Goal: Task Accomplishment & Management: Use online tool/utility

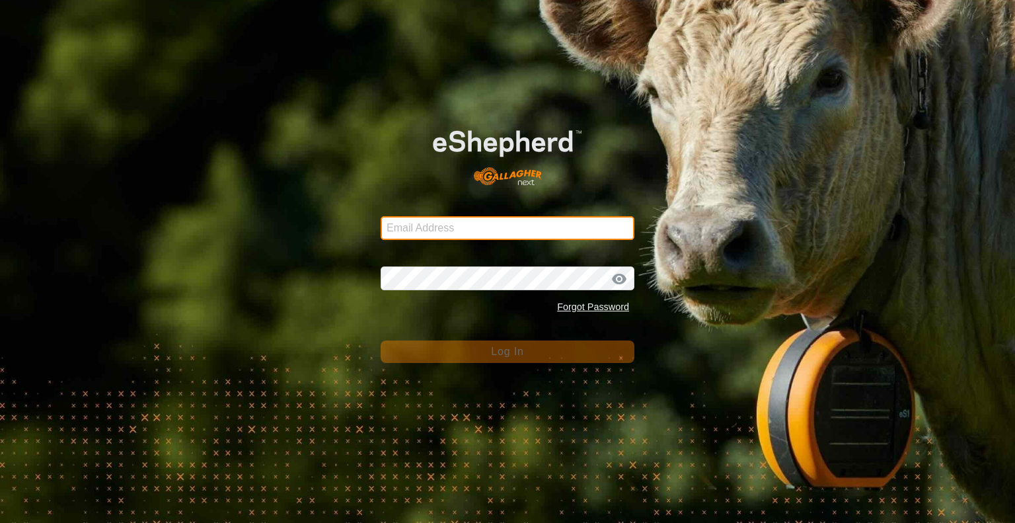
click at [440, 235] on input "Email Address" at bounding box center [508, 228] width 254 height 24
type input "spencer@rsranches.com"
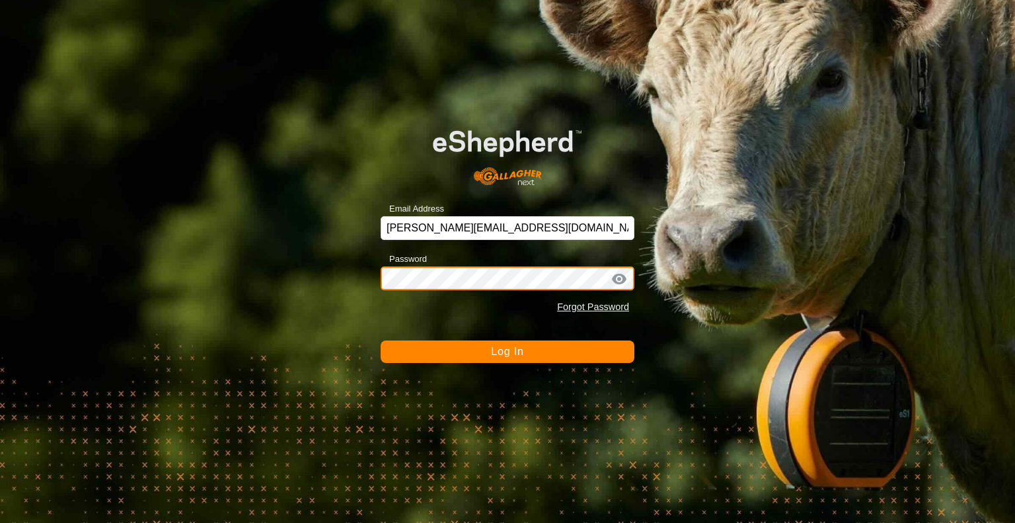
click at [381, 340] on button "Log In" at bounding box center [508, 351] width 254 height 22
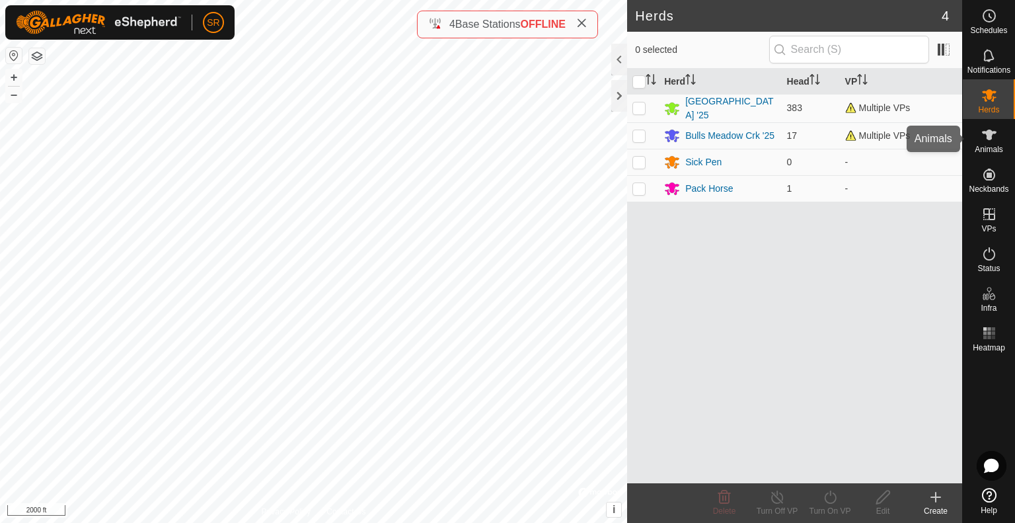
click at [987, 130] on icon at bounding box center [990, 135] width 16 height 16
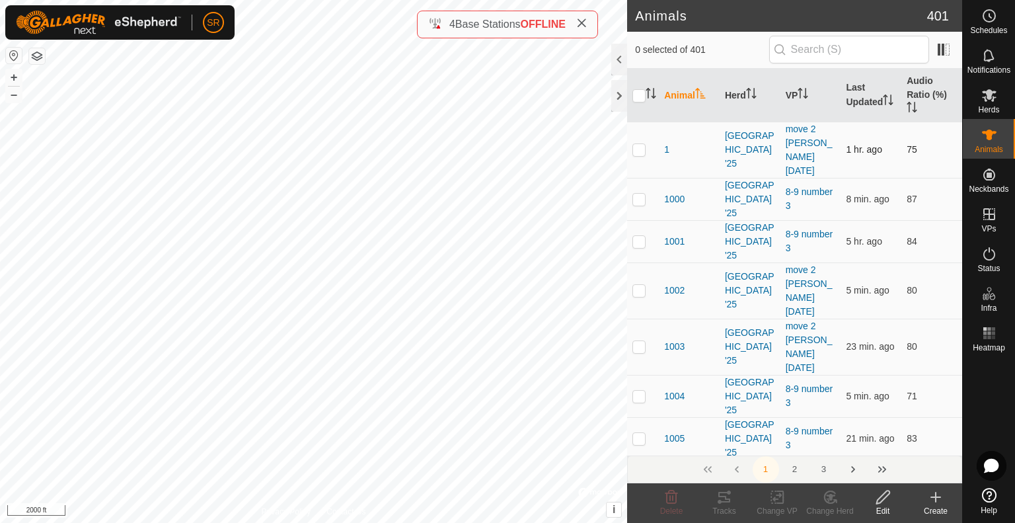
click at [635, 144] on p-checkbox at bounding box center [639, 149] width 13 height 11
checkbox input "false"
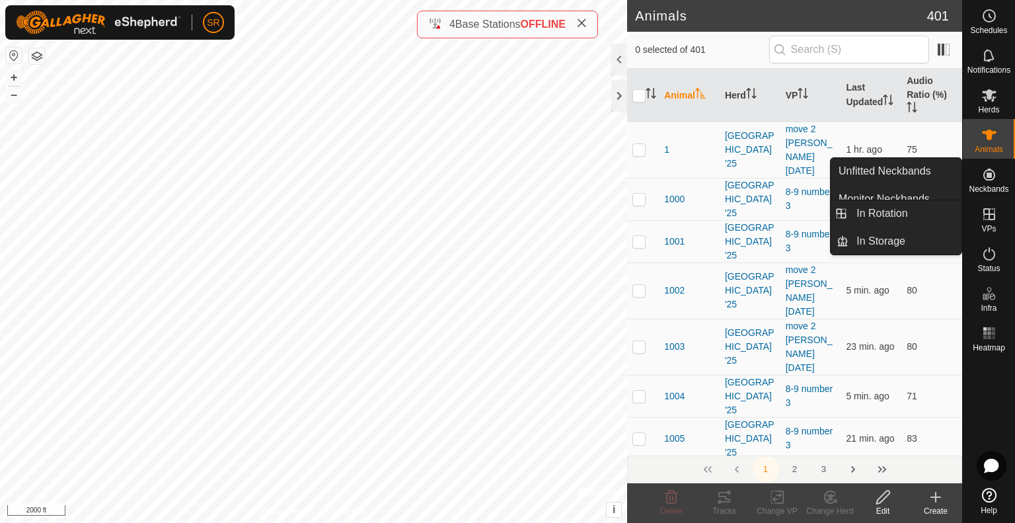
click at [1001, 214] on div "VPs" at bounding box center [989, 218] width 52 height 40
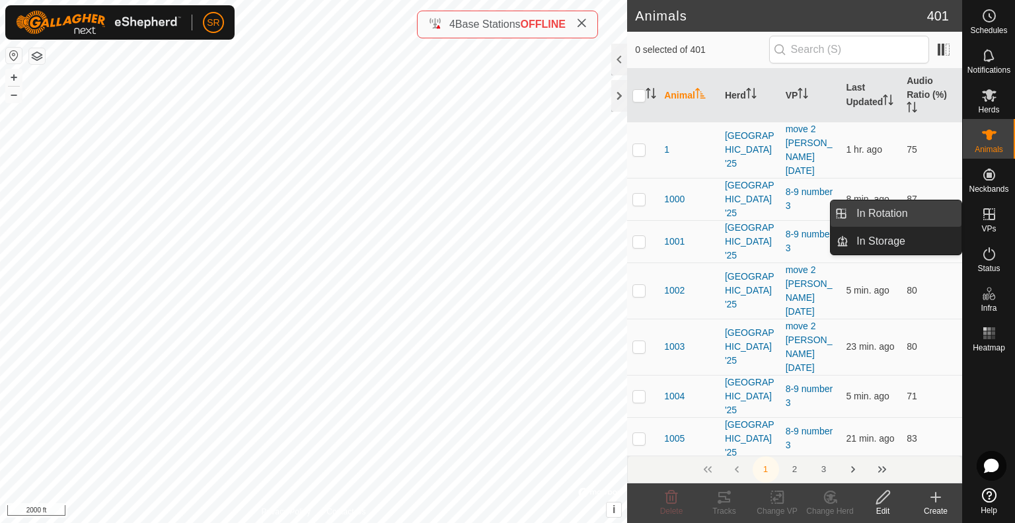
click at [935, 208] on link "In Rotation" at bounding box center [905, 213] width 113 height 26
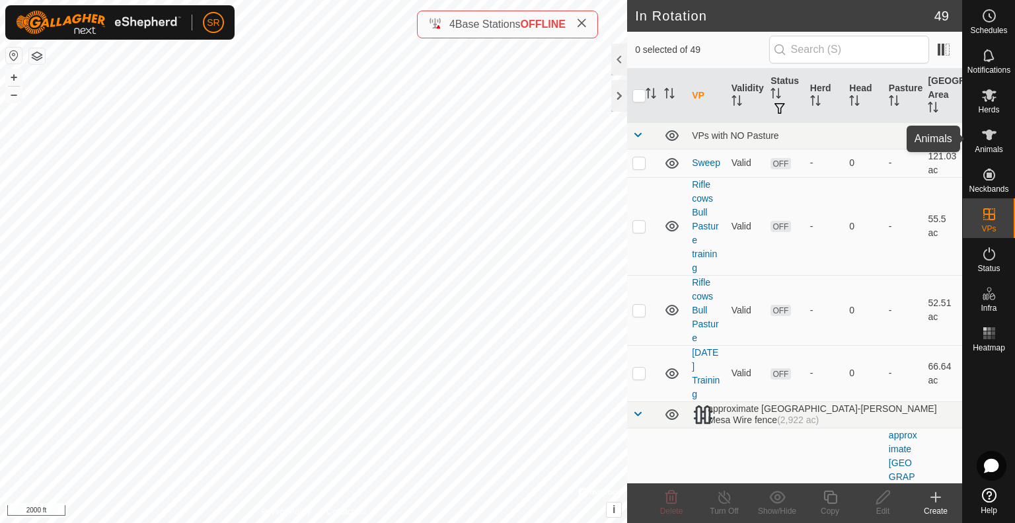
click at [989, 136] on icon at bounding box center [989, 135] width 15 height 11
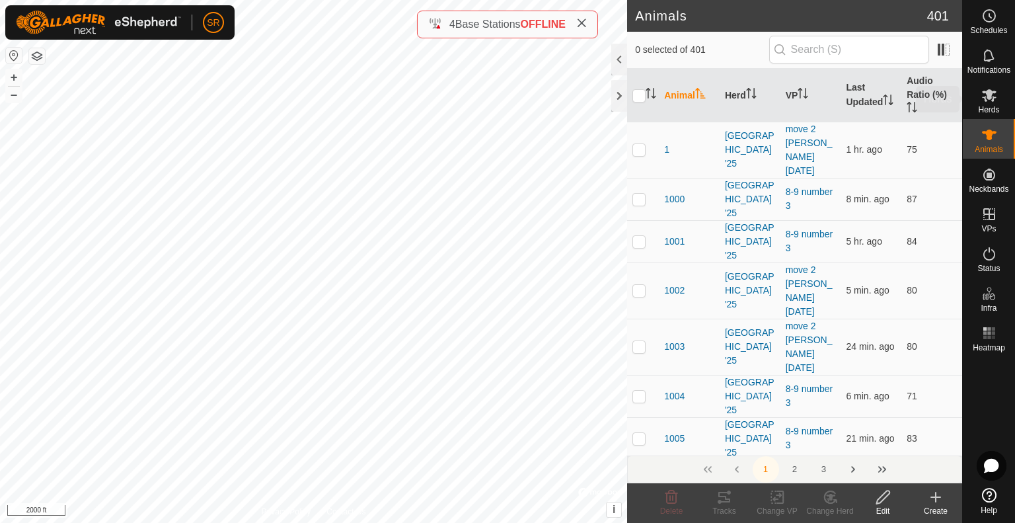
click at [990, 104] on es-mob-svg-icon at bounding box center [990, 95] width 24 height 21
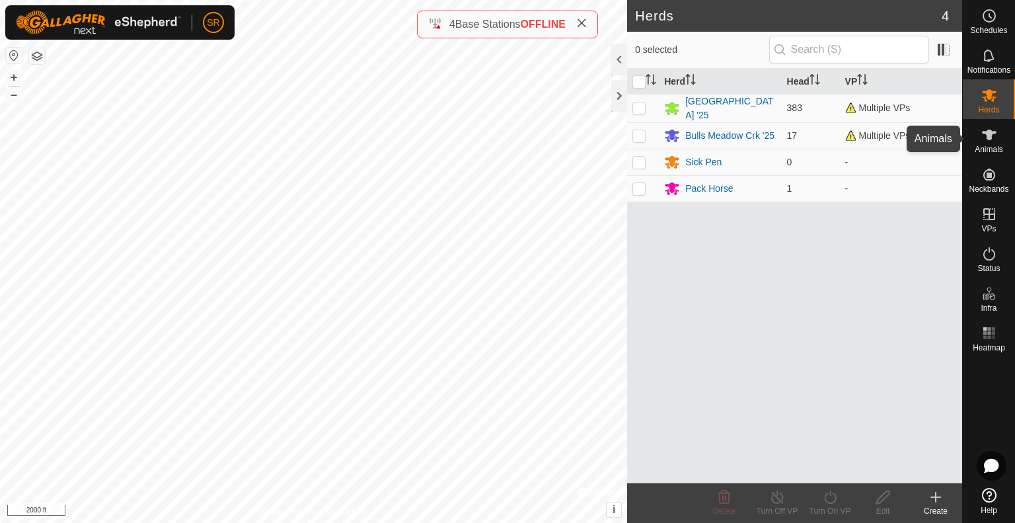
click at [982, 142] on icon at bounding box center [990, 135] width 16 height 16
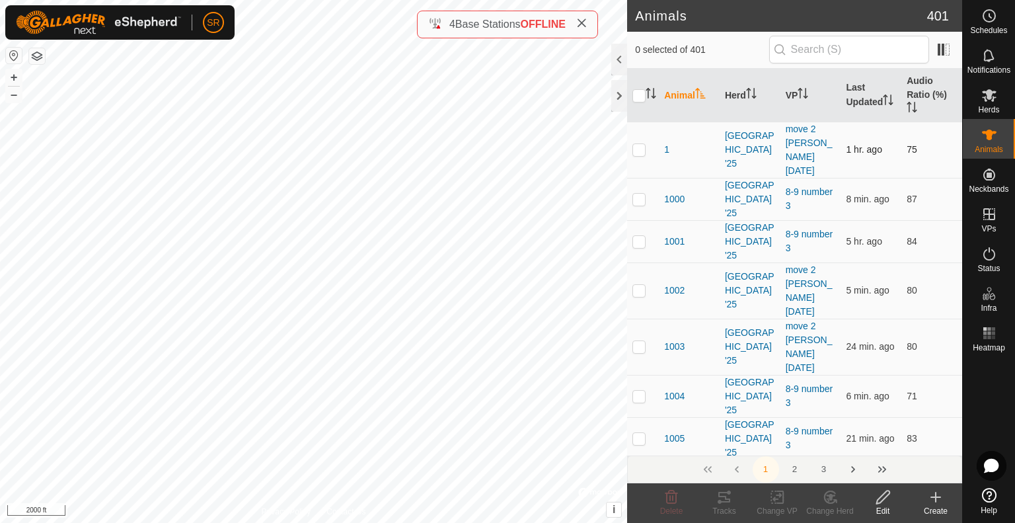
click at [640, 144] on p-checkbox at bounding box center [639, 149] width 13 height 11
checkbox input "true"
click at [637, 194] on p-checkbox at bounding box center [639, 199] width 13 height 11
checkbox input "true"
click at [638, 236] on p-checkbox at bounding box center [639, 241] width 13 height 11
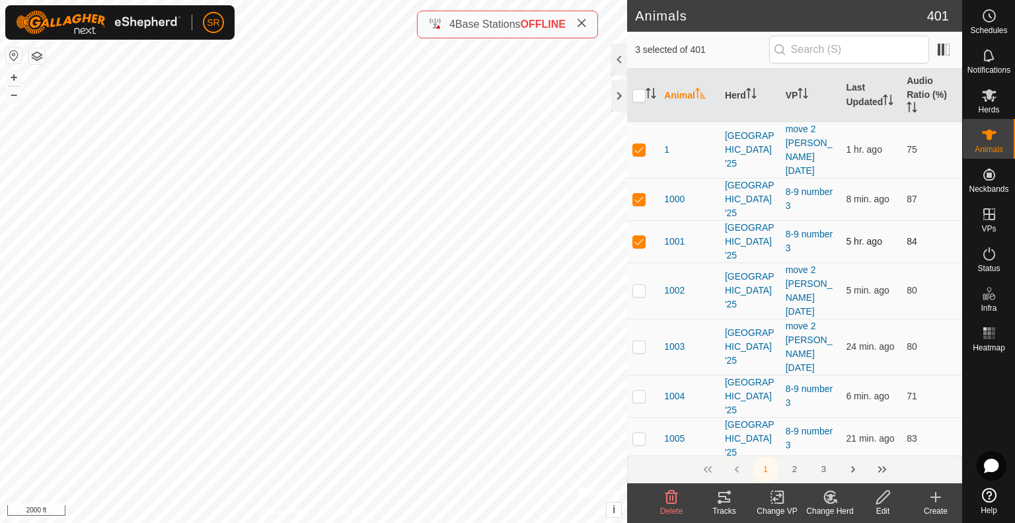
click at [638, 236] on p-checkbox at bounding box center [639, 241] width 13 height 11
checkbox input "false"
click at [641, 194] on p-checkbox at bounding box center [639, 199] width 13 height 11
checkbox input "false"
click at [642, 145] on p-checkbox at bounding box center [639, 149] width 13 height 11
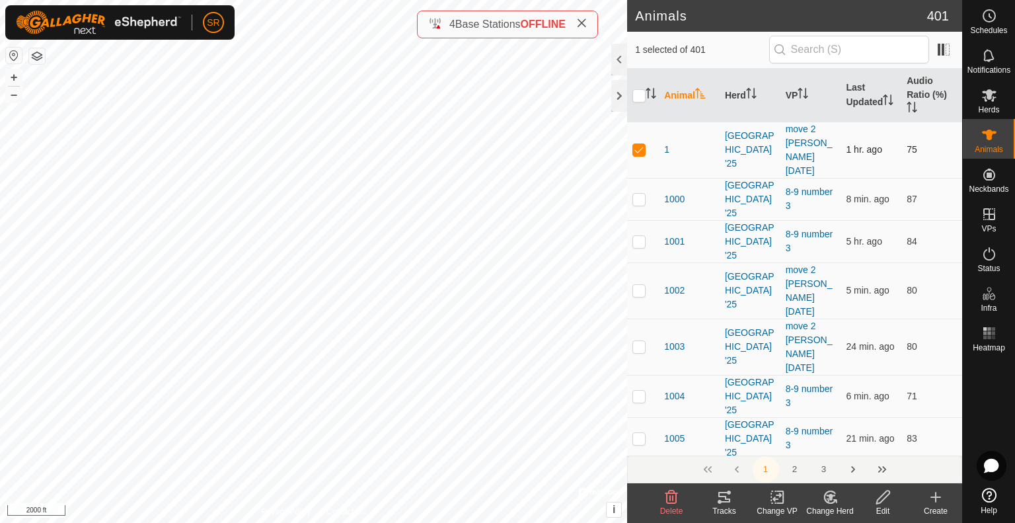
checkbox input "false"
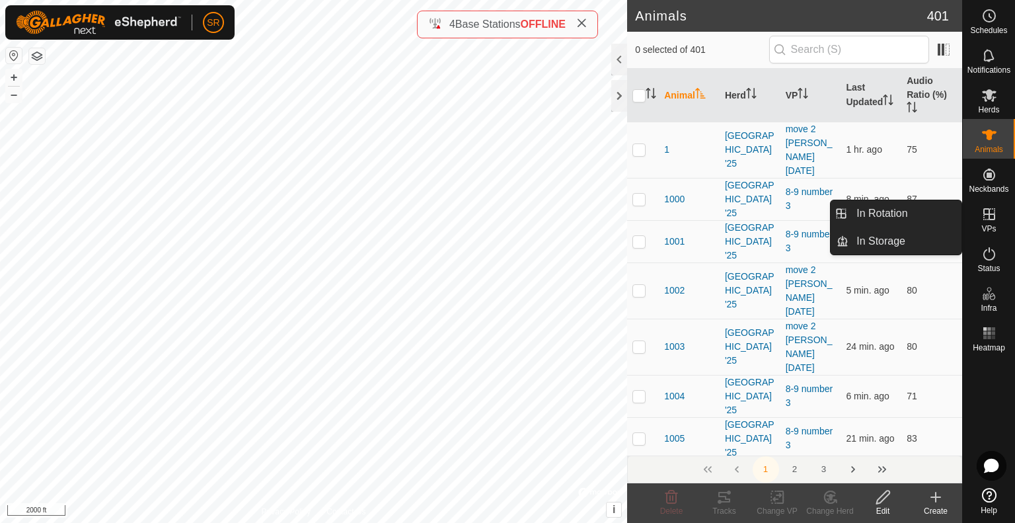
click at [987, 215] on icon at bounding box center [990, 214] width 16 height 16
click at [912, 216] on link "In Rotation" at bounding box center [905, 213] width 113 height 26
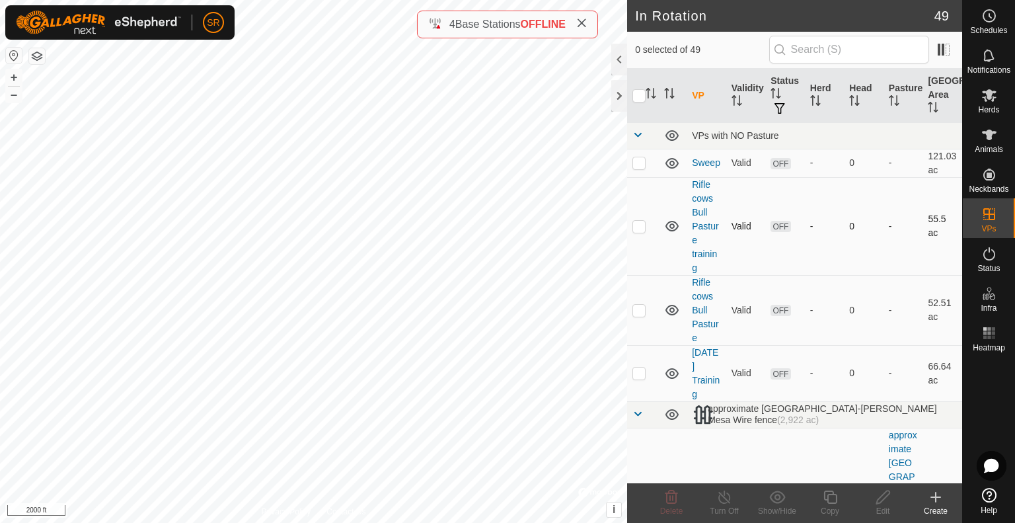
checkbox input "true"
click at [639, 134] on span at bounding box center [638, 135] width 11 height 11
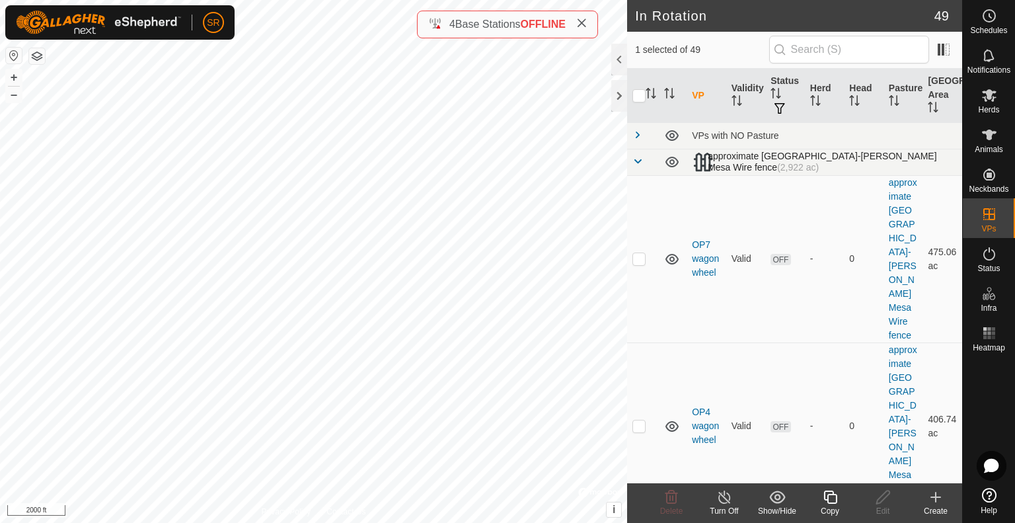
click at [637, 161] on span at bounding box center [638, 161] width 11 height 11
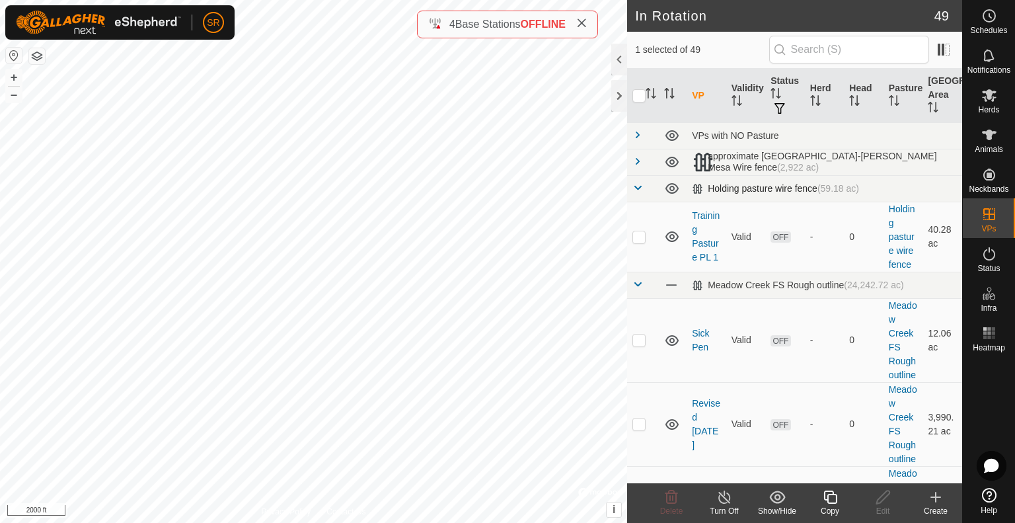
click at [636, 182] on span at bounding box center [638, 187] width 11 height 11
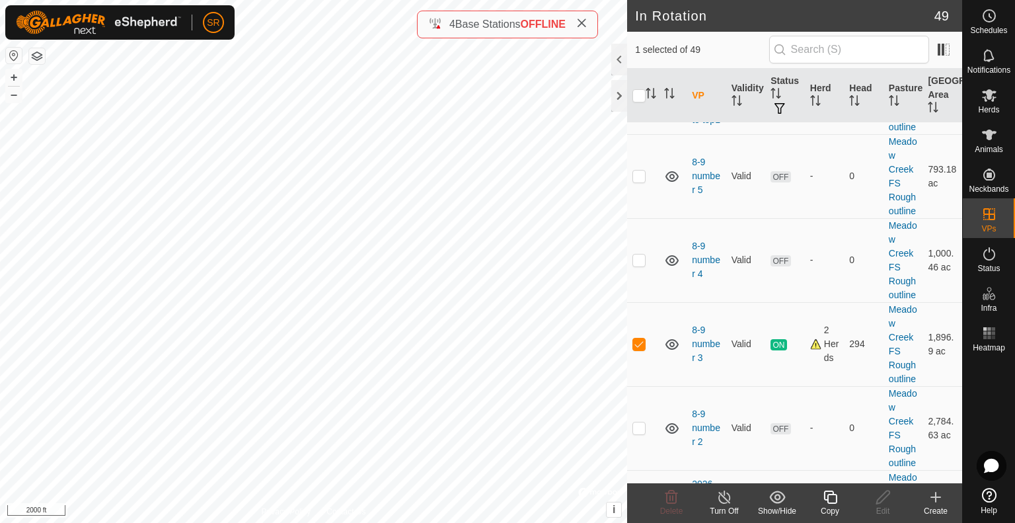
scroll to position [2193, 0]
click at [833, 502] on icon at bounding box center [830, 496] width 13 height 13
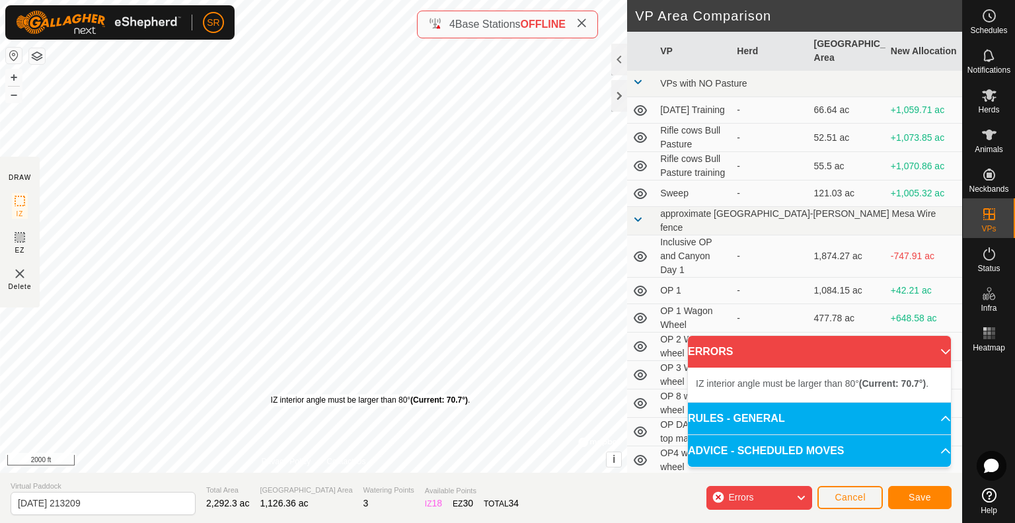
click at [271, 394] on div "IZ interior angle must be larger than 80° (Current: 70.7°) ." at bounding box center [371, 400] width 200 height 12
click at [379, 388] on div "IZ interior angle must be larger than 80° (Current: 78.8°) . + – ⇧ i © Mapbox ,…" at bounding box center [313, 236] width 627 height 473
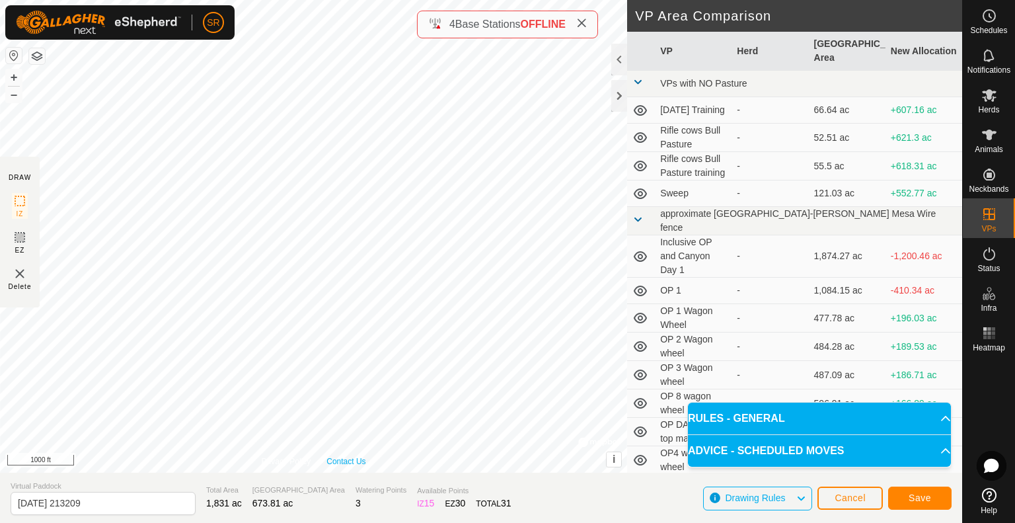
drag, startPoint x: 385, startPoint y: 423, endPoint x: 365, endPoint y: 458, distance: 40.6
click at [365, 458] on div "Privacy Policy Contact Us IZ interior angle must be larger than 80° (Current: 7…" at bounding box center [313, 236] width 627 height 473
click at [336, 475] on div "DRAW IZ EZ Delete Privacy Policy Contact Us IZ interior angle must be larger th…" at bounding box center [481, 261] width 962 height 523
click at [922, 496] on span "Save" at bounding box center [920, 497] width 22 height 11
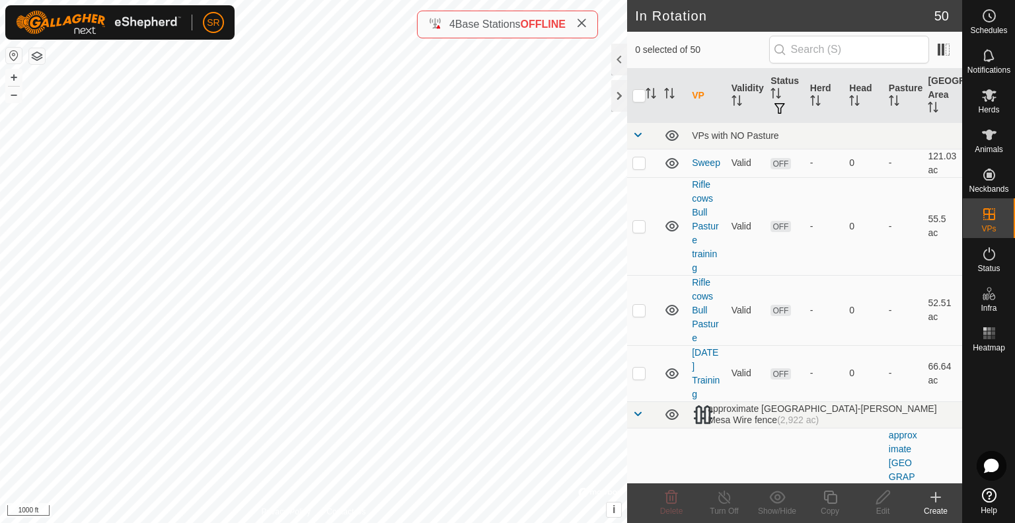
checkbox input "true"
checkbox input "false"
checkbox input "true"
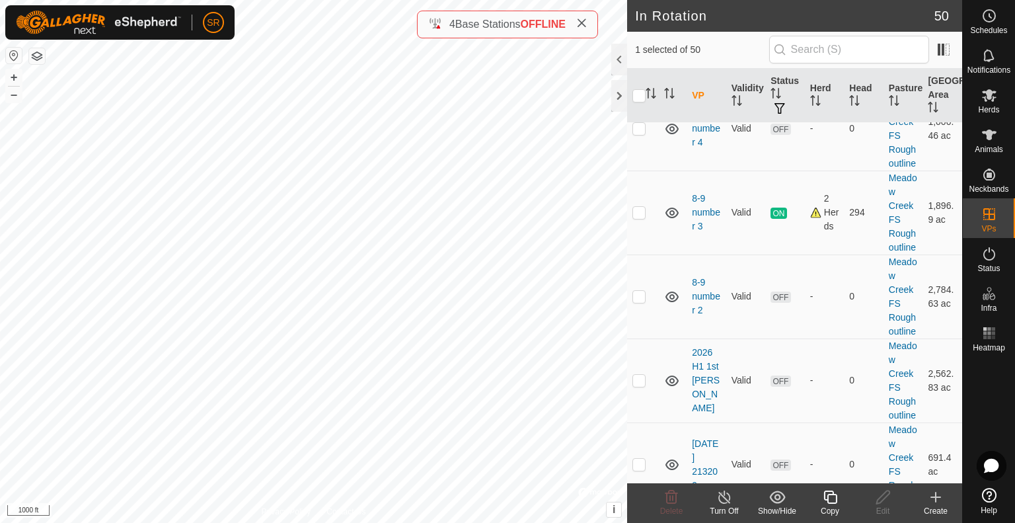
scroll to position [4150, 0]
click at [641, 460] on p-checkbox at bounding box center [639, 465] width 13 height 11
checkbox input "true"
click at [640, 94] on input "checkbox" at bounding box center [639, 95] width 13 height 13
checkbox input "true"
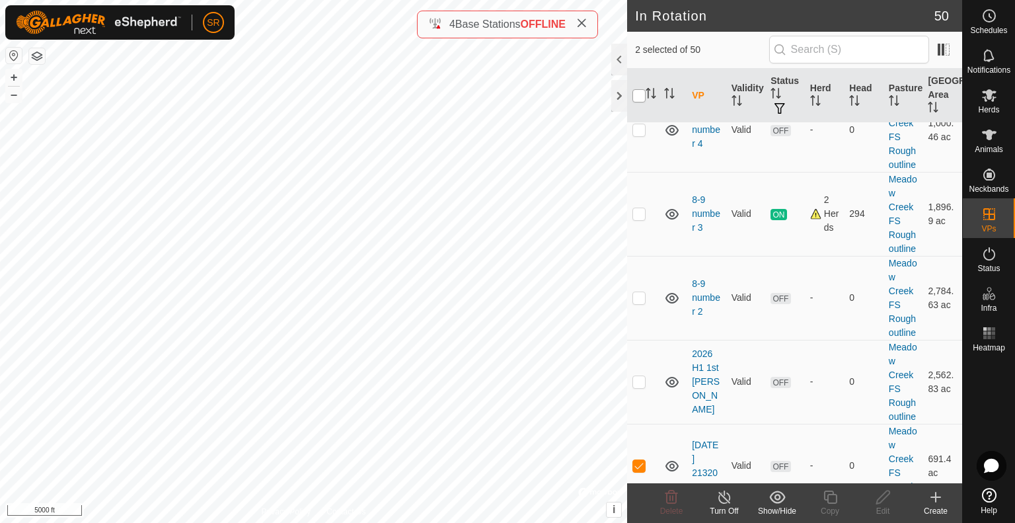
checkbox input "true"
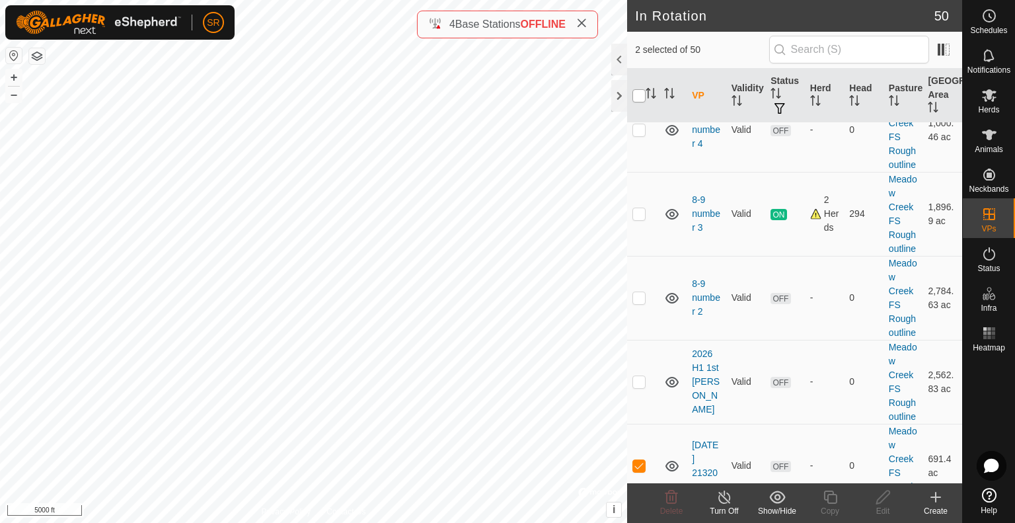
checkbox input "true"
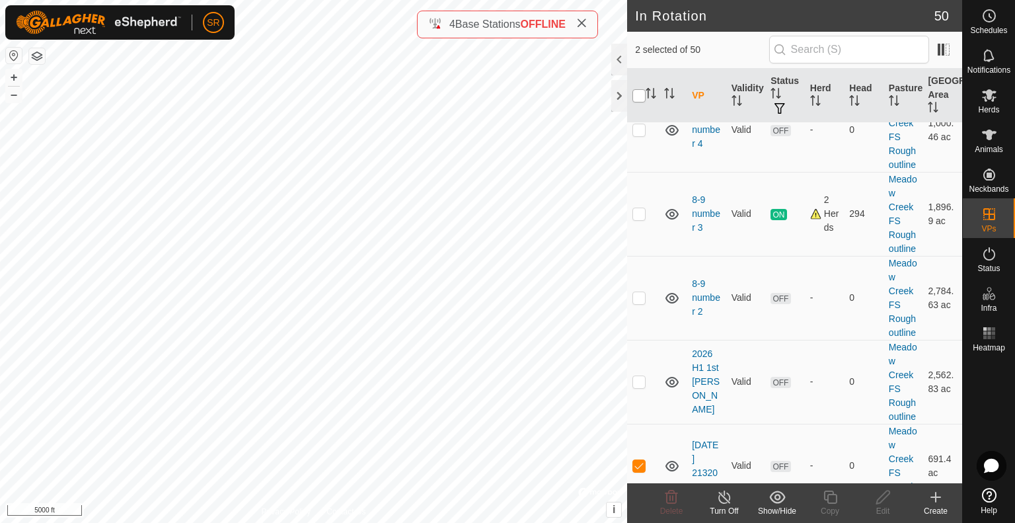
checkbox input "true"
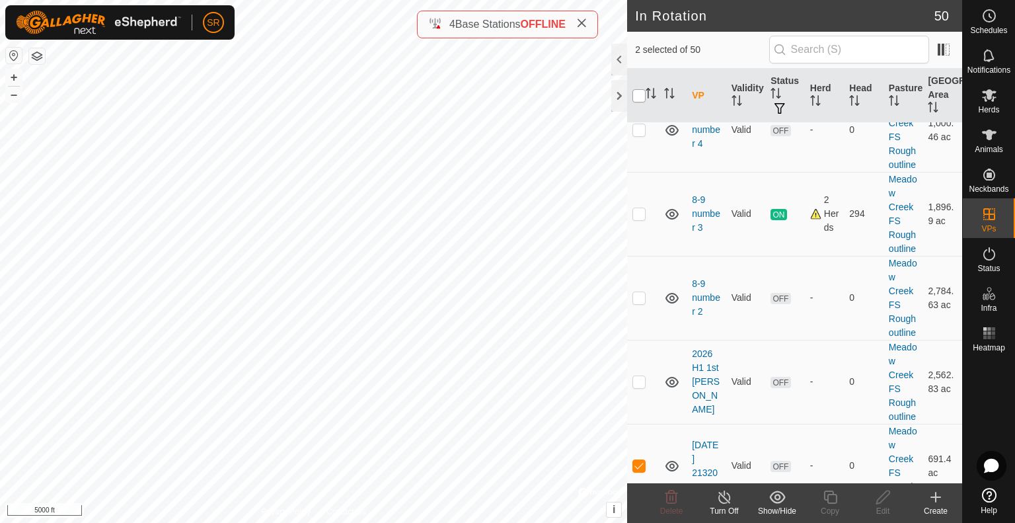
checkbox input "true"
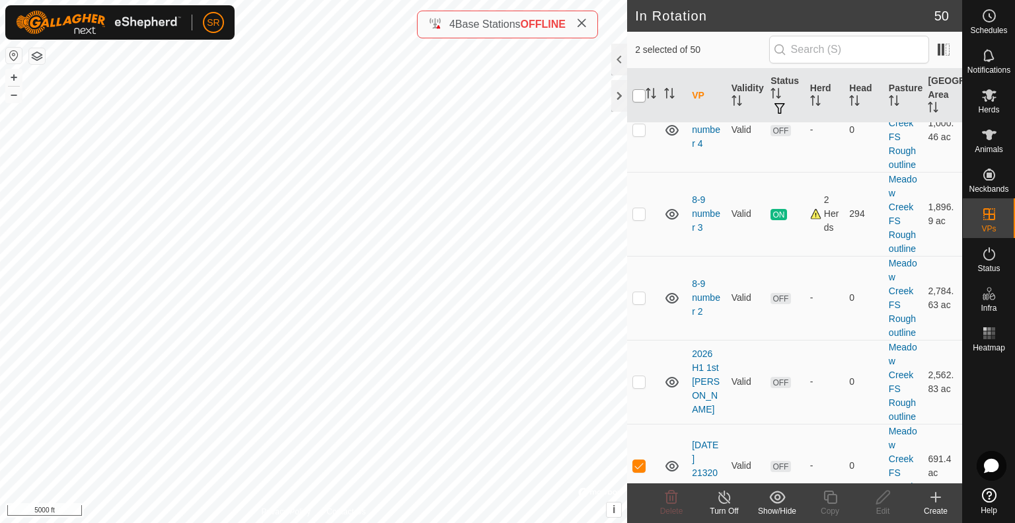
checkbox input "true"
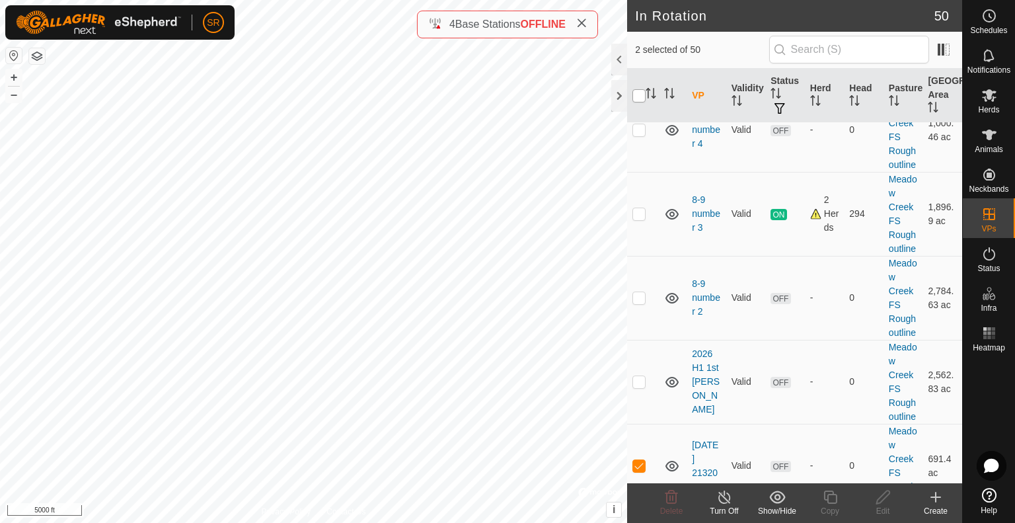
checkbox input "true"
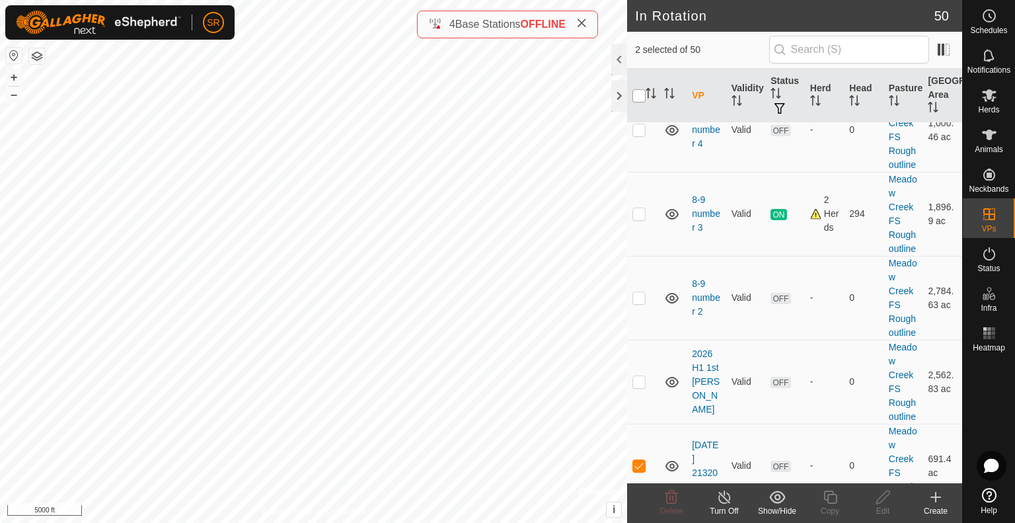
checkbox input "true"
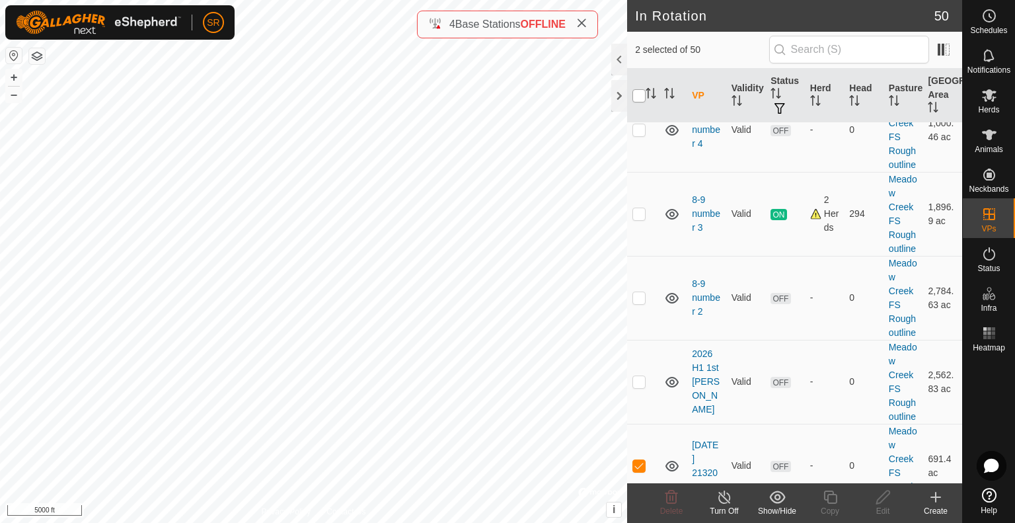
checkbox input "true"
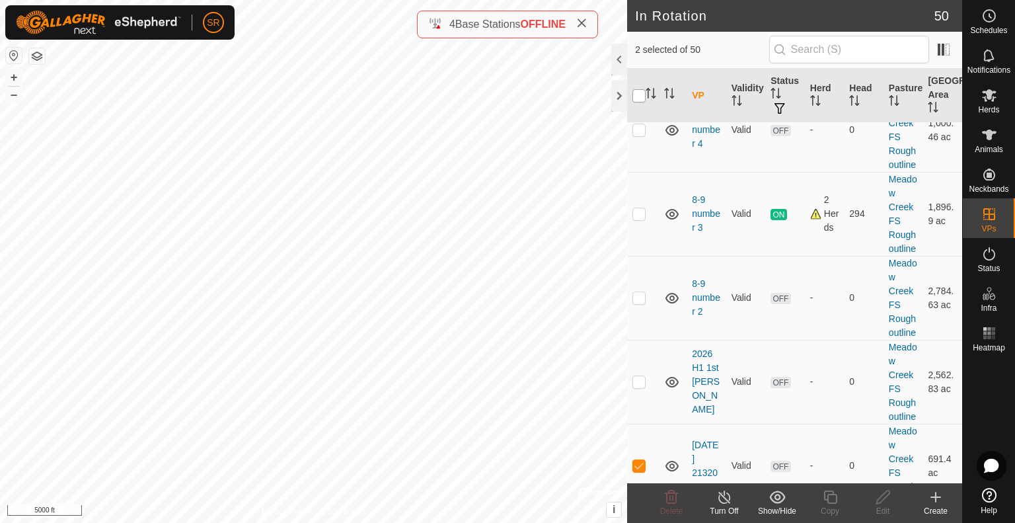
checkbox input "true"
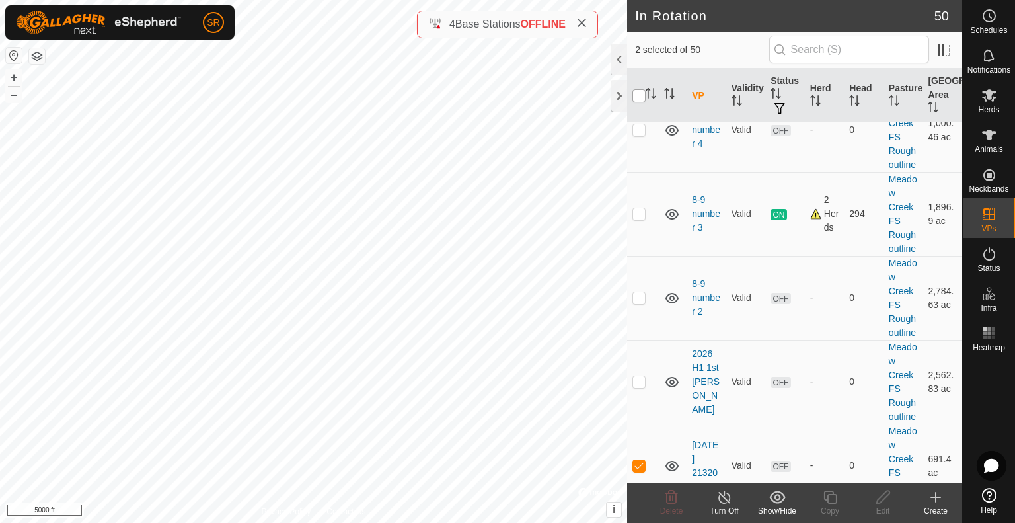
checkbox input "true"
click at [640, 94] on input "checkbox" at bounding box center [639, 95] width 13 height 13
checkbox input "false"
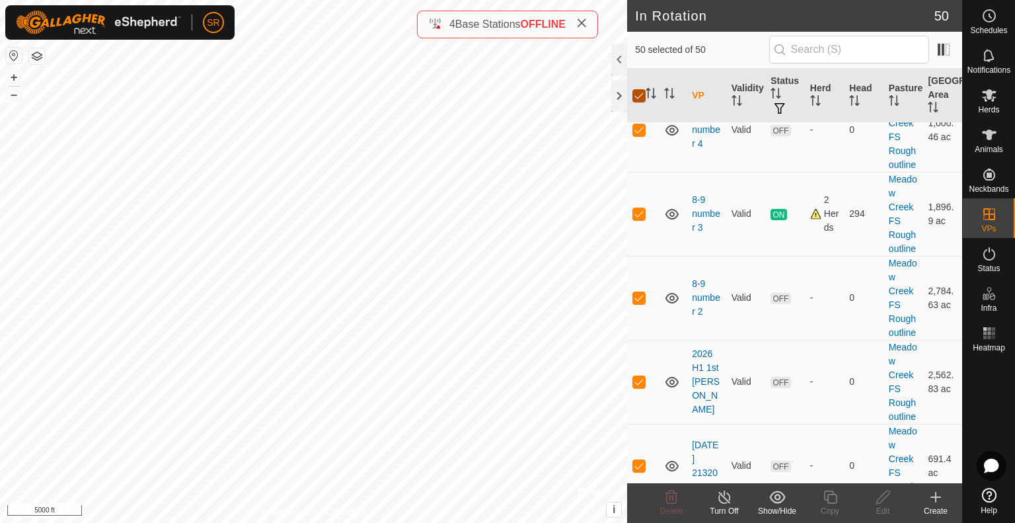
checkbox input "false"
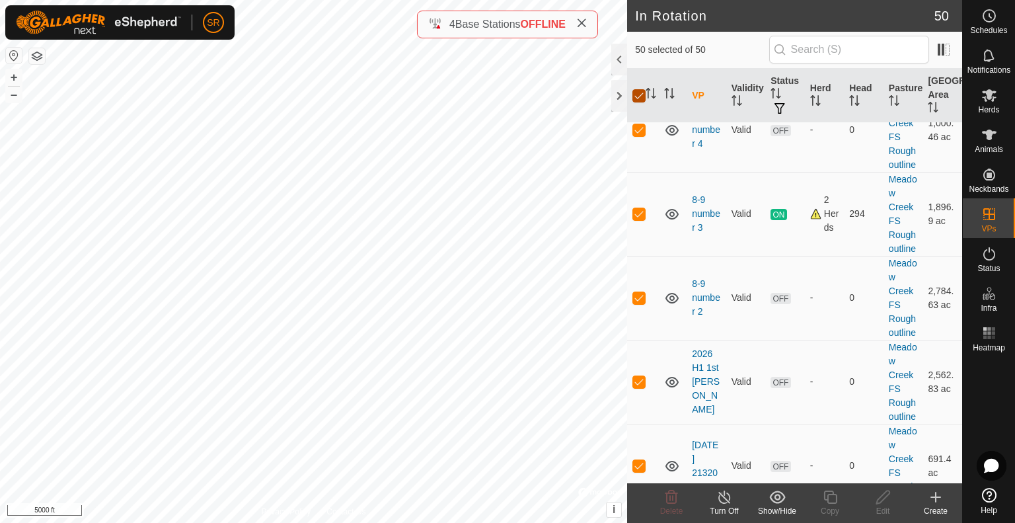
checkbox input "false"
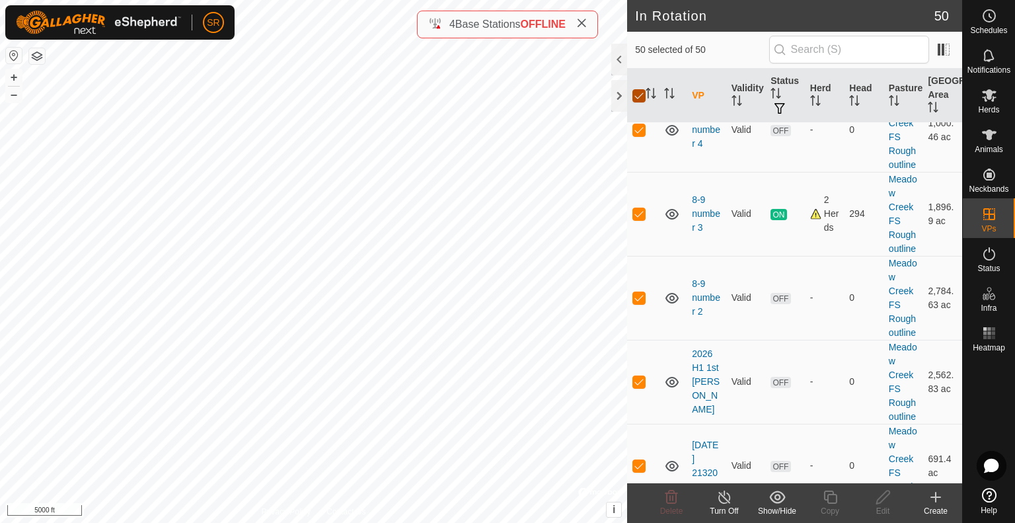
checkbox input "false"
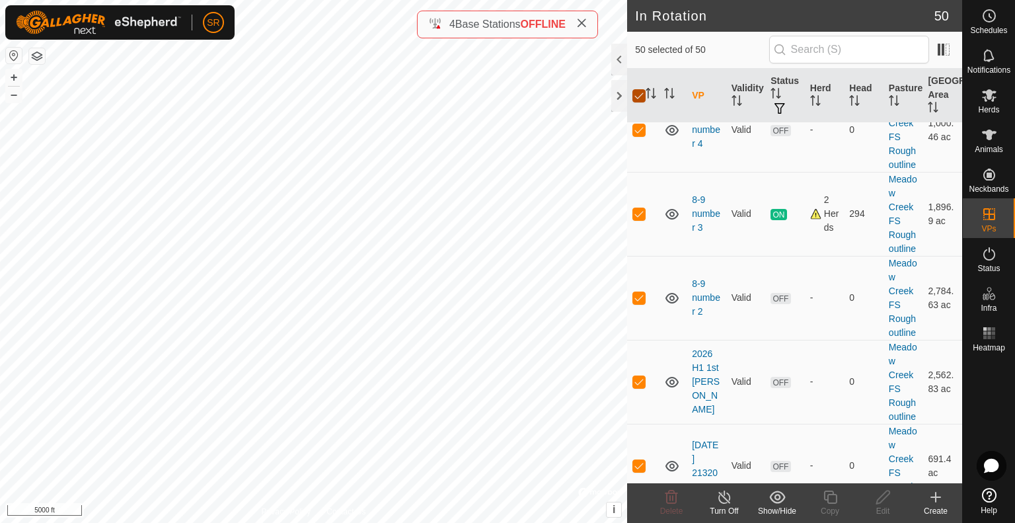
checkbox input "false"
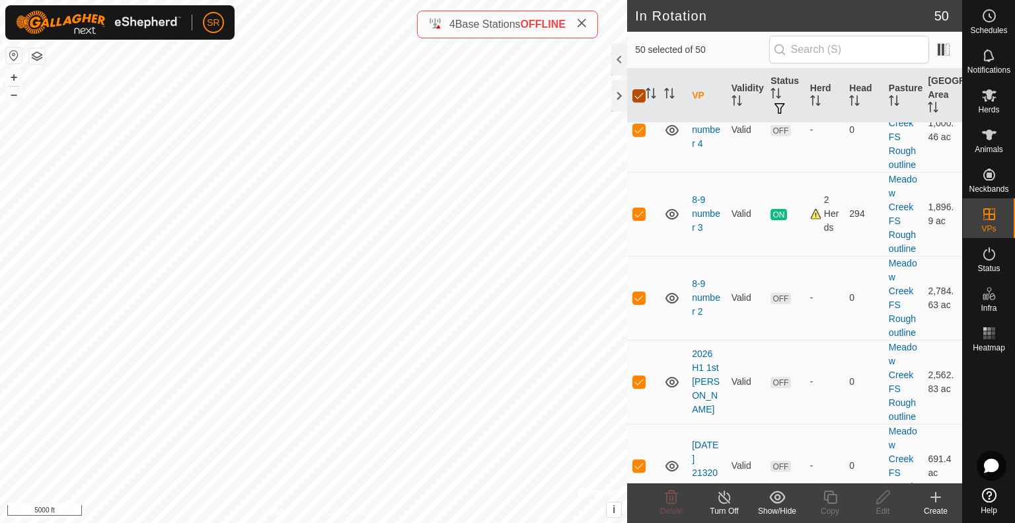
checkbox input "false"
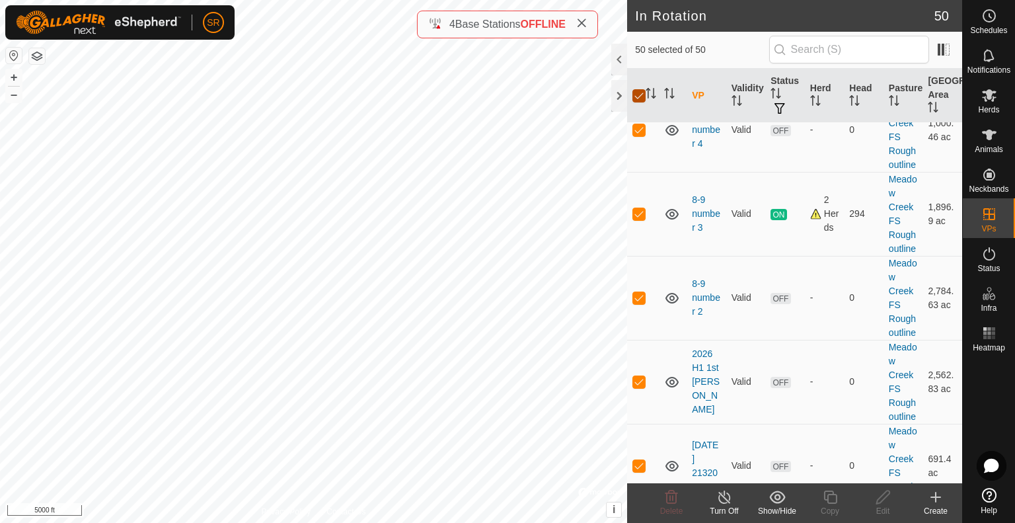
checkbox input "false"
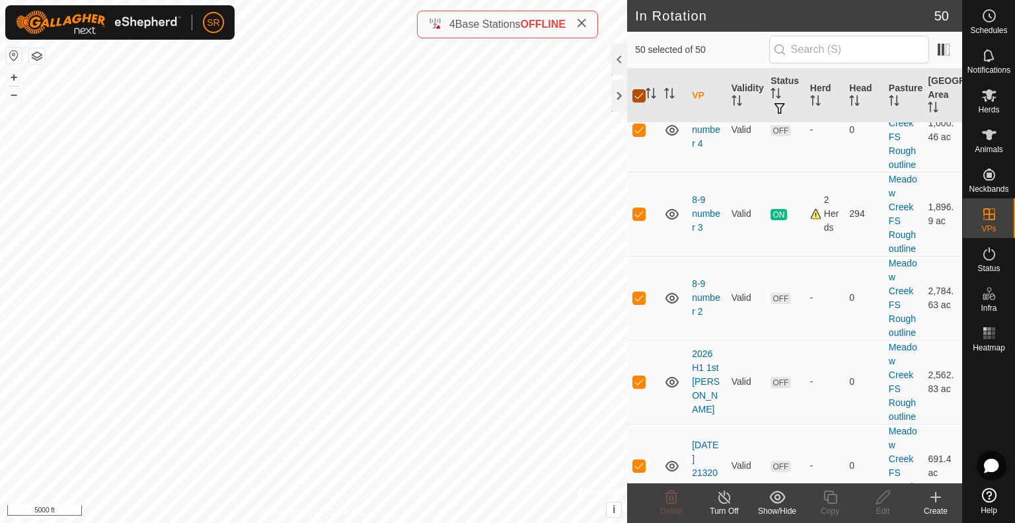
checkbox input "false"
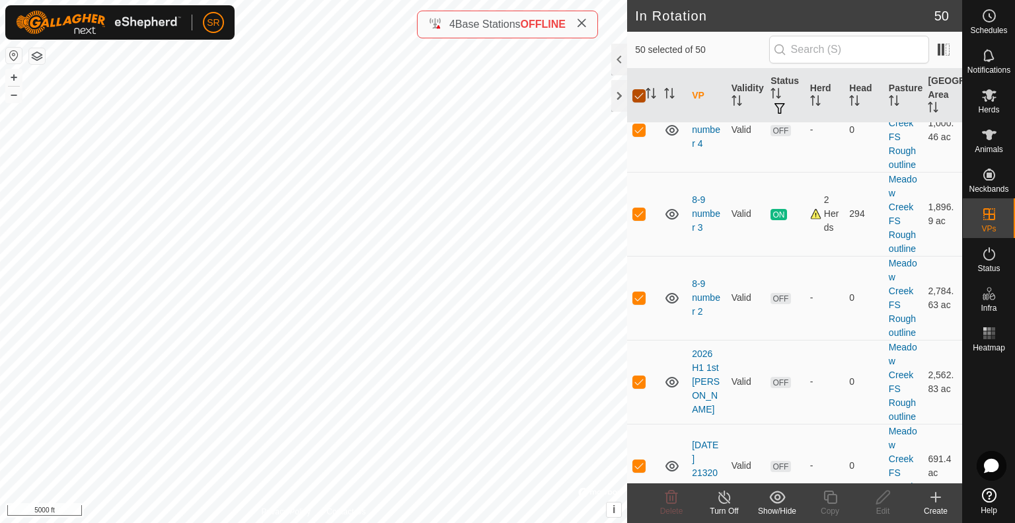
checkbox input "false"
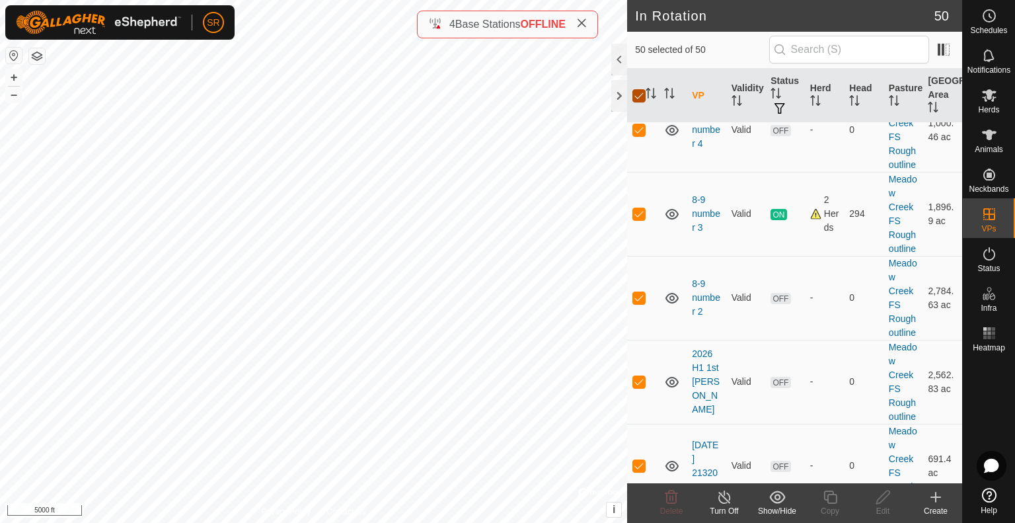
checkbox input "false"
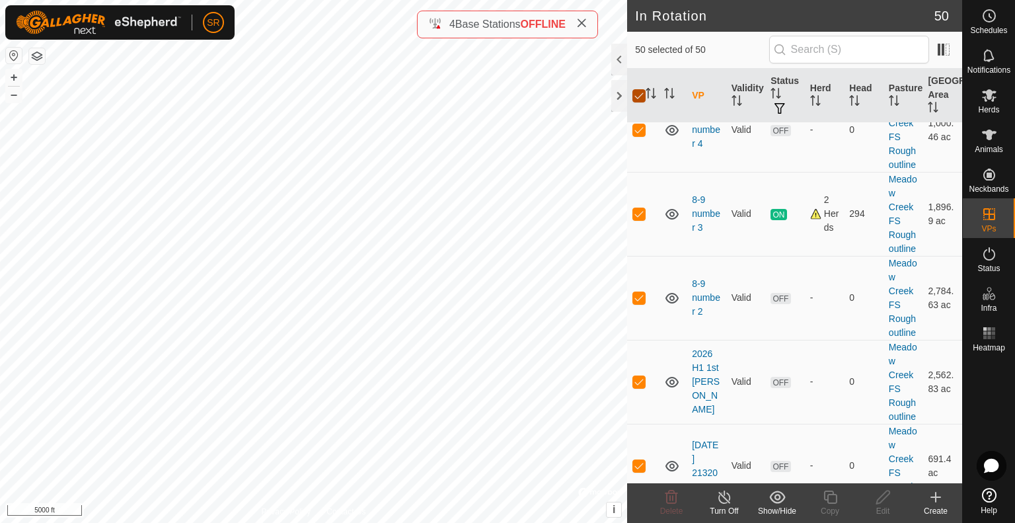
checkbox input "false"
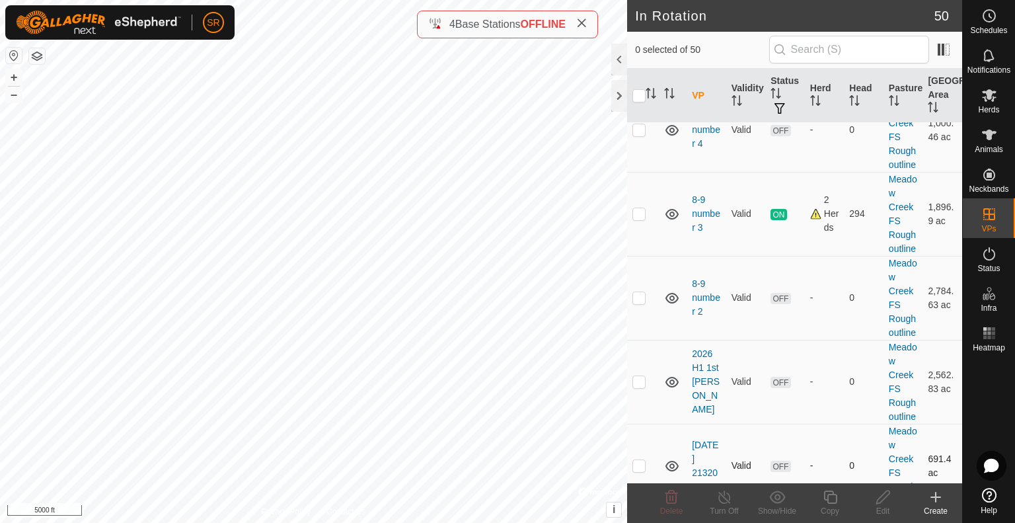
click at [635, 460] on p-checkbox at bounding box center [639, 465] width 13 height 11
checkbox input "true"
click at [882, 499] on icon at bounding box center [882, 496] width 13 height 13
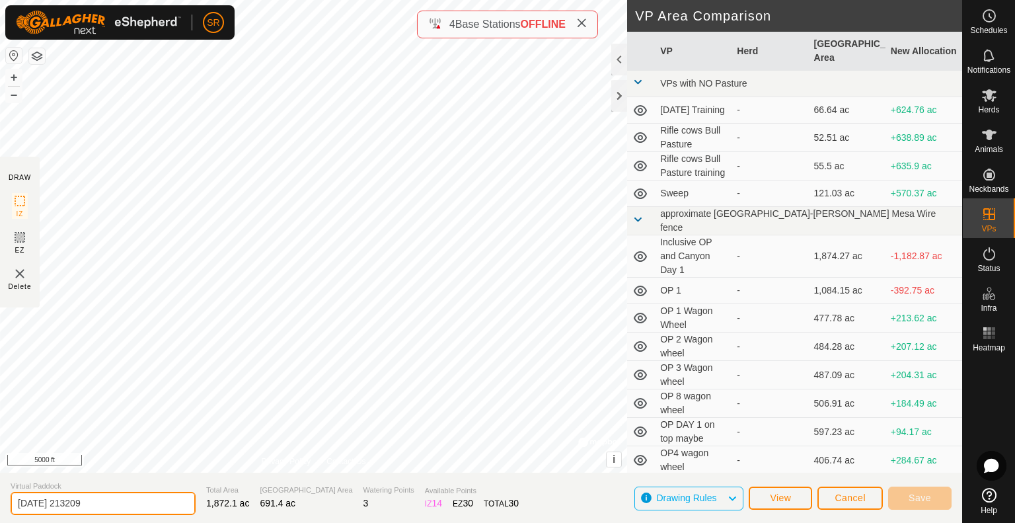
drag, startPoint x: 116, startPoint y: 500, endPoint x: 0, endPoint y: 496, distance: 116.4
click at [0, 496] on section "Virtual Paddock 2025-08-12 213209 Total Area 1,872.1 ac Grazing Area 691.4 ac W…" at bounding box center [481, 498] width 962 height 50
click at [110, 501] on input "2025-08-12 213209" at bounding box center [103, 503] width 185 height 23
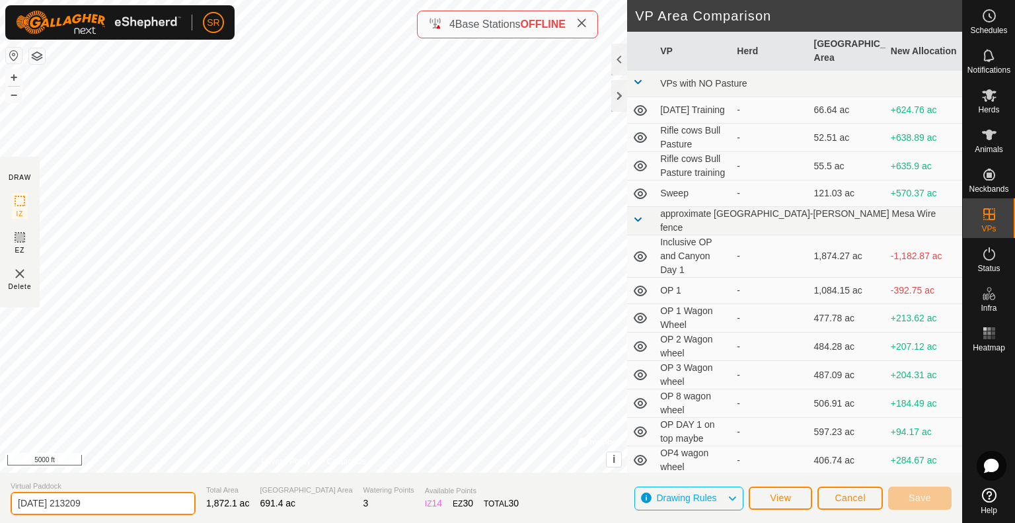
click at [110, 501] on input "2025-08-12 213209" at bounding box center [103, 503] width 185 height 23
type input "[PERSON_NAME]"
click at [935, 496] on button "Save" at bounding box center [919, 497] width 63 height 23
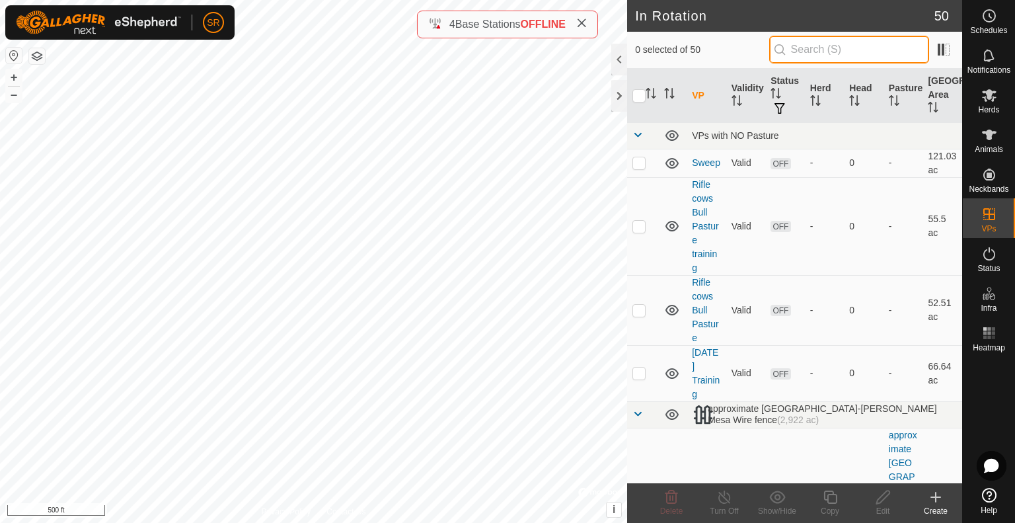
click at [831, 47] on input "text" at bounding box center [849, 50] width 160 height 28
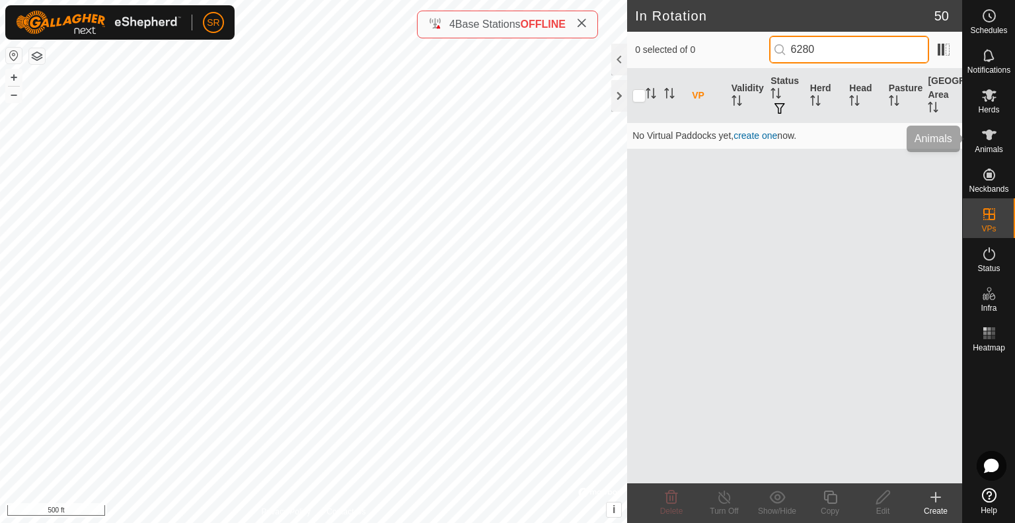
type input "6280"
click at [994, 137] on icon at bounding box center [990, 135] width 16 height 16
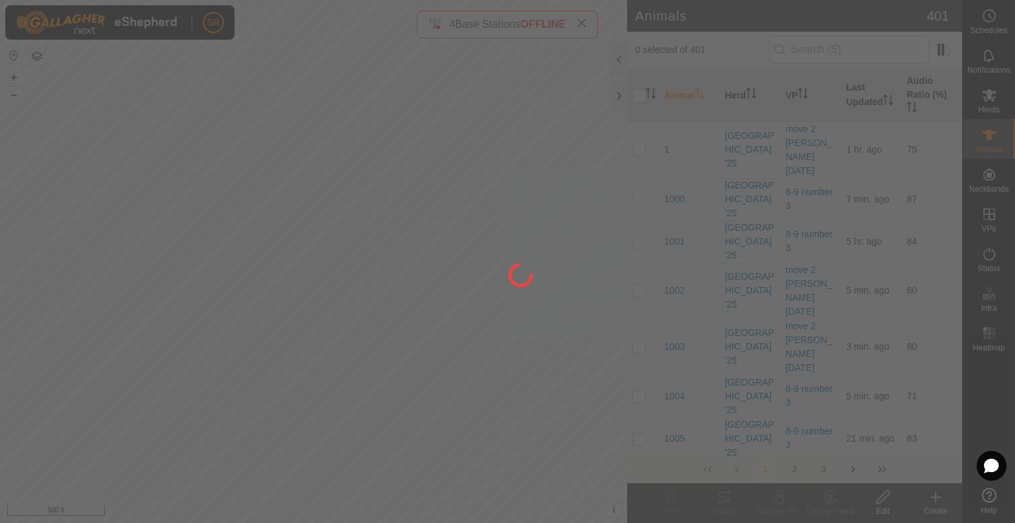
click at [870, 43] on div at bounding box center [507, 261] width 1015 height 523
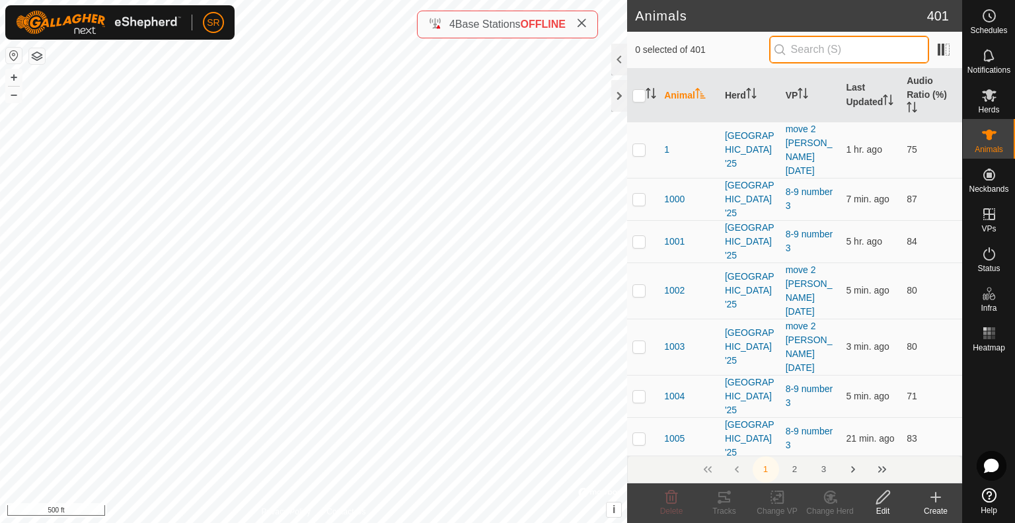
click at [870, 43] on input "text" at bounding box center [849, 50] width 160 height 28
type input "6280"
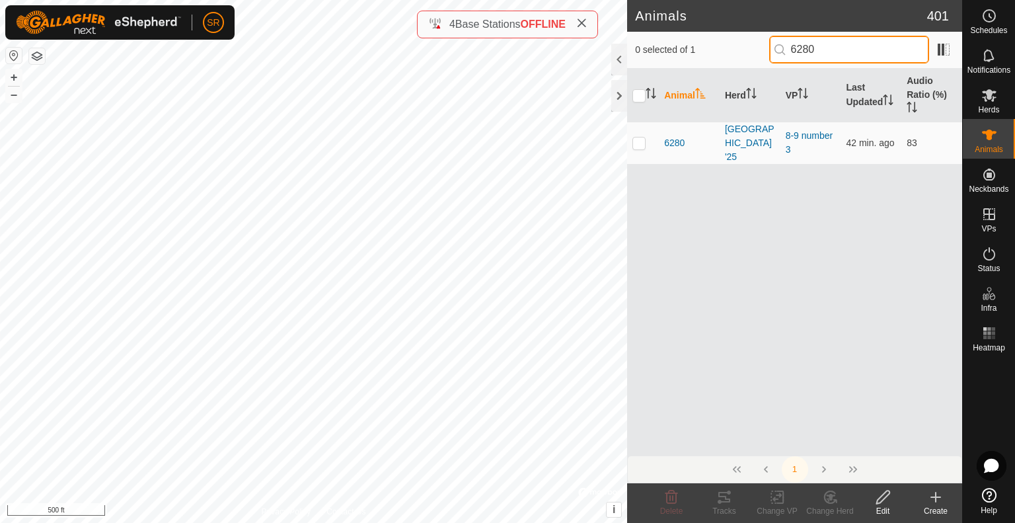
click at [590, 44] on div "Animals 401 0 selected of 1 6280 Animal Herd VP Last Updated Audio Ratio (%) [G…" at bounding box center [481, 261] width 962 height 523
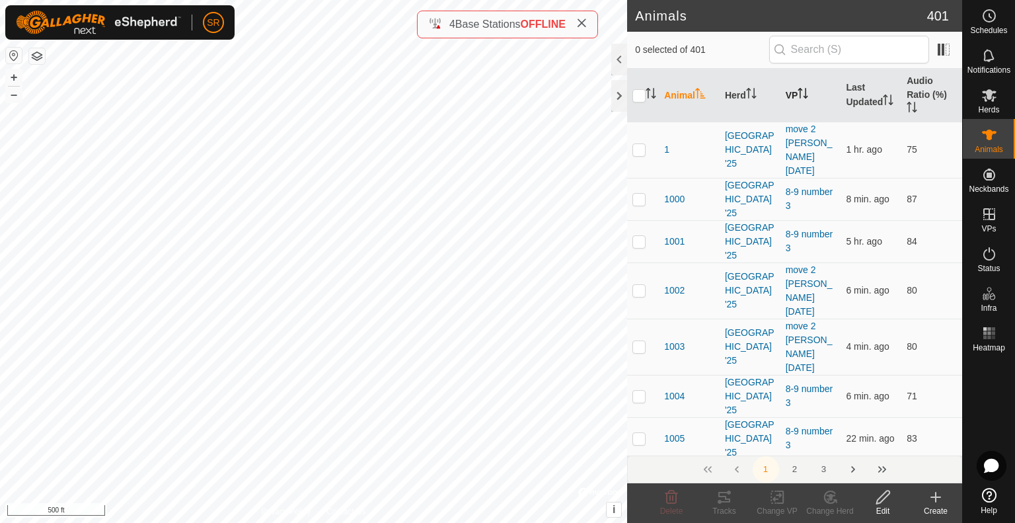
click at [792, 89] on th "VP" at bounding box center [811, 96] width 61 height 54
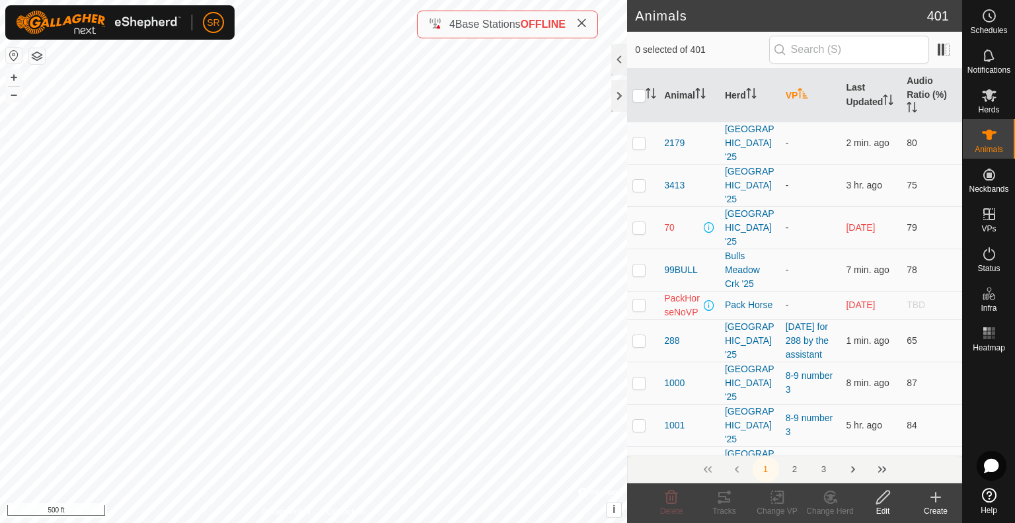
click at [796, 93] on th "VP" at bounding box center [811, 96] width 61 height 54
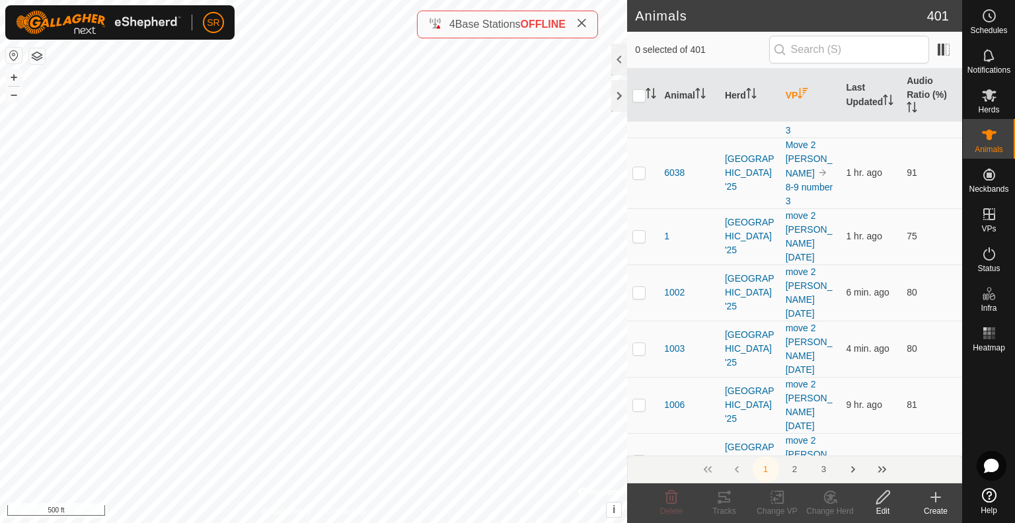
scroll to position [197, 0]
click at [636, 229] on p-checkbox at bounding box center [639, 234] width 13 height 11
checkbox input "false"
click at [814, 321] on link "move 2 [PERSON_NAME] [DATE]" at bounding box center [809, 347] width 47 height 52
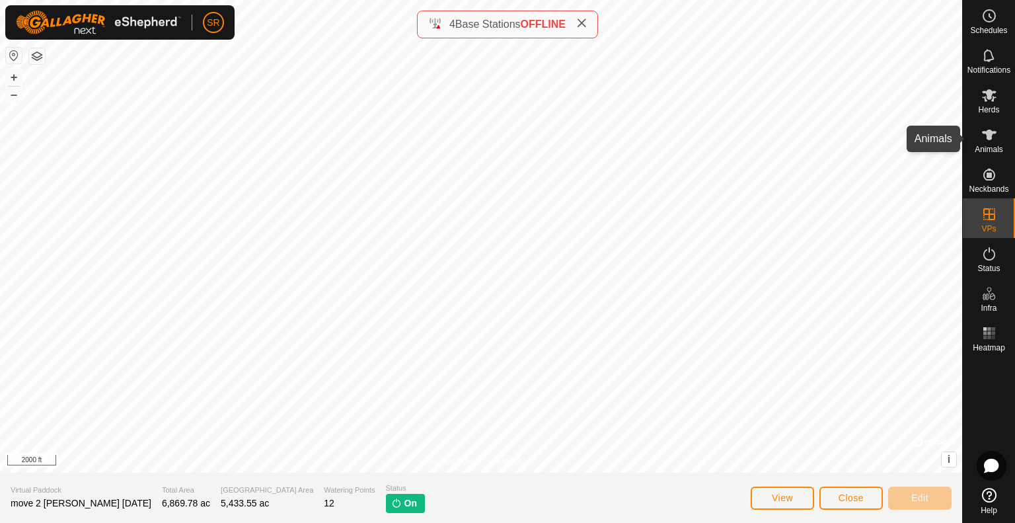
click at [987, 129] on icon at bounding box center [990, 135] width 16 height 16
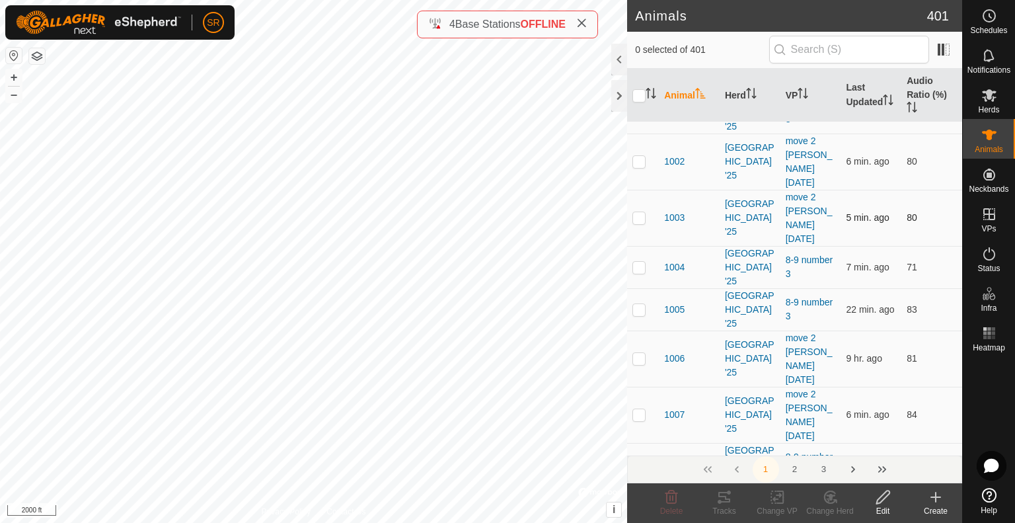
scroll to position [130, 0]
click at [800, 451] on link "8-9 number 3" at bounding box center [810, 463] width 48 height 24
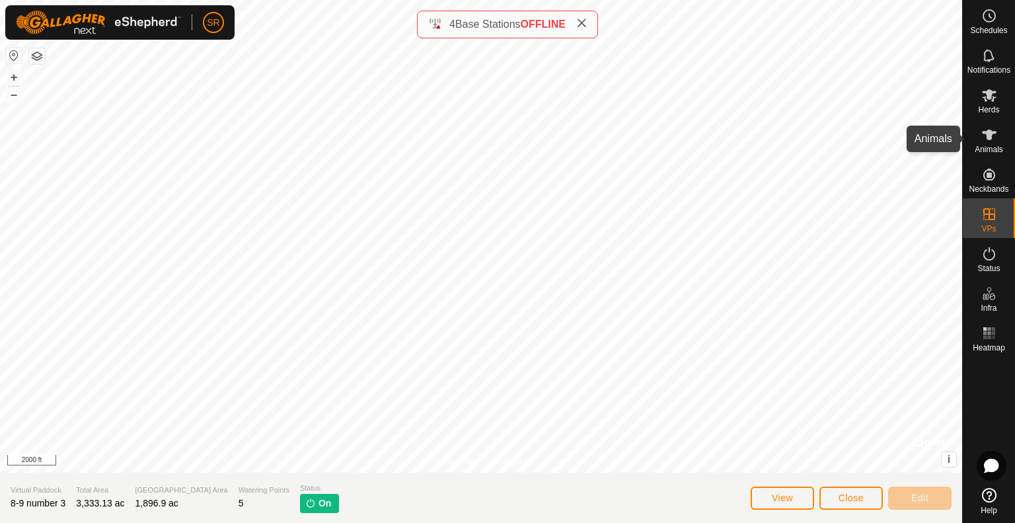
click at [995, 130] on icon at bounding box center [990, 135] width 16 height 16
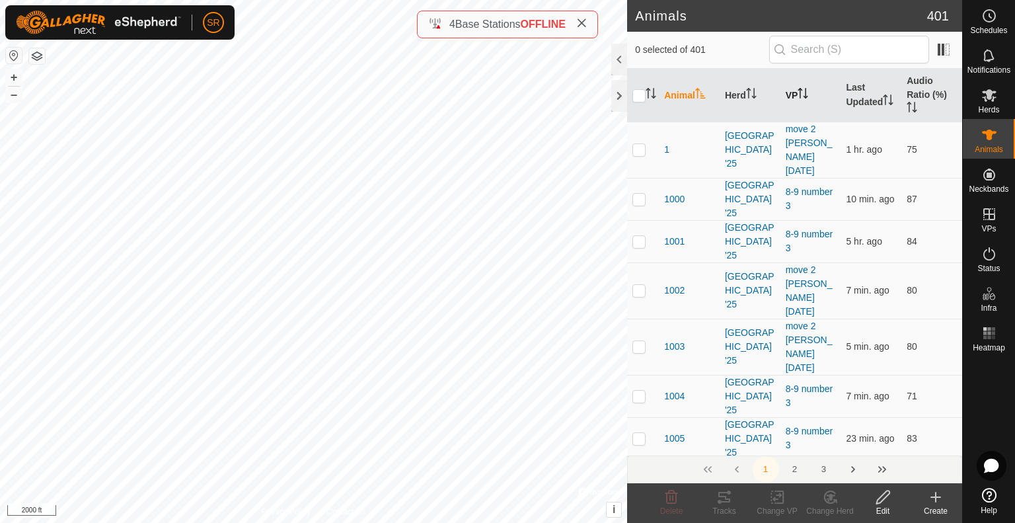
click at [796, 90] on th "VP" at bounding box center [811, 96] width 61 height 54
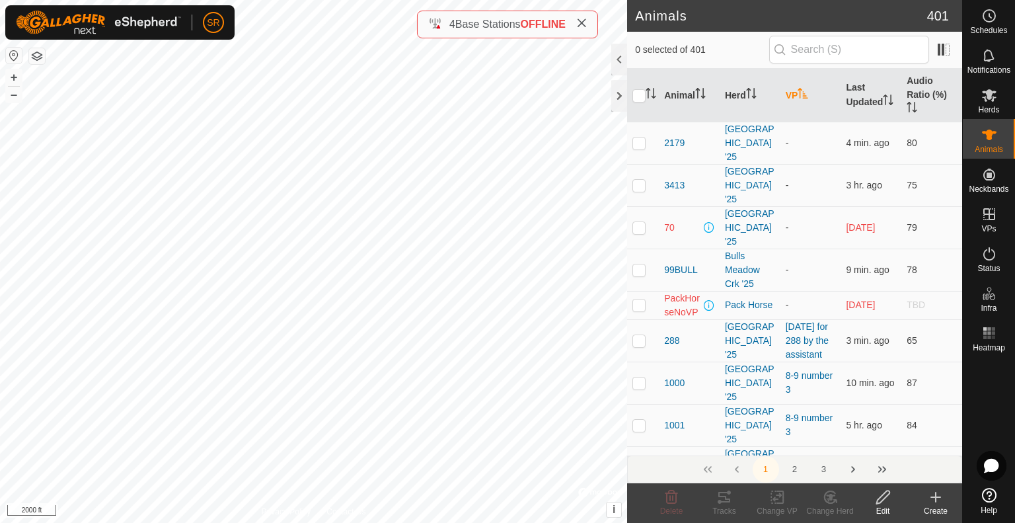
click at [796, 90] on th "VP" at bounding box center [811, 96] width 61 height 54
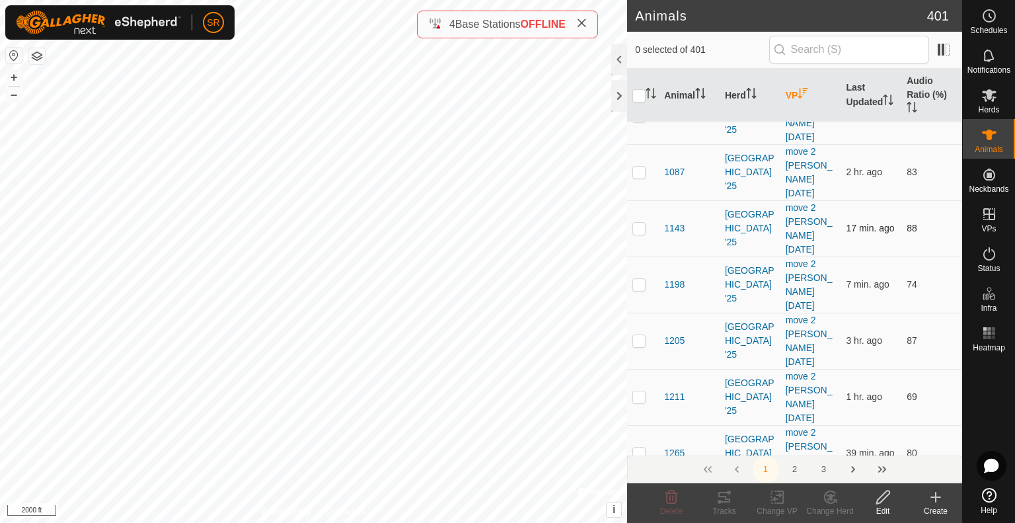
scroll to position [880, 0]
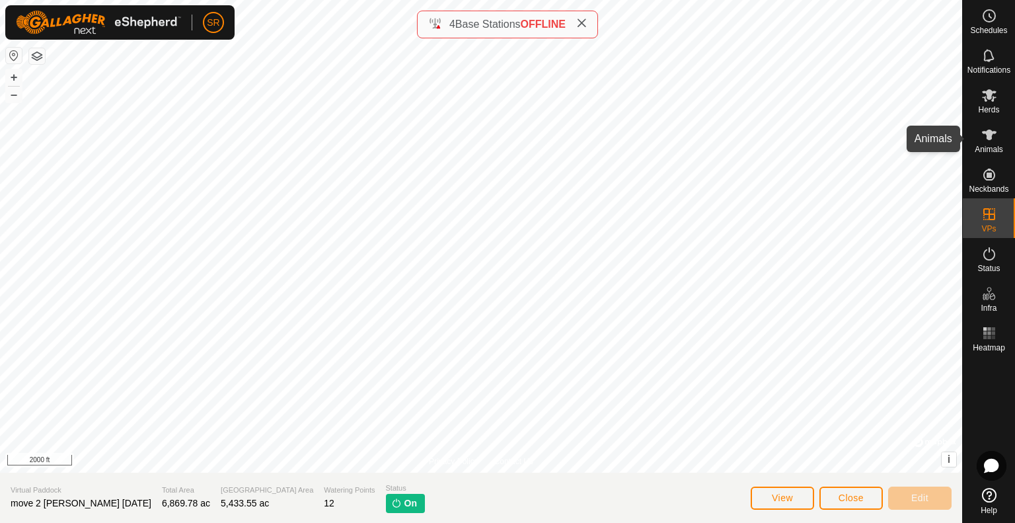
click at [984, 144] on es-animals-svg-icon at bounding box center [990, 134] width 24 height 21
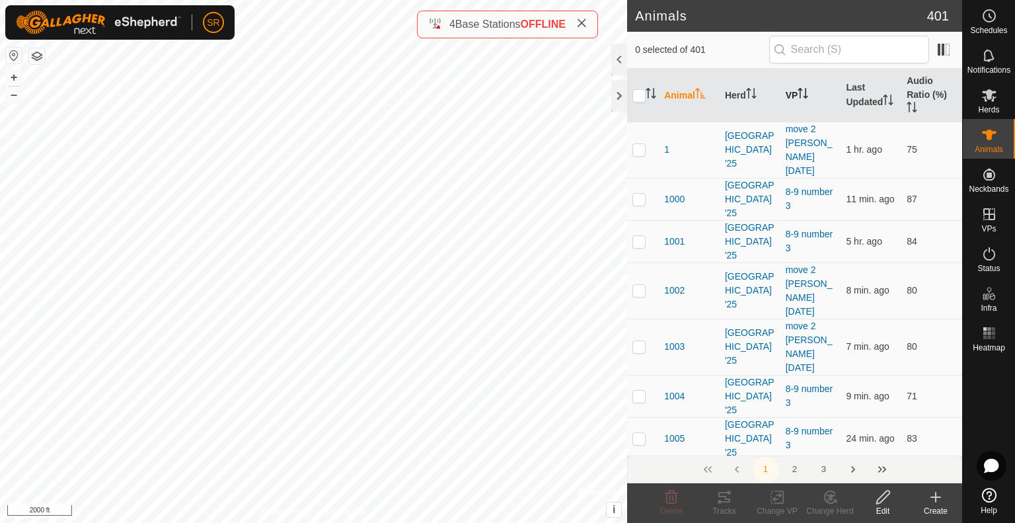
click at [806, 96] on icon "Activate to sort" at bounding box center [803, 93] width 11 height 11
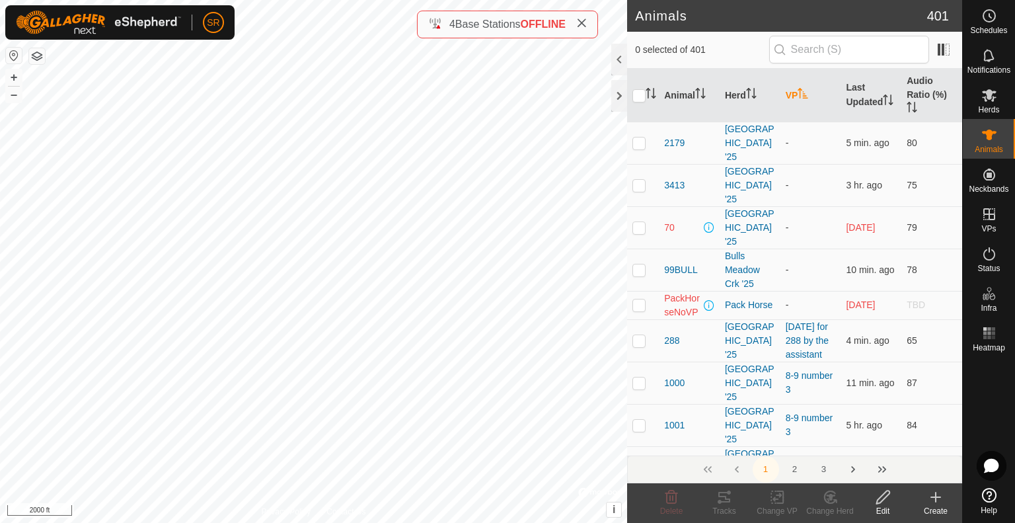
click at [793, 90] on th "VP" at bounding box center [811, 96] width 61 height 54
click at [795, 97] on th "VP" at bounding box center [811, 96] width 61 height 54
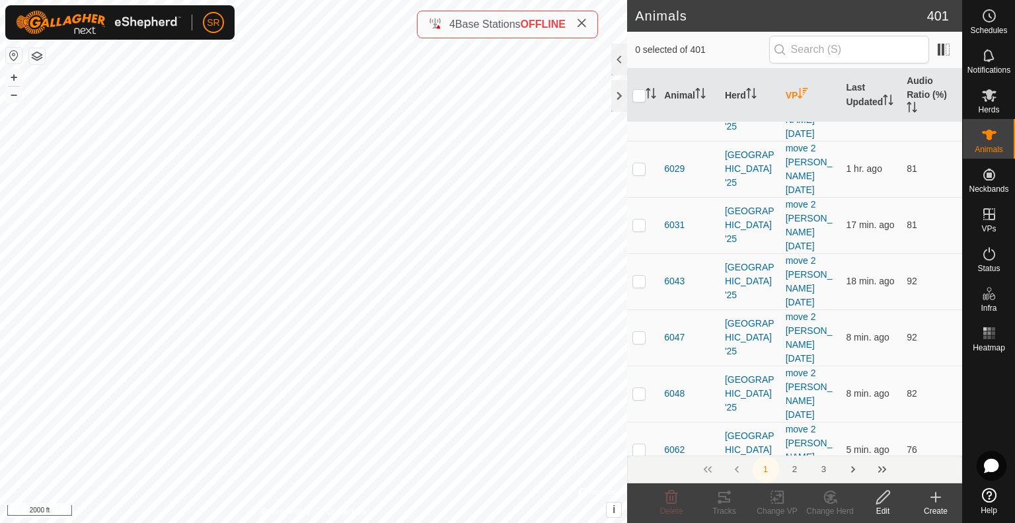
scroll to position [4421, 0]
checkbox input "true"
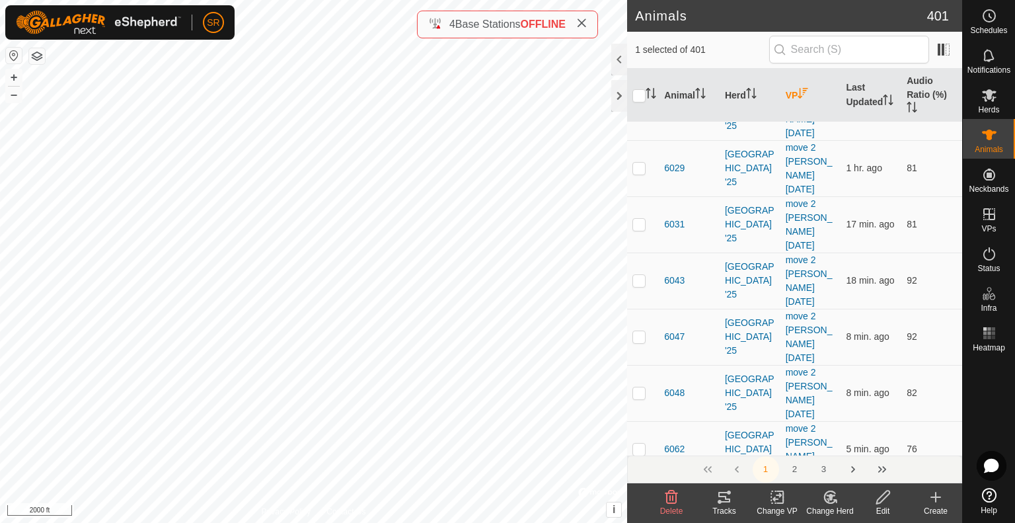
checkbox input "true"
checkbox input "false"
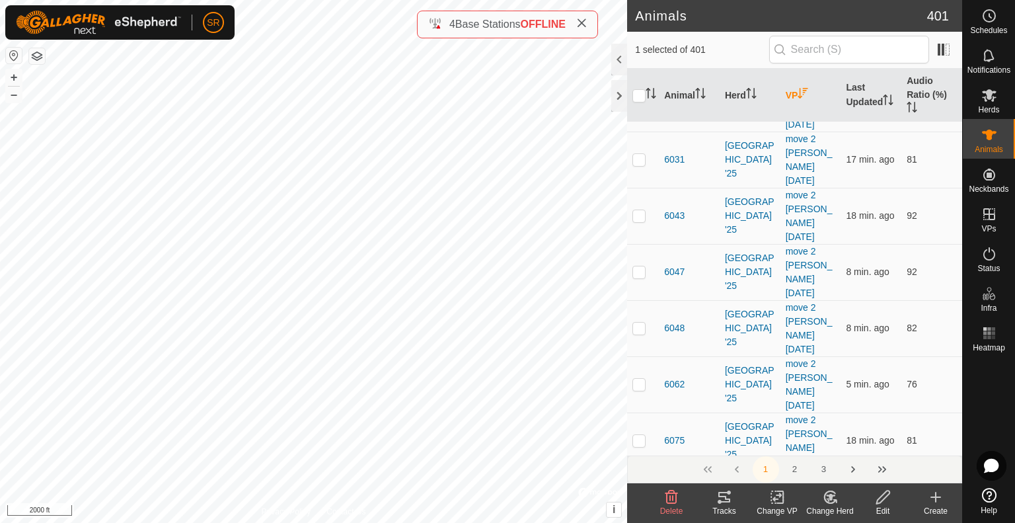
scroll to position [4486, 0]
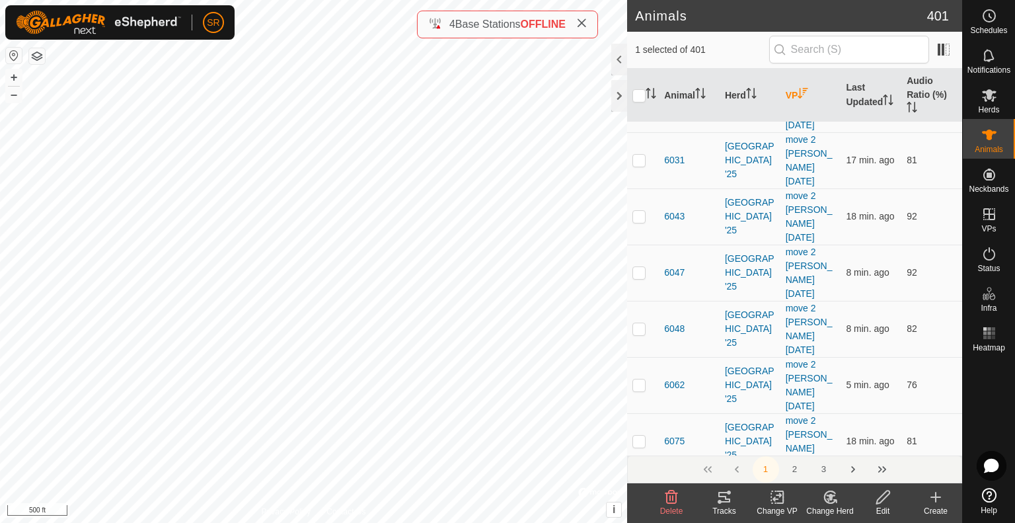
checkbox input "true"
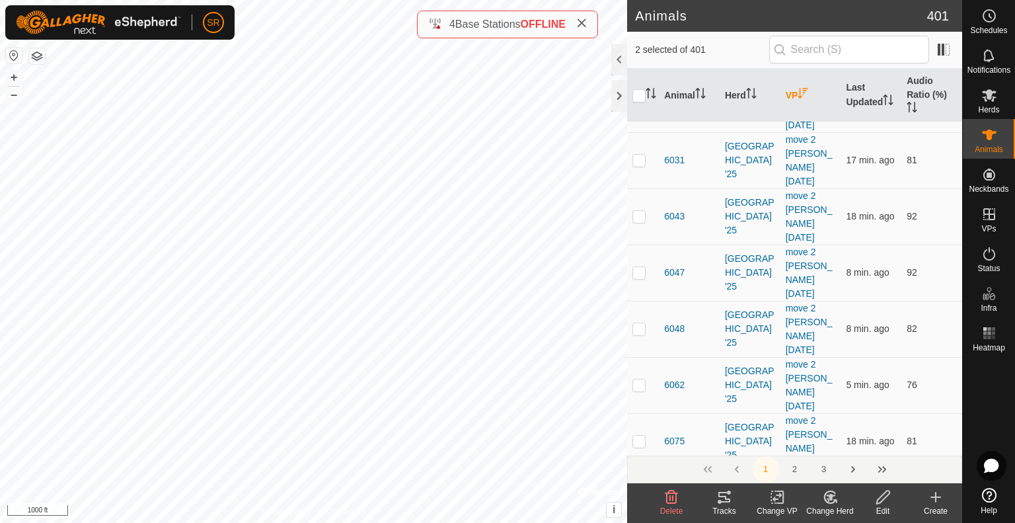
checkbox input "true"
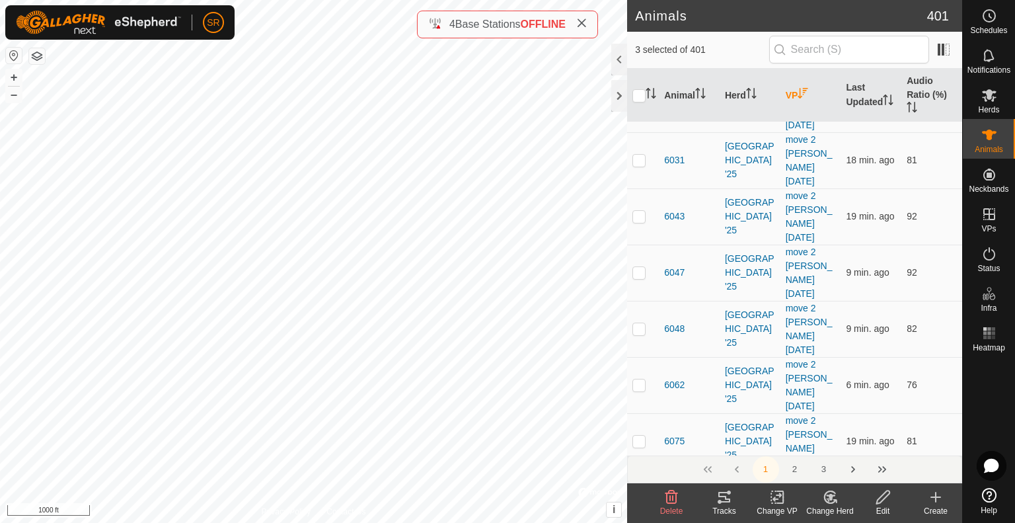
checkbox input "false"
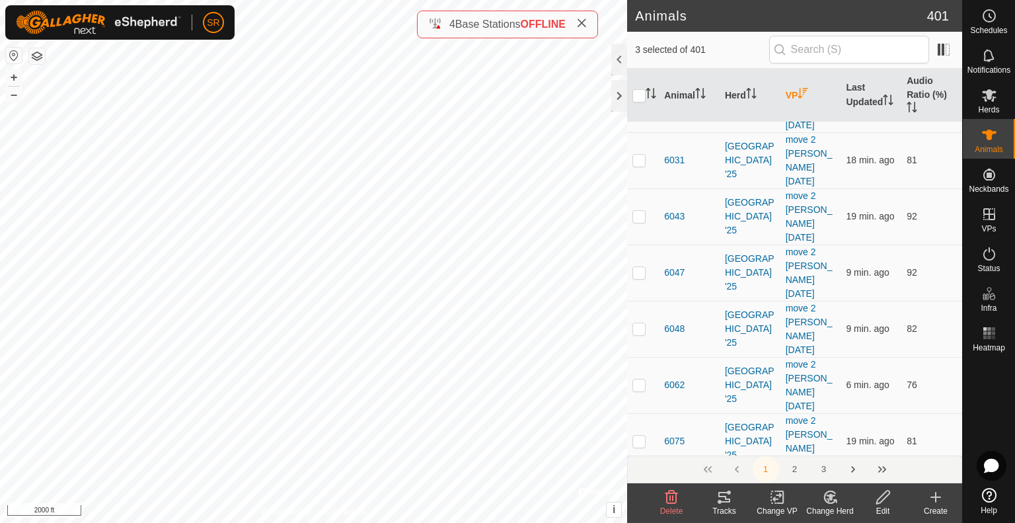
checkbox input "true"
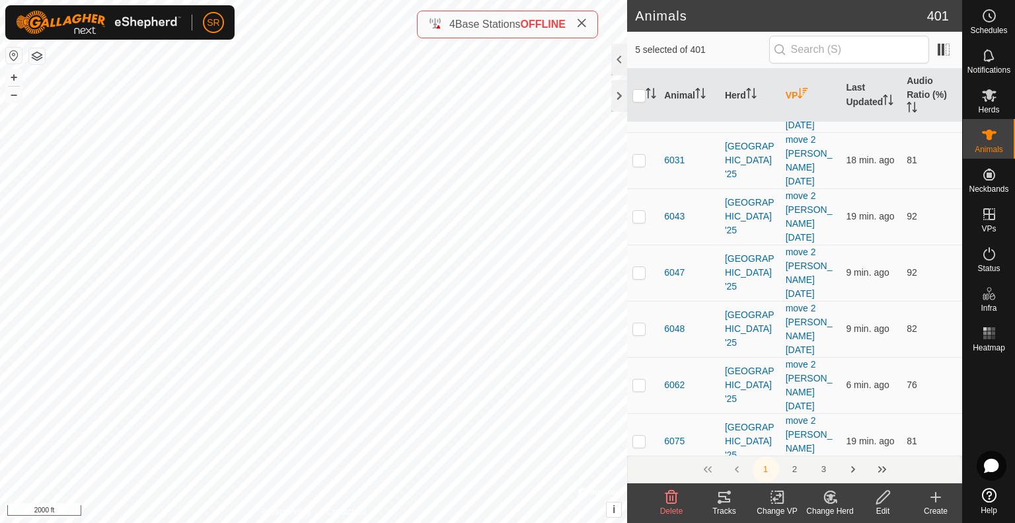
checkbox input "true"
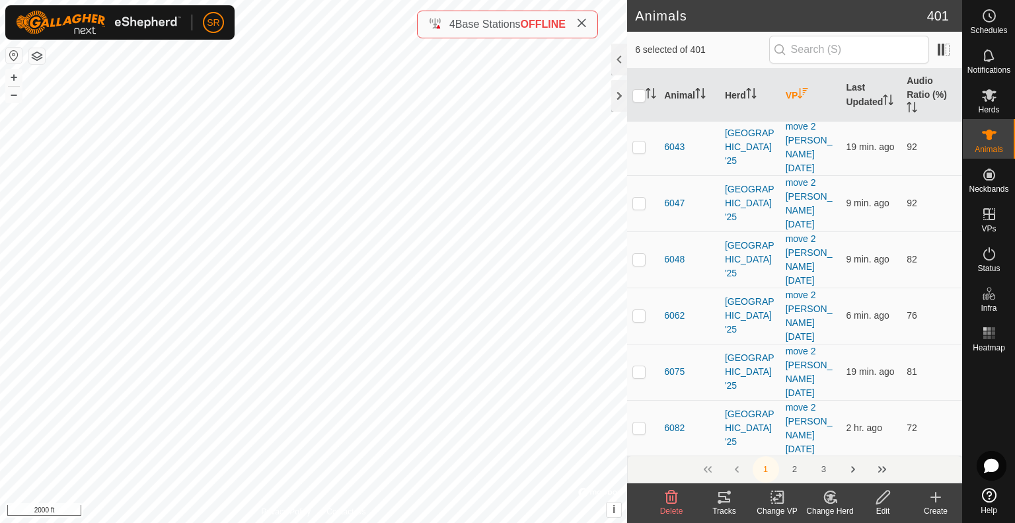
scroll to position [4568, 0]
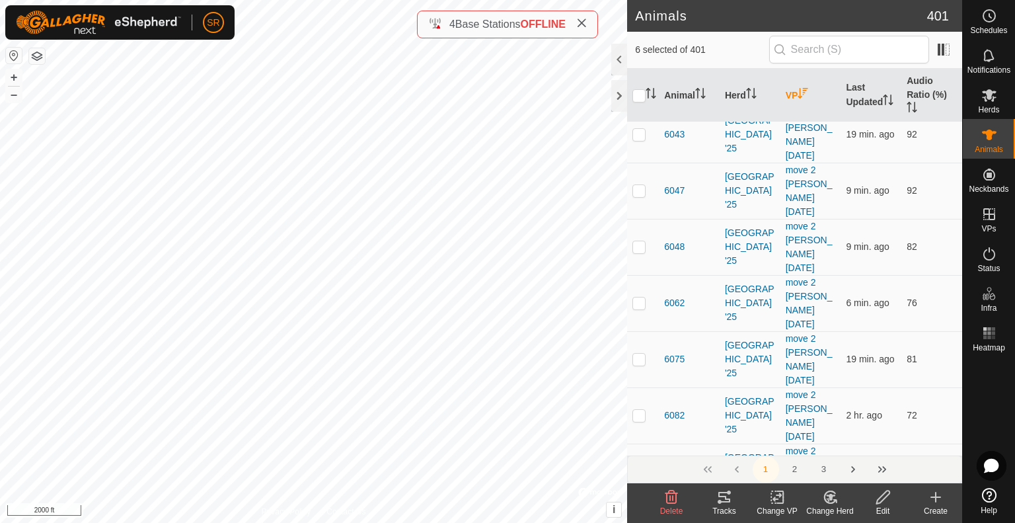
checkbox input "false"
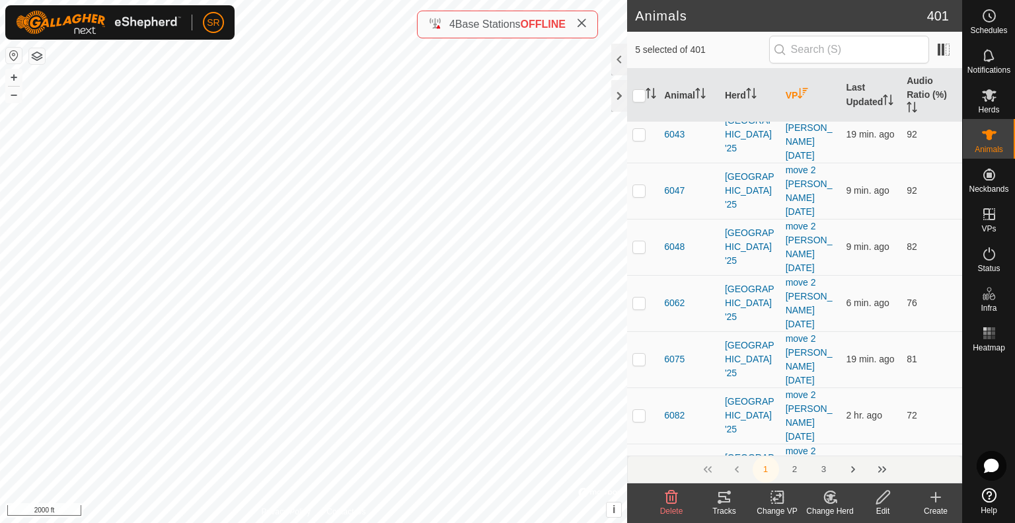
checkbox input "true"
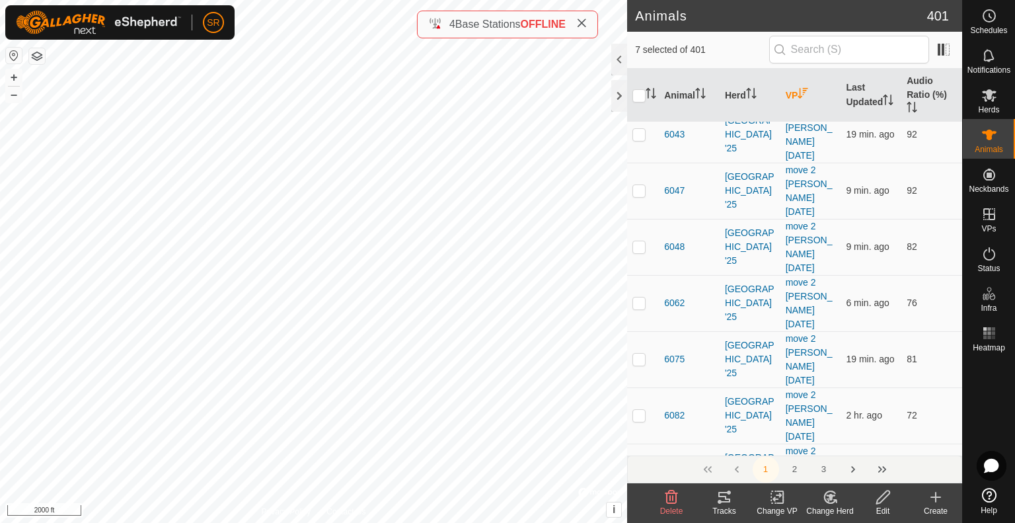
checkbox input "true"
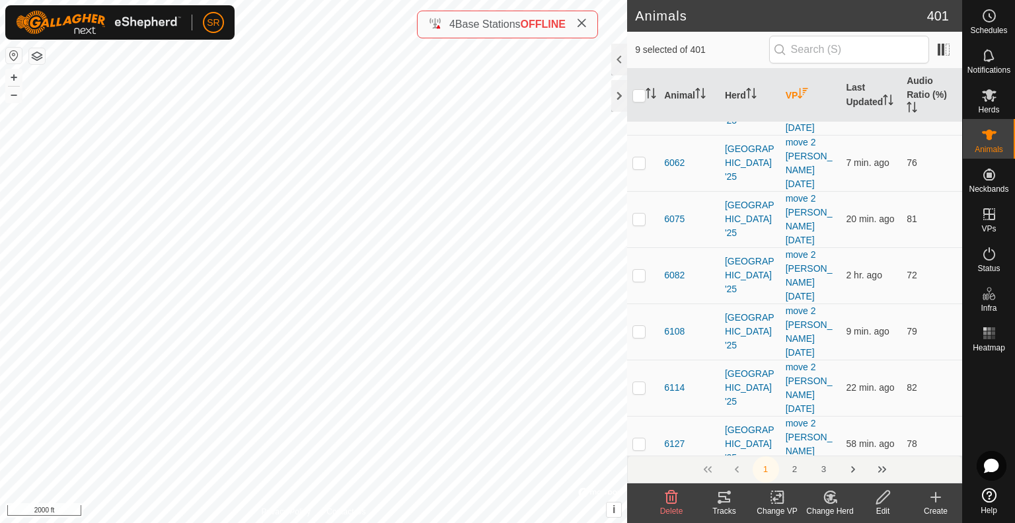
scroll to position [4713, 0]
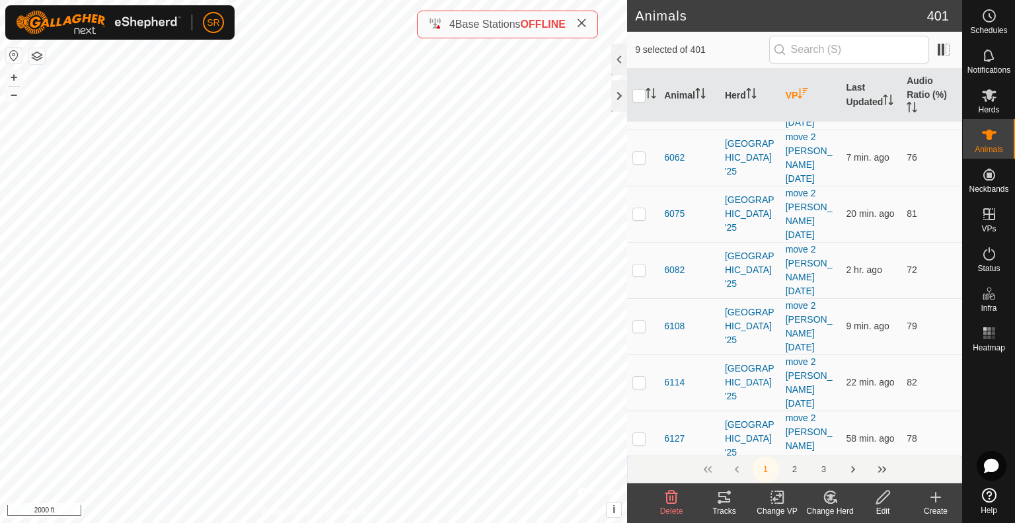
checkbox input "true"
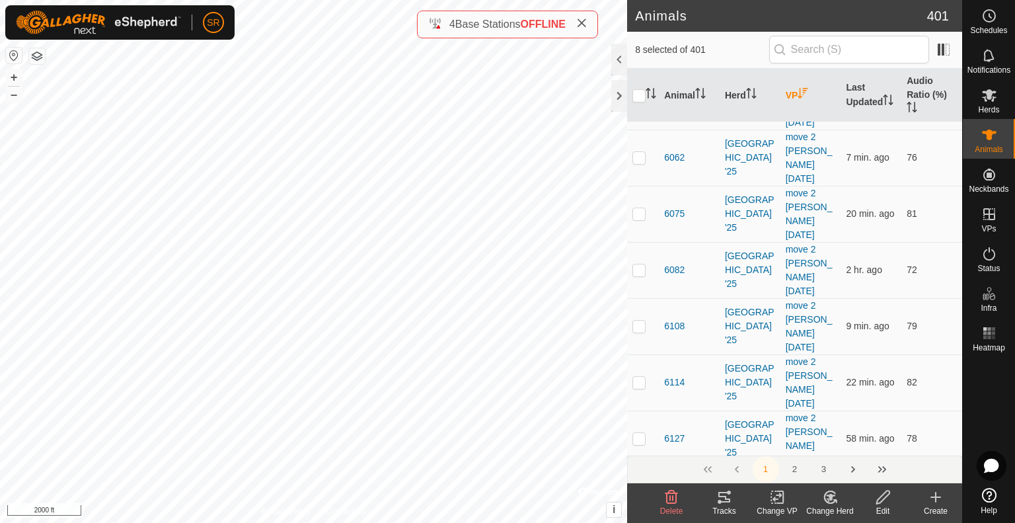
checkbox input "true"
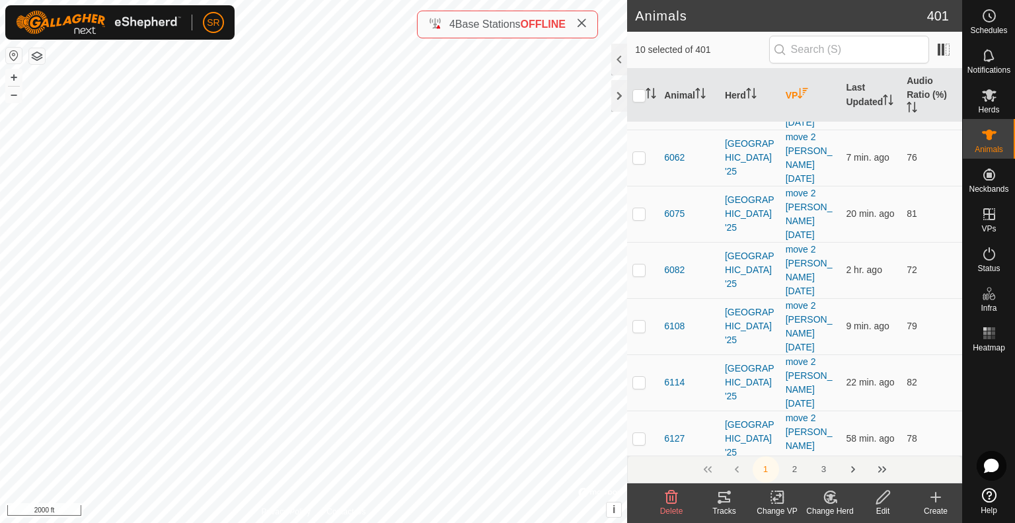
checkbox input "true"
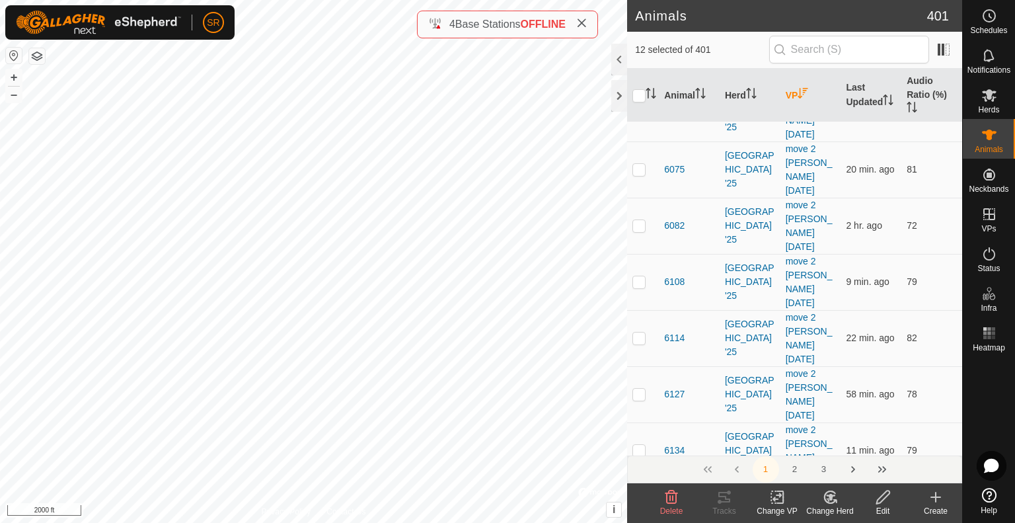
scroll to position [4759, 0]
checkbox input "false"
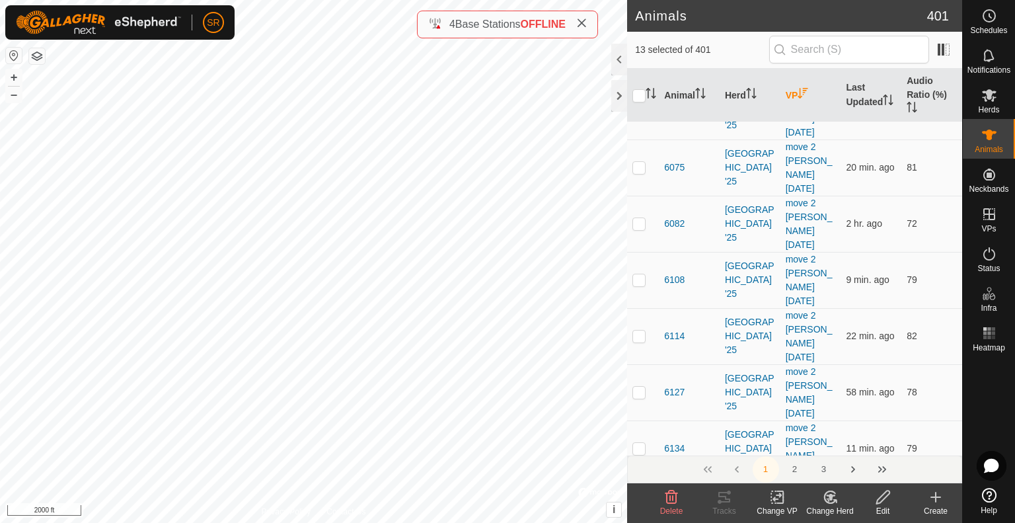
checkbox input "true"
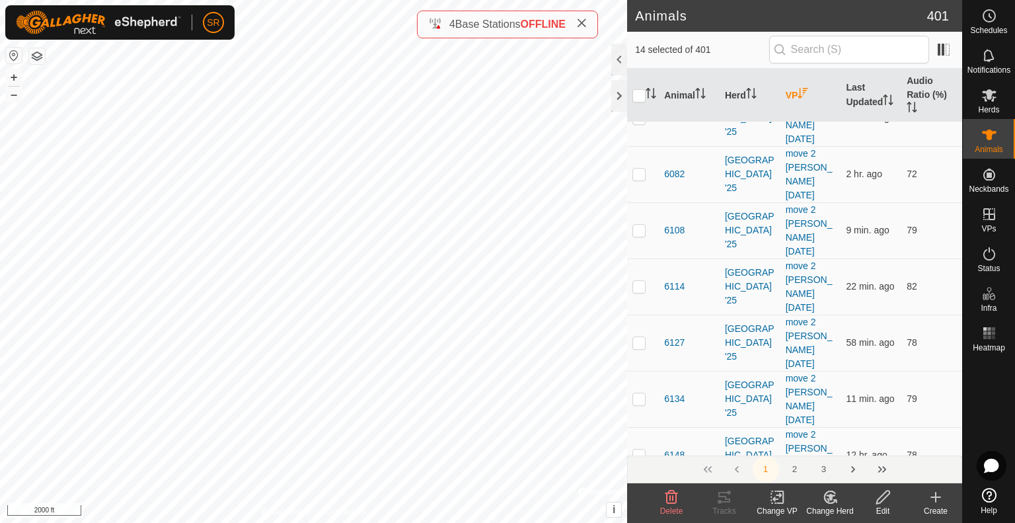
scroll to position [4809, 0]
checkbox input "true"
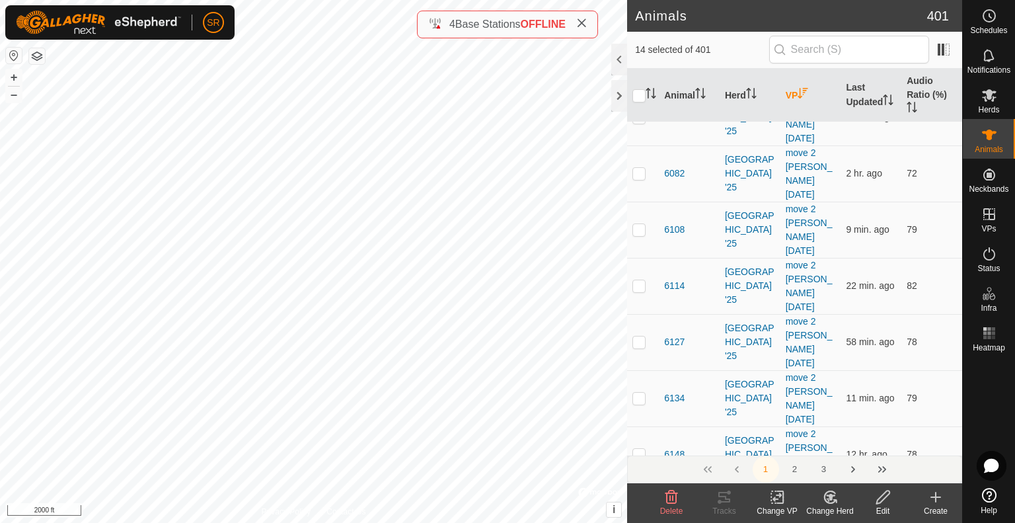
checkbox input "true"
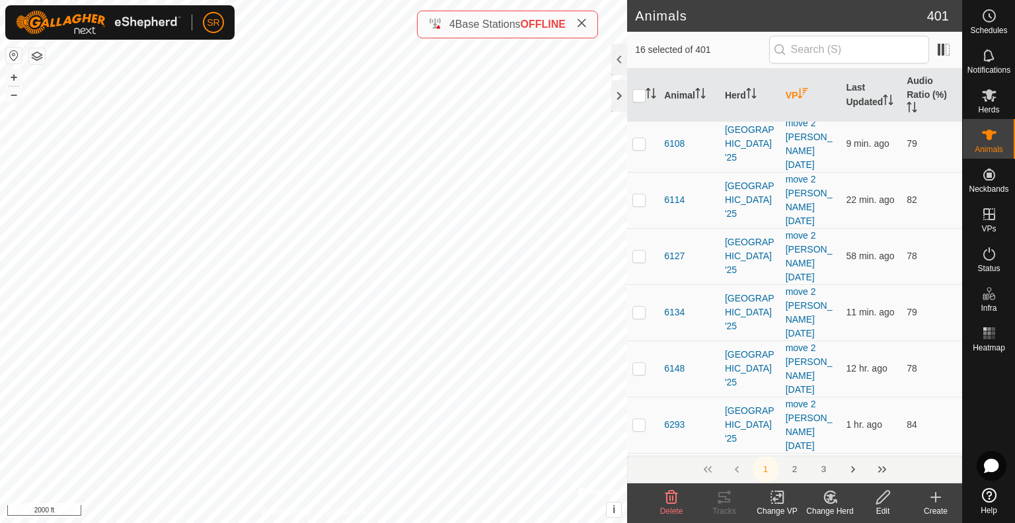
scroll to position [4901, 0]
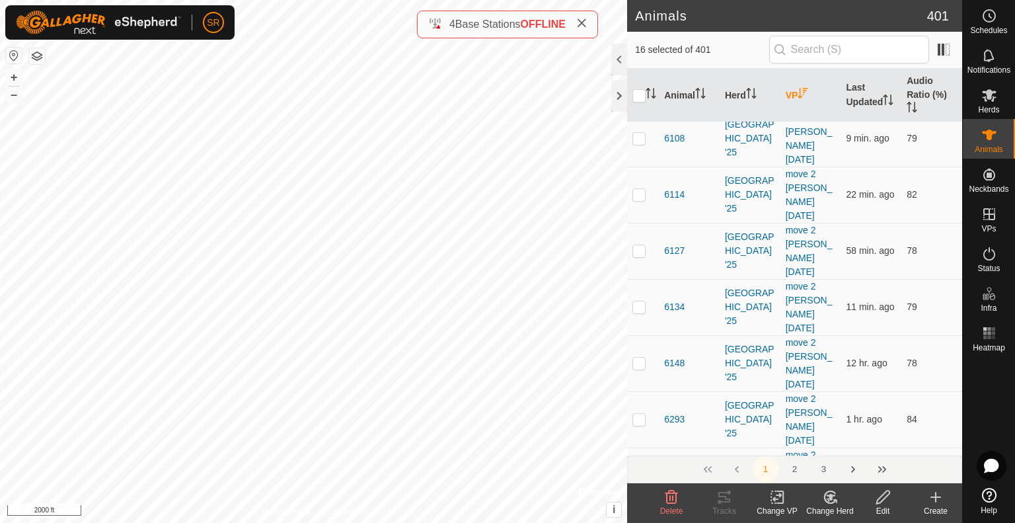
checkbox input "true"
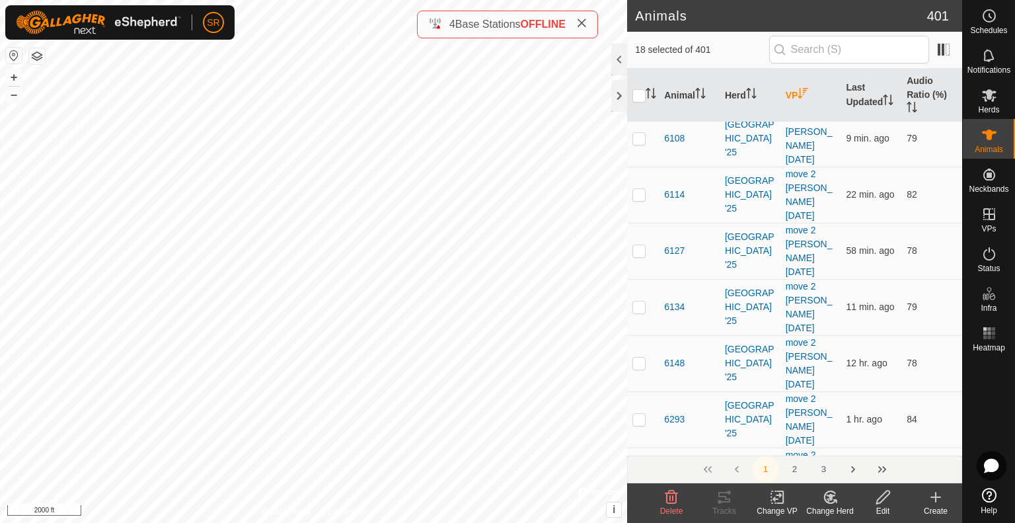
checkbox input "false"
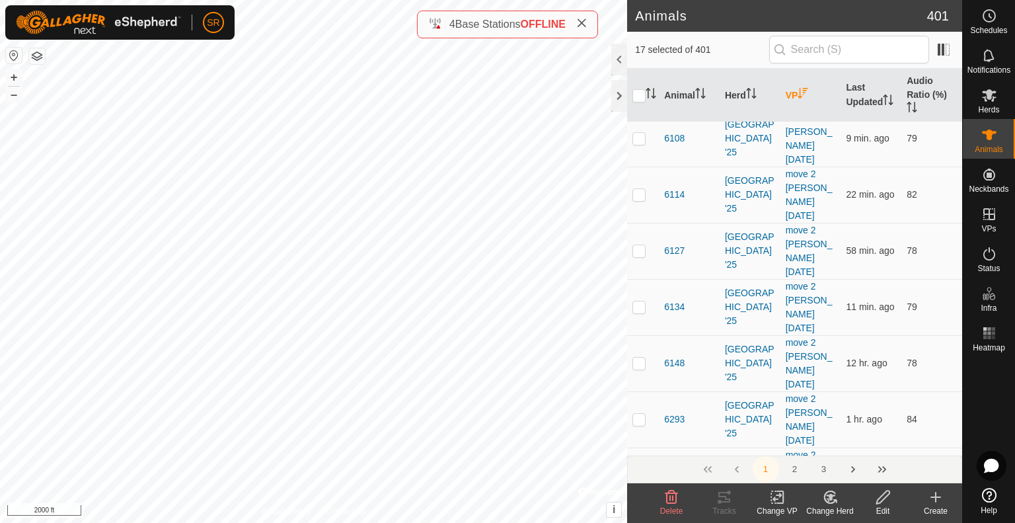
checkbox input "true"
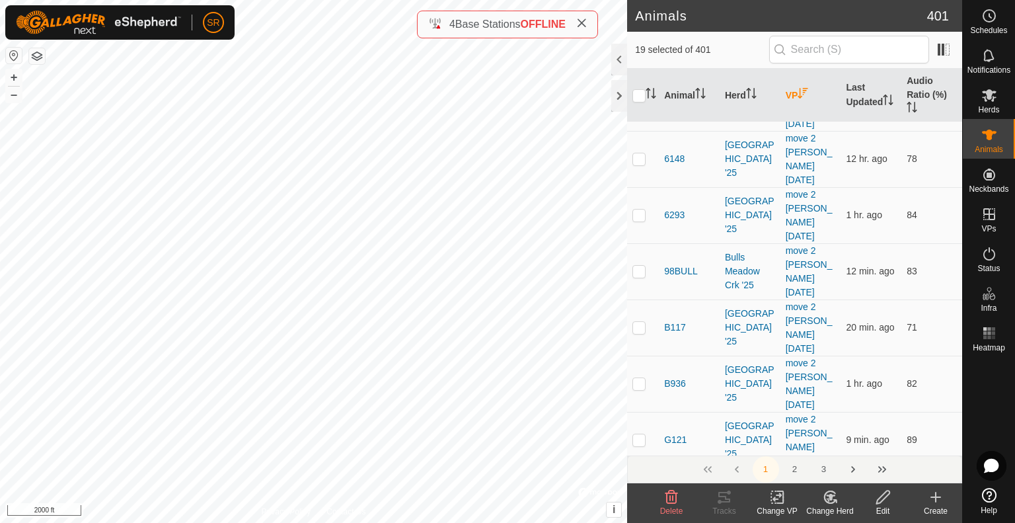
scroll to position [5108, 0]
checkbox input "true"
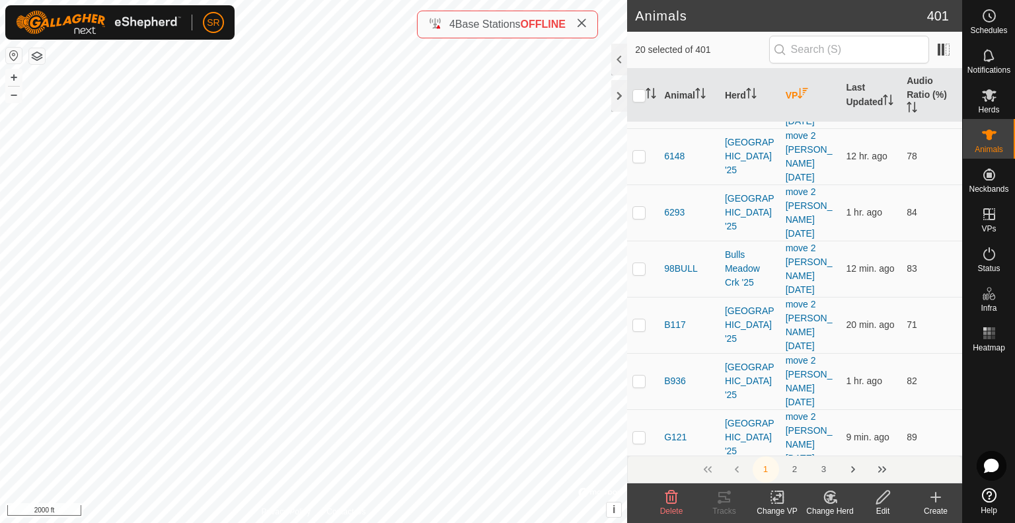
checkbox input "true"
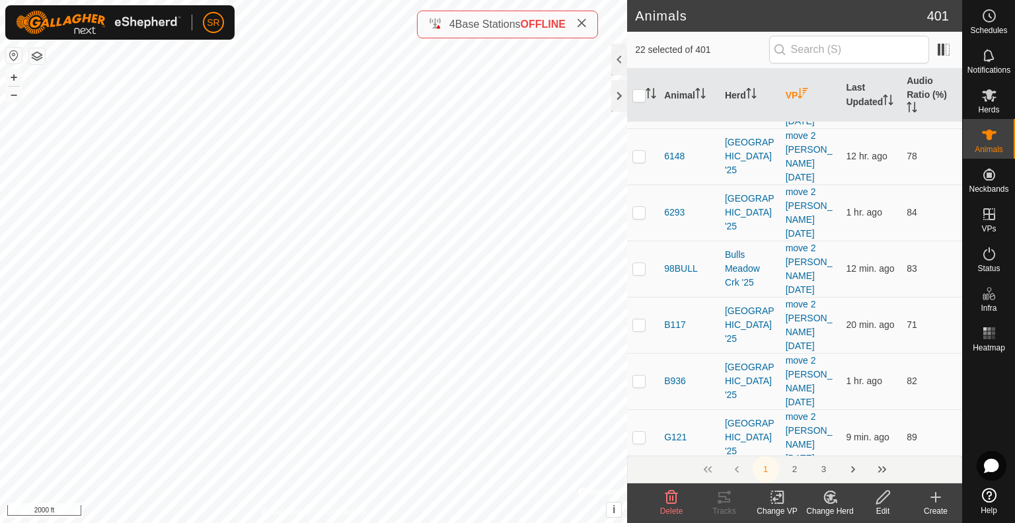
checkbox input "false"
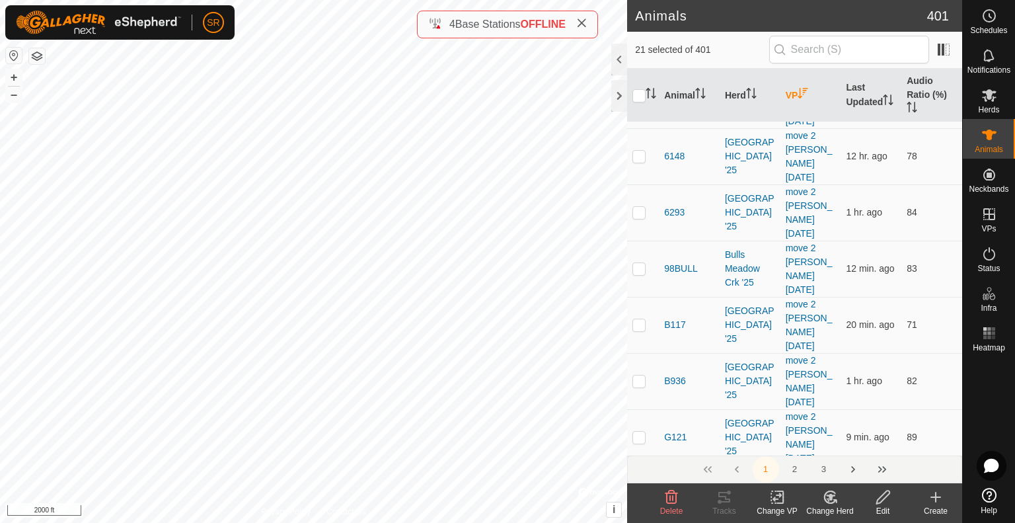
checkbox input "true"
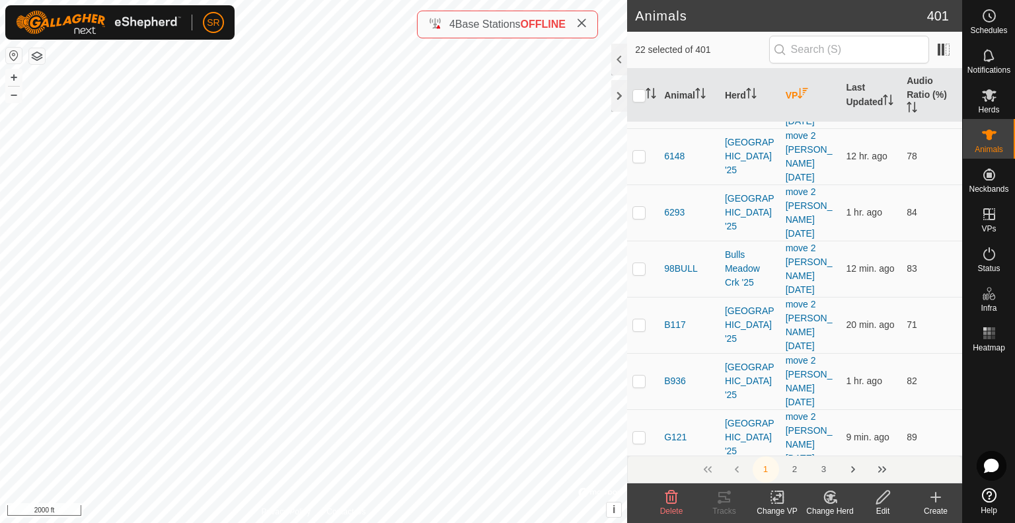
checkbox input "true"
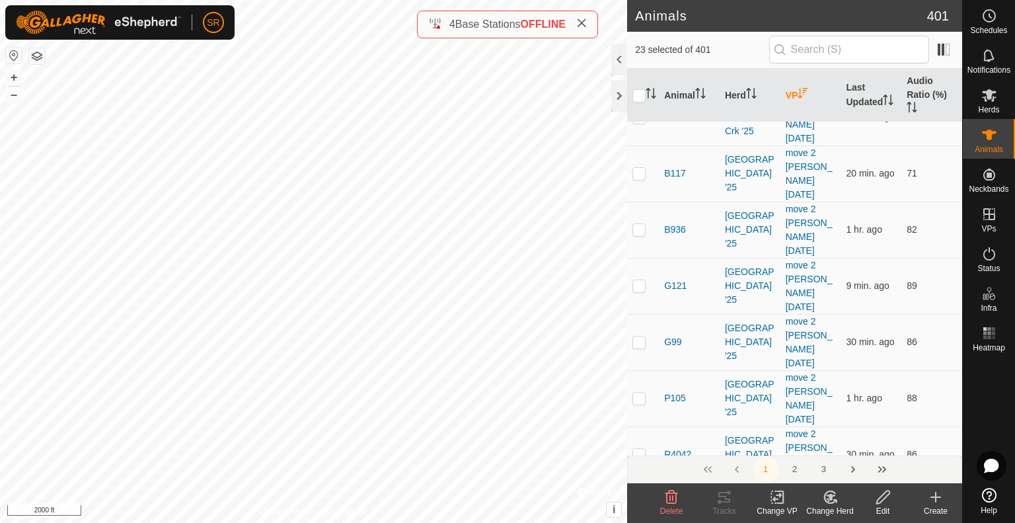
scroll to position [5270, 0]
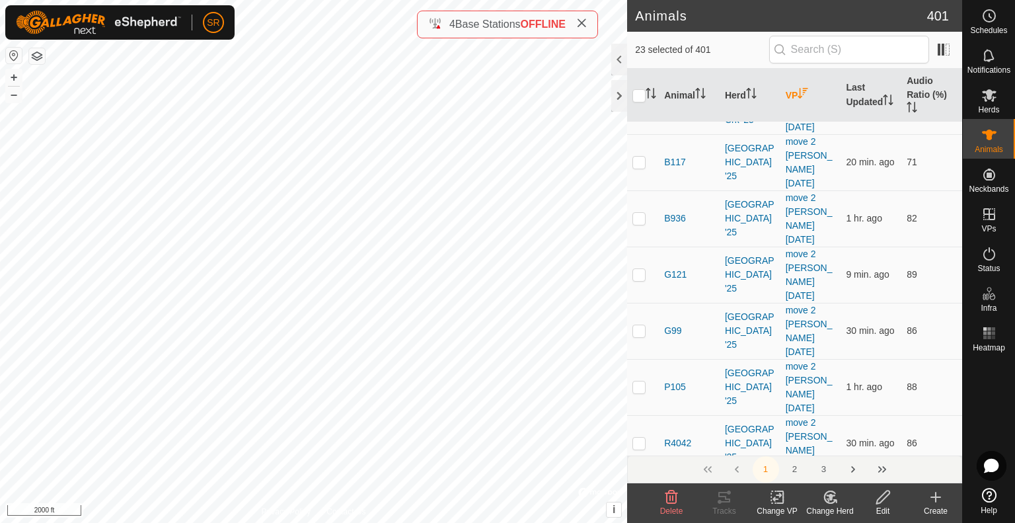
checkbox input "true"
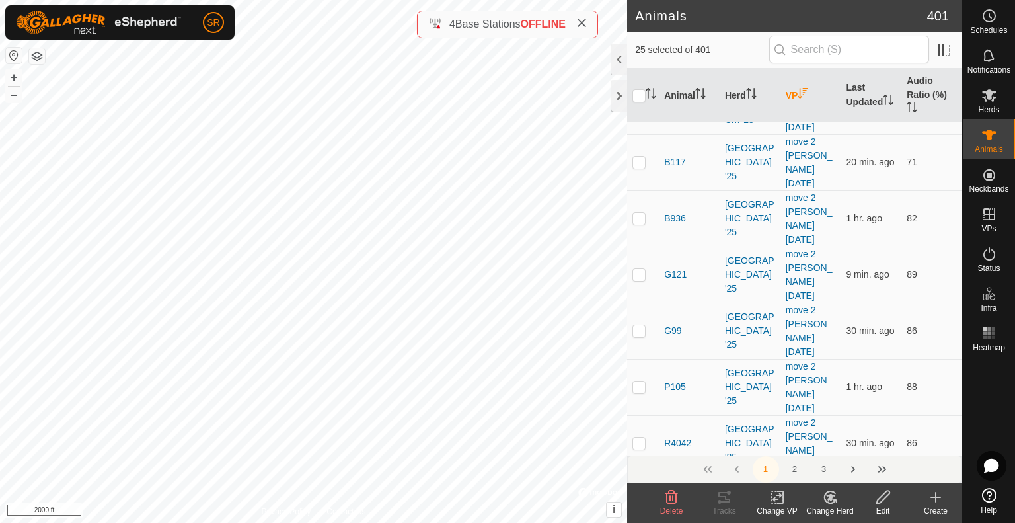
checkbox input "false"
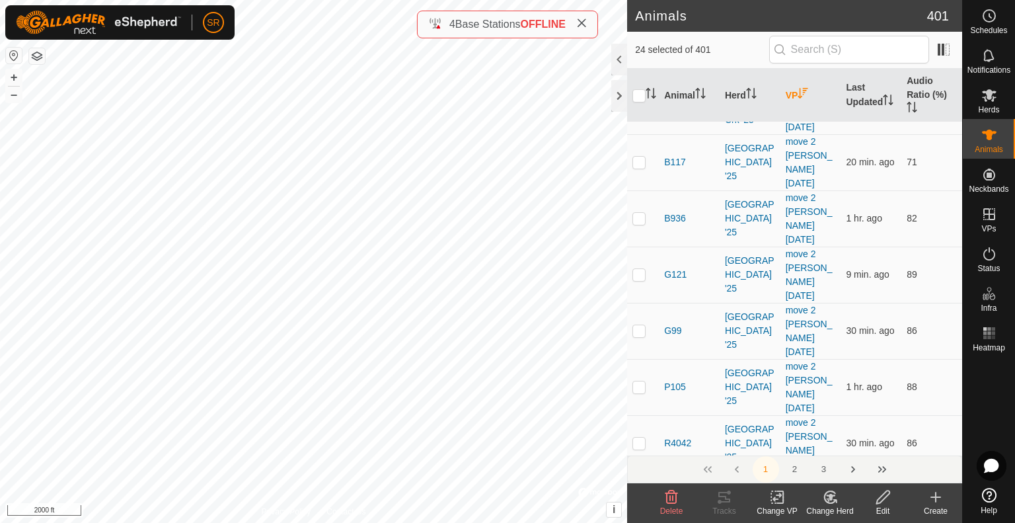
checkbox input "true"
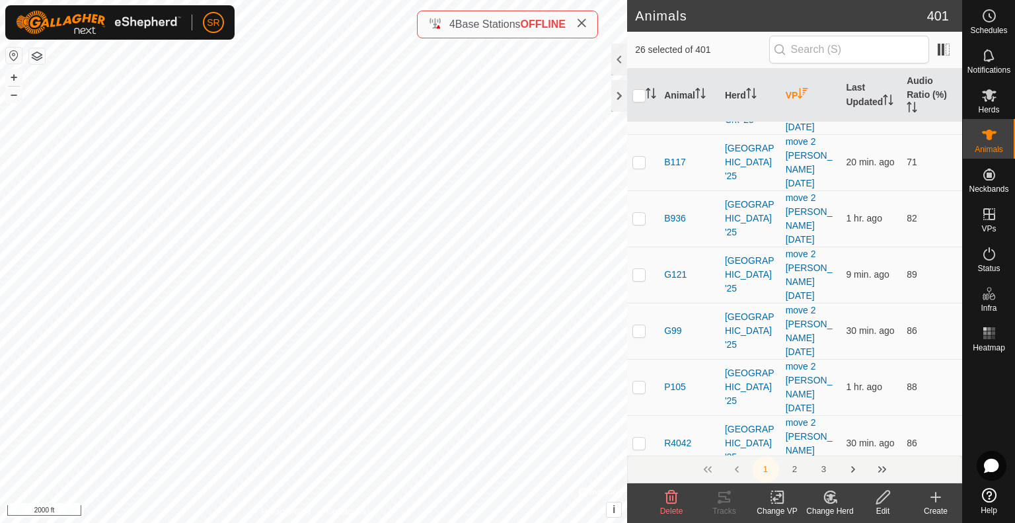
checkbox input "true"
checkbox input "false"
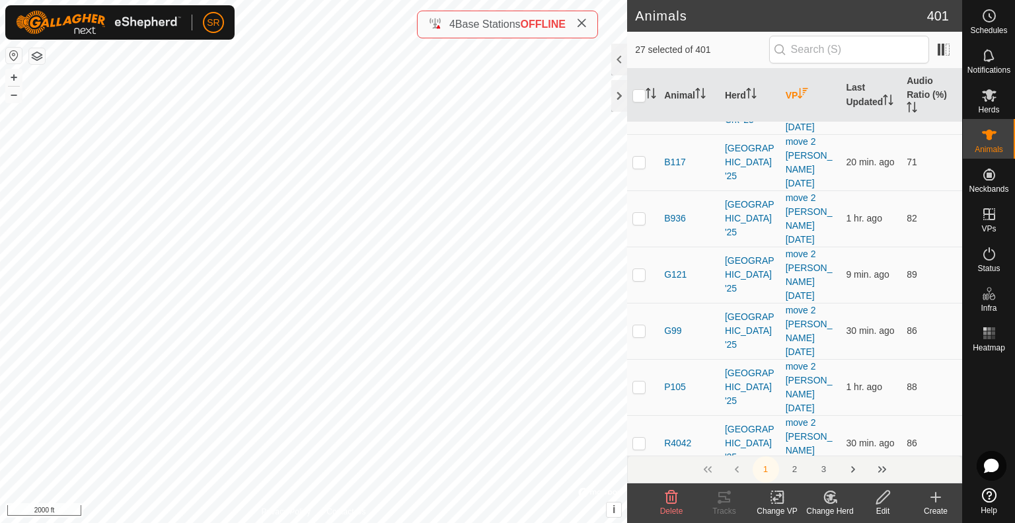
checkbox input "true"
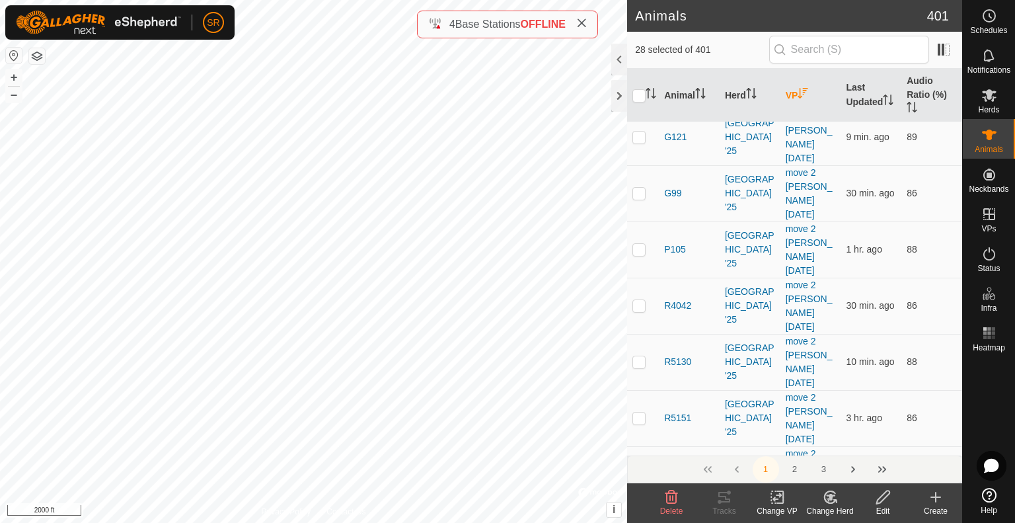
scroll to position [5410, 0]
checkbox input "true"
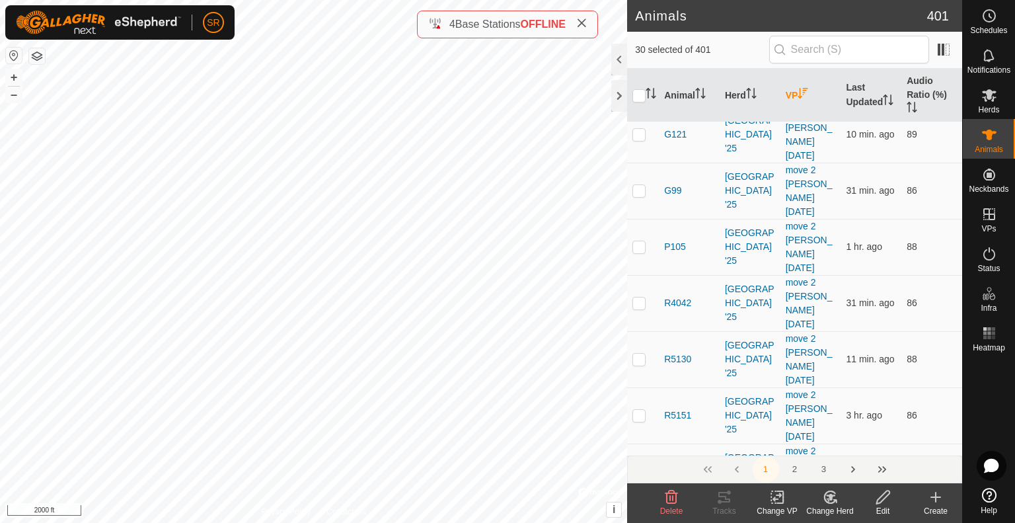
checkbox input "false"
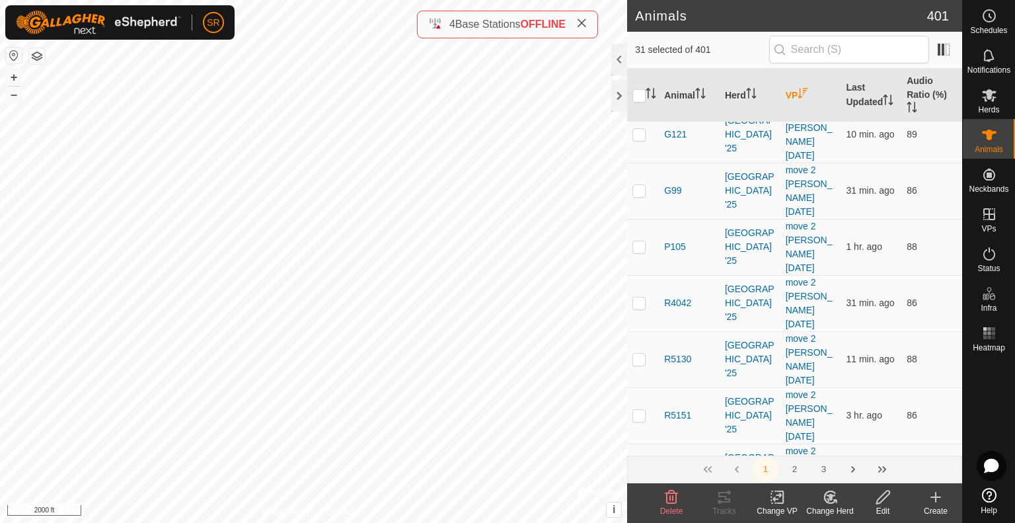
checkbox input "false"
checkbox input "true"
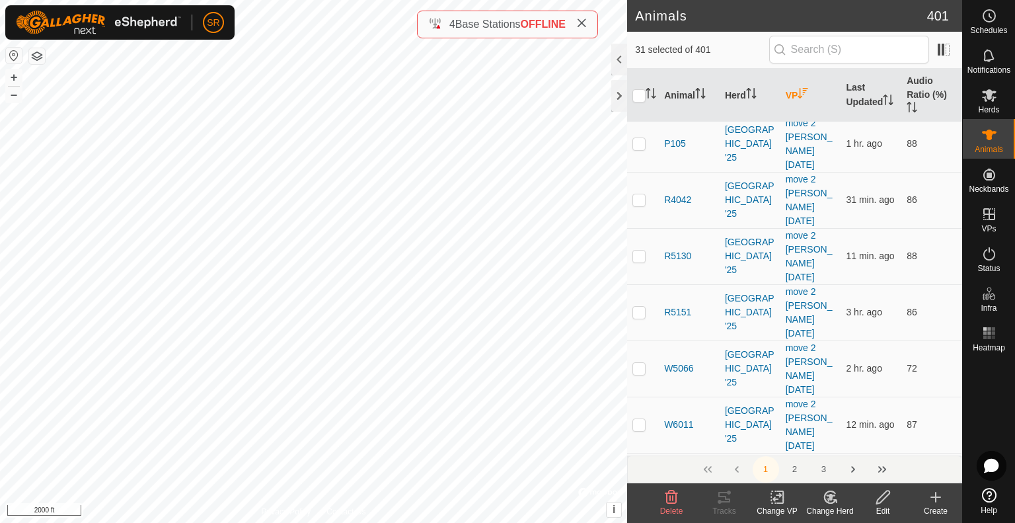
scroll to position [5525, 0]
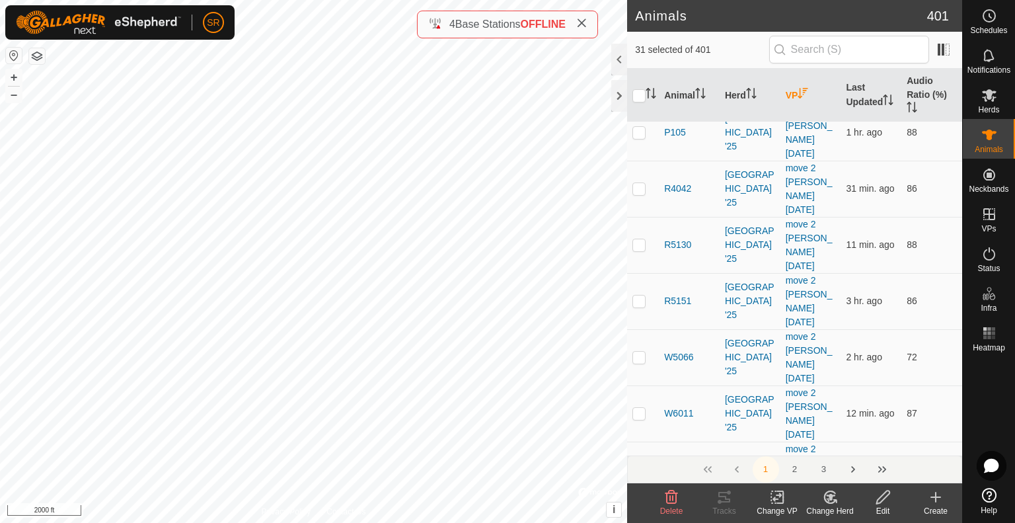
checkbox input "true"
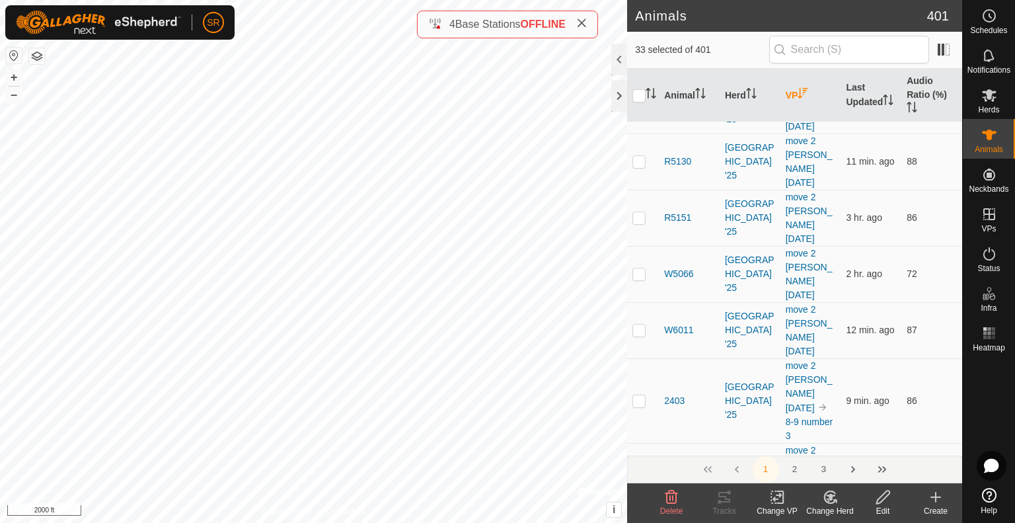
scroll to position [5609, 0]
checkbox input "true"
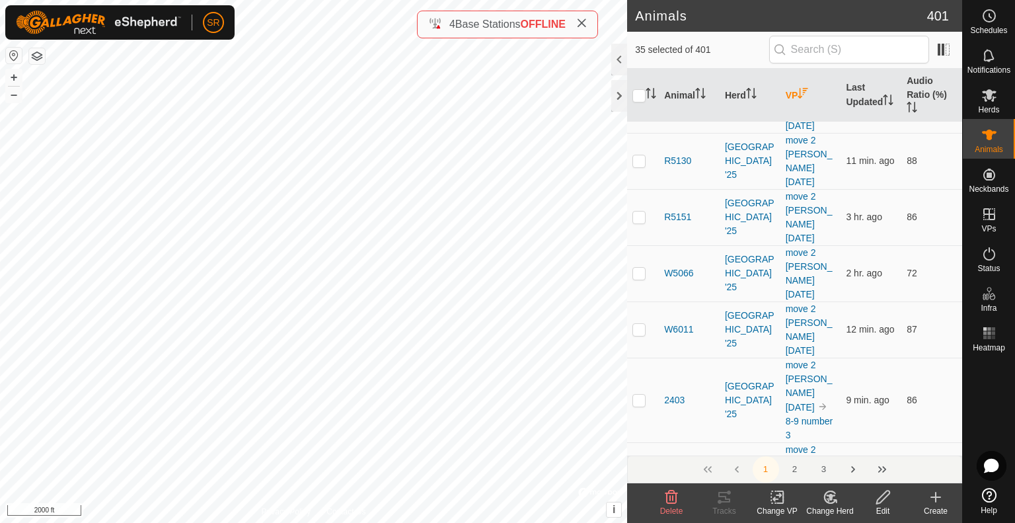
checkbox input "true"
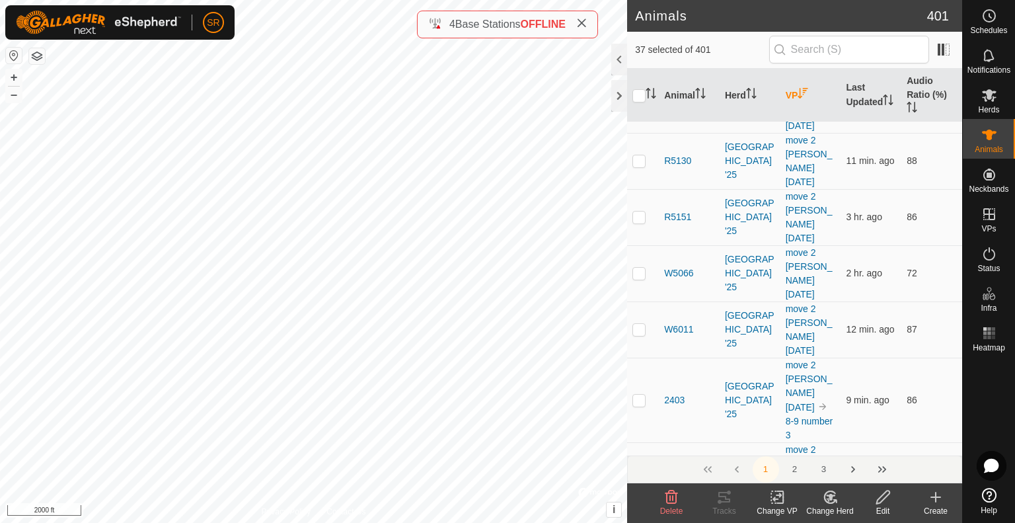
checkbox input "true"
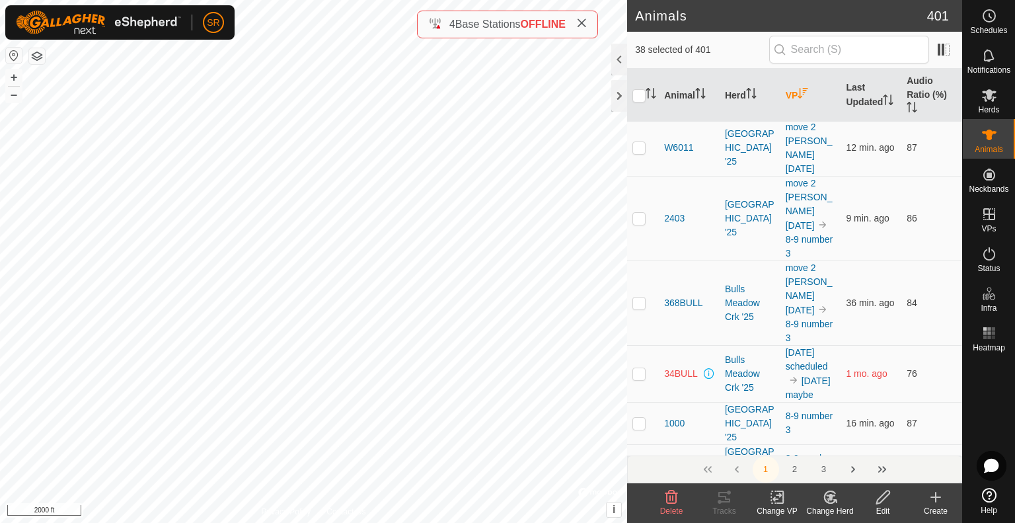
scroll to position [5792, 0]
checkbox input "true"
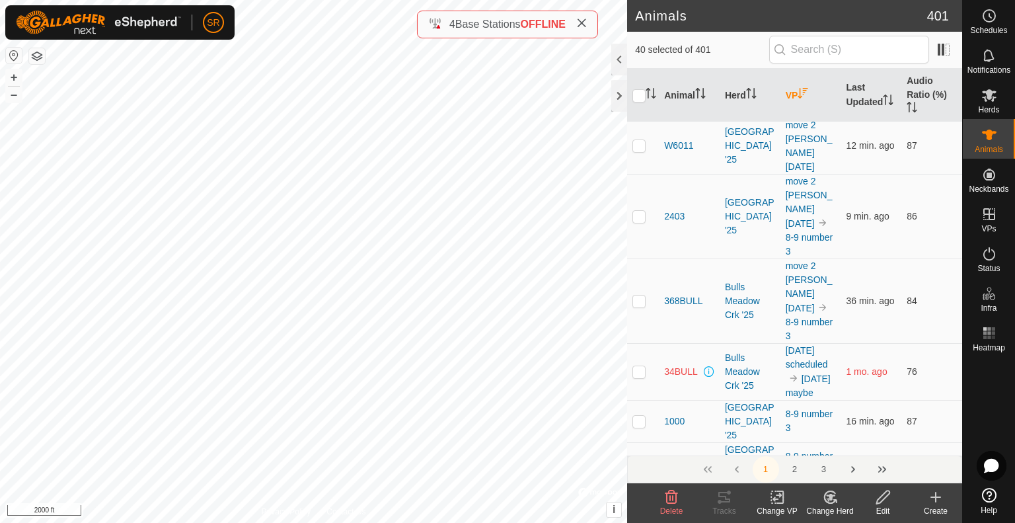
checkbox input "false"
checkbox input "true"
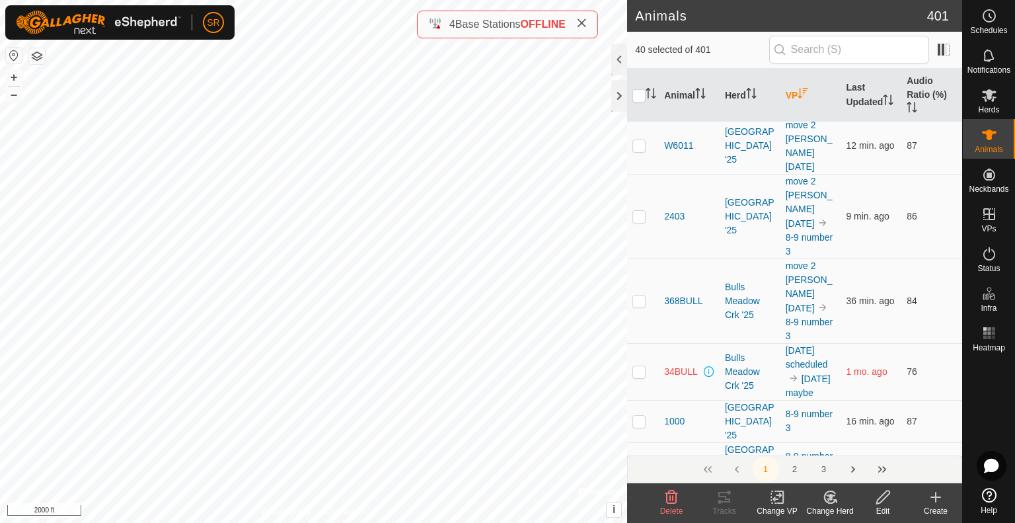
checkbox input "true"
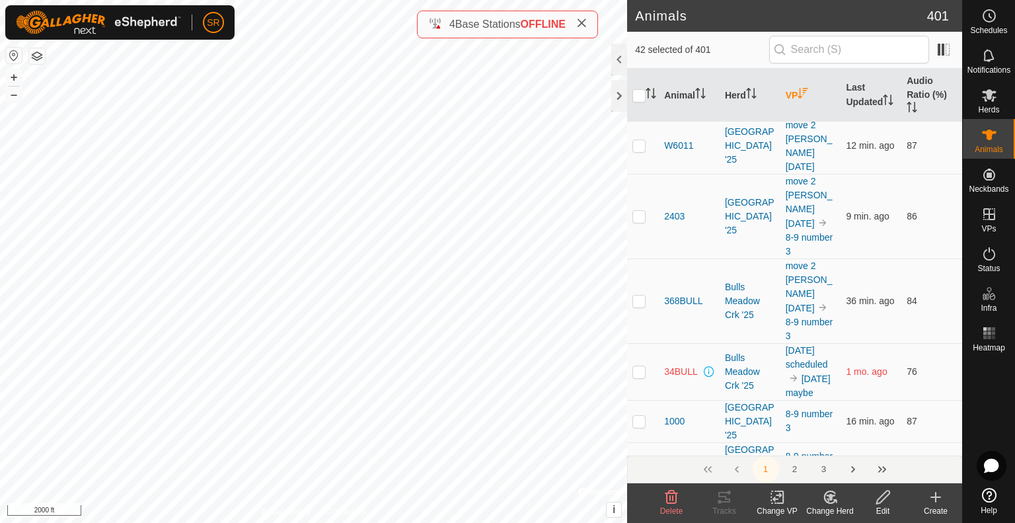
checkbox input "true"
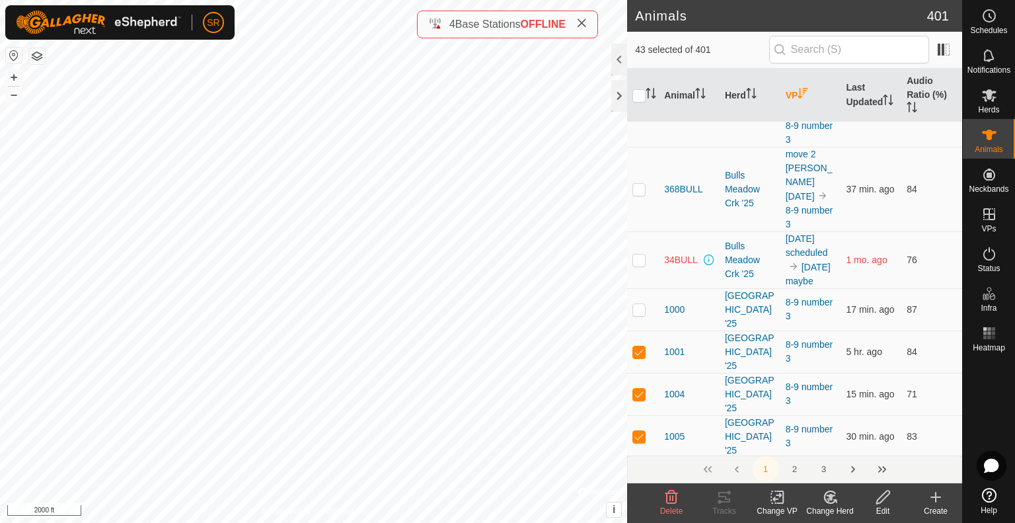
scroll to position [5925, 0]
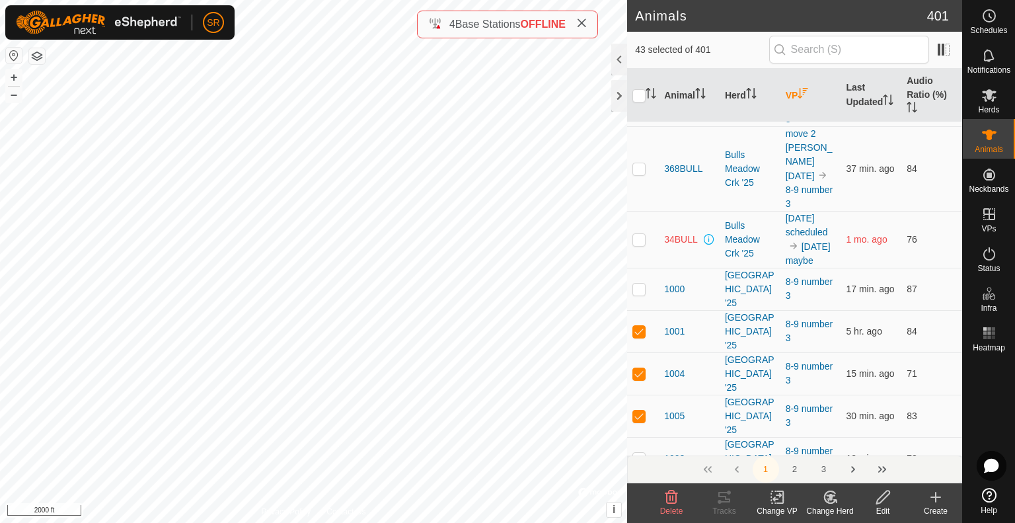
checkbox input "true"
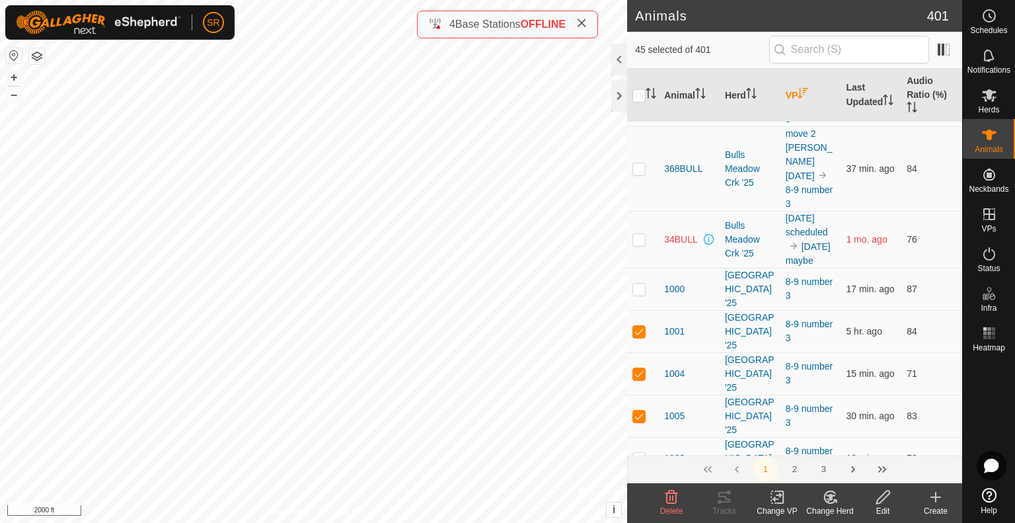
checkbox input "false"
checkbox input "true"
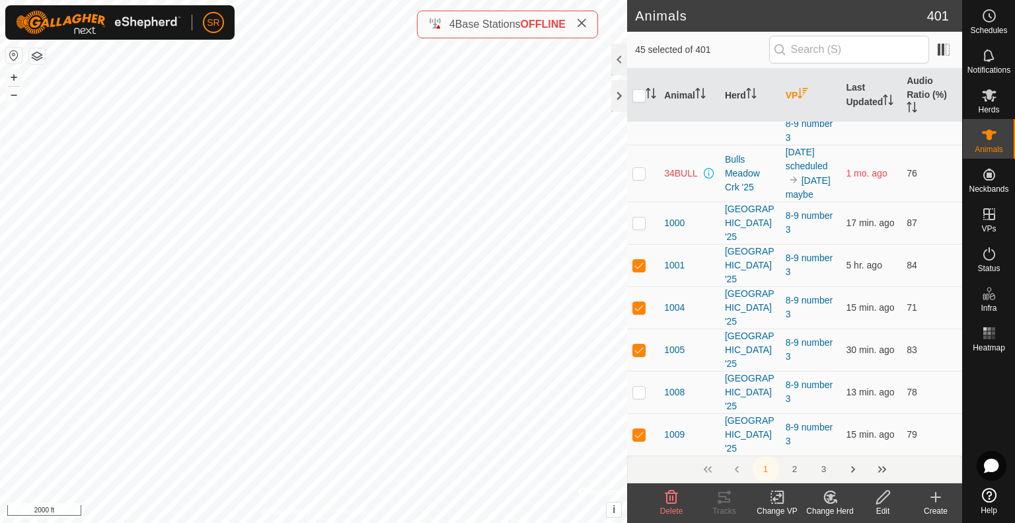
scroll to position [6057, 0]
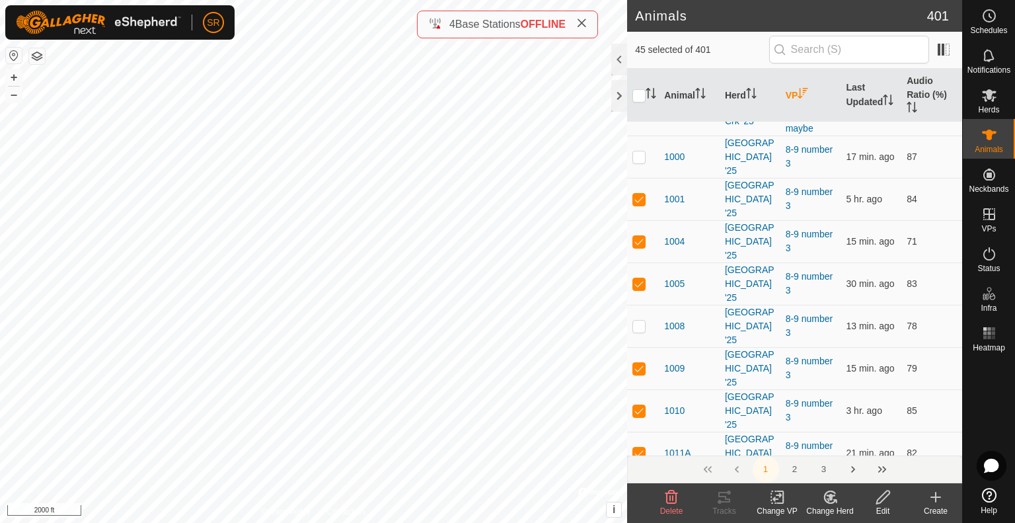
checkbox input "true"
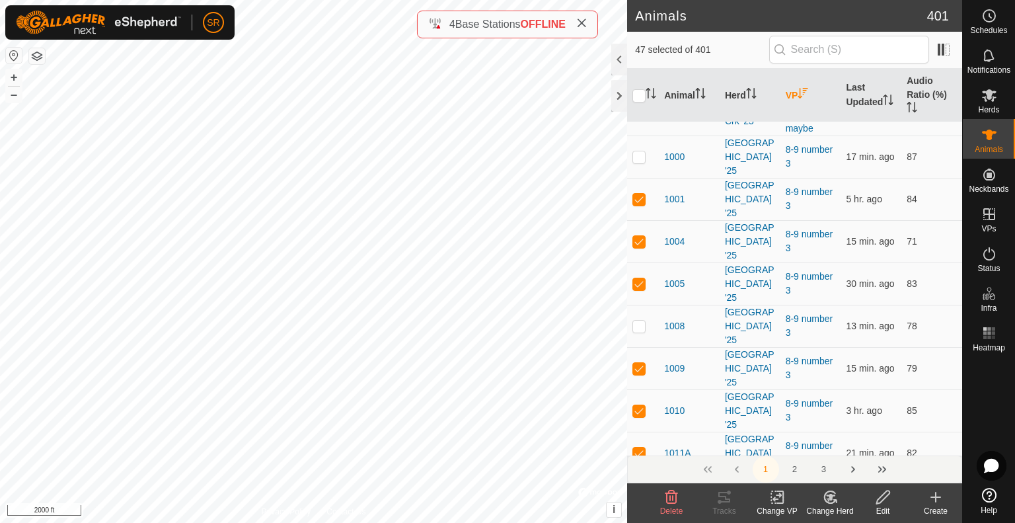
checkbox input "true"
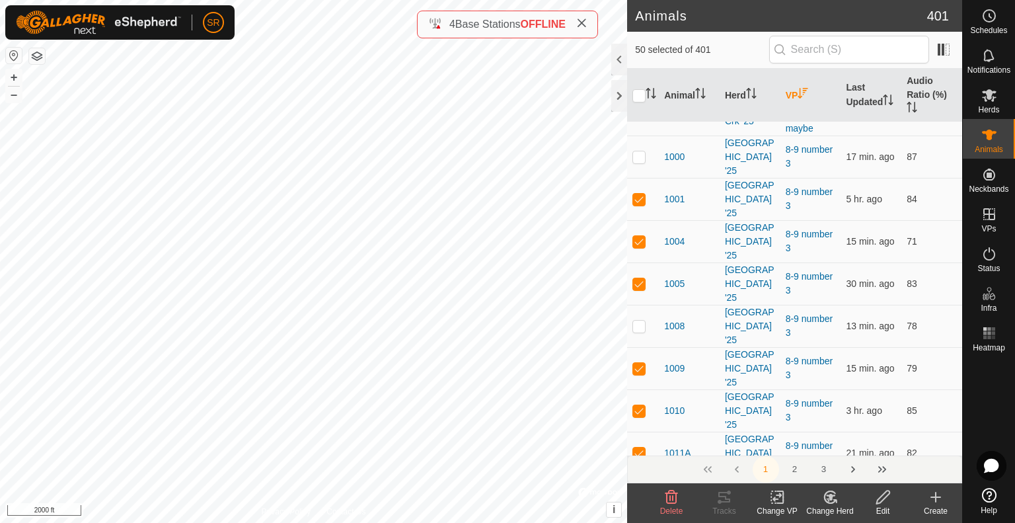
checkbox input "false"
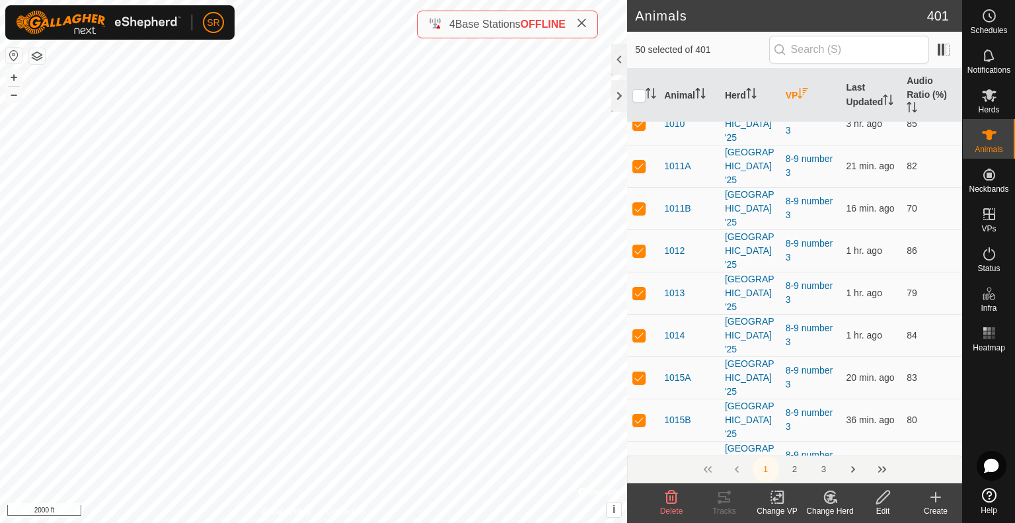
scroll to position [6321, 0]
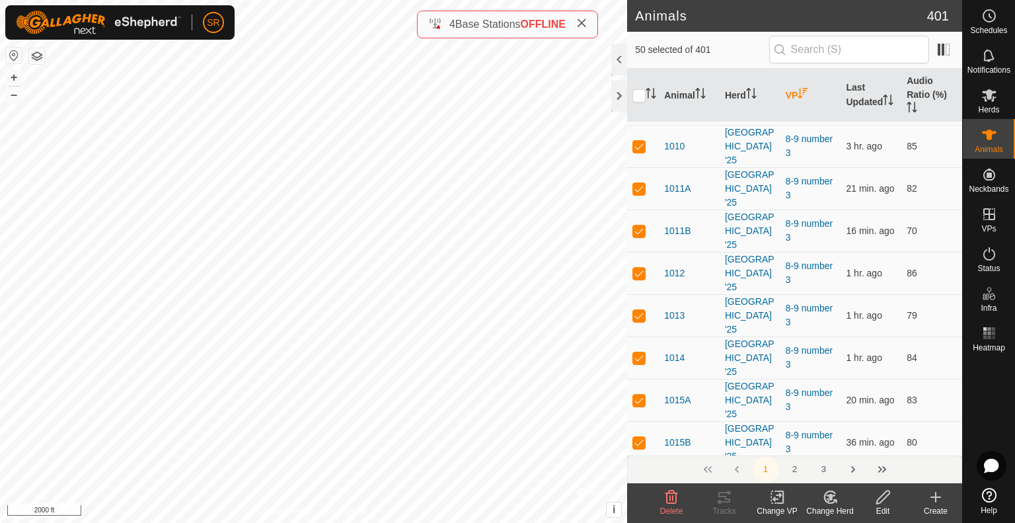
checkbox input "true"
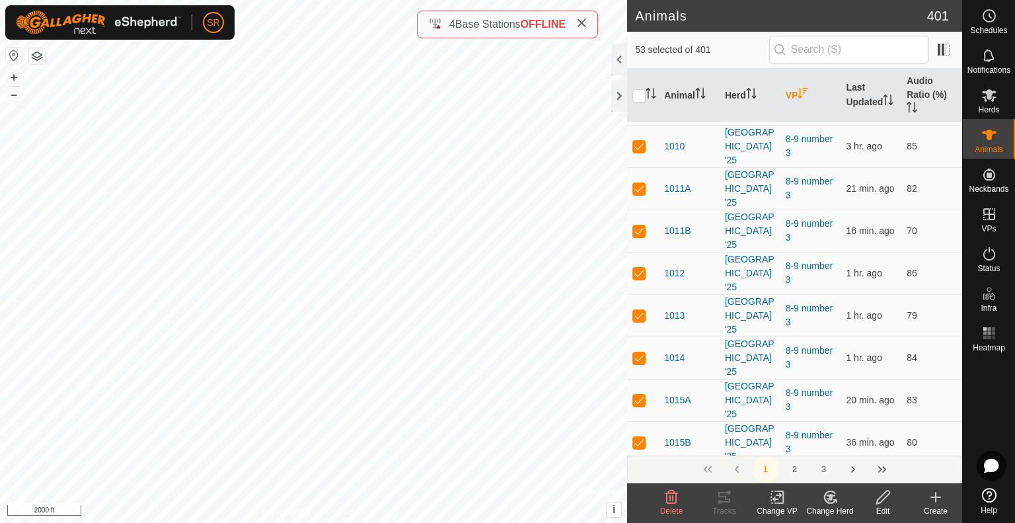
checkbox input "false"
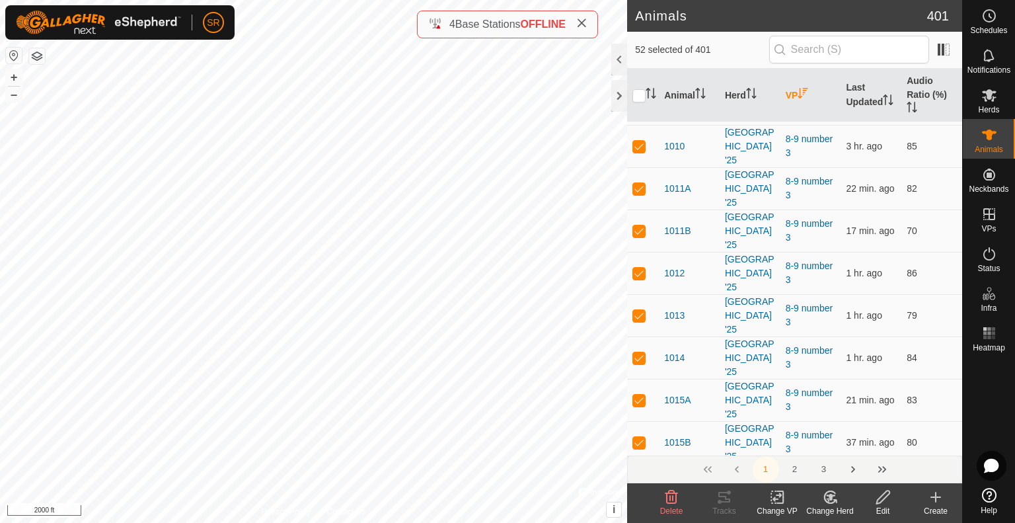
checkbox input "true"
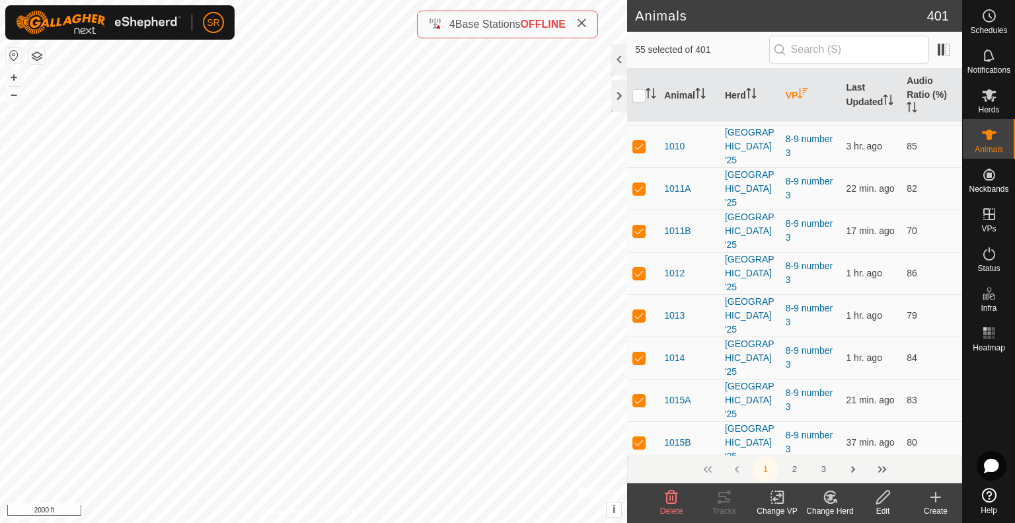
checkbox input "false"
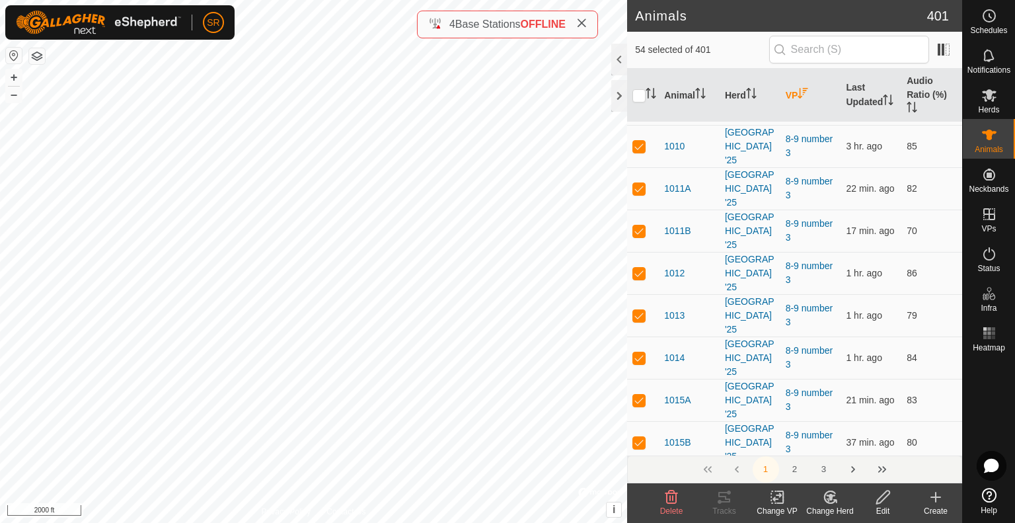
checkbox input "true"
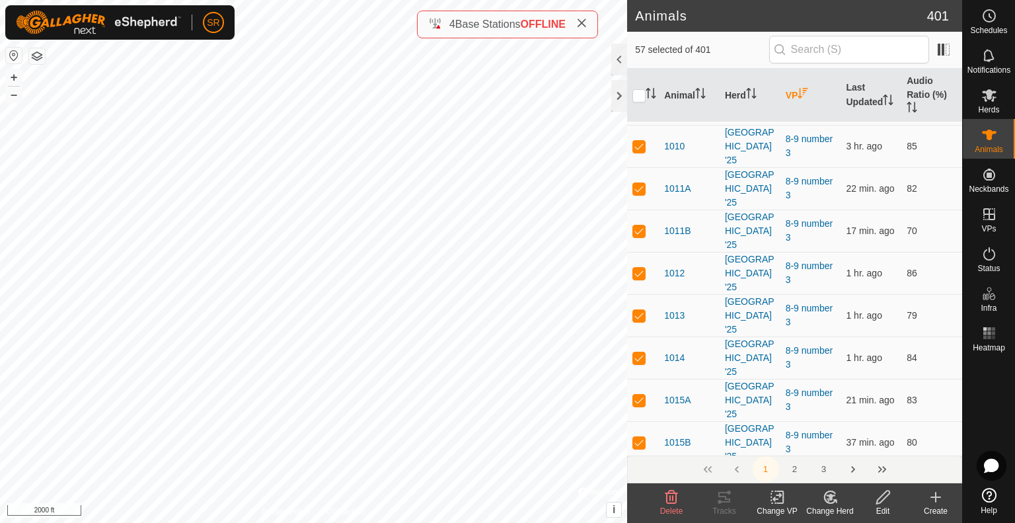
checkbox input "false"
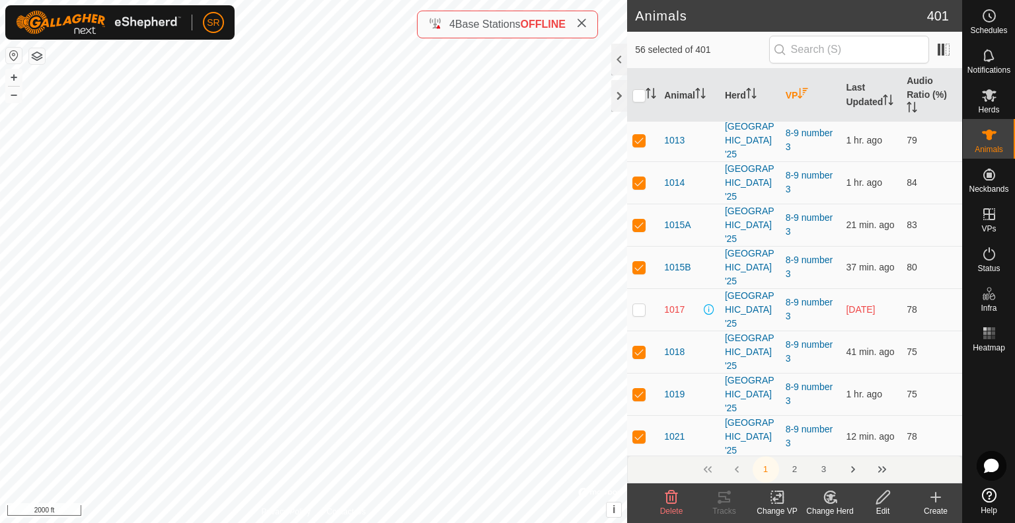
scroll to position [6519, 0]
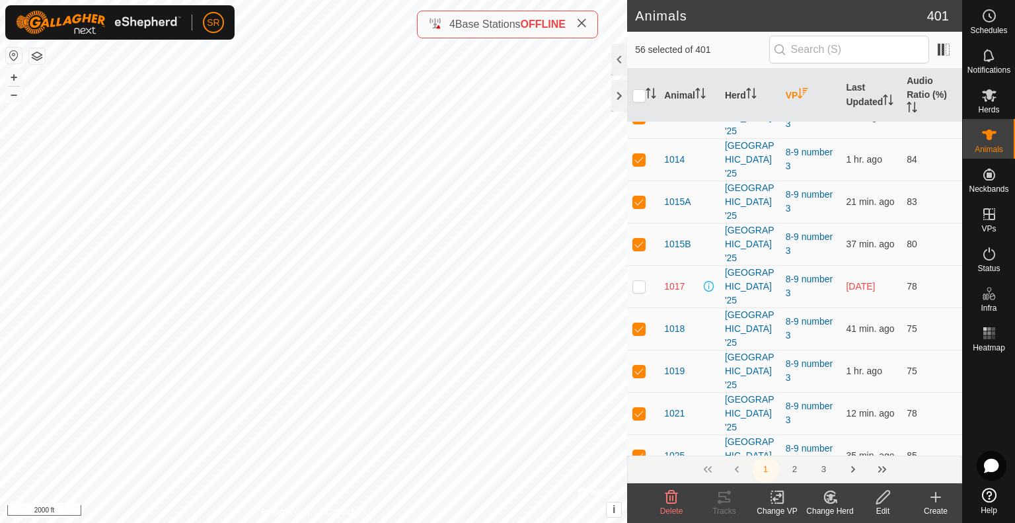
checkbox input "true"
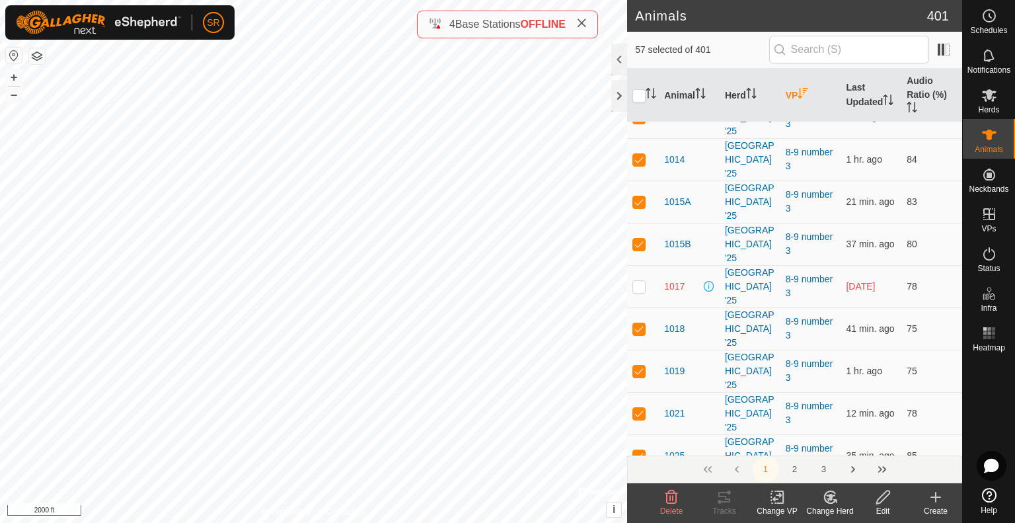
checkbox input "true"
checkbox input "false"
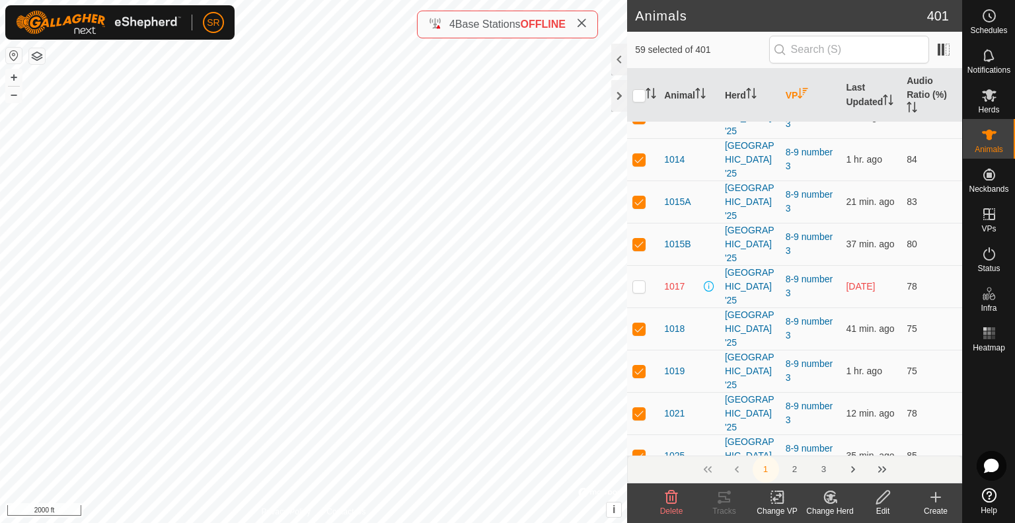
checkbox input "true"
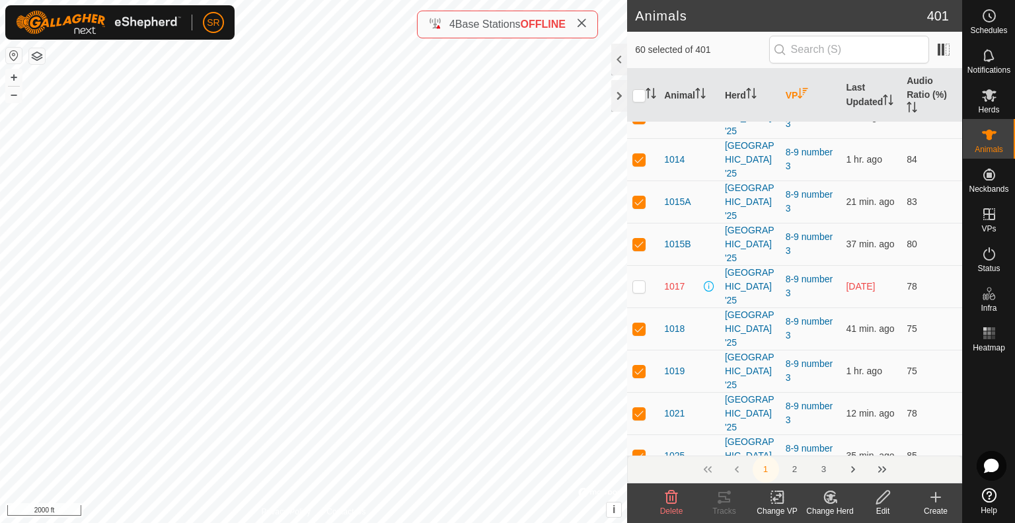
checkbox input "true"
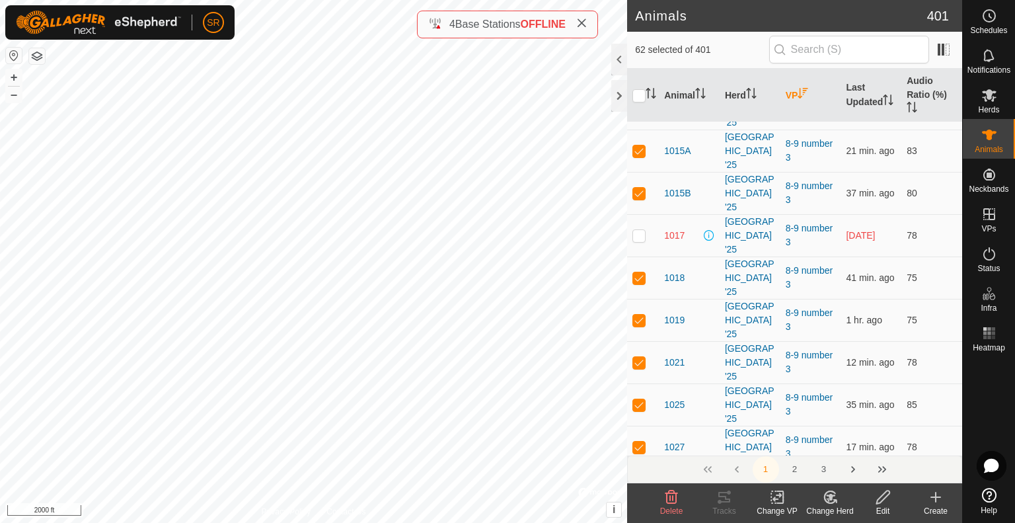
scroll to position [6652, 0]
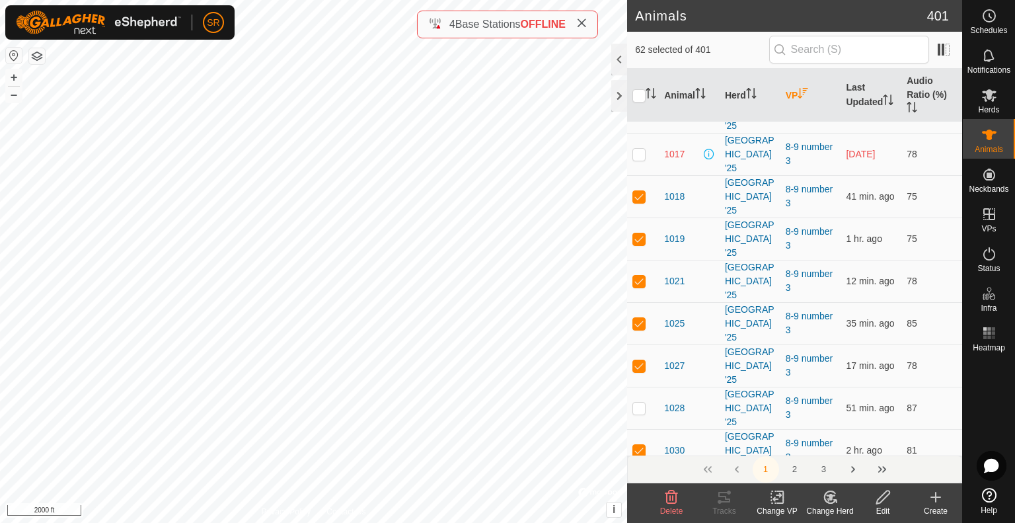
checkbox input "false"
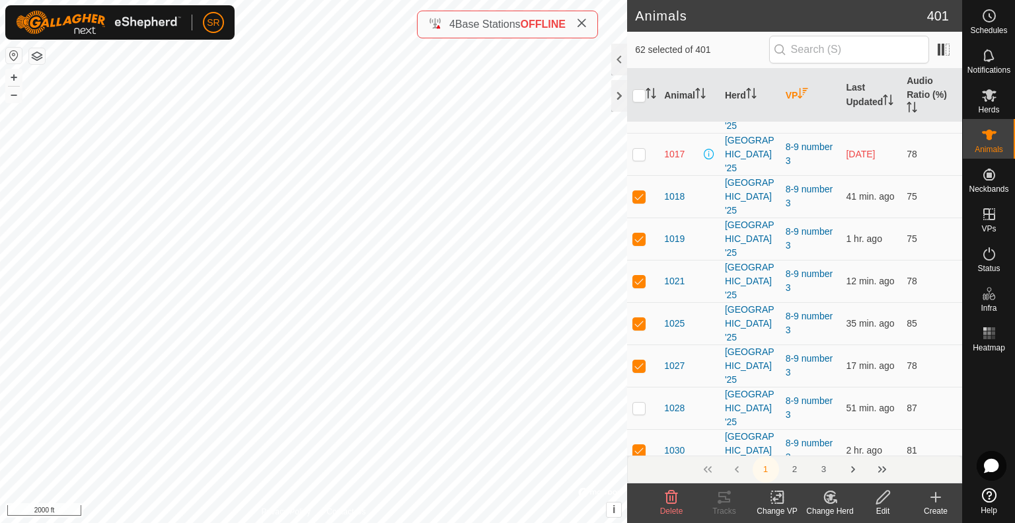
checkbox input "true"
checkbox input "false"
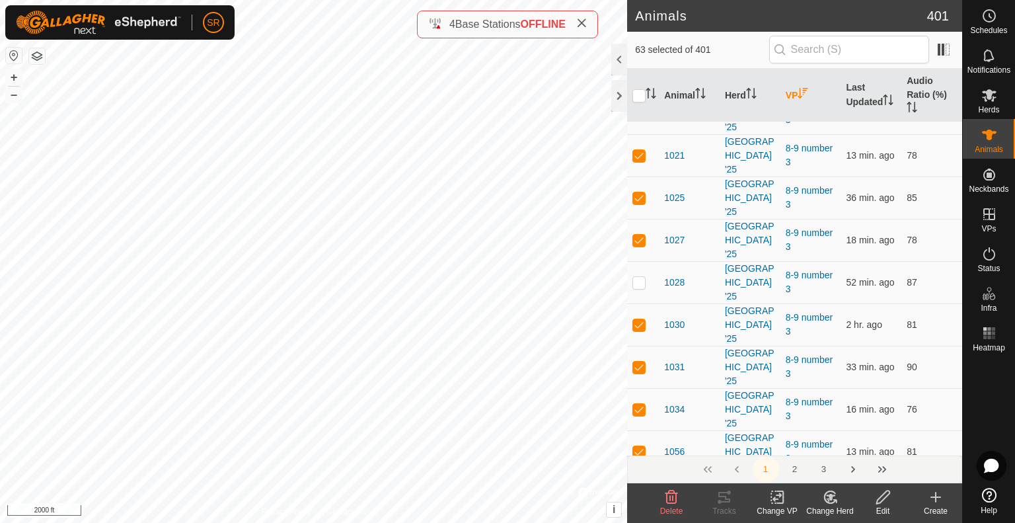
scroll to position [6784, 0]
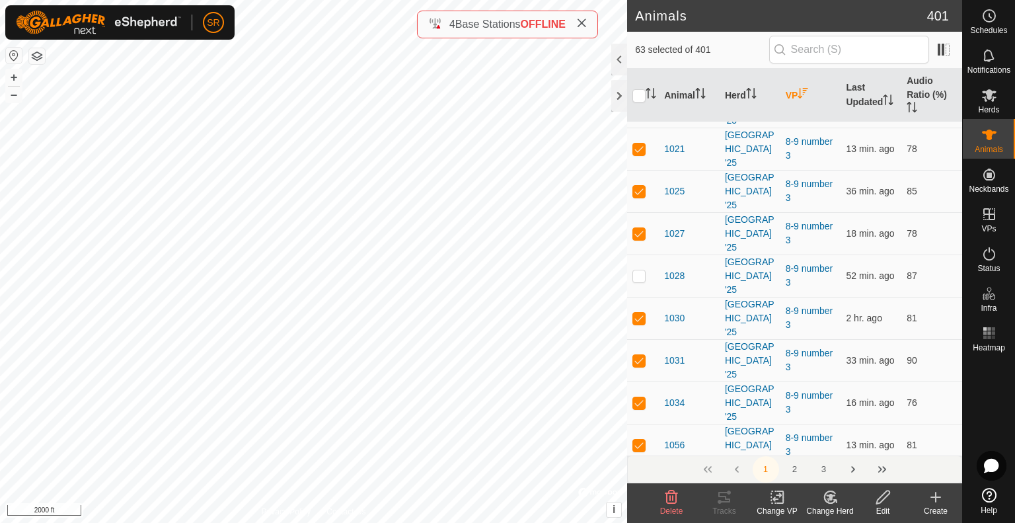
checkbox input "true"
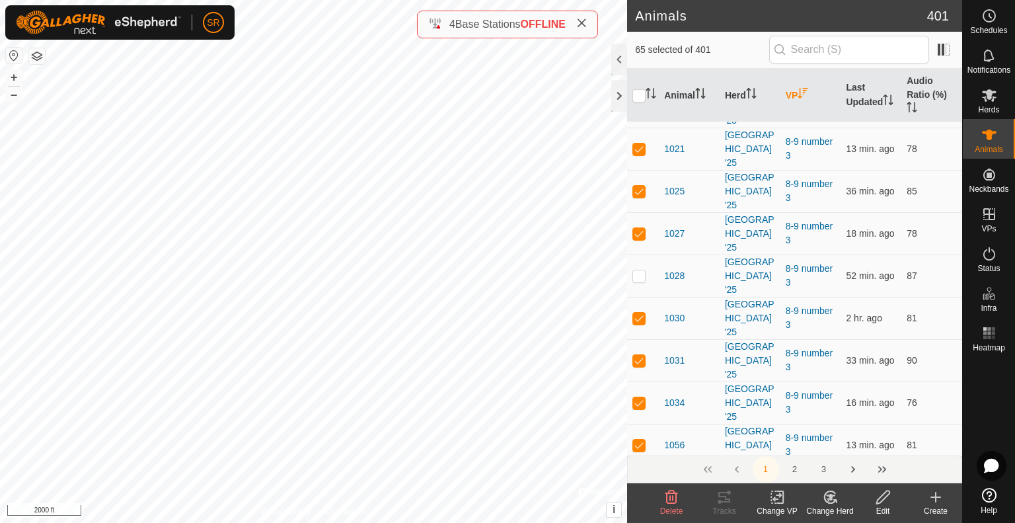
checkbox input "true"
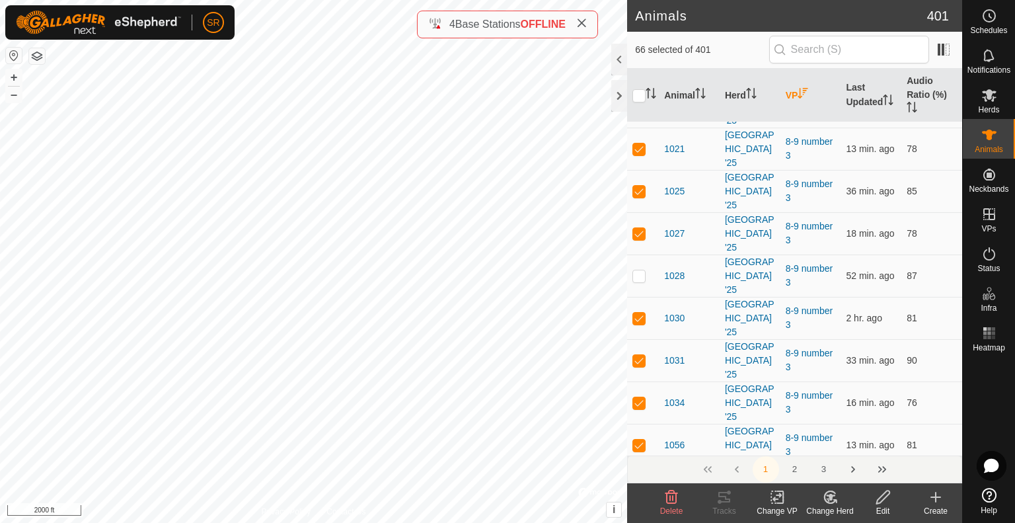
checkbox input "false"
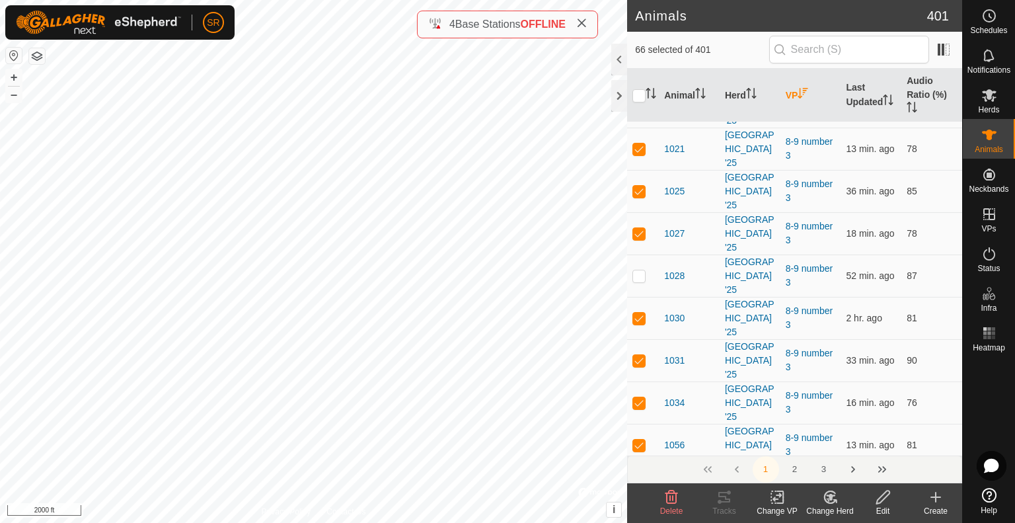
checkbox input "true"
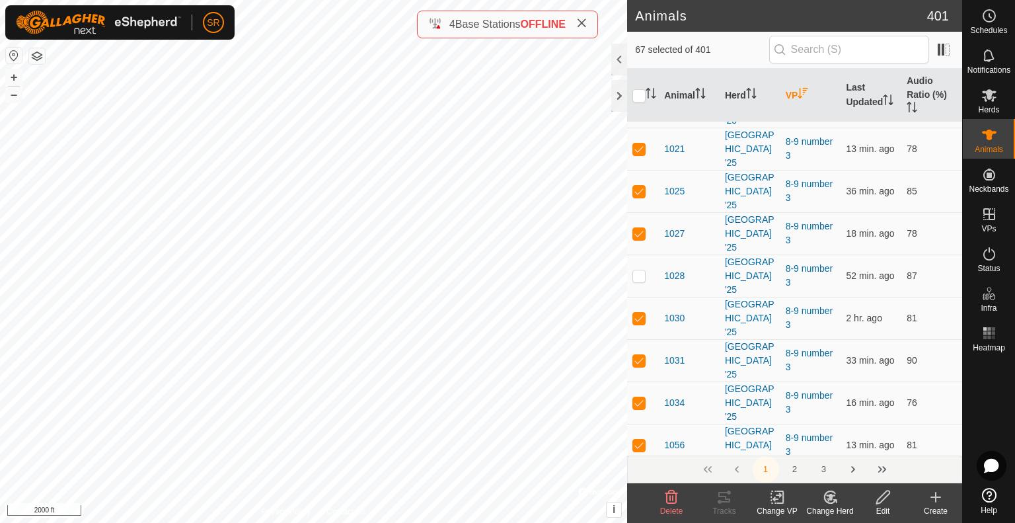
checkbox input "false"
checkbox input "true"
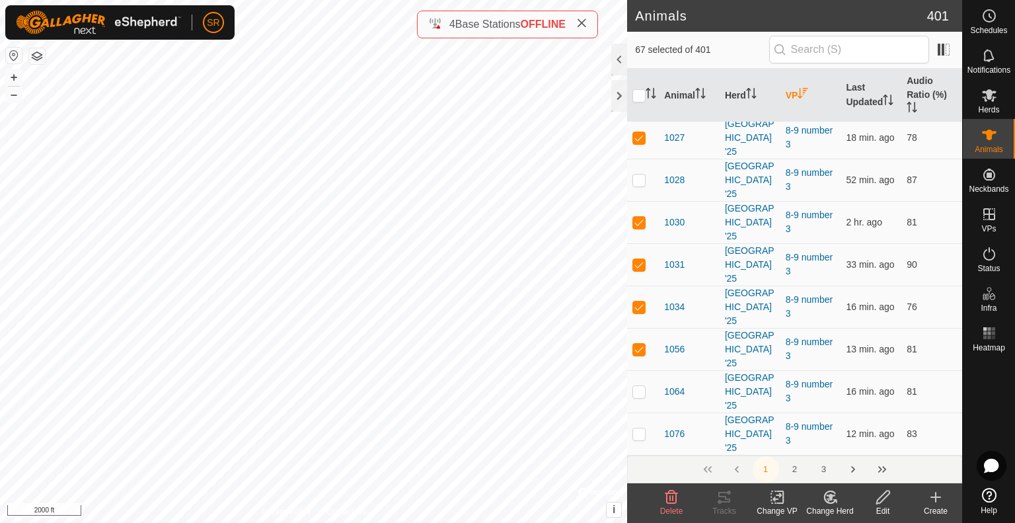
scroll to position [6909, 0]
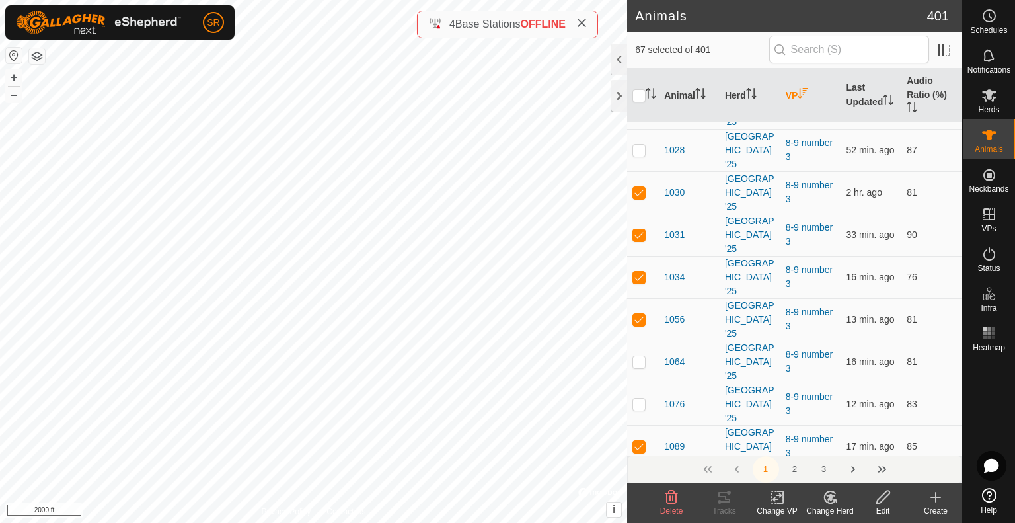
checkbox input "true"
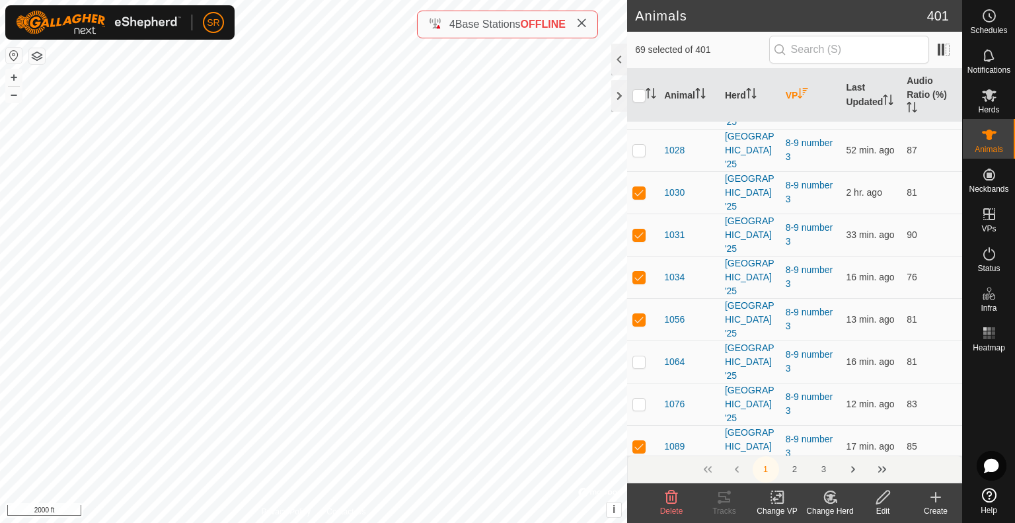
checkbox input "true"
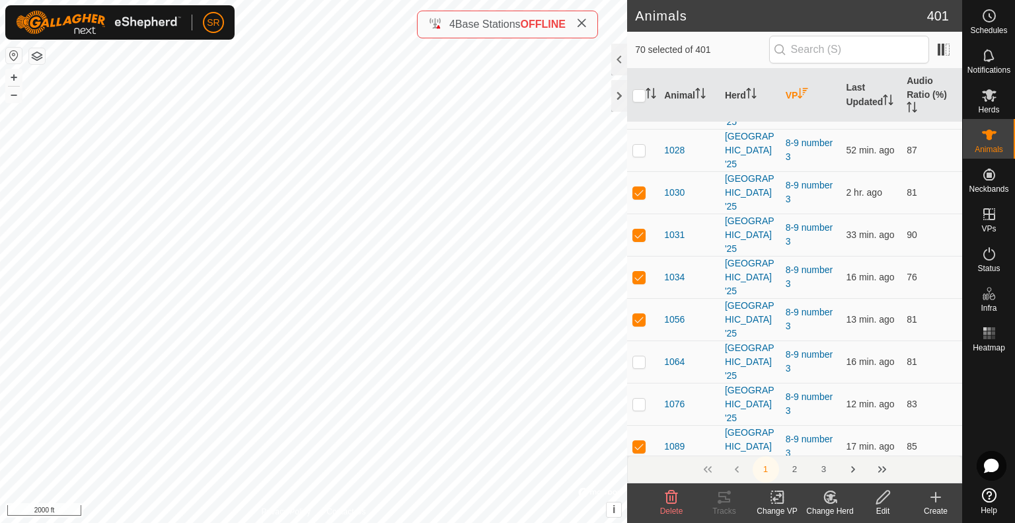
checkbox input "true"
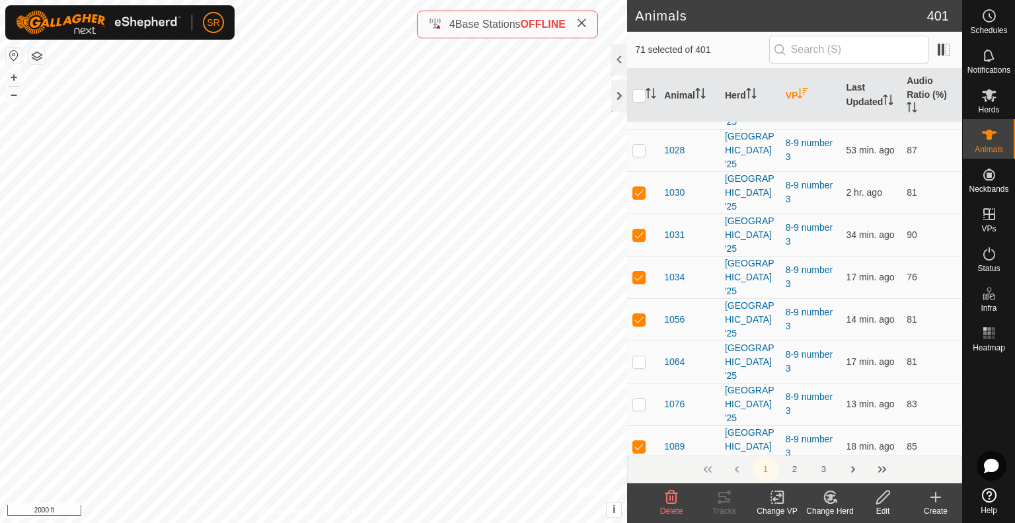
checkbox input "true"
click at [851, 467] on button "Next Page" at bounding box center [853, 469] width 26 height 26
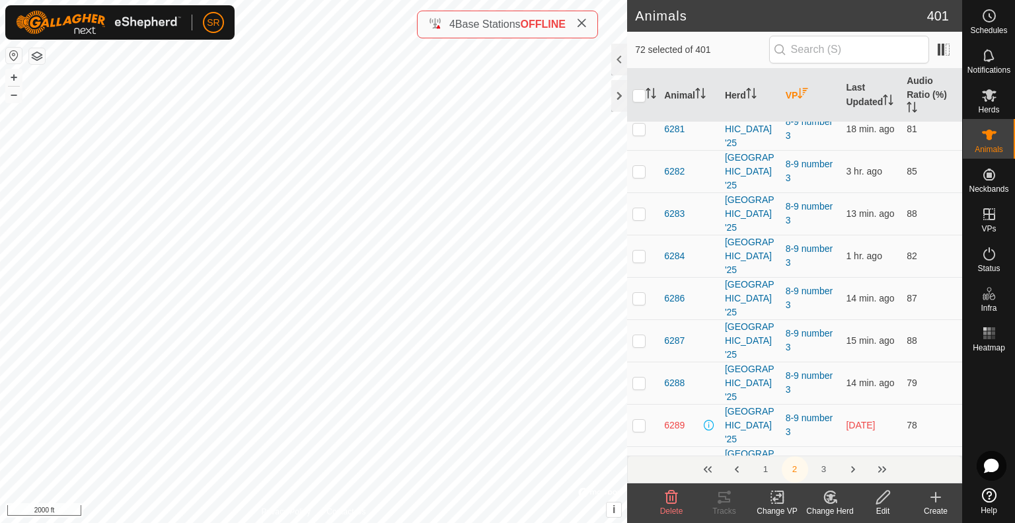
scroll to position [0, 0]
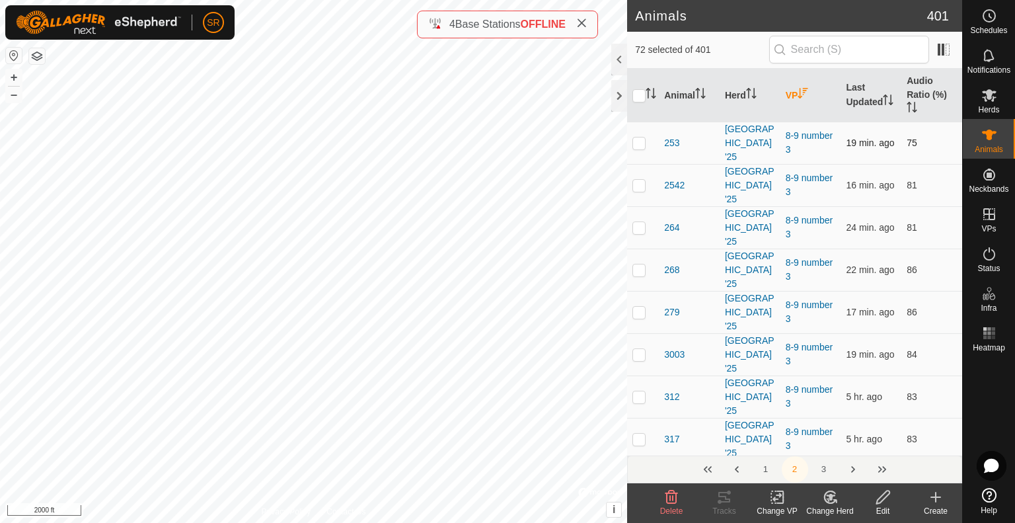
click at [637, 137] on p-checkbox at bounding box center [639, 142] width 13 height 11
click at [640, 137] on p-checkbox at bounding box center [639, 142] width 13 height 11
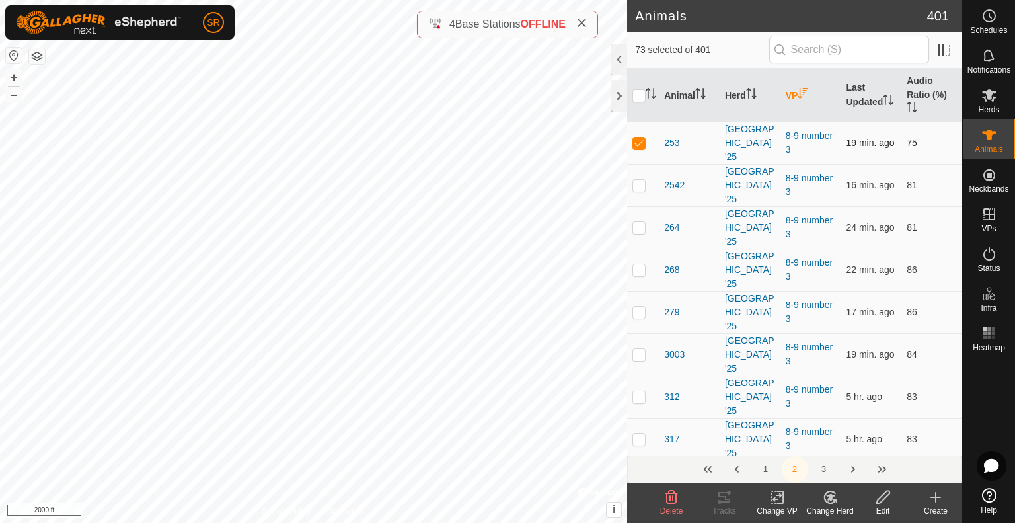
click at [640, 137] on p-checkbox at bounding box center [639, 142] width 13 height 11
click at [637, 137] on p-checkbox at bounding box center [639, 142] width 13 height 11
click at [640, 137] on p-checkbox at bounding box center [639, 142] width 13 height 11
click at [641, 137] on p-checkbox at bounding box center [639, 142] width 13 height 11
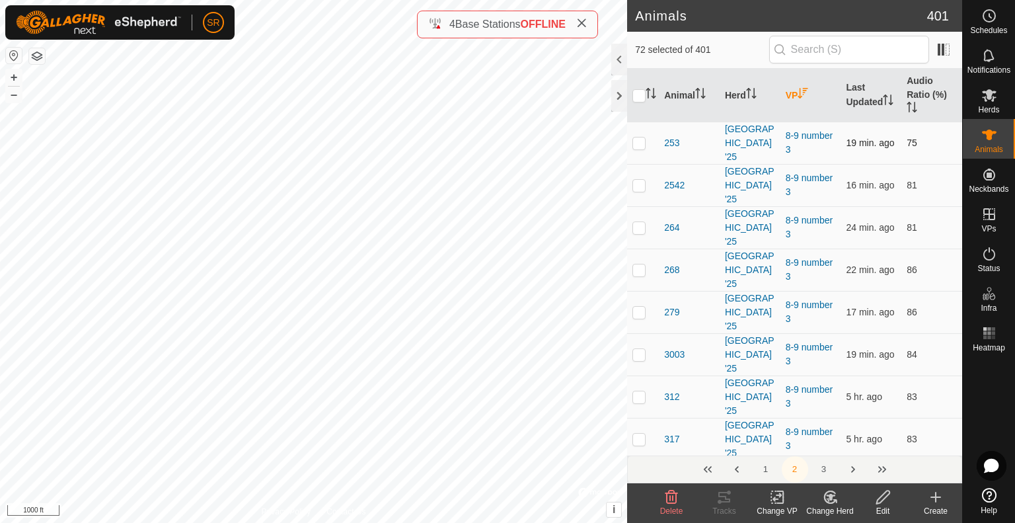
click at [641, 137] on p-checkbox at bounding box center [639, 142] width 13 height 11
click at [640, 137] on p-checkbox at bounding box center [639, 142] width 13 height 11
click at [638, 137] on p-checkbox at bounding box center [639, 142] width 13 height 11
click at [639, 137] on p-checkbox at bounding box center [639, 142] width 13 height 11
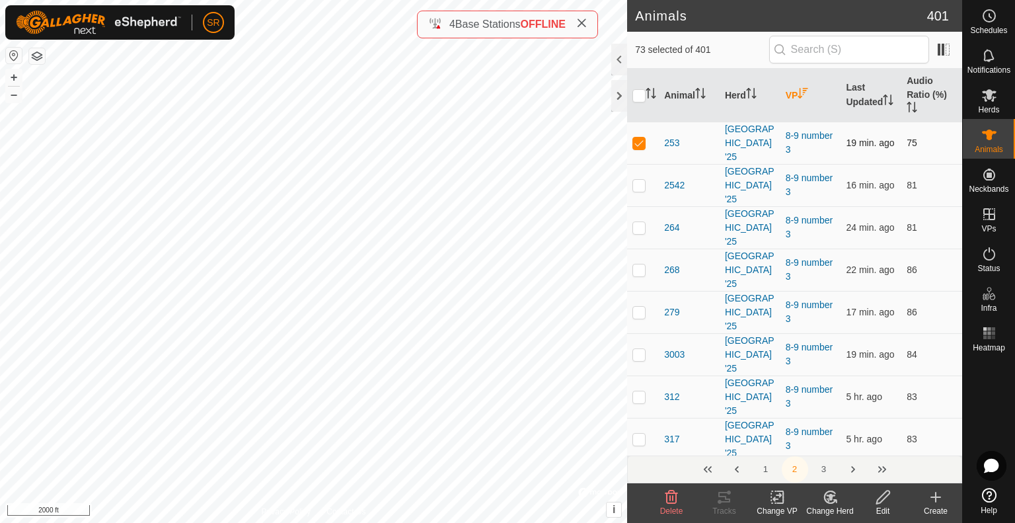
click at [639, 137] on p-checkbox at bounding box center [639, 142] width 13 height 11
click at [638, 137] on p-checkbox at bounding box center [639, 142] width 13 height 11
click at [637, 137] on p-checkbox at bounding box center [639, 142] width 13 height 11
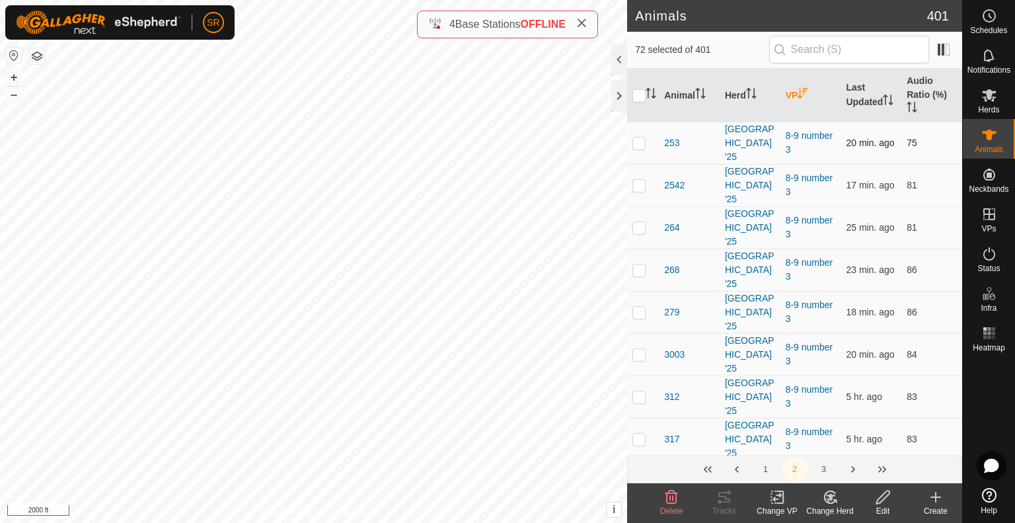
click at [637, 137] on p-checkbox at bounding box center [639, 142] width 13 height 11
checkbox input "true"
click at [639, 180] on p-checkbox at bounding box center [639, 185] width 13 height 11
checkbox input "false"
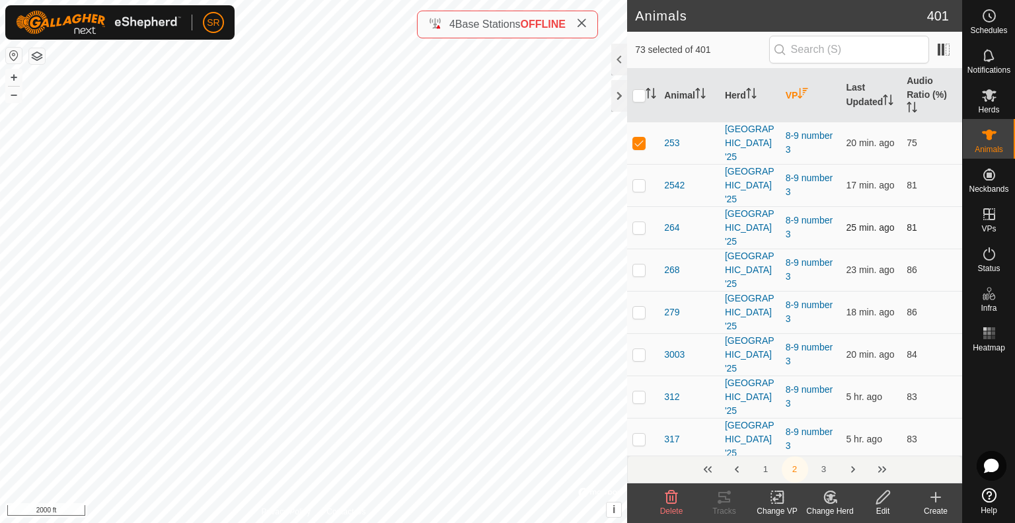
click at [641, 222] on p-checkbox at bounding box center [639, 227] width 13 height 11
click at [639, 222] on p-checkbox at bounding box center [639, 227] width 13 height 11
checkbox input "true"
click at [639, 264] on p-checkbox at bounding box center [639, 269] width 13 height 11
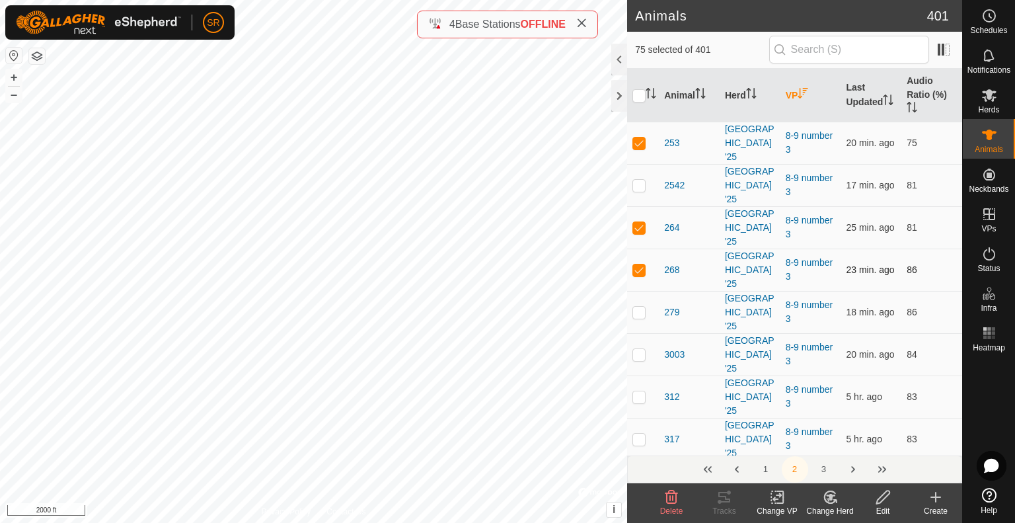
click at [639, 264] on p-checkbox at bounding box center [639, 269] width 13 height 11
checkbox input "false"
click at [642, 222] on p-checkbox at bounding box center [639, 227] width 13 height 11
checkbox input "true"
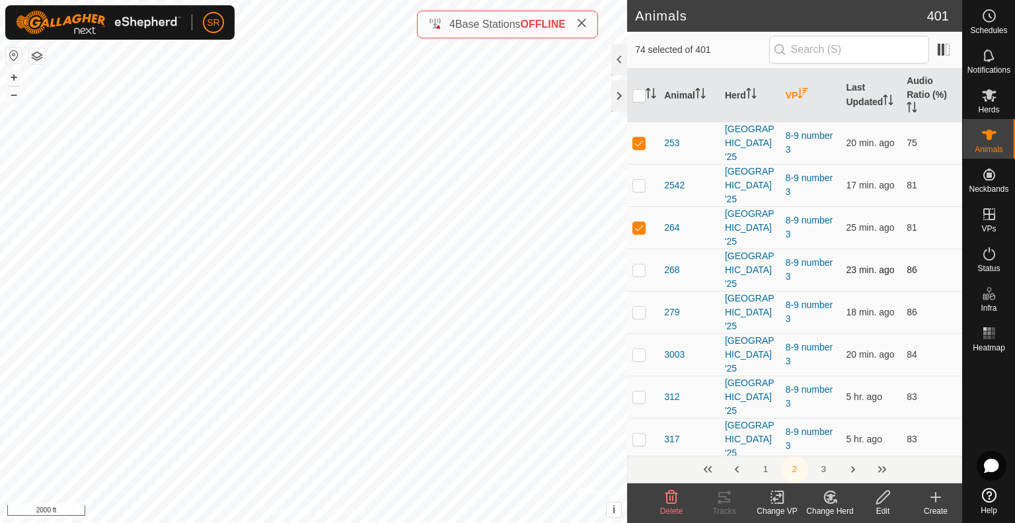
click at [639, 264] on p-checkbox at bounding box center [639, 269] width 13 height 11
checkbox input "false"
click at [641, 307] on p-checkbox at bounding box center [639, 312] width 13 height 11
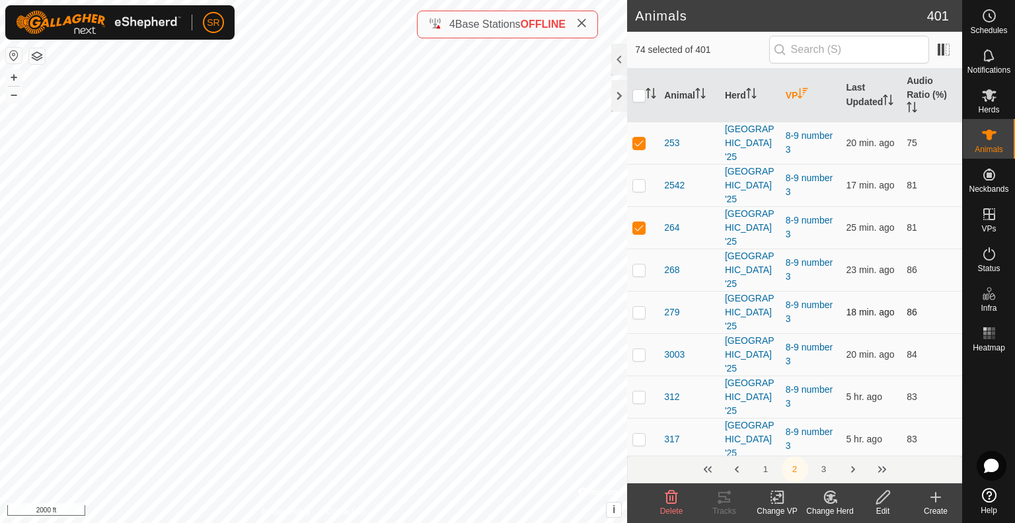
click at [640, 307] on p-checkbox at bounding box center [639, 312] width 13 height 11
checkbox input "true"
click at [637, 349] on p-checkbox at bounding box center [639, 354] width 13 height 11
click at [639, 349] on p-checkbox at bounding box center [639, 354] width 13 height 11
checkbox input "false"
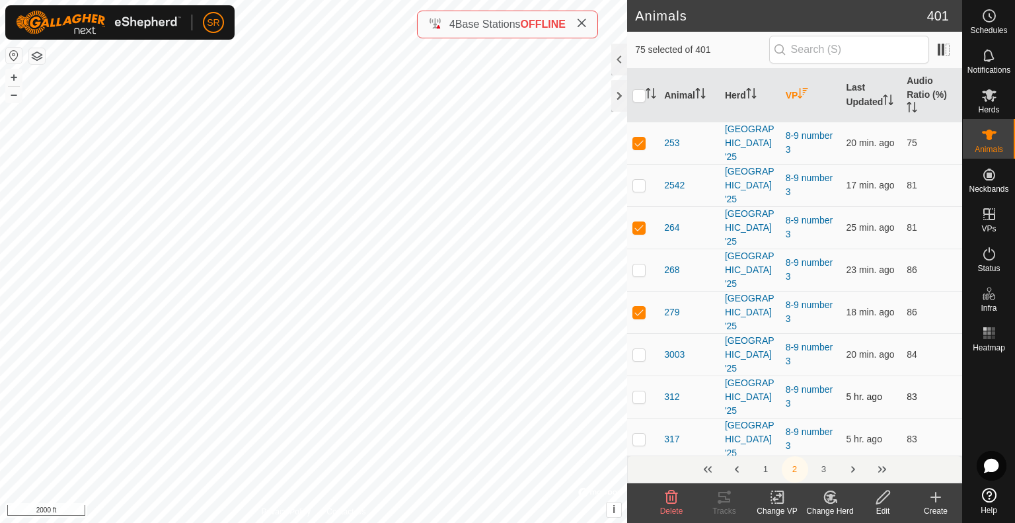
click at [640, 391] on p-checkbox at bounding box center [639, 396] width 13 height 11
checkbox input "true"
click at [639, 434] on p-checkbox at bounding box center [639, 439] width 13 height 11
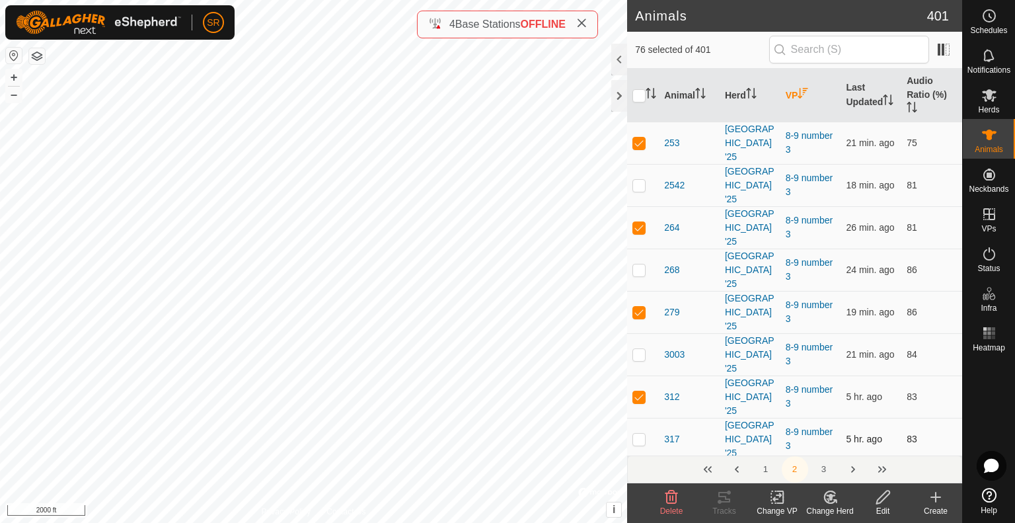
checkbox input "true"
click at [640, 476] on p-checkbox at bounding box center [639, 481] width 13 height 11
checkbox input "true"
click at [638, 518] on p-checkbox at bounding box center [639, 523] width 13 height 11
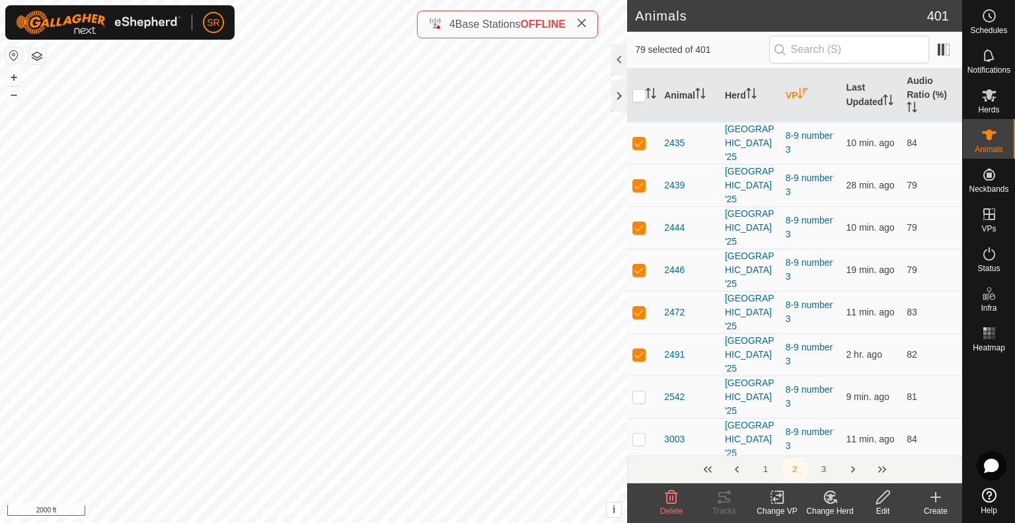
checkbox input "false"
click at [641, 476] on p-checkbox at bounding box center [639, 481] width 13 height 11
checkbox input "true"
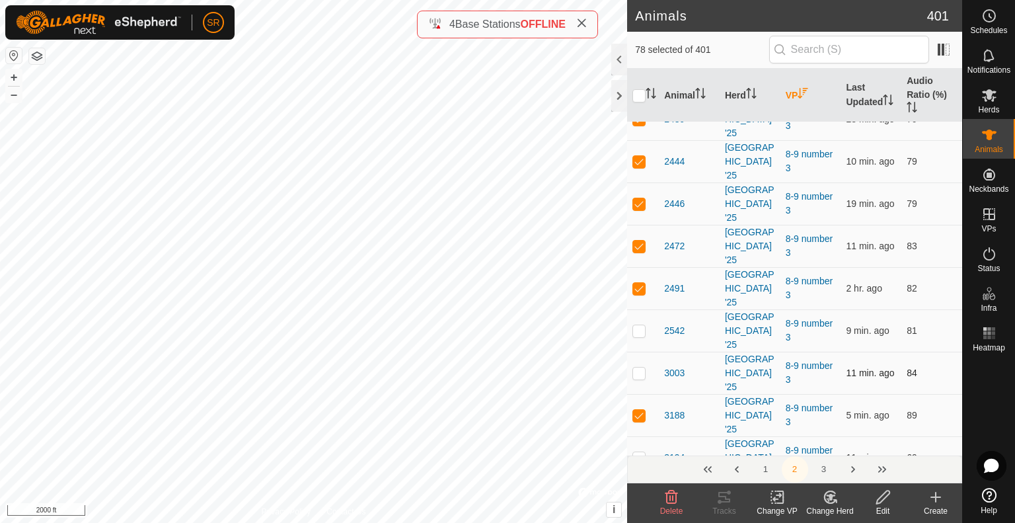
click at [639, 368] on p-checkbox at bounding box center [639, 373] width 13 height 11
checkbox input "false"
click at [637, 452] on p-checkbox at bounding box center [639, 457] width 13 height 11
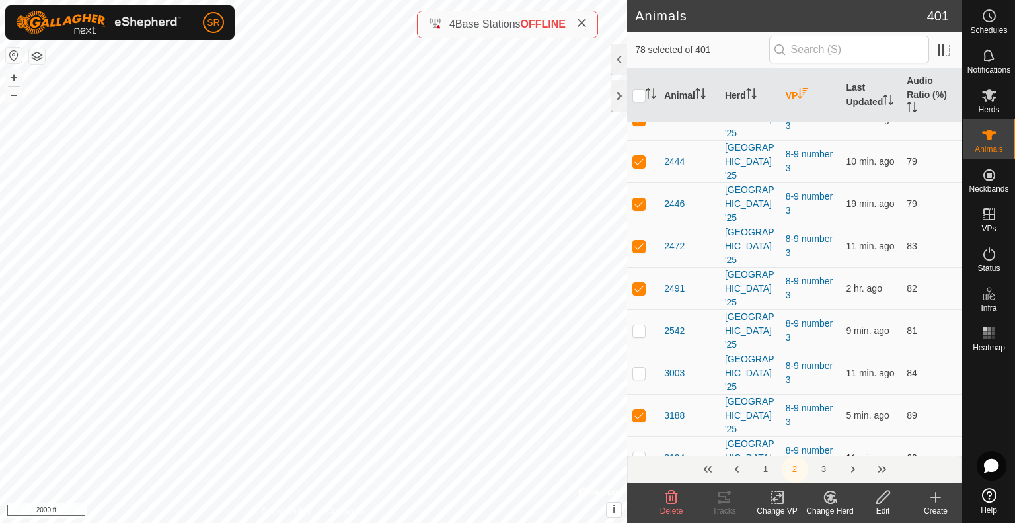
click at [640, 452] on p-checkbox at bounding box center [639, 457] width 13 height 11
checkbox input "true"
click at [640, 494] on p-checkbox at bounding box center [639, 499] width 13 height 11
checkbox input "true"
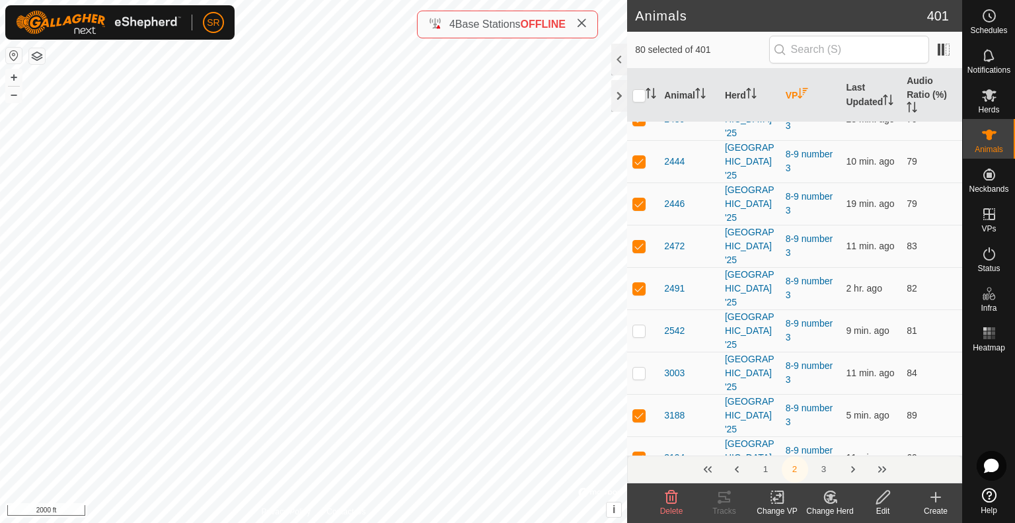
checkbox input "true"
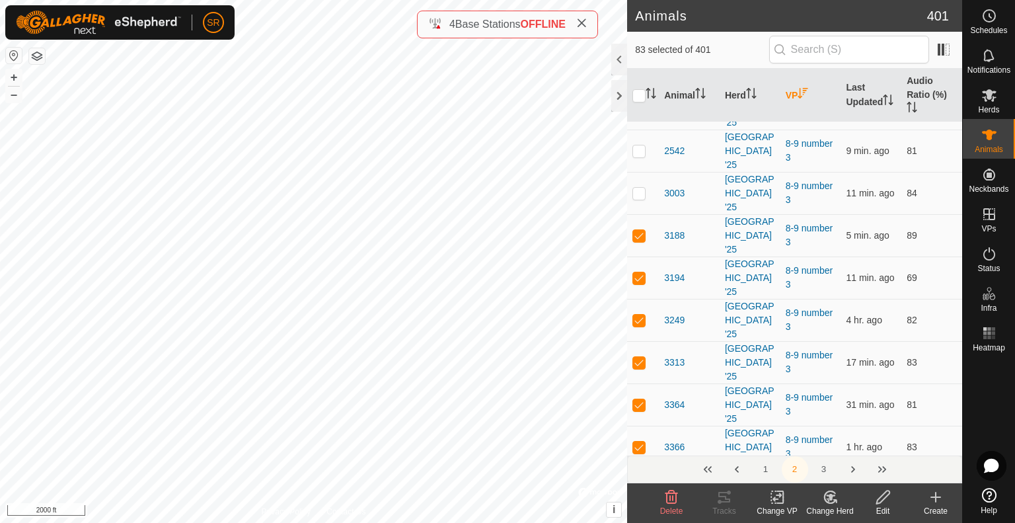
scroll to position [264, 0]
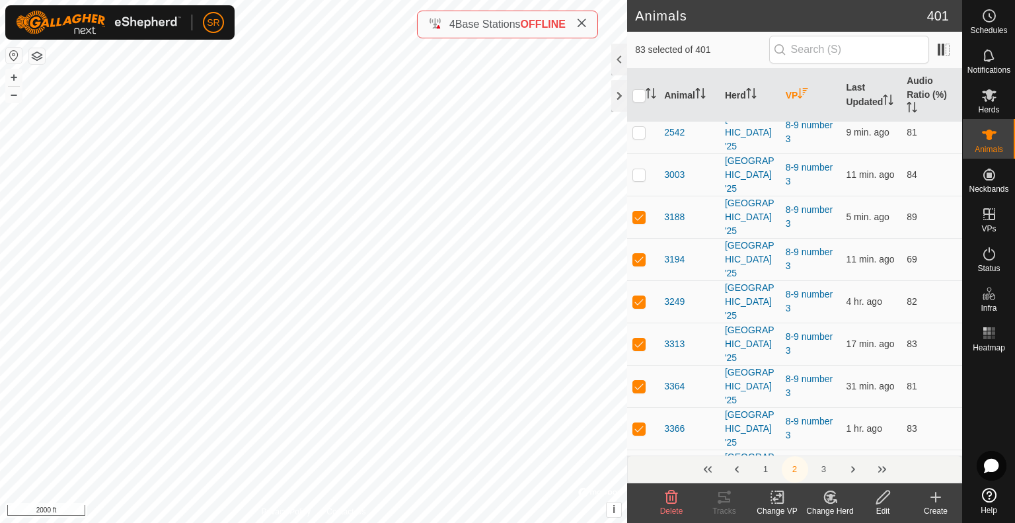
click at [640, 465] on p-checkbox at bounding box center [639, 470] width 13 height 11
checkbox input "true"
click at [637, 508] on p-checkbox at bounding box center [639, 513] width 13 height 11
click at [638, 508] on p-checkbox at bounding box center [639, 513] width 13 height 11
checkbox input "false"
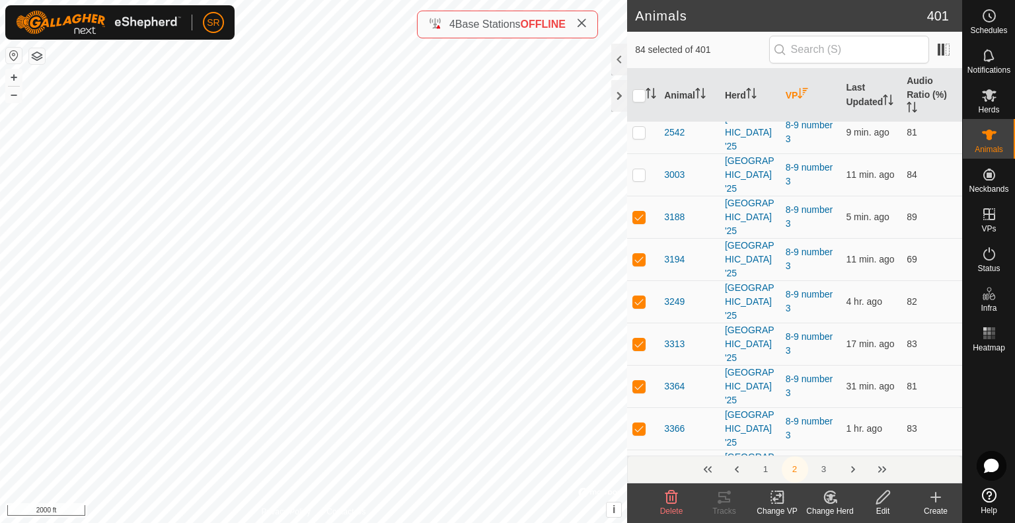
checkbox input "true"
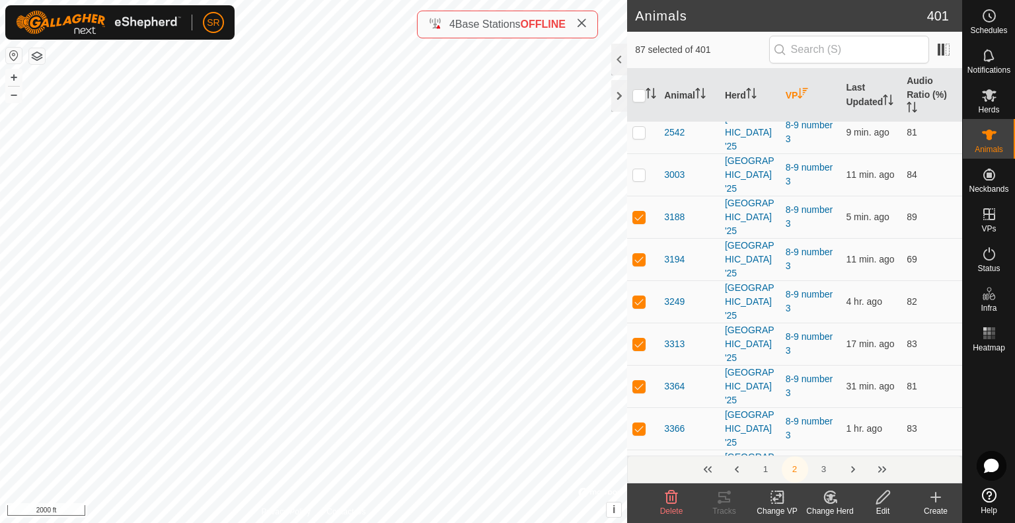
checkbox input "true"
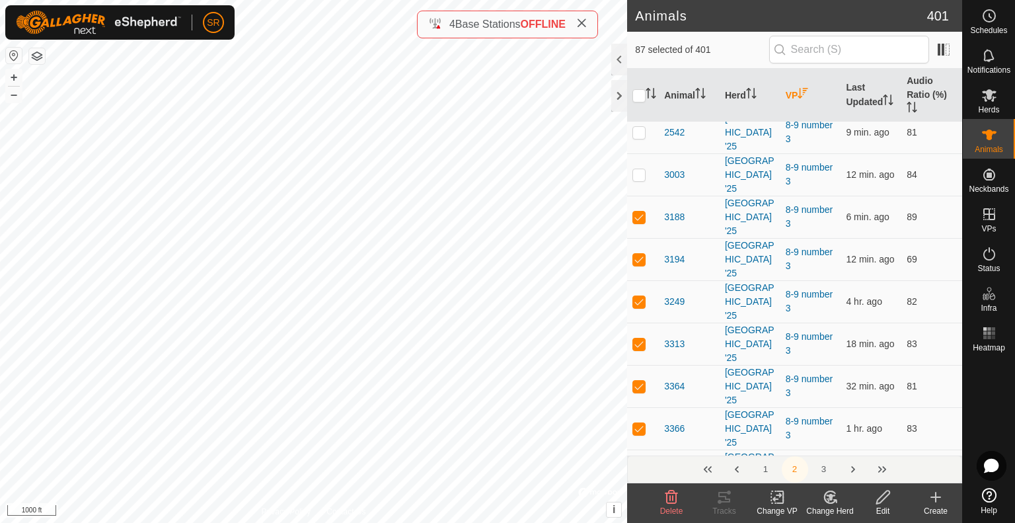
checkbox input "true"
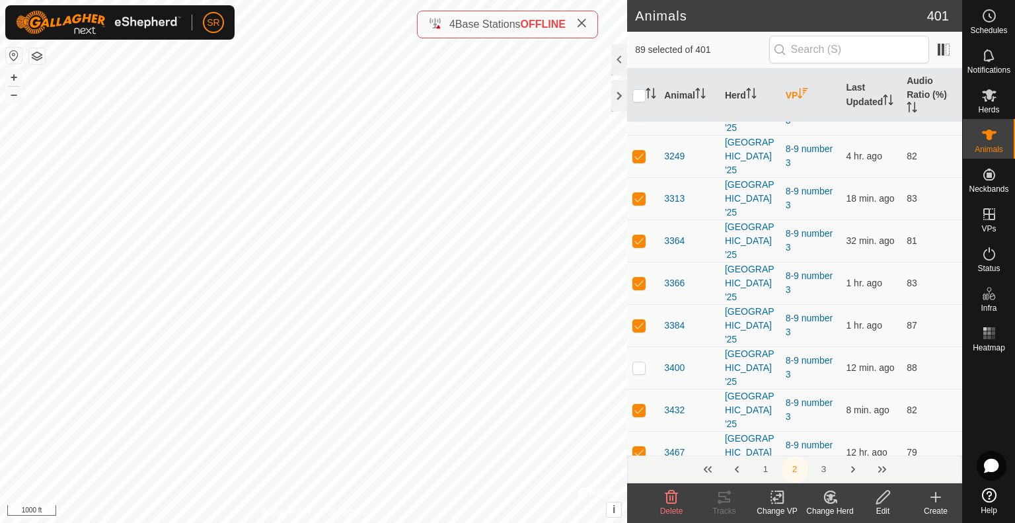
scroll to position [397, 0]
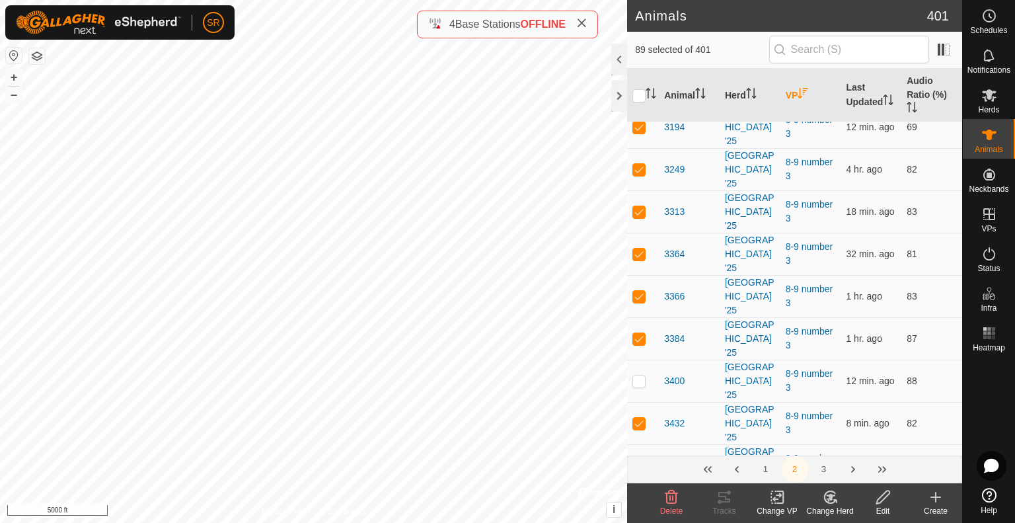
checkbox input "false"
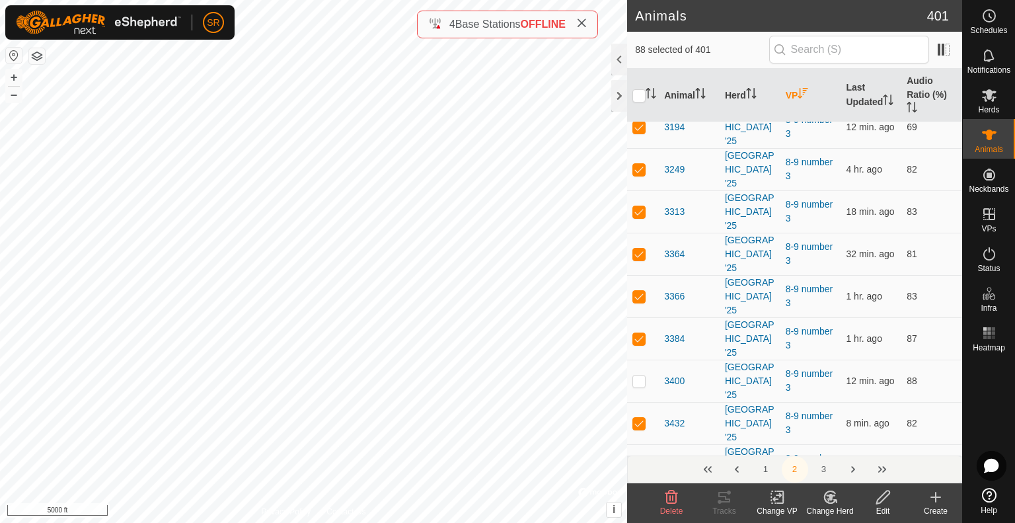
checkbox input "true"
checkbox input "false"
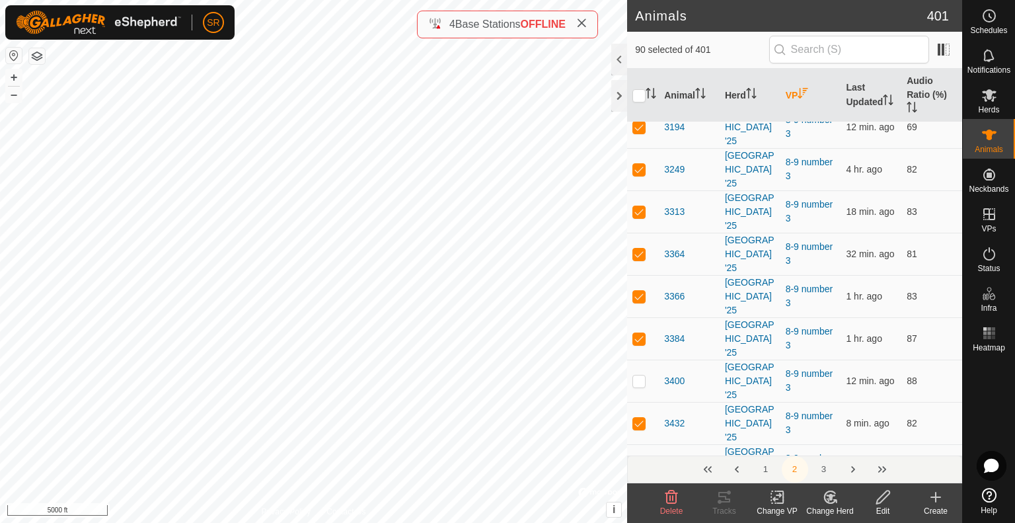
checkbox input "false"
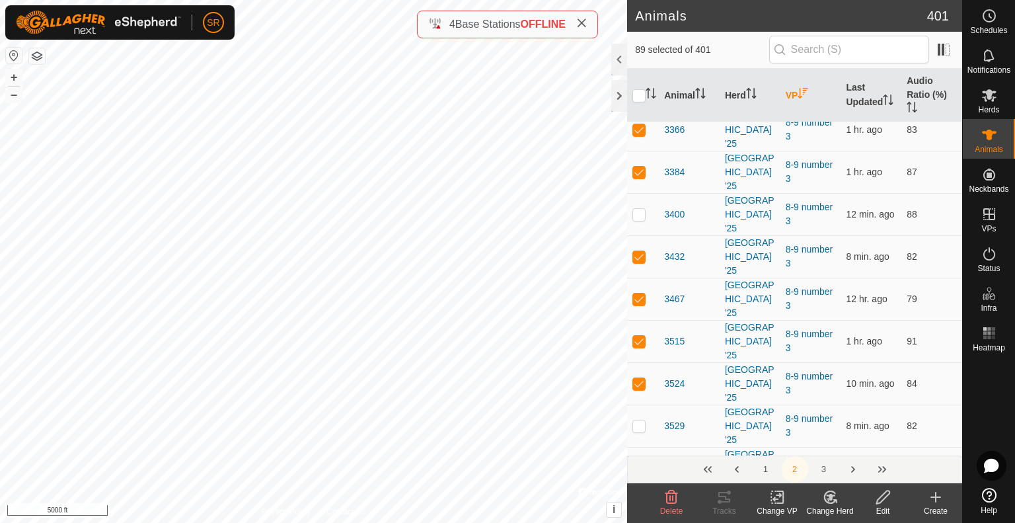
scroll to position [595, 0]
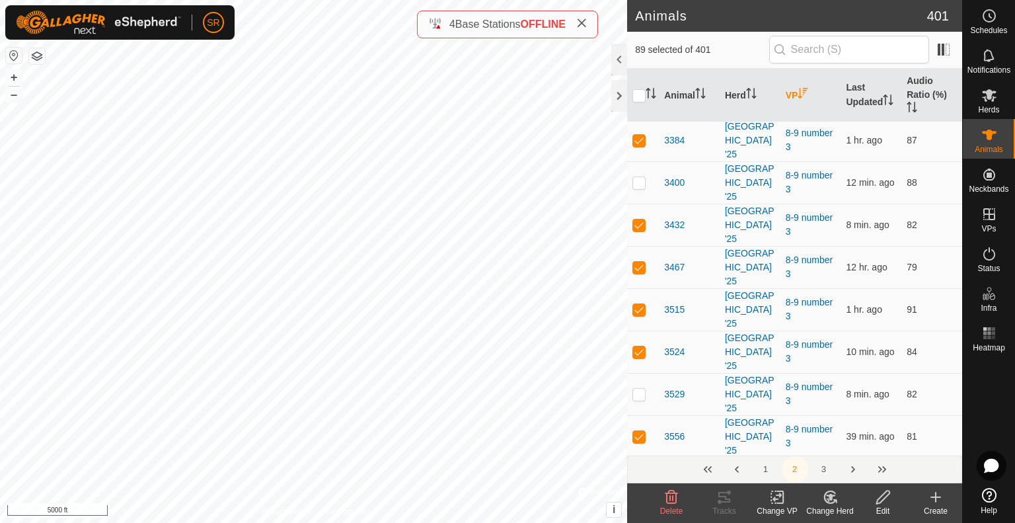
checkbox input "true"
click at [635, 516] on p-checkbox at bounding box center [639, 521] width 13 height 11
checkbox input "false"
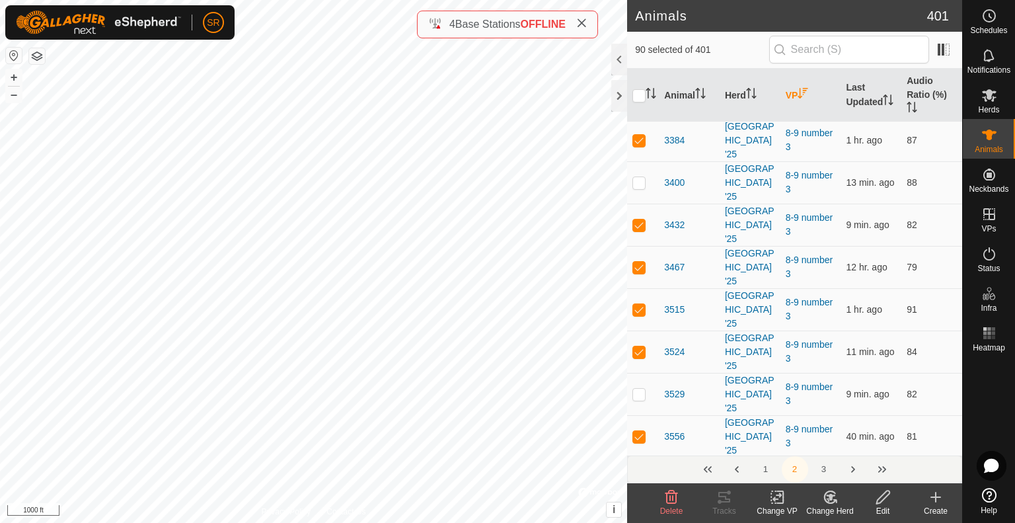
checkbox input "true"
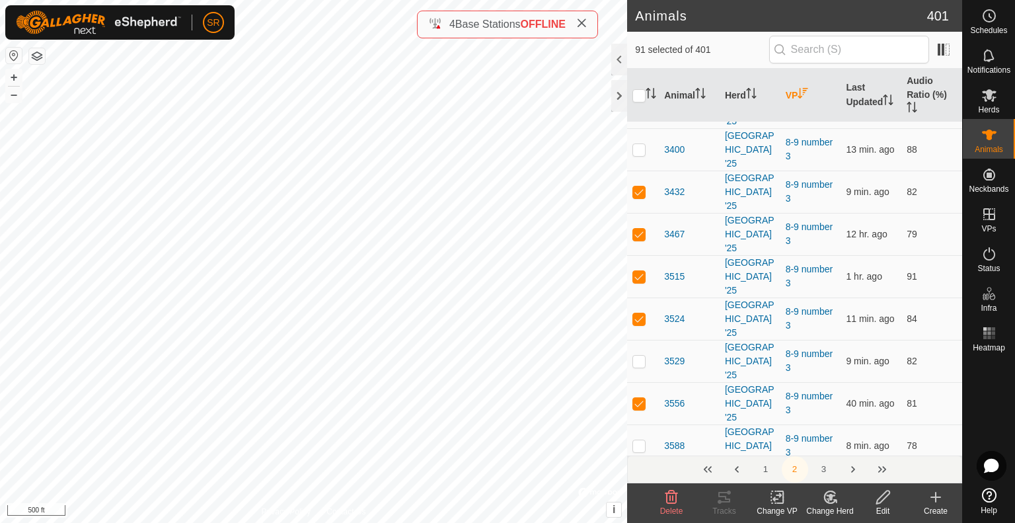
scroll to position [661, 0]
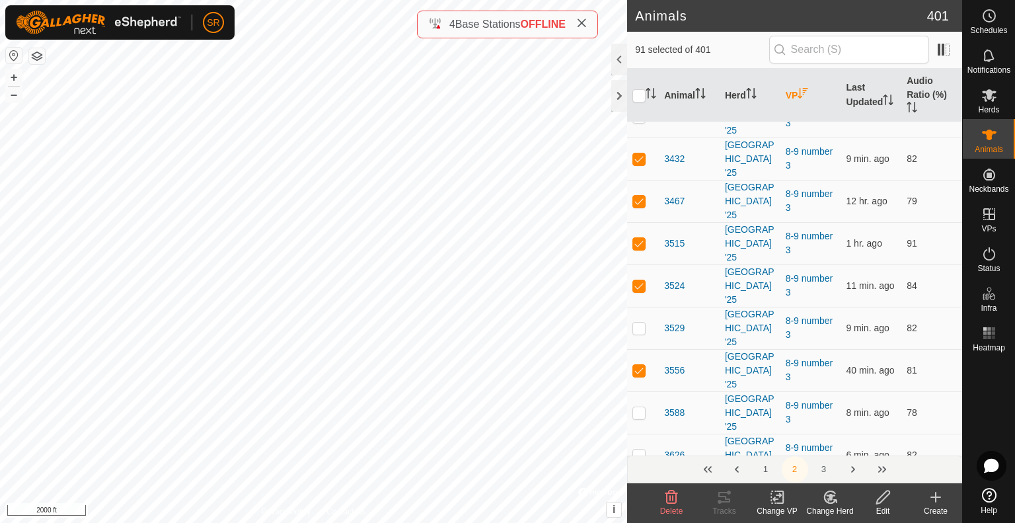
checkbox input "false"
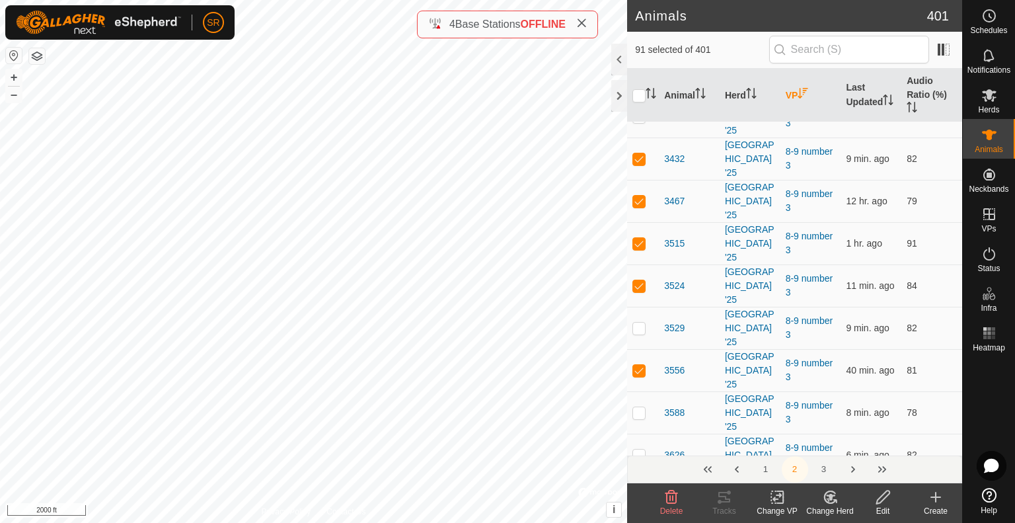
checkbox input "false"
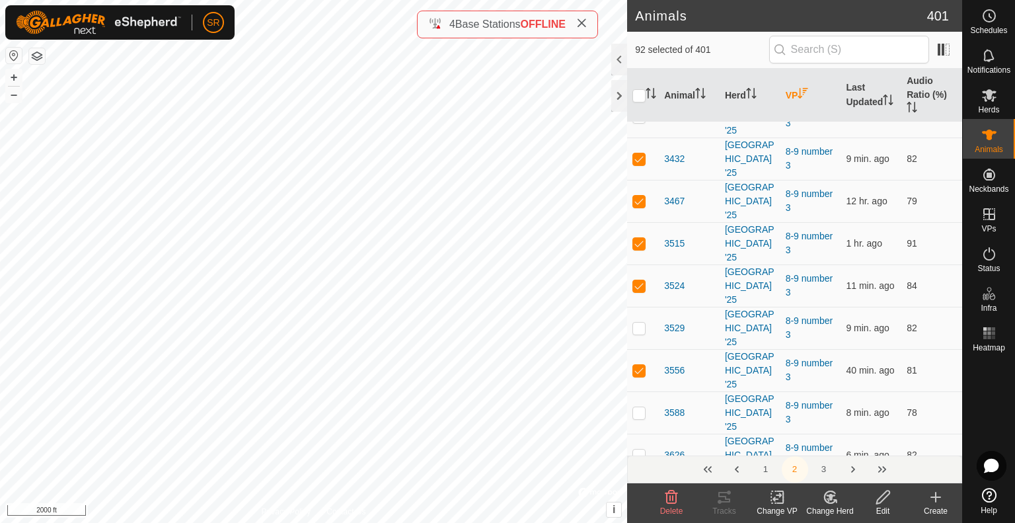
checkbox input "false"
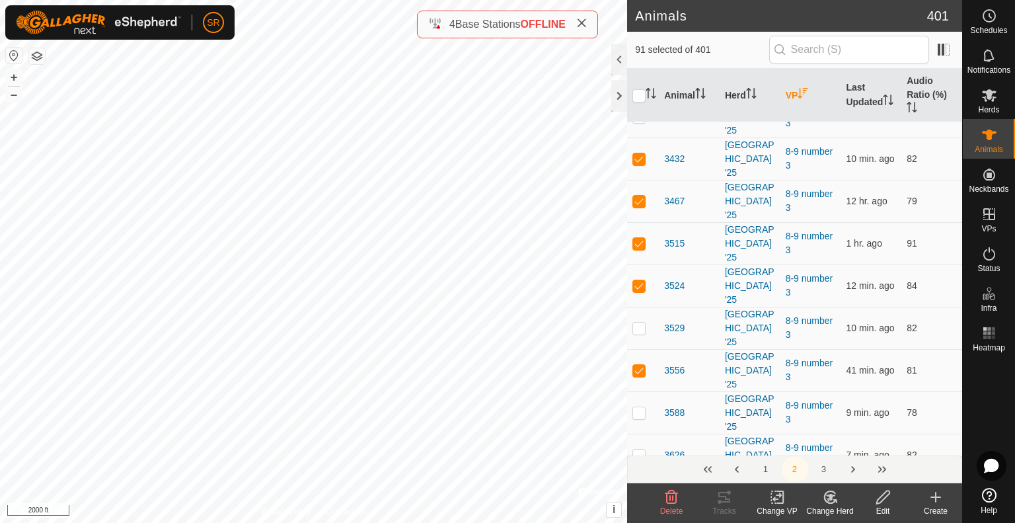
checkbox input "true"
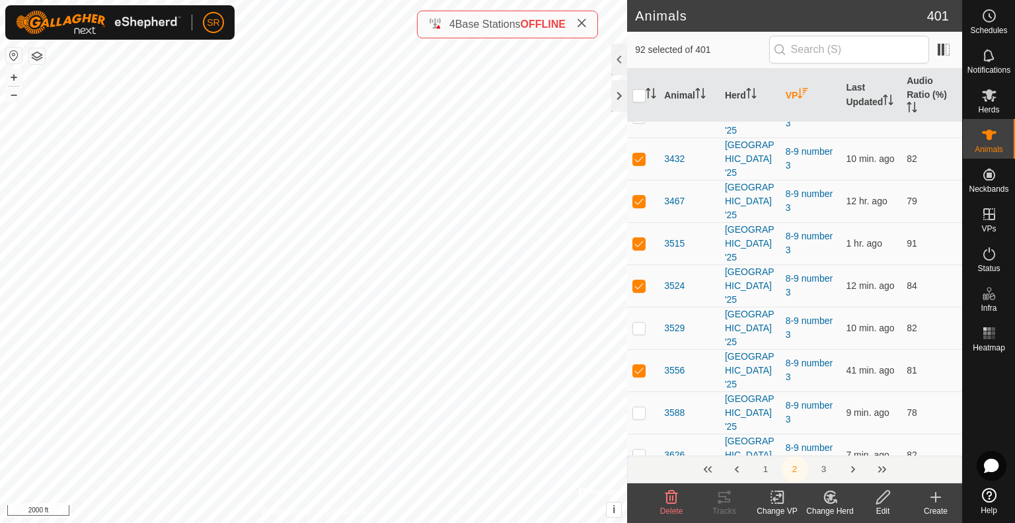
checkbox input "true"
checkbox input "false"
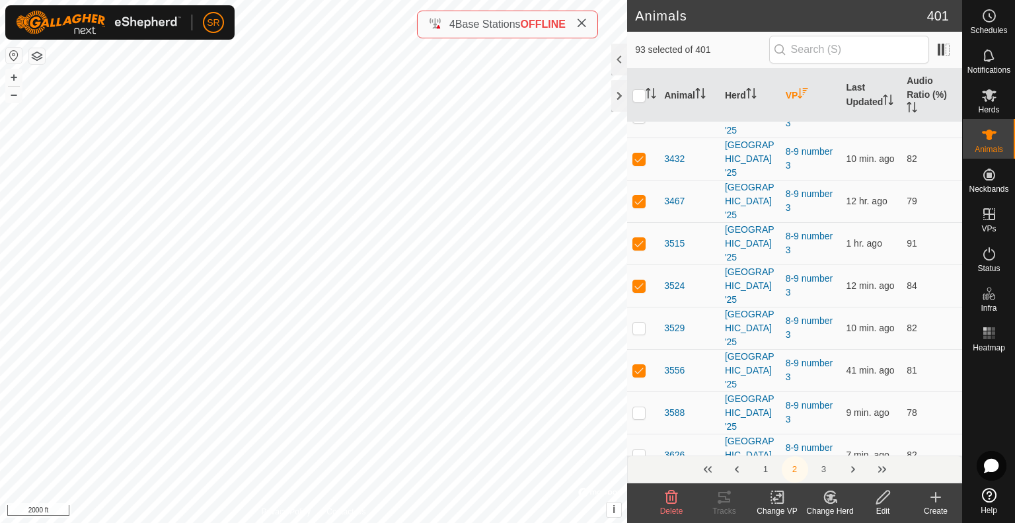
checkbox input "true"
checkbox input "false"
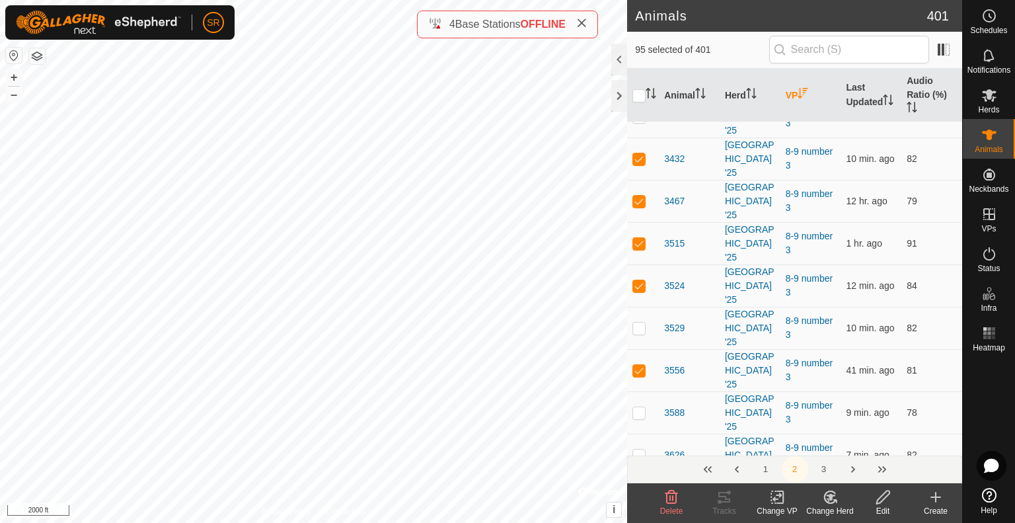
checkbox input "true"
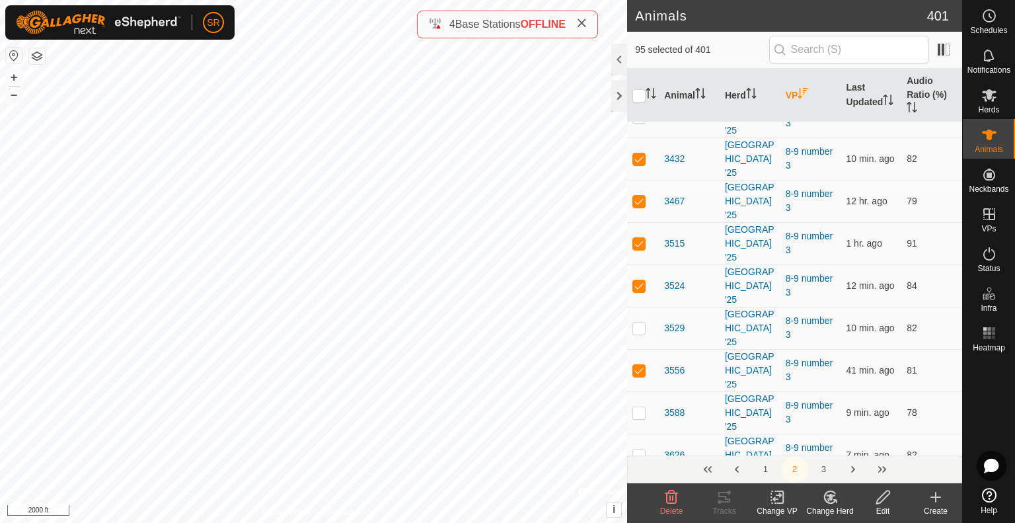
checkbox input "false"
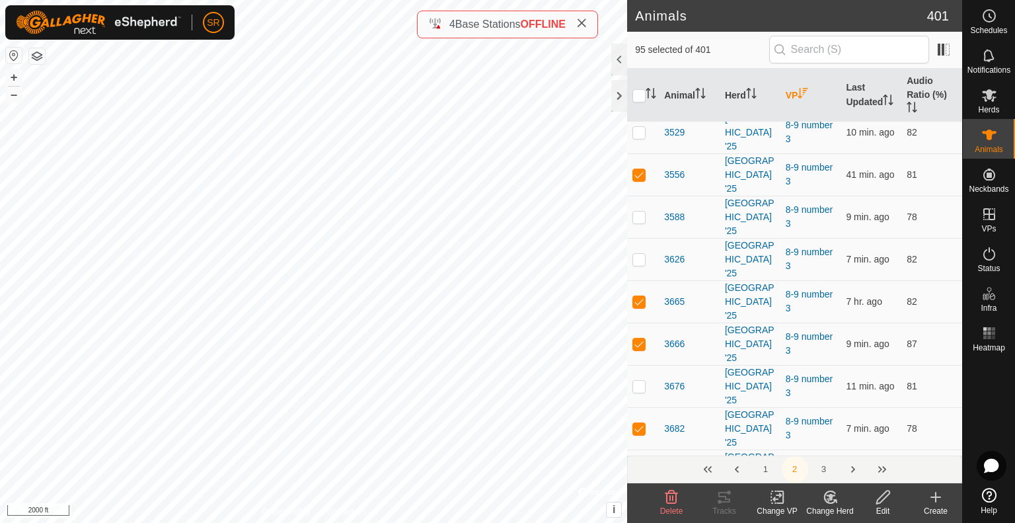
scroll to position [859, 0]
checkbox input "true"
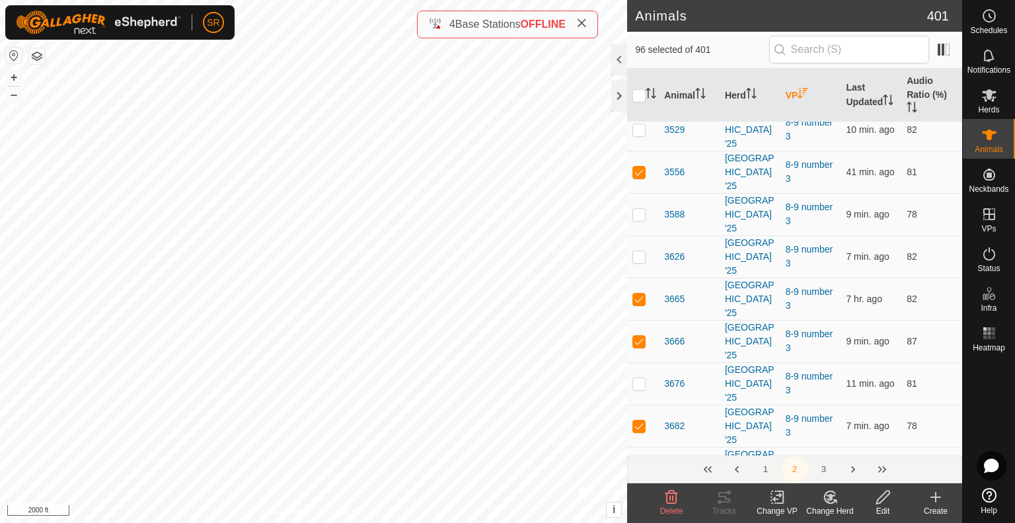
checkbox input "true"
checkbox input "false"
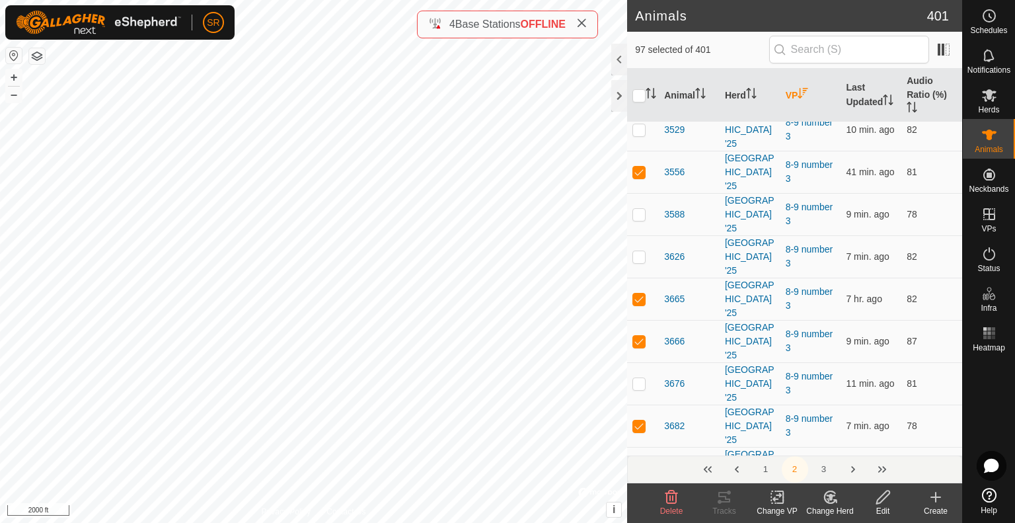
checkbox input "true"
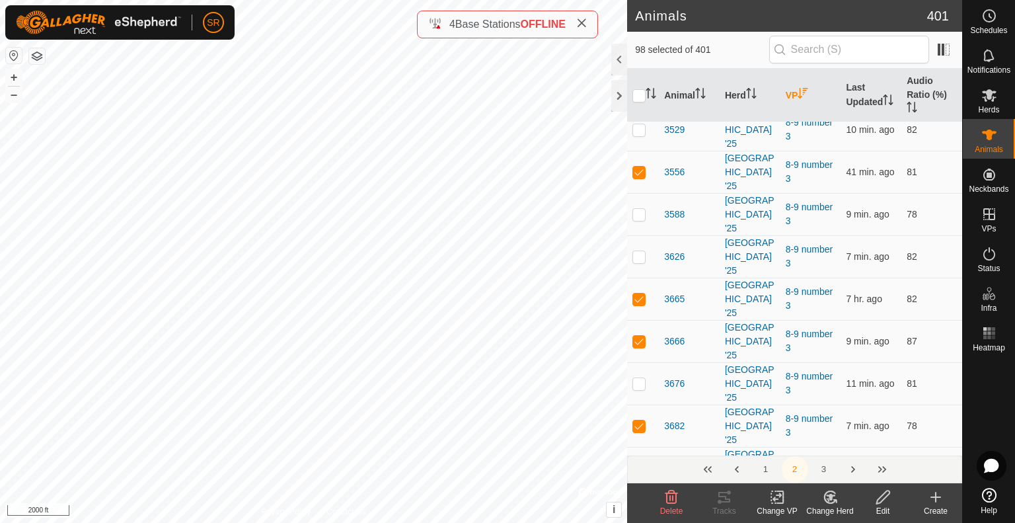
checkbox input "true"
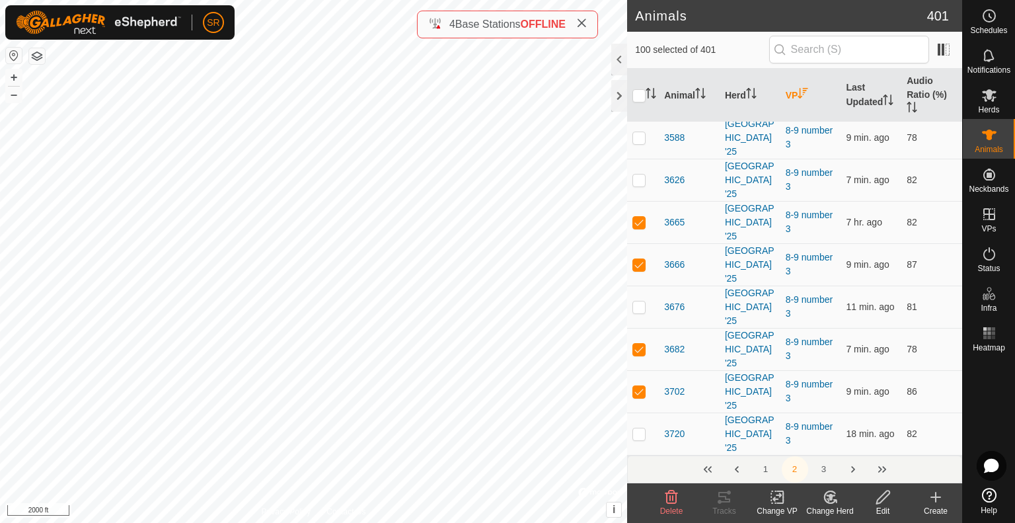
scroll to position [992, 0]
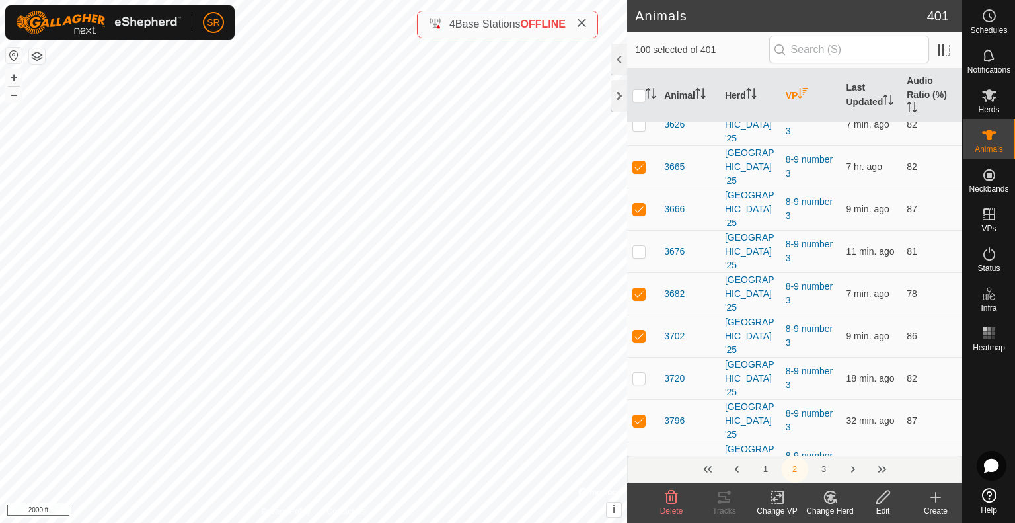
checkbox input "false"
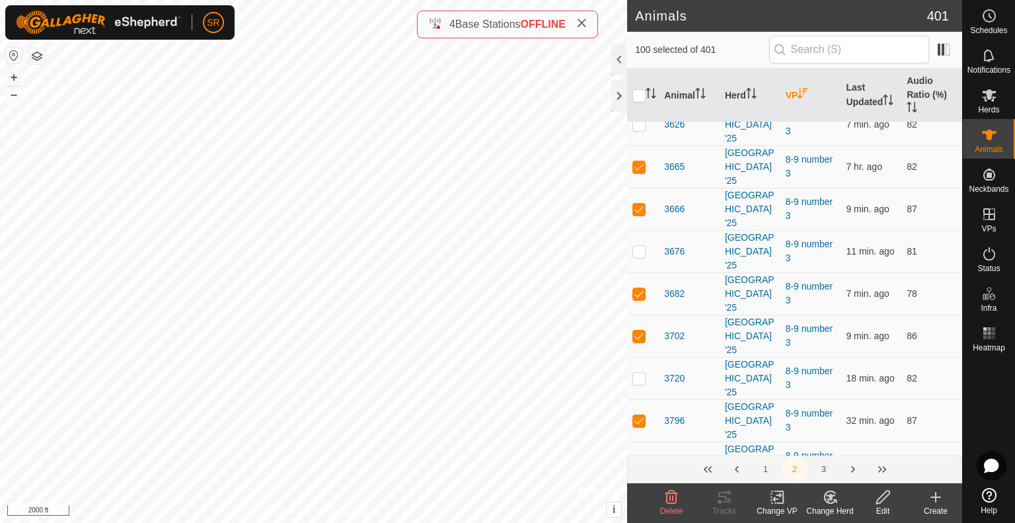
checkbox input "true"
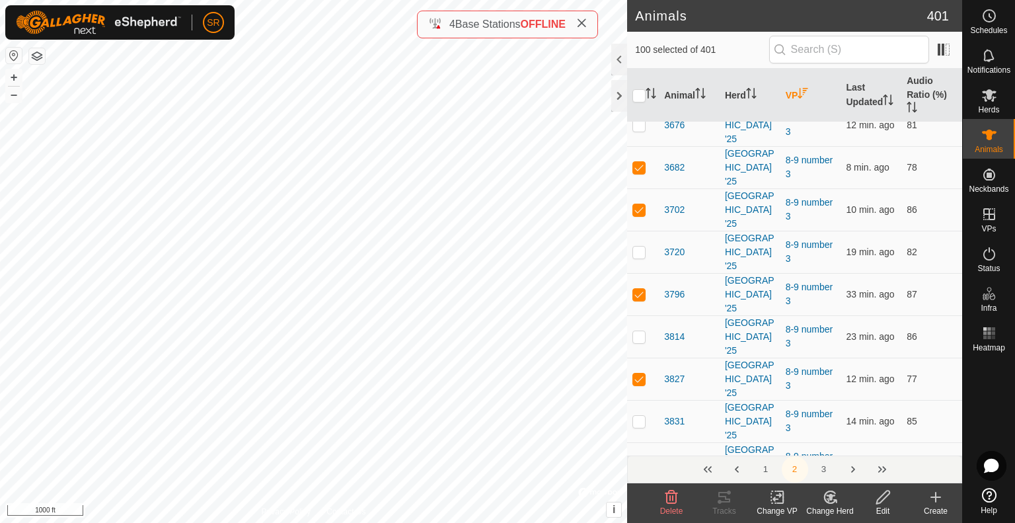
scroll to position [1124, 0]
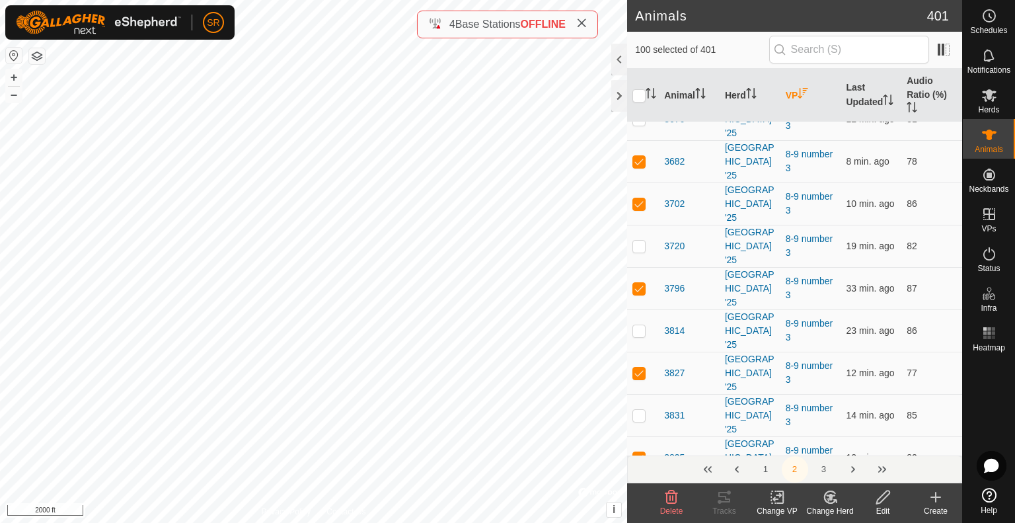
checkbox input "true"
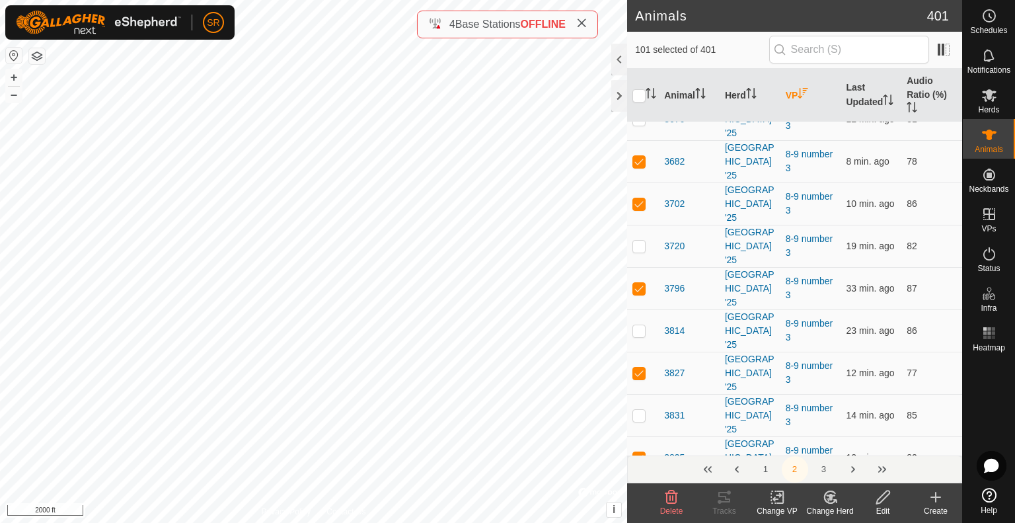
checkbox input "true"
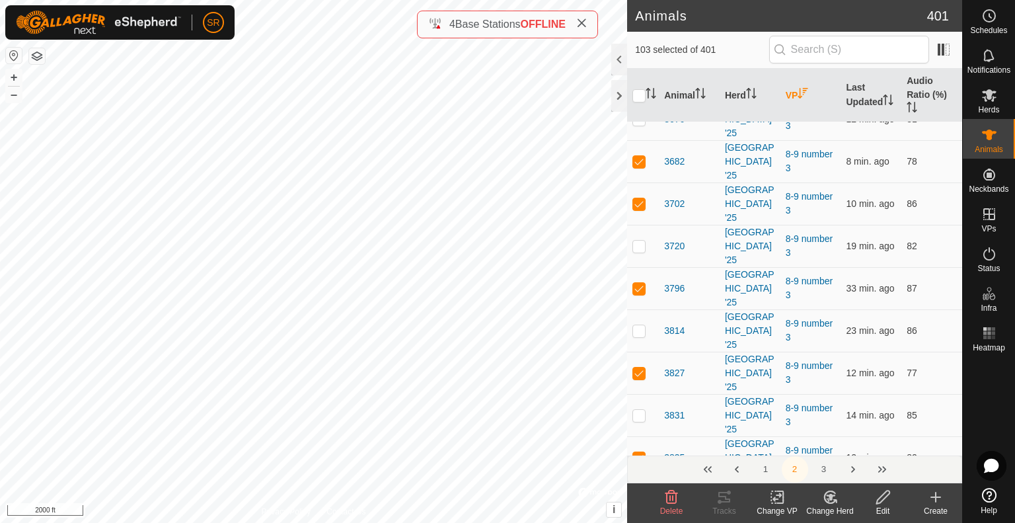
checkbox input "true"
checkbox input "false"
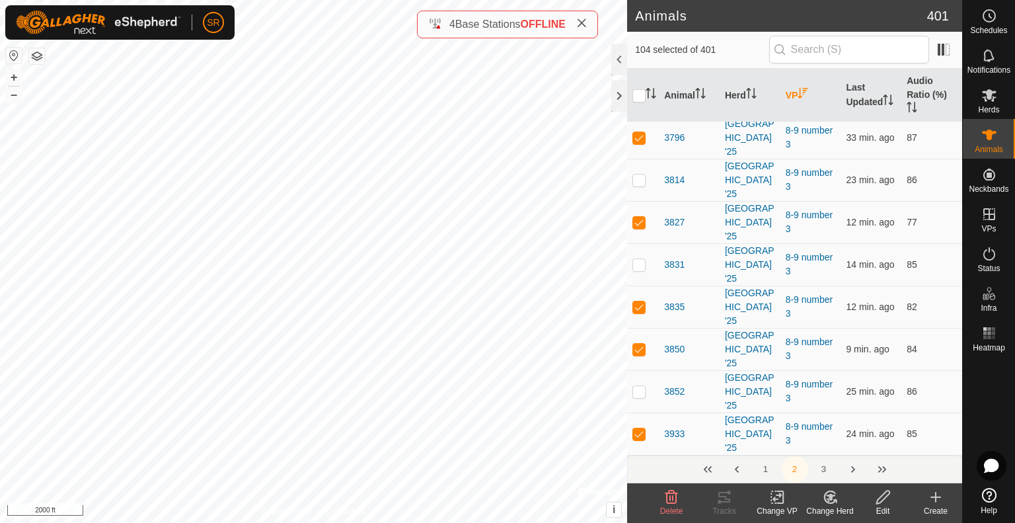
scroll to position [1256, 0]
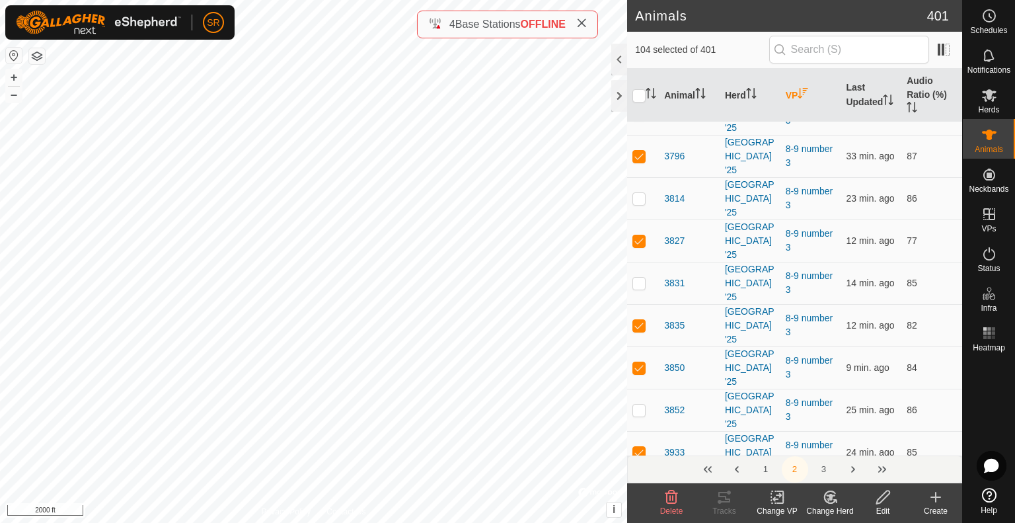
checkbox input "true"
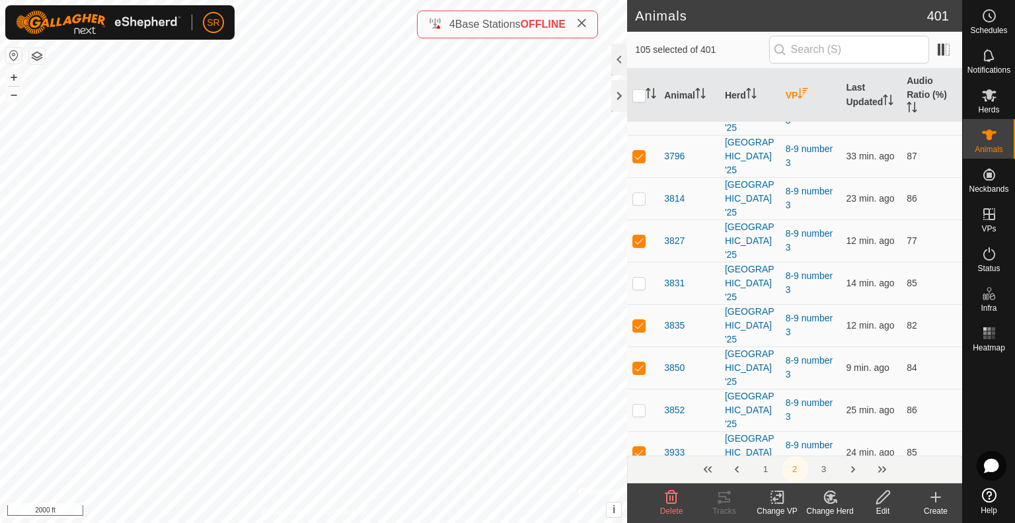
checkbox input "true"
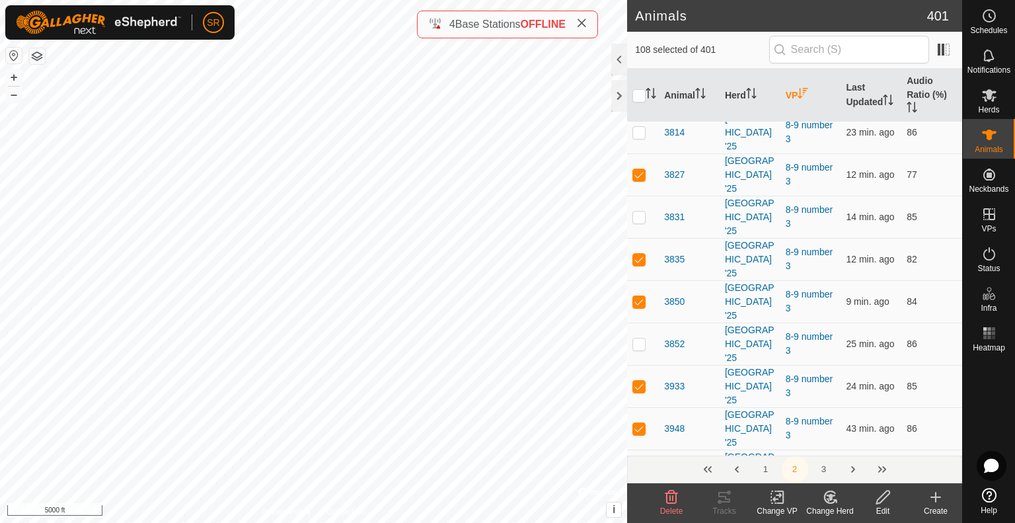
checkbox input "false"
checkbox input "true"
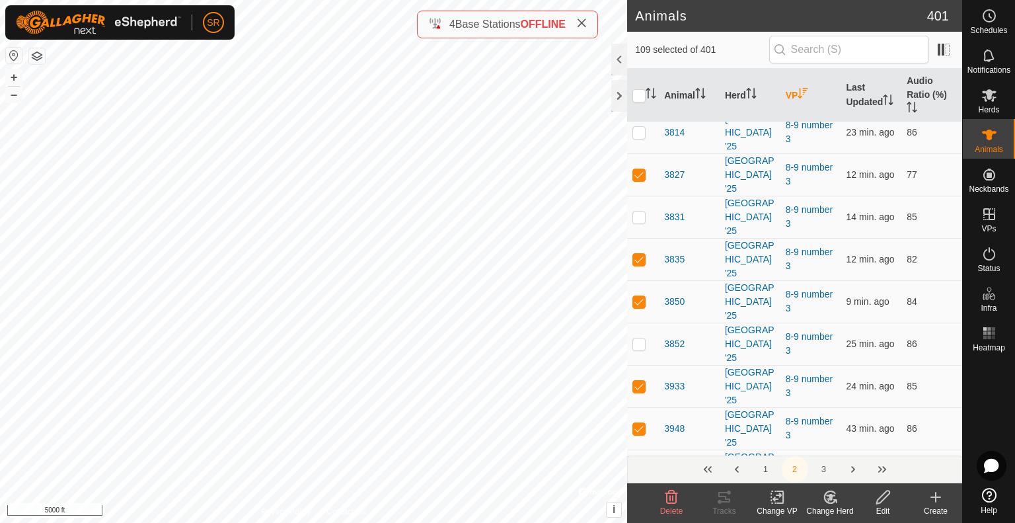
checkbox input "false"
checkbox input "true"
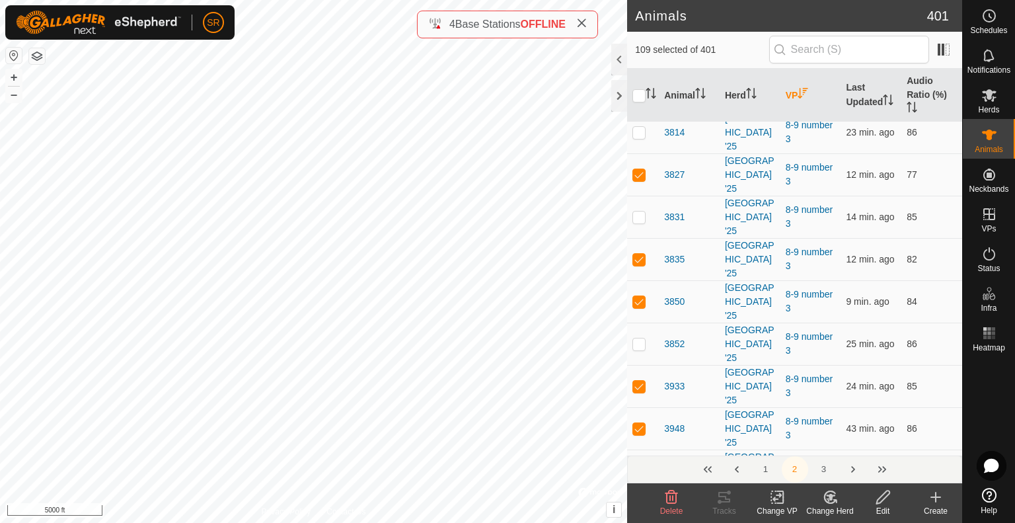
checkbox input "true"
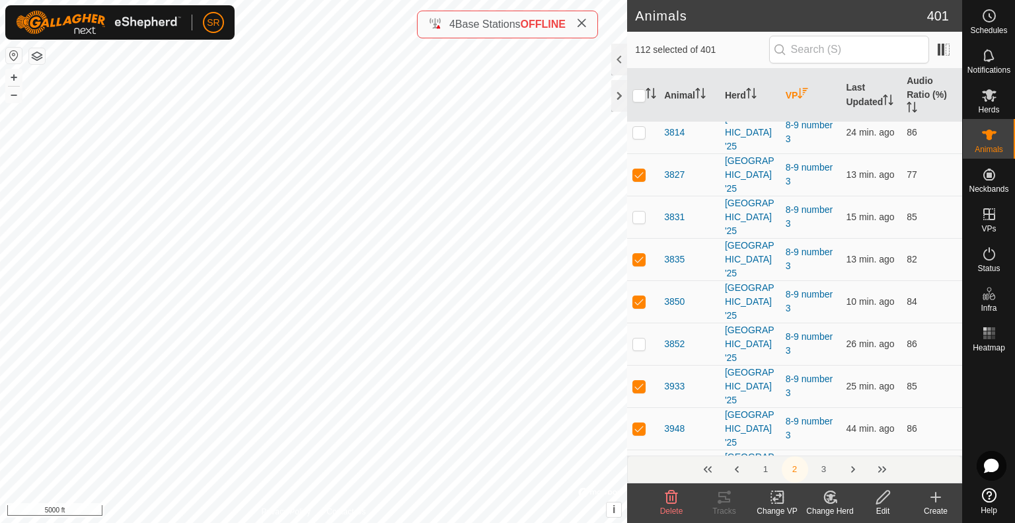
checkbox input "true"
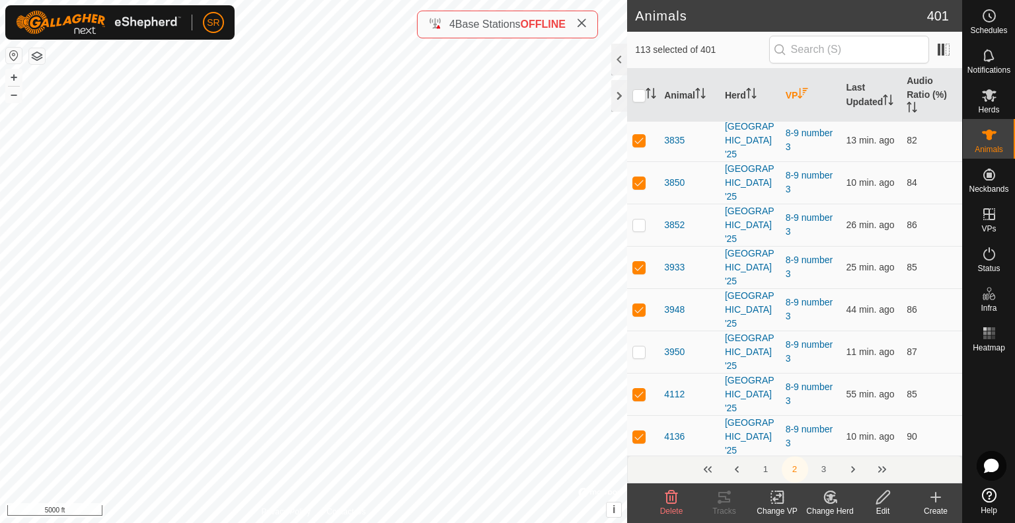
scroll to position [1454, 0]
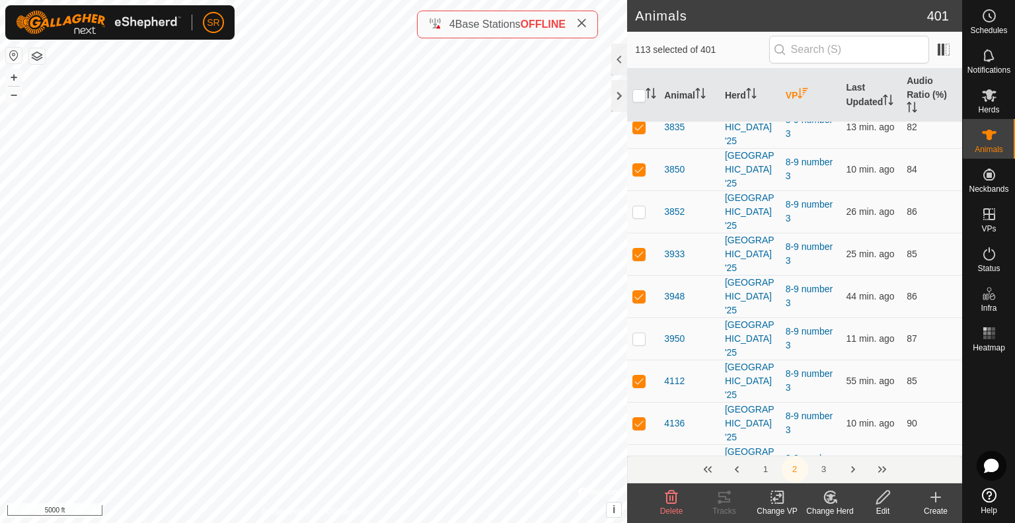
checkbox input "false"
checkbox input "true"
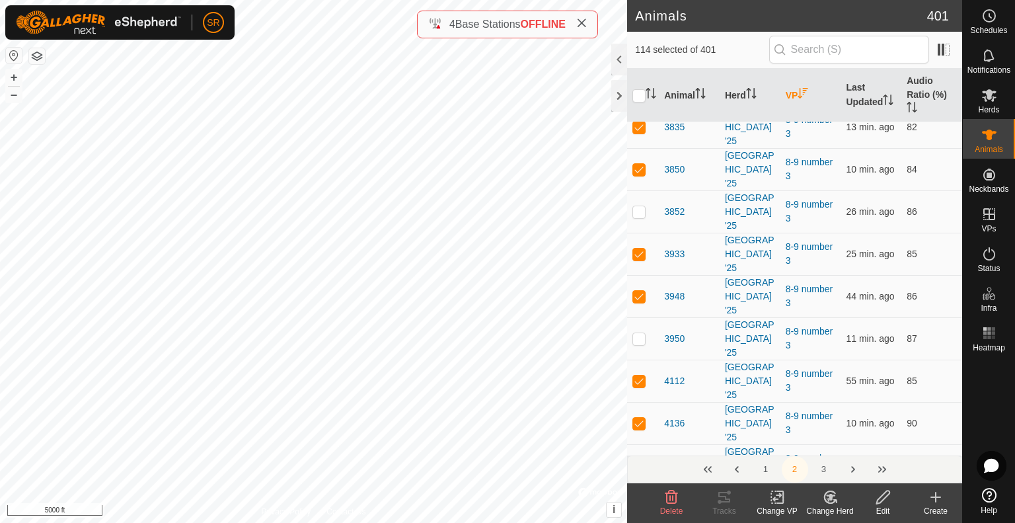
checkbox input "true"
checkbox input "false"
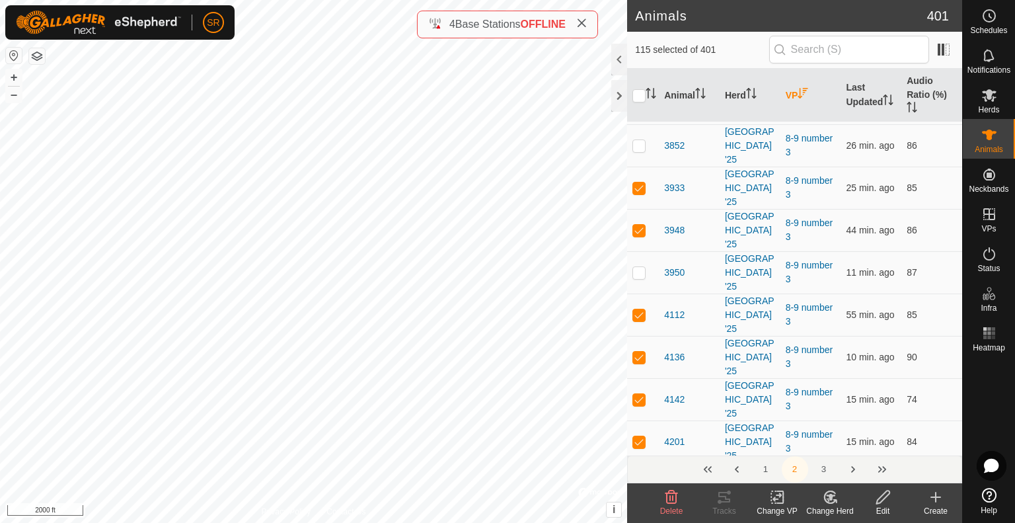
scroll to position [1586, 0]
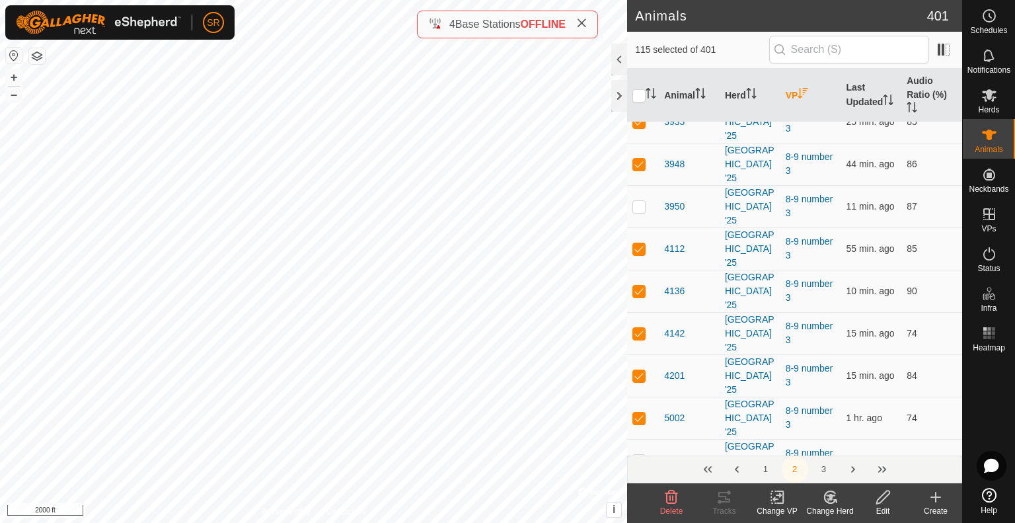
checkbox input "true"
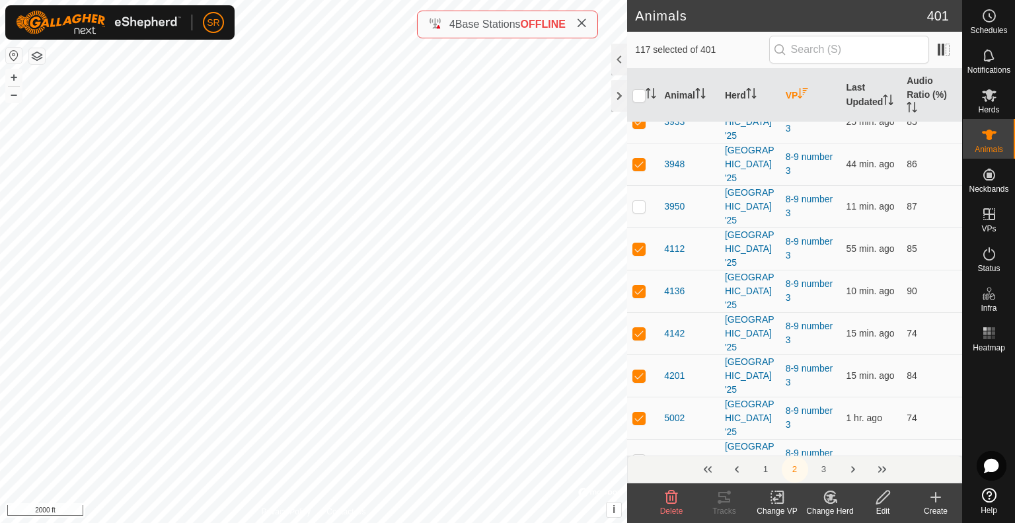
checkbox input "true"
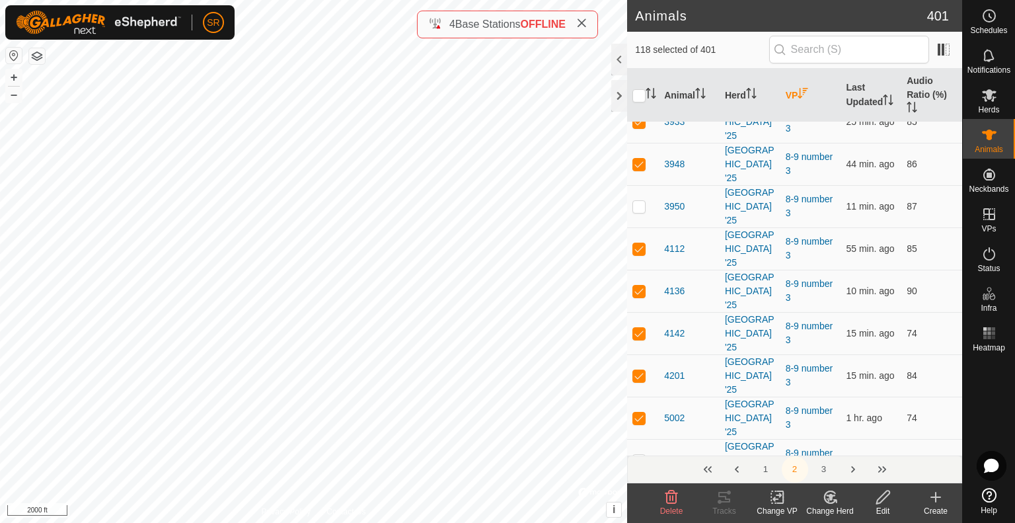
checkbox input "false"
checkbox input "true"
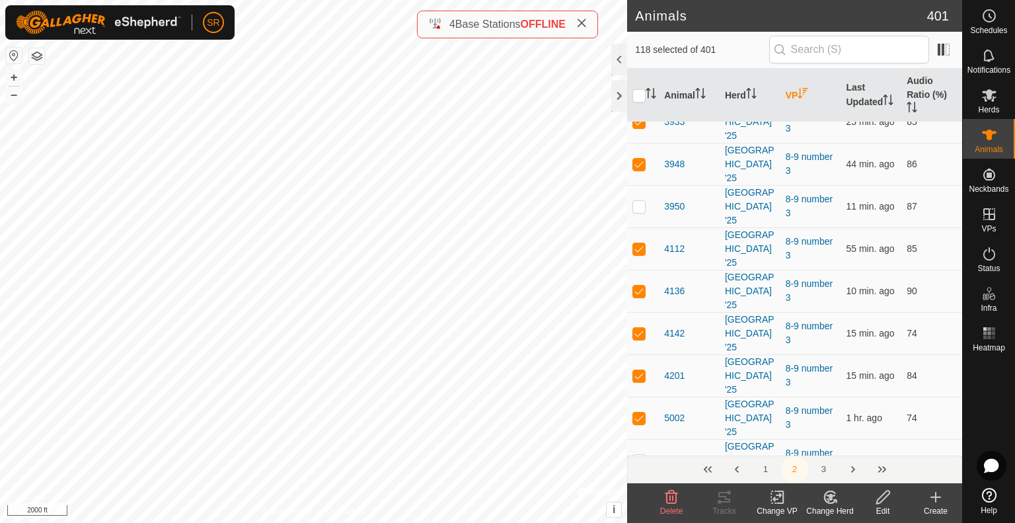
checkbox input "true"
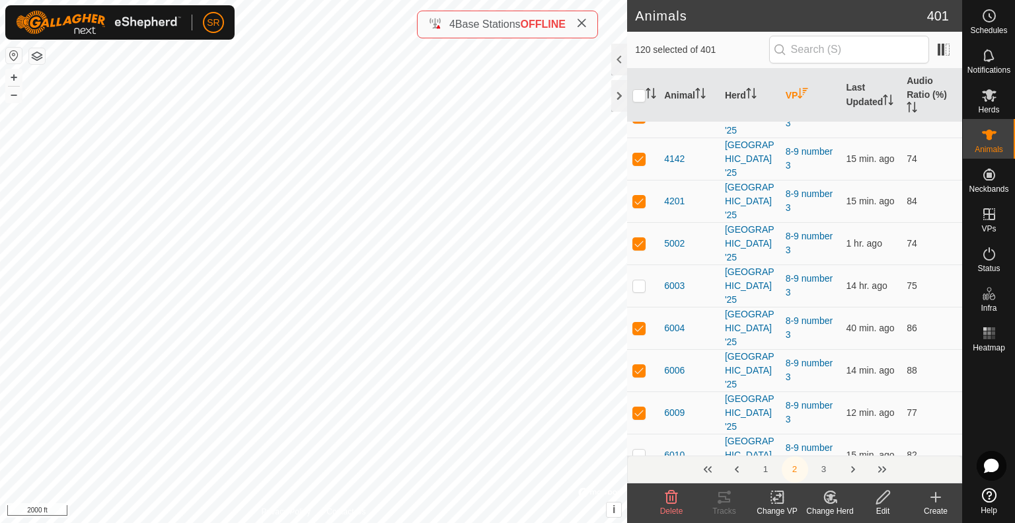
scroll to position [1785, 0]
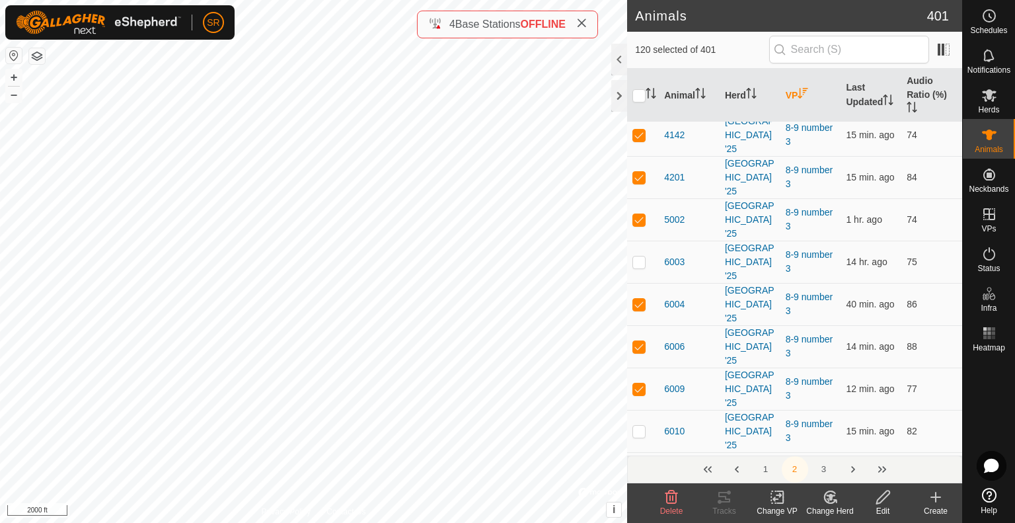
checkbox input "true"
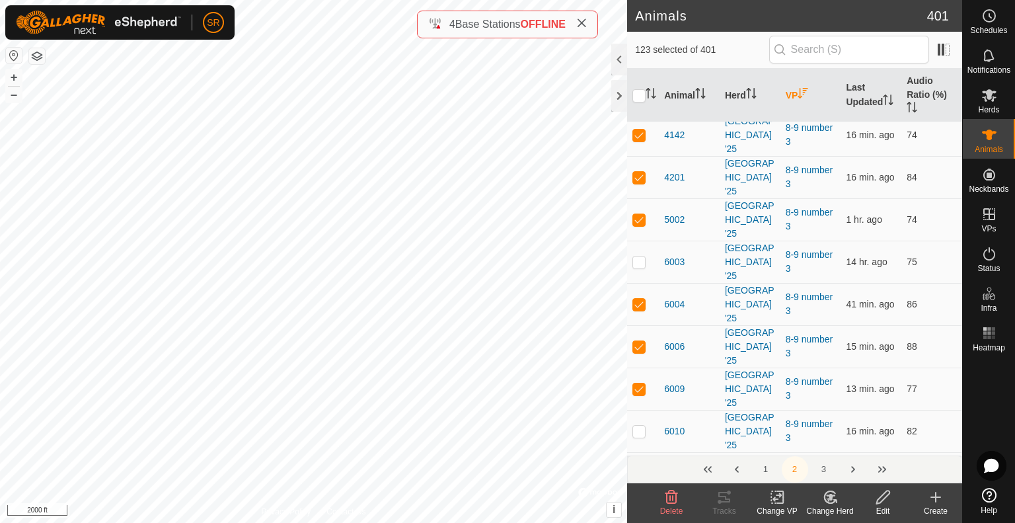
checkbox input "false"
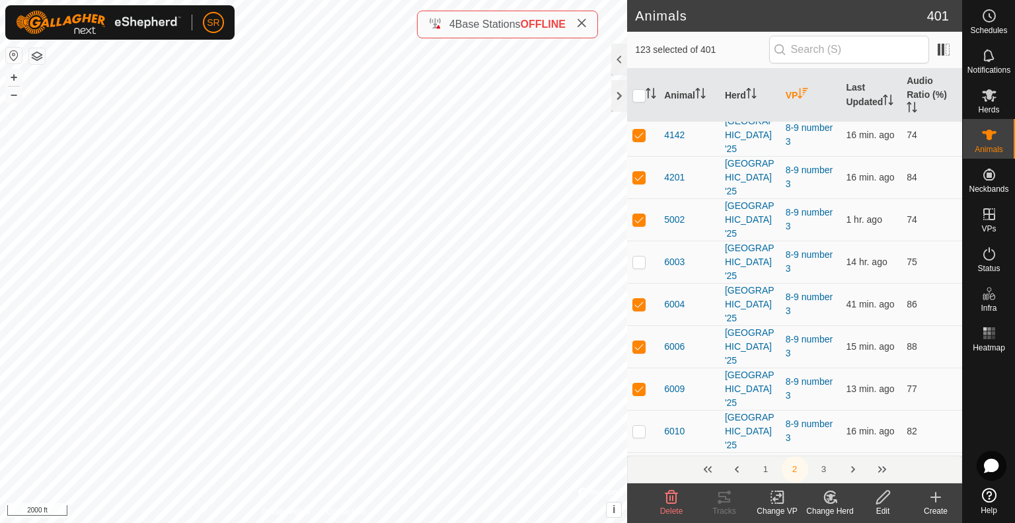
checkbox input "true"
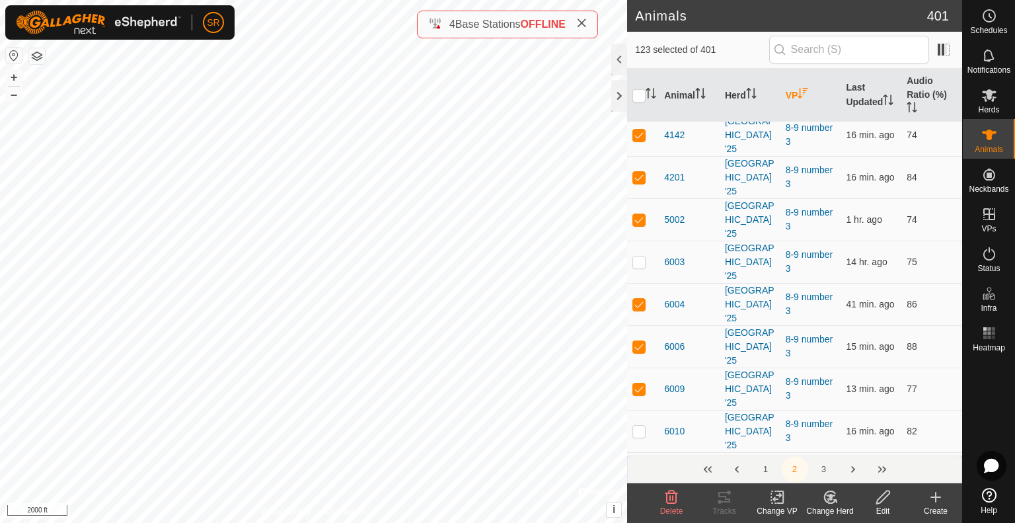
checkbox input "true"
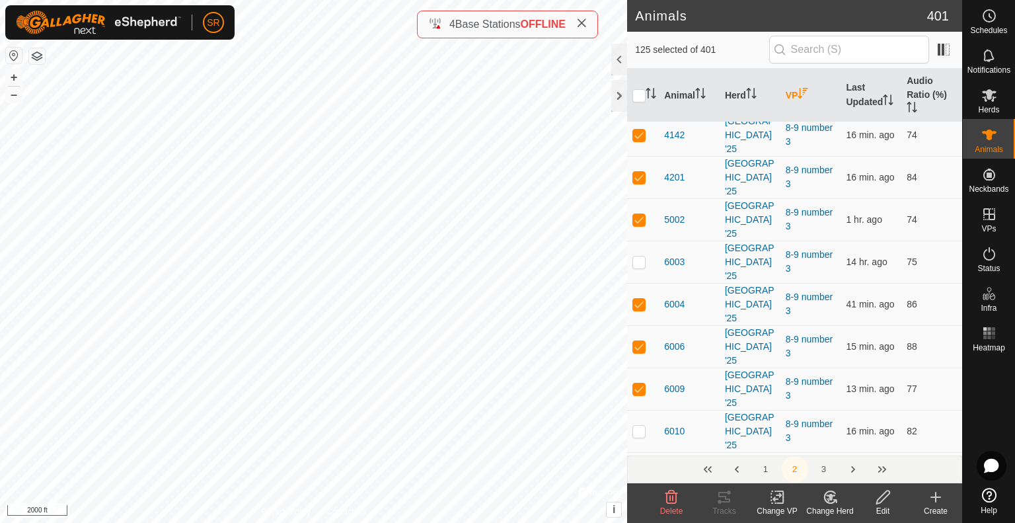
checkbox input "true"
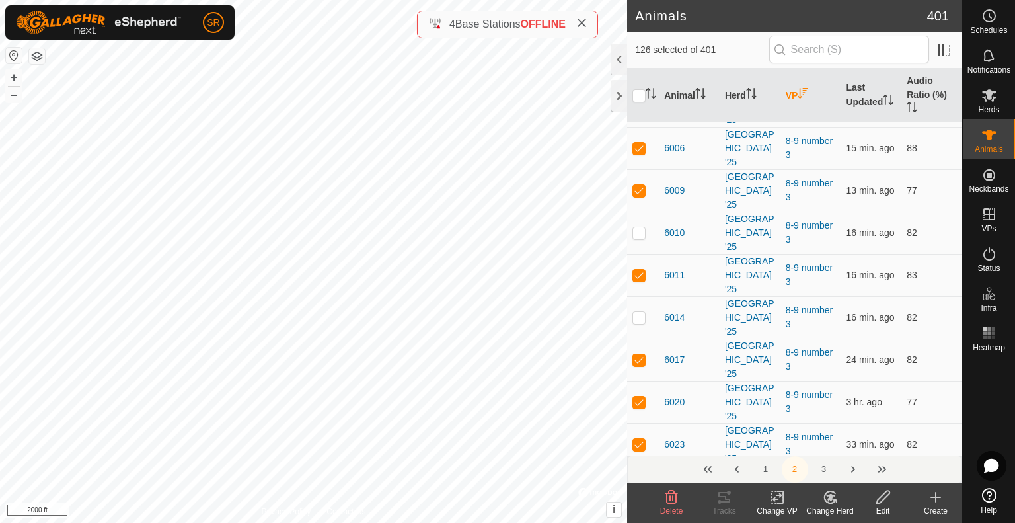
checkbox input "true"
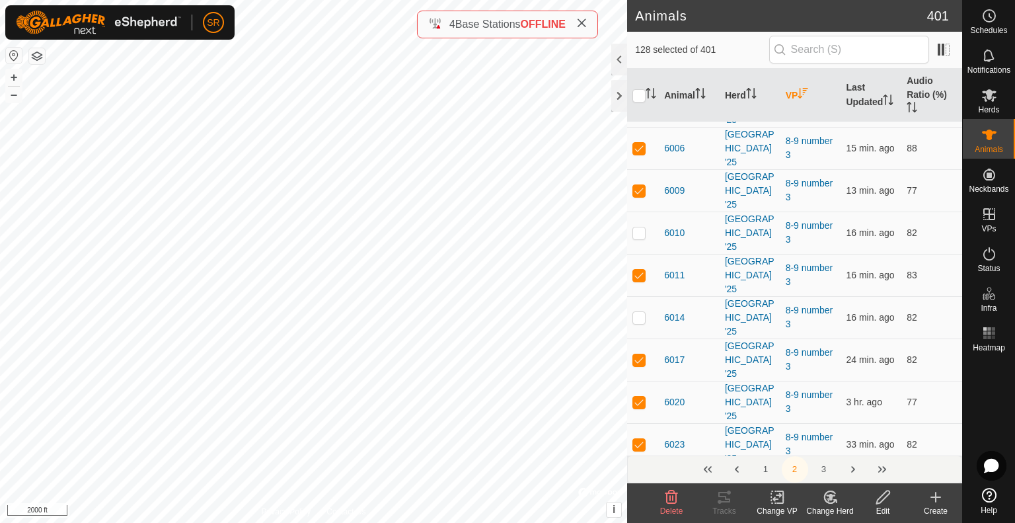
checkbox input "true"
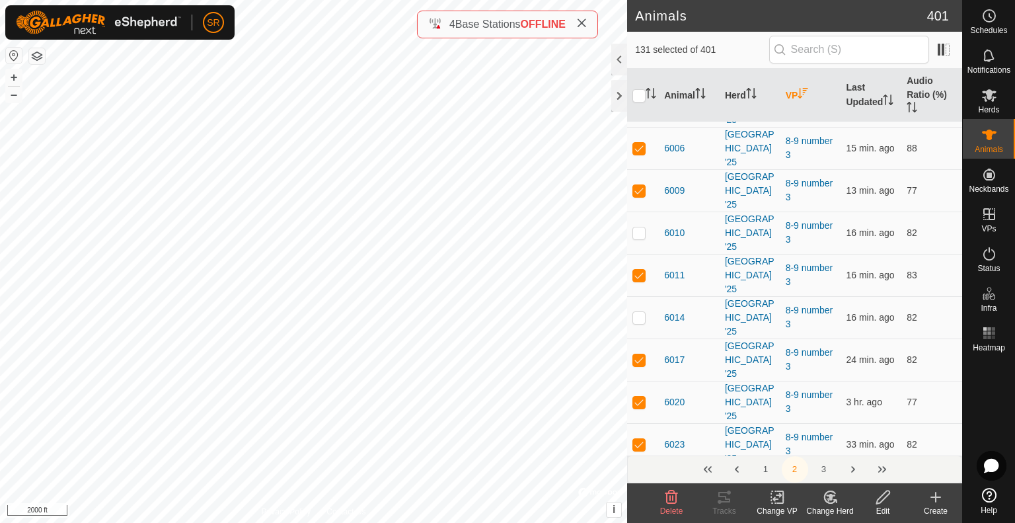
checkbox input "true"
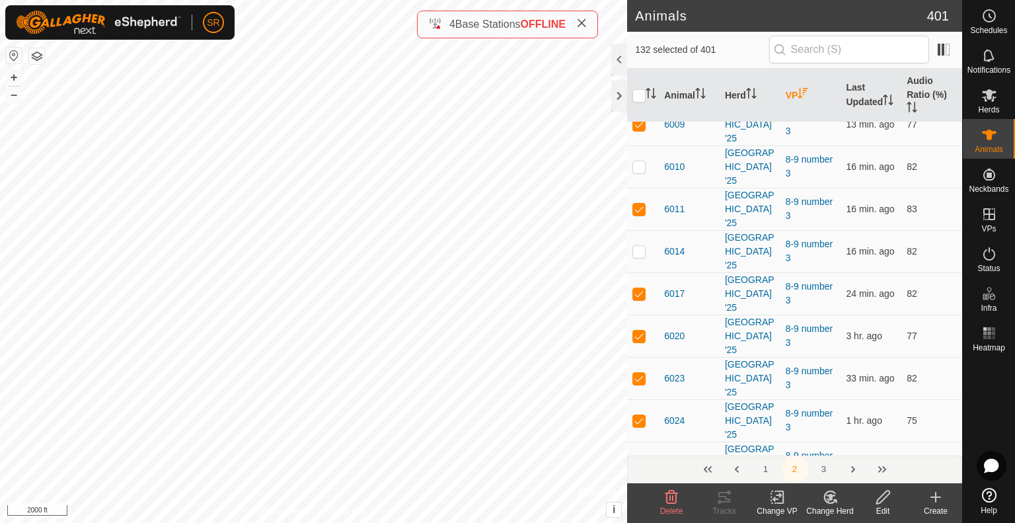
scroll to position [2115, 0]
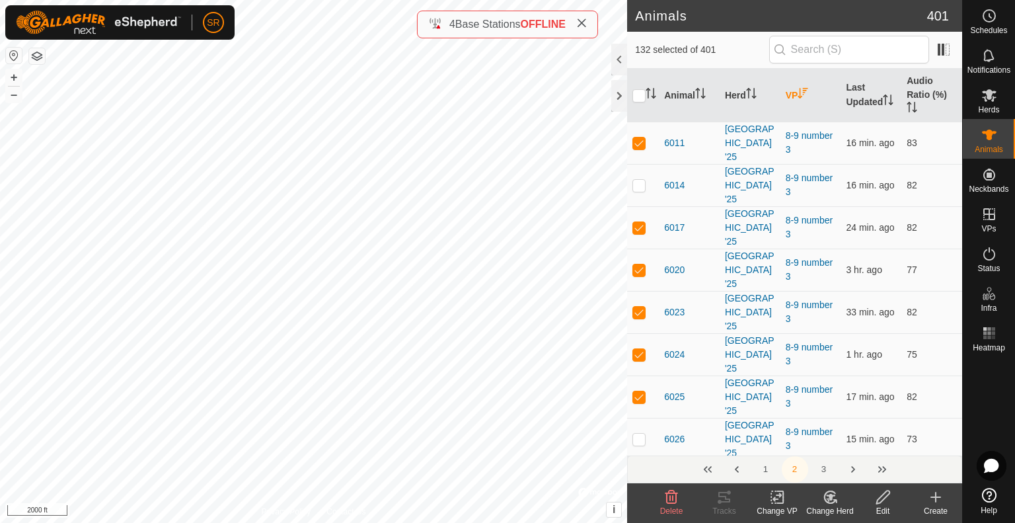
checkbox input "true"
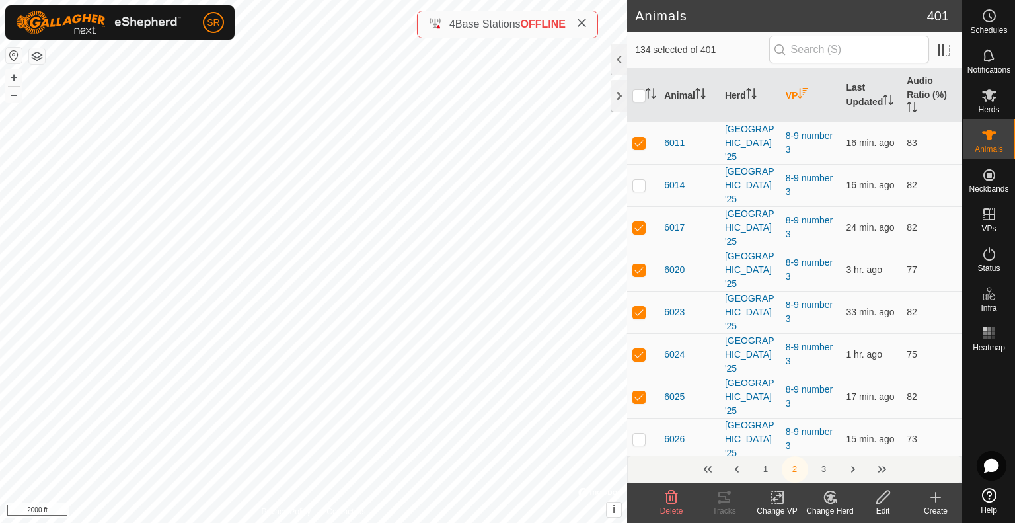
checkbox input "true"
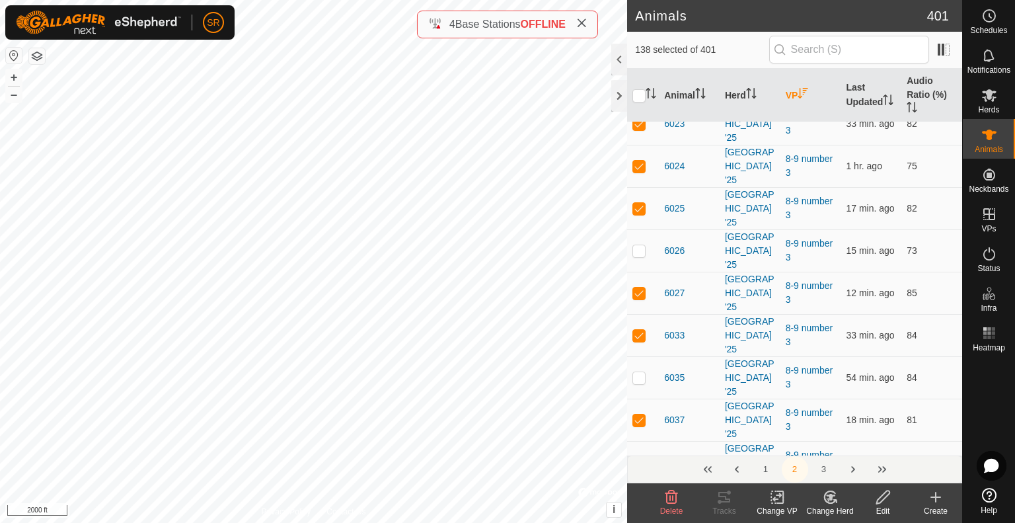
scroll to position [2380, 0]
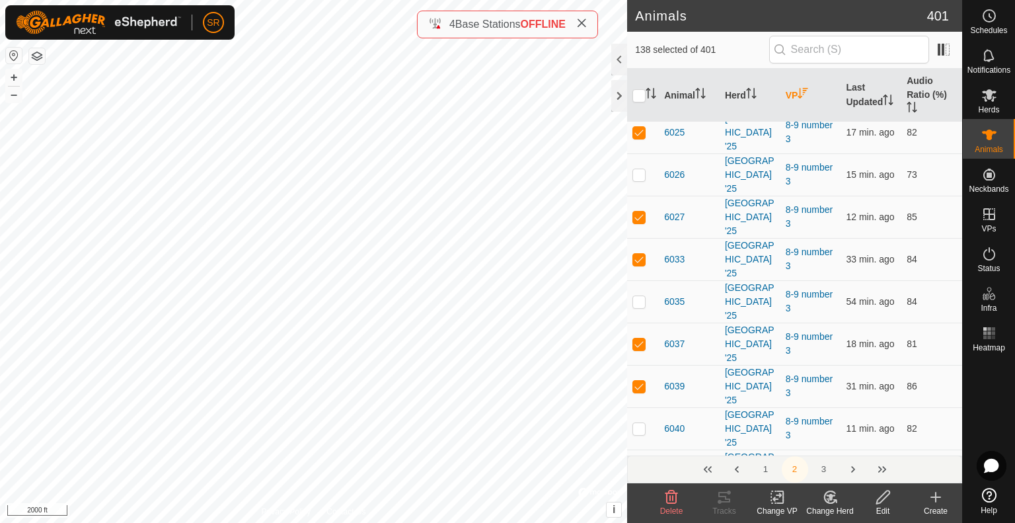
checkbox input "false"
checkbox input "true"
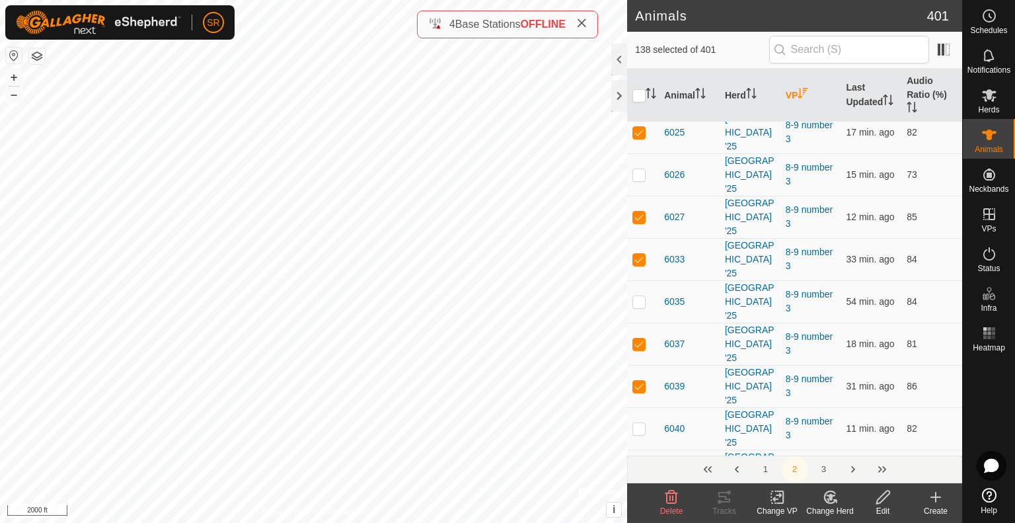
checkbox input "true"
checkbox input "false"
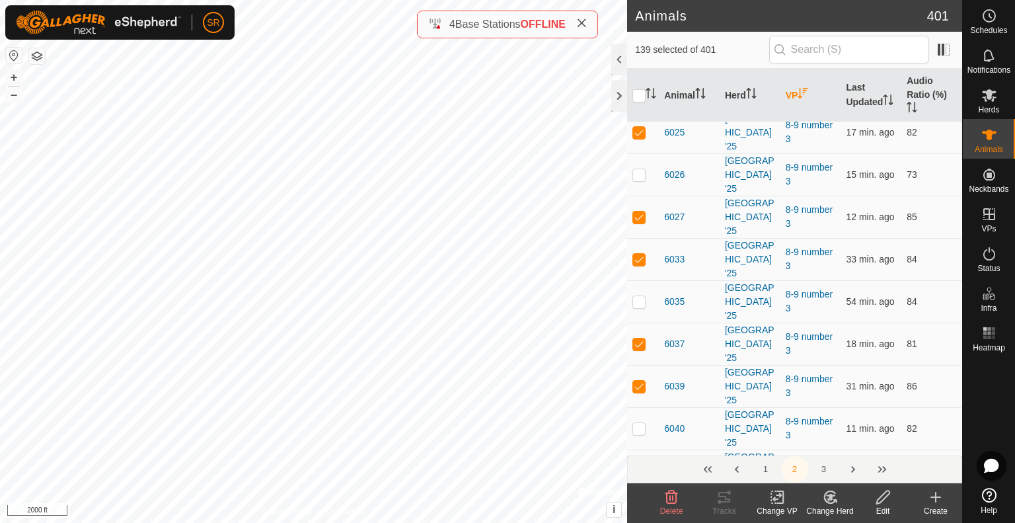
checkbox input "true"
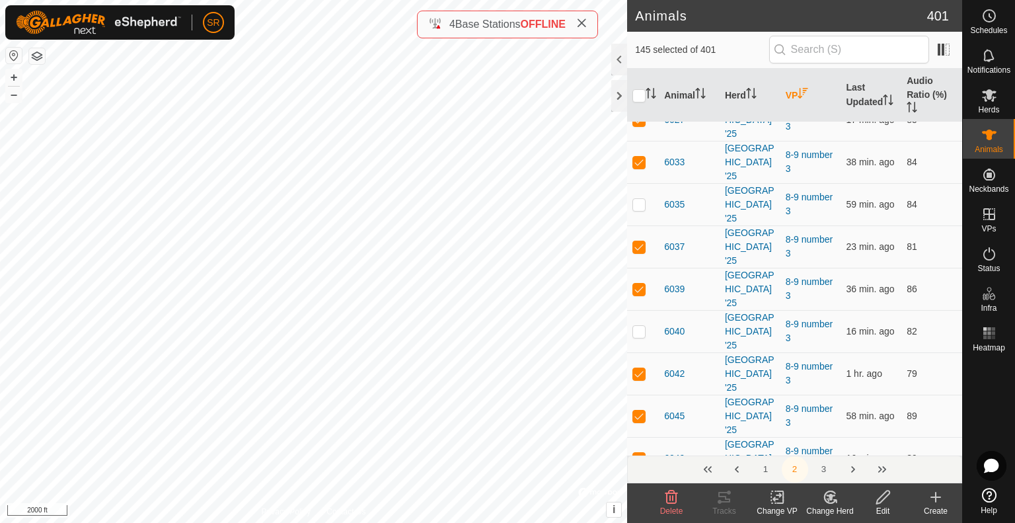
scroll to position [2498, 0]
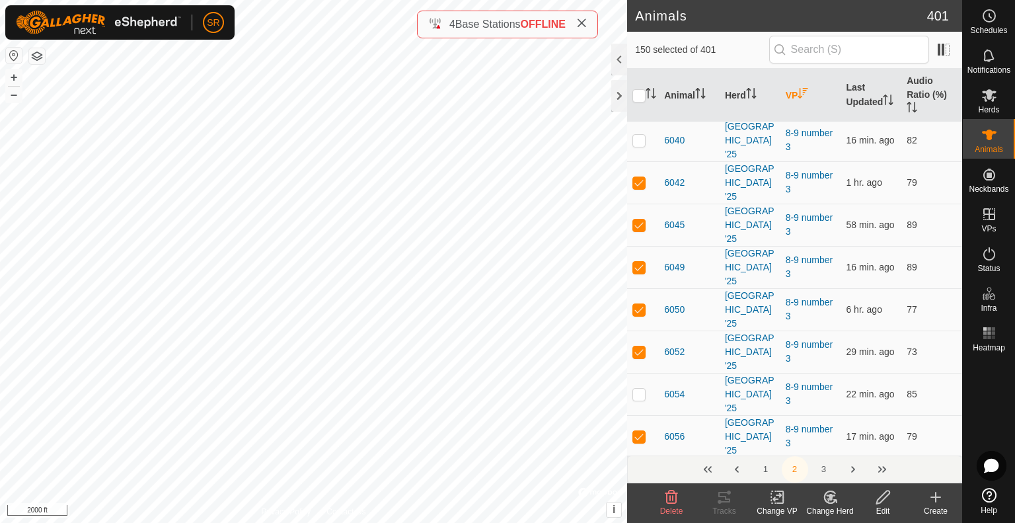
scroll to position [2680, 0]
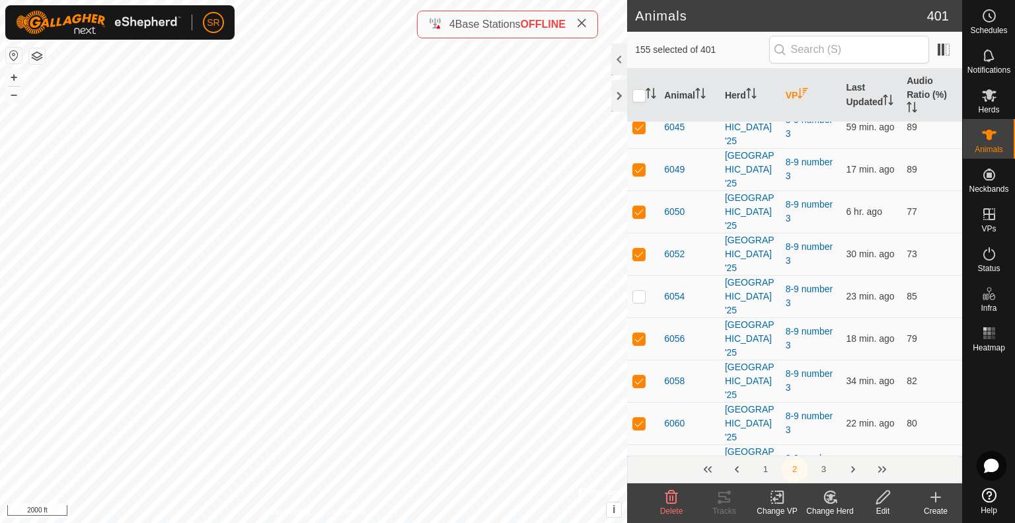
scroll to position [2784, 0]
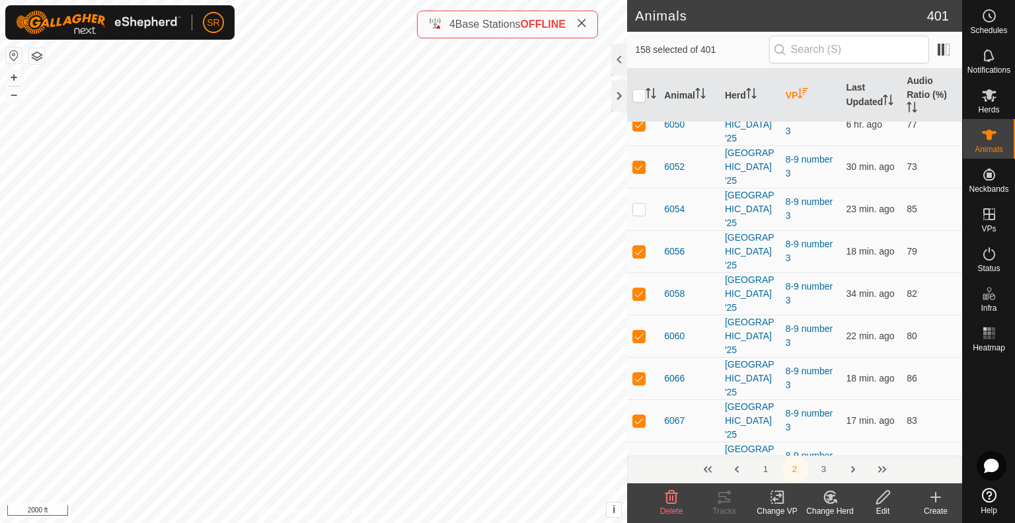
scroll to position [2855, 0]
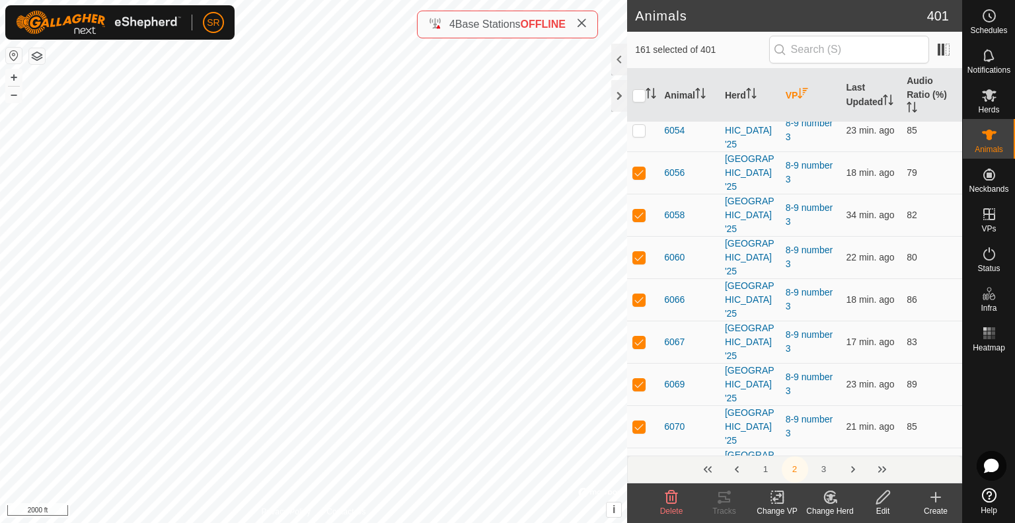
scroll to position [2934, 0]
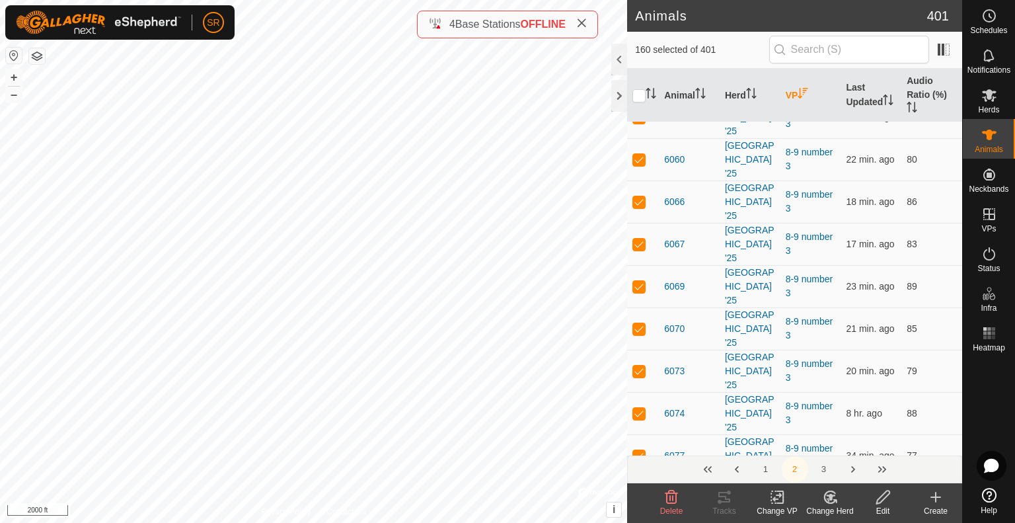
scroll to position [3032, 0]
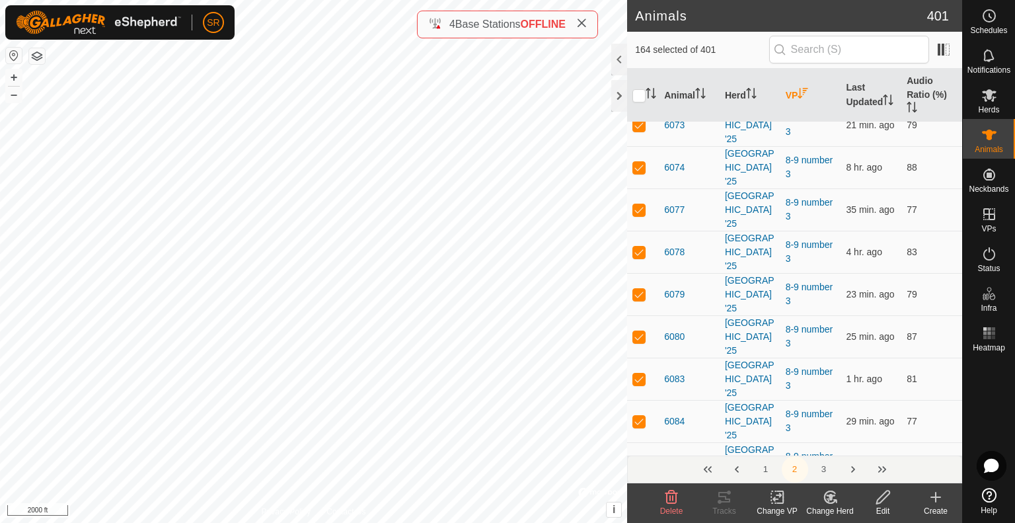
scroll to position [3296, 0]
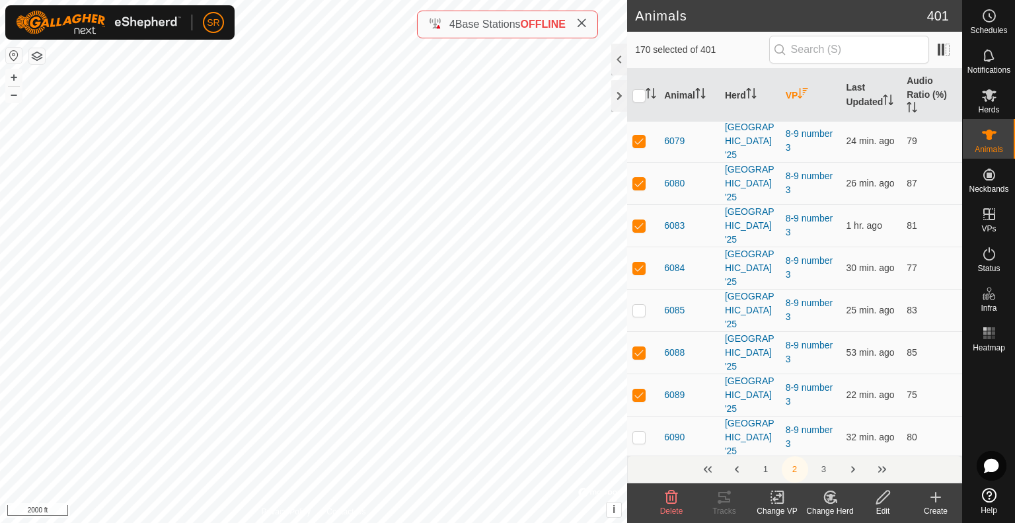
scroll to position [3495, 0]
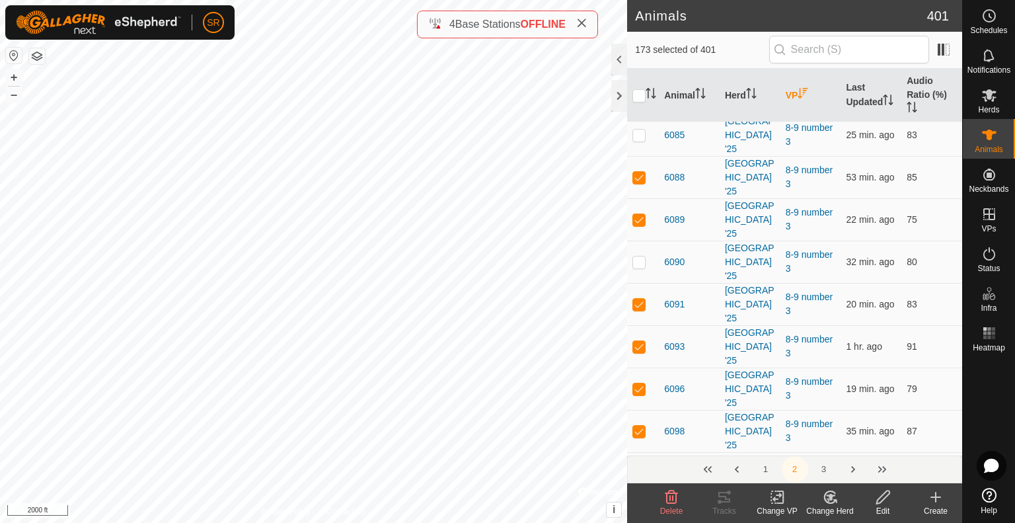
scroll to position [3627, 0]
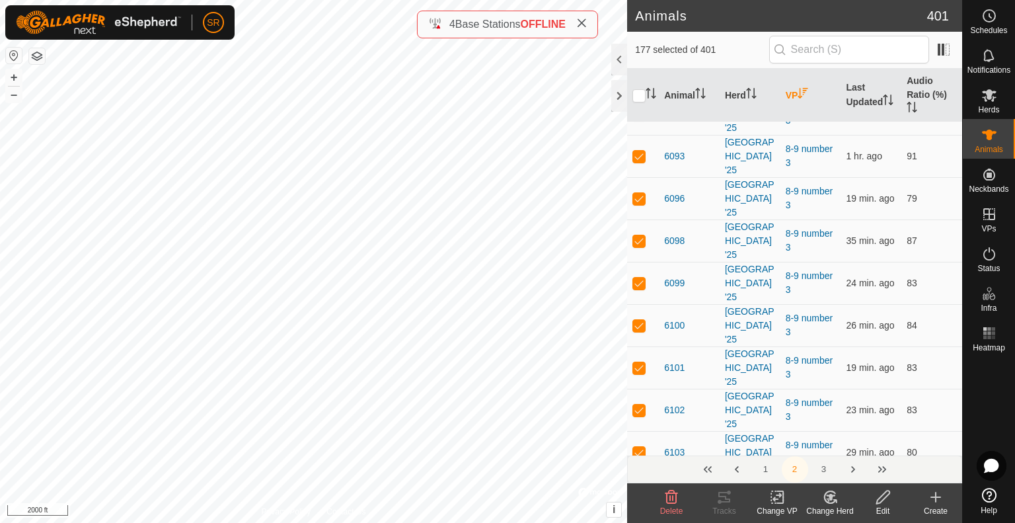
scroll to position [3825, 0]
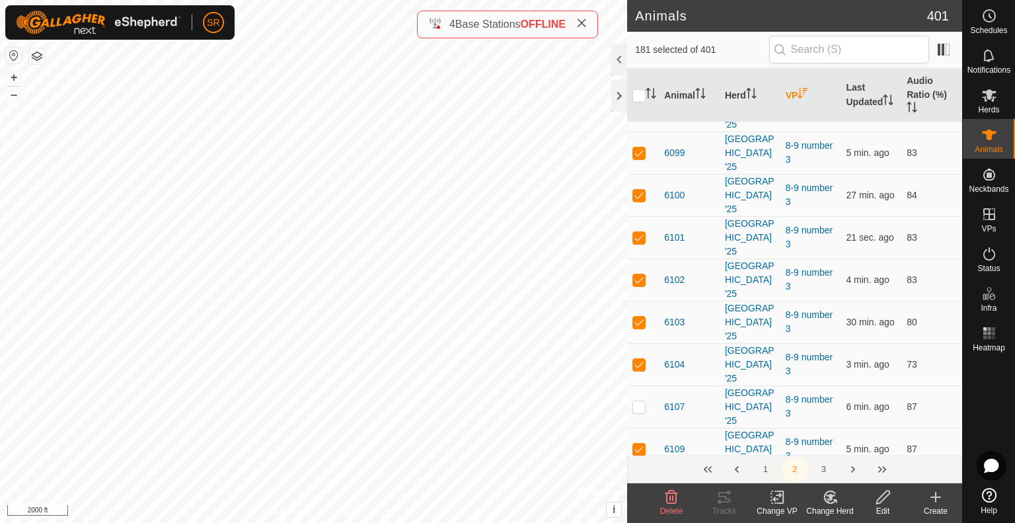
scroll to position [3957, 0]
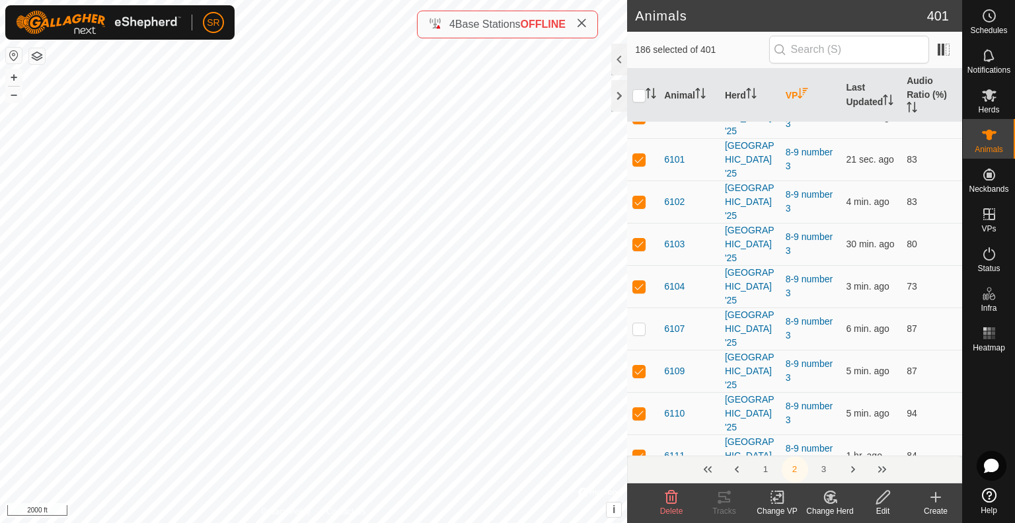
scroll to position [4024, 0]
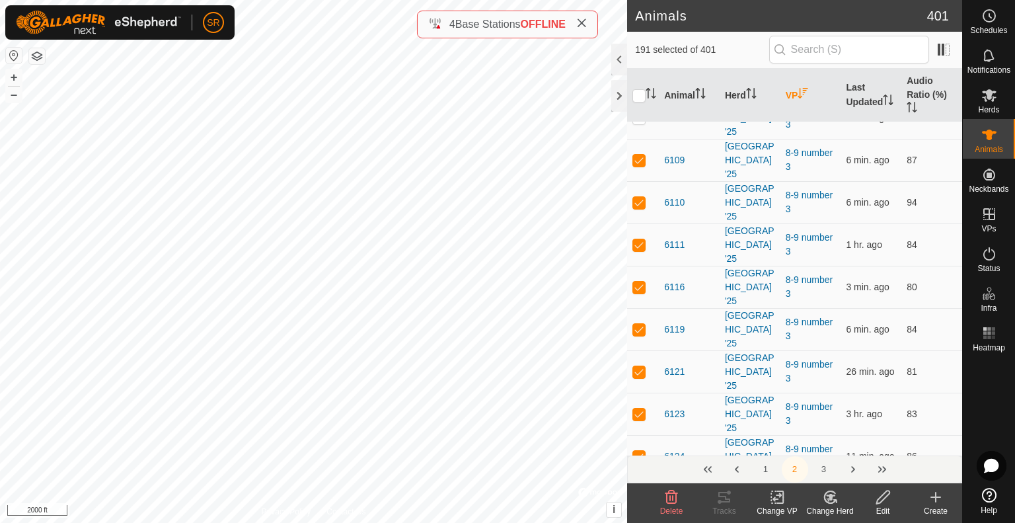
scroll to position [4222, 0]
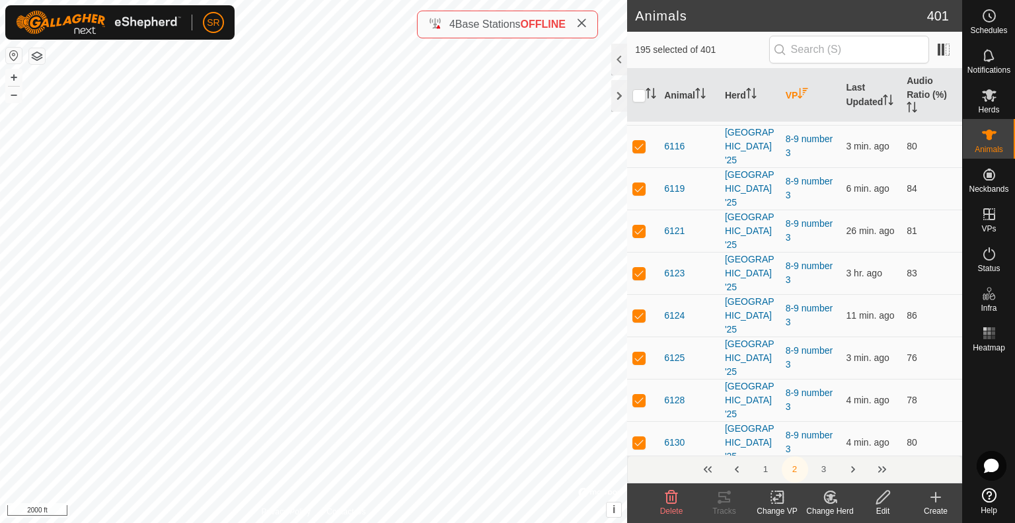
scroll to position [4420, 0]
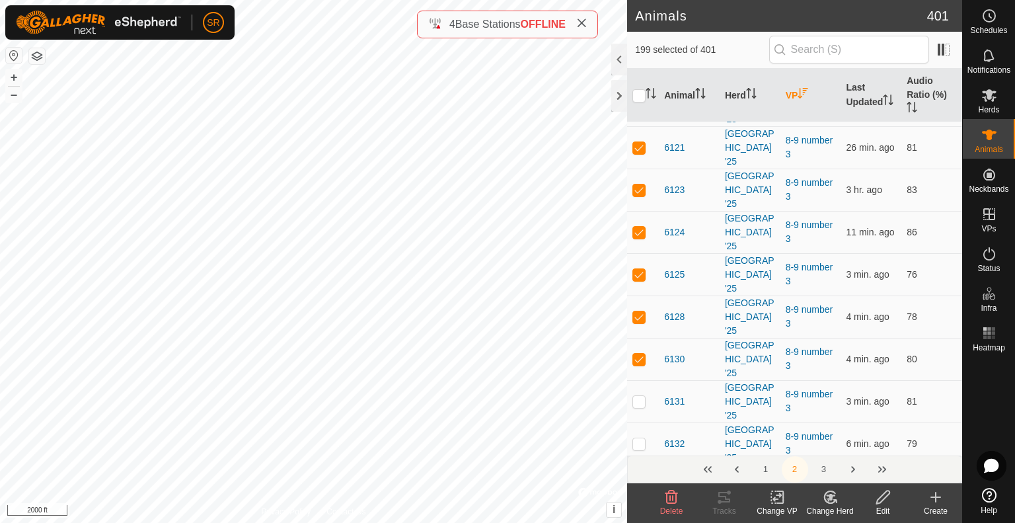
scroll to position [4486, 0]
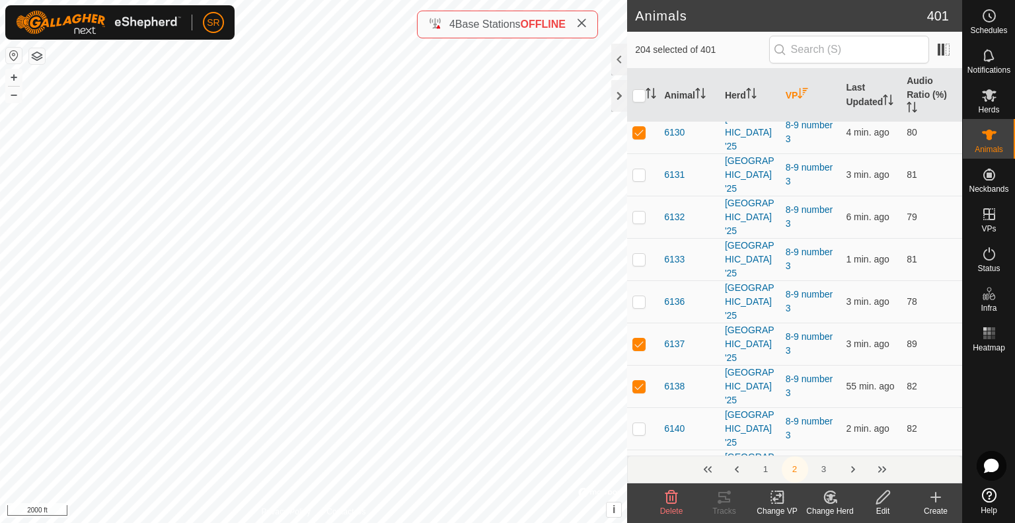
scroll to position [4685, 0]
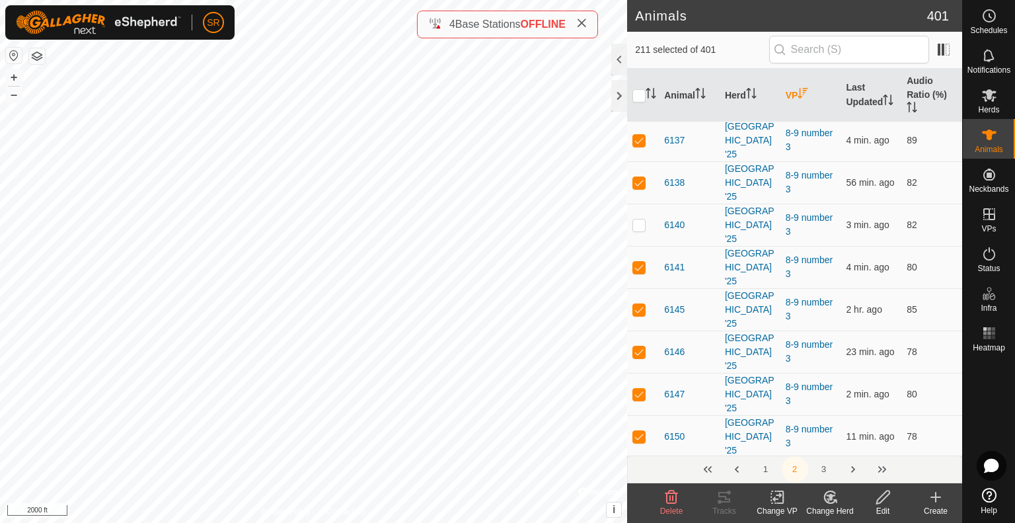
scroll to position [4883, 0]
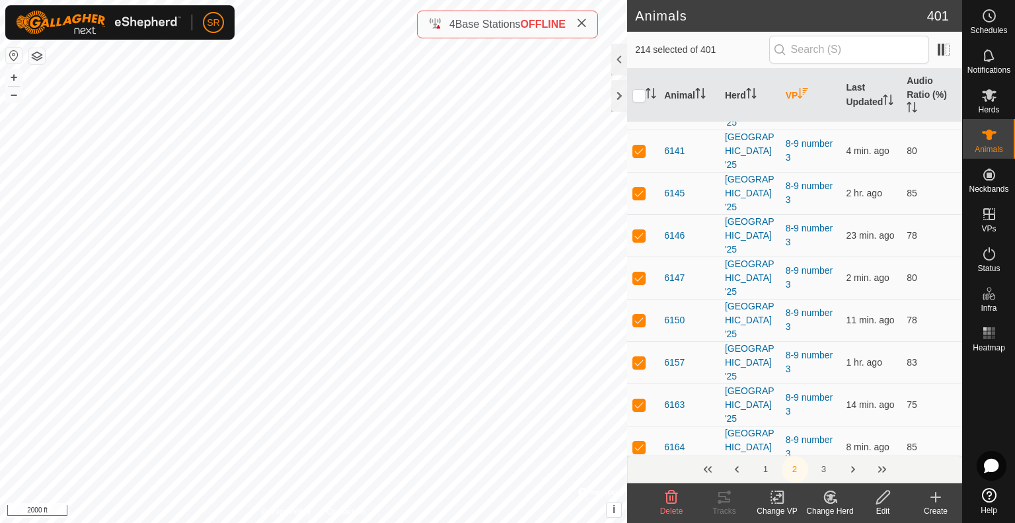
scroll to position [5015, 0]
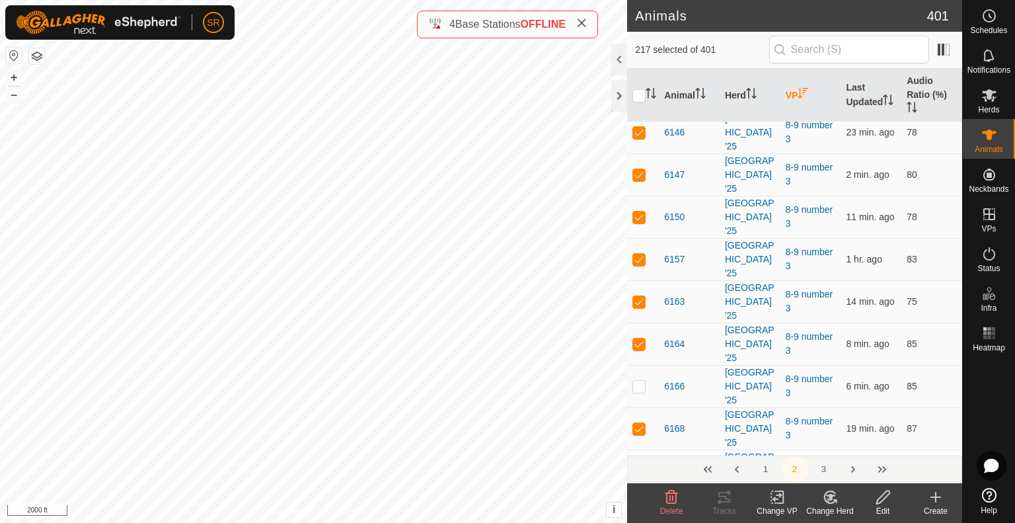
scroll to position [5147, 0]
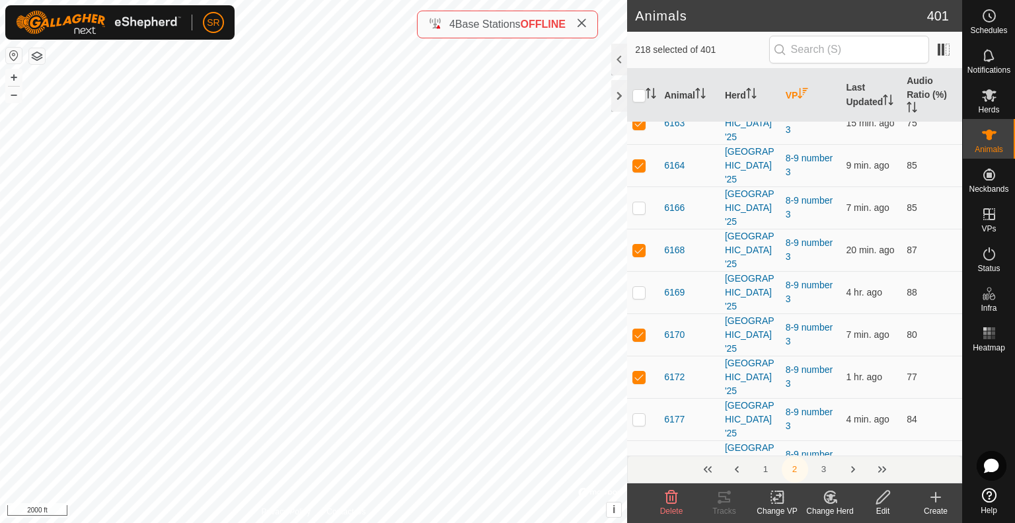
scroll to position [5279, 0]
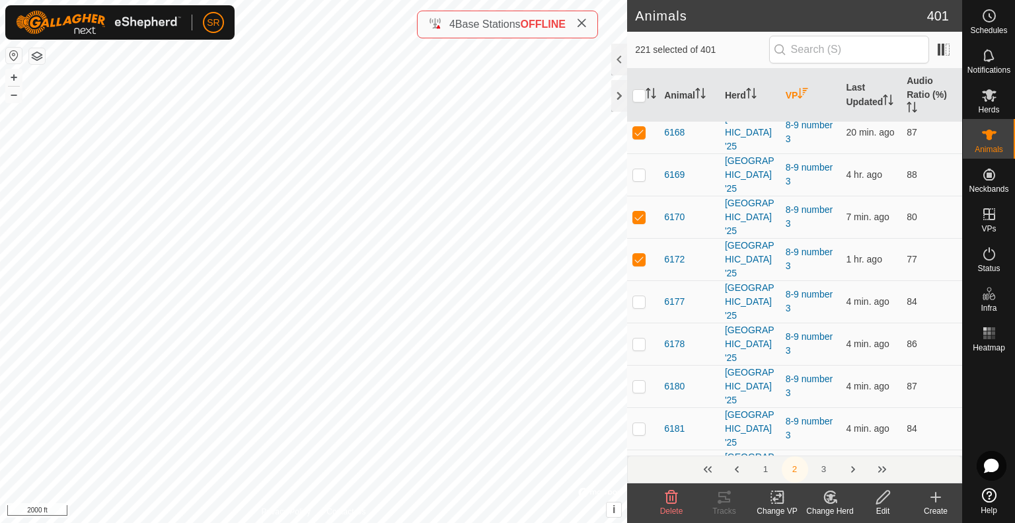
scroll to position [5412, 0]
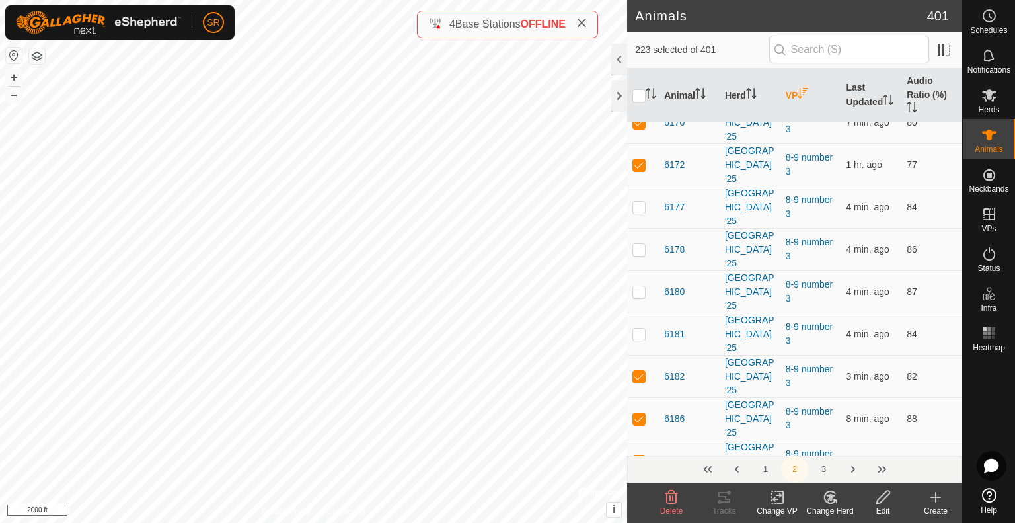
scroll to position [5490, 0]
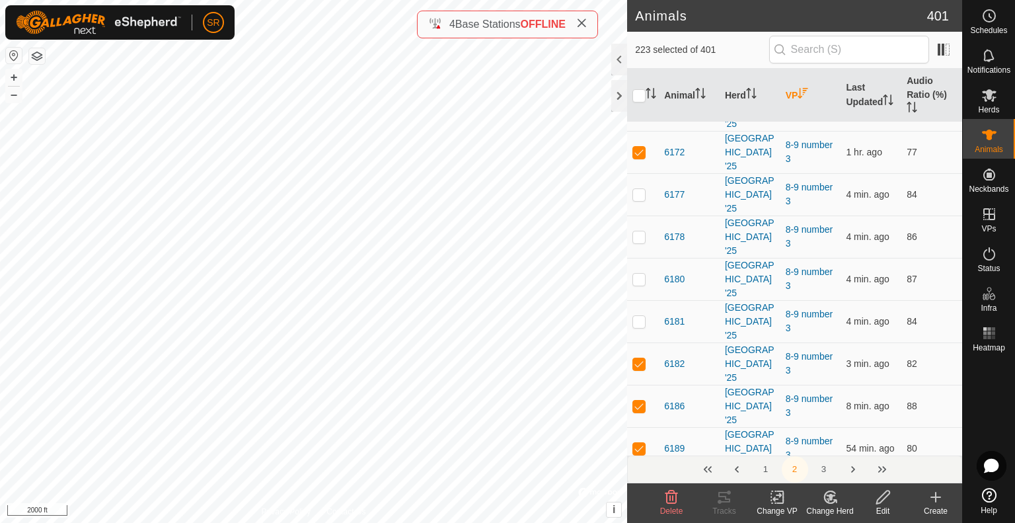
click at [819, 52] on input "text" at bounding box center [849, 50] width 160 height 28
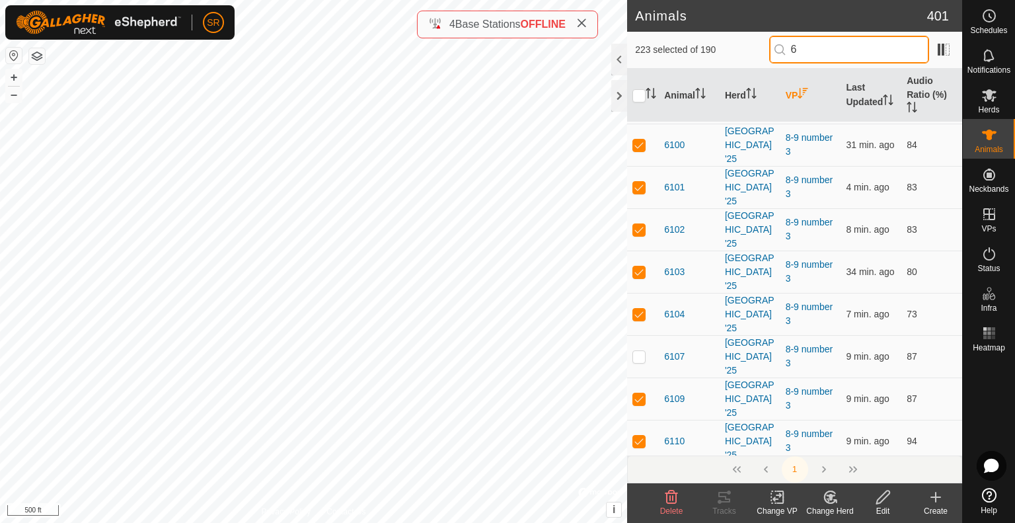
scroll to position [0, 0]
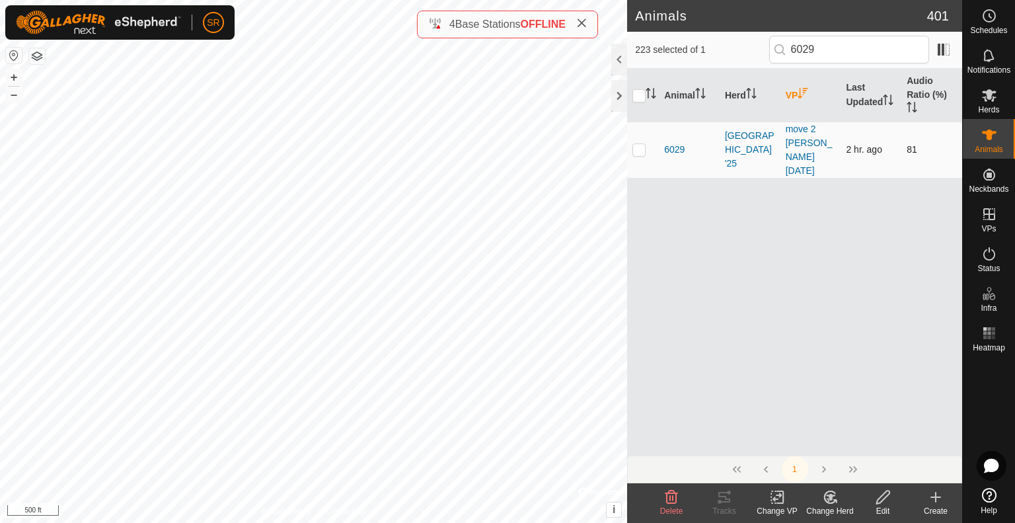
click at [641, 144] on p-checkbox at bounding box center [639, 149] width 13 height 11
drag, startPoint x: 837, startPoint y: 52, endPoint x: 778, endPoint y: 54, distance: 59.5
click at [780, 53] on p-iconfield "6029" at bounding box center [849, 50] width 160 height 28
click at [641, 151] on p-checkbox at bounding box center [639, 156] width 13 height 11
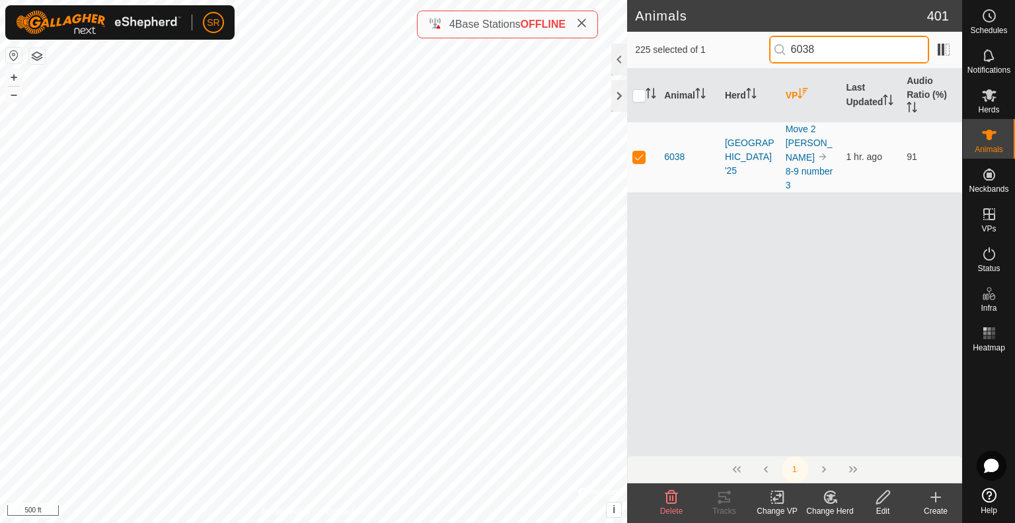
drag, startPoint x: 845, startPoint y: 47, endPoint x: 763, endPoint y: 43, distance: 82.1
click at [764, 44] on div "225 selected of 1 6038" at bounding box center [794, 50] width 319 height 28
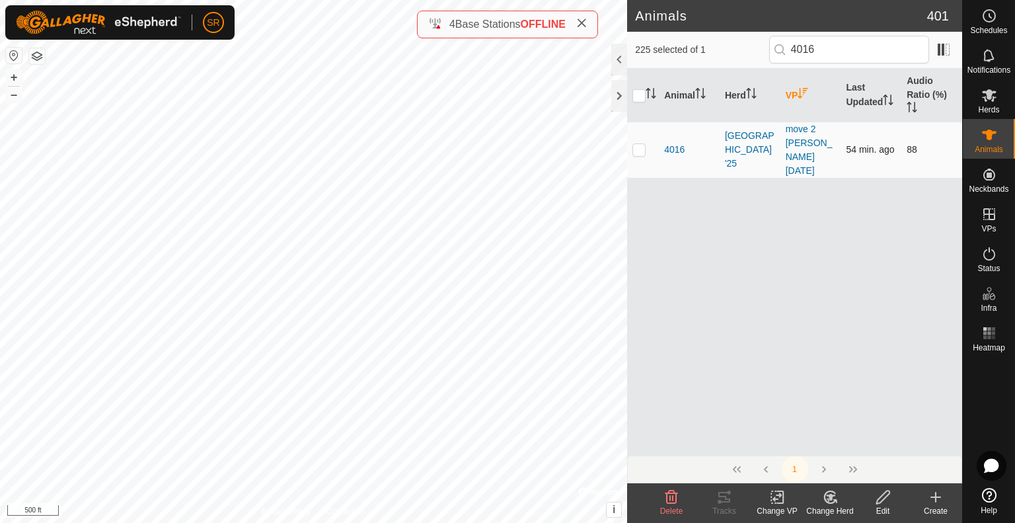
click at [640, 144] on p-checkbox at bounding box center [639, 149] width 13 height 11
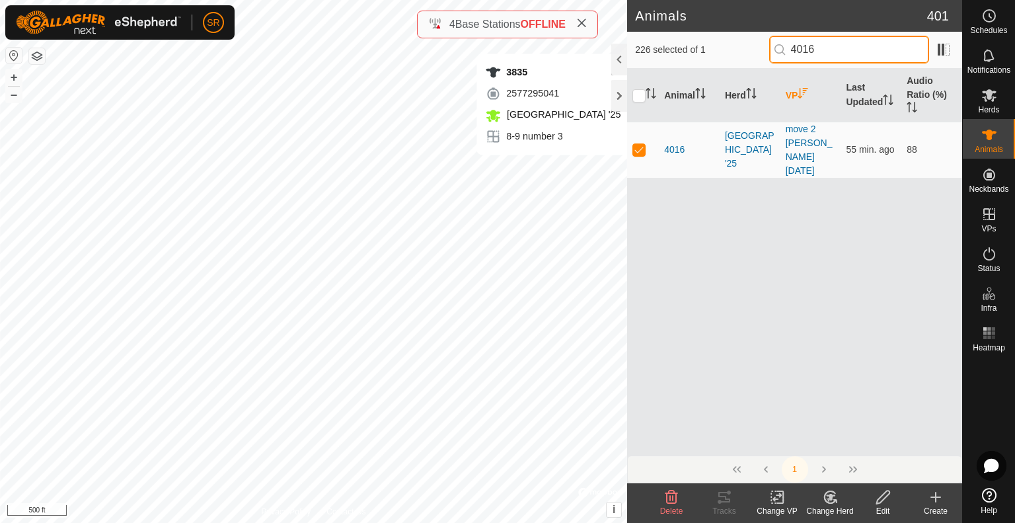
drag, startPoint x: 849, startPoint y: 52, endPoint x: 779, endPoint y: 48, distance: 69.6
click at [781, 49] on p-iconfield "4016" at bounding box center [849, 50] width 160 height 28
click at [637, 144] on p-checkbox at bounding box center [639, 149] width 13 height 11
drag, startPoint x: 830, startPoint y: 49, endPoint x: 778, endPoint y: 45, distance: 51.7
click at [785, 46] on p-iconfield "936" at bounding box center [849, 50] width 160 height 28
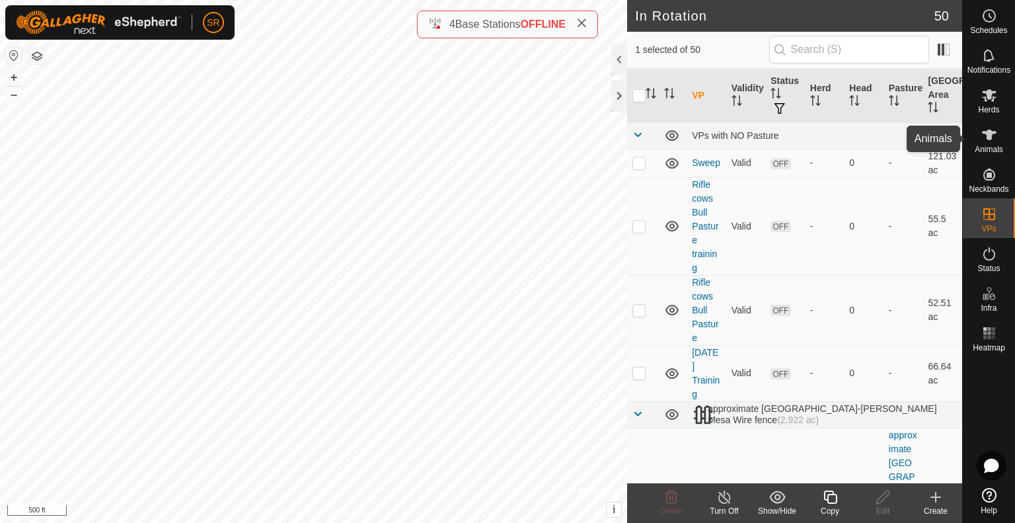
click at [995, 135] on icon at bounding box center [990, 135] width 16 height 16
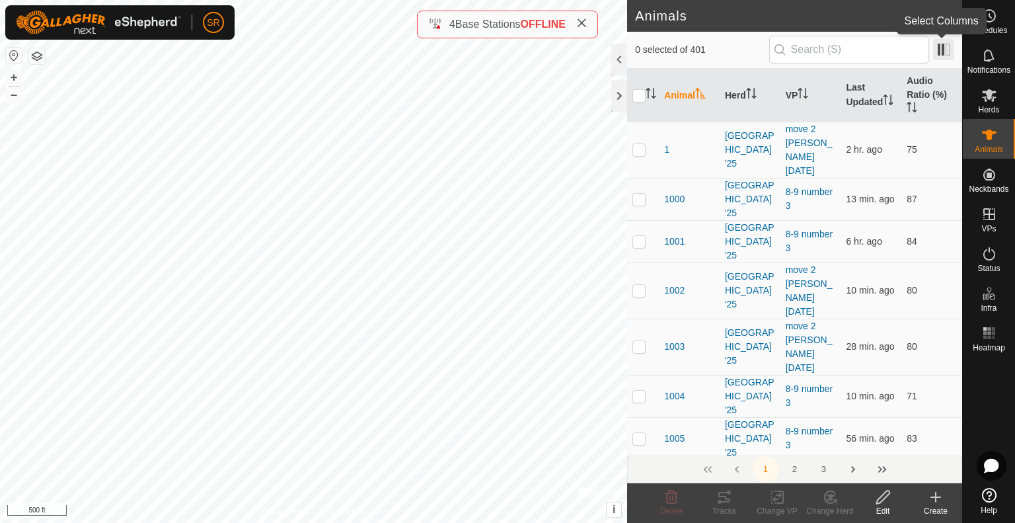
click at [944, 49] on span at bounding box center [943, 49] width 21 height 21
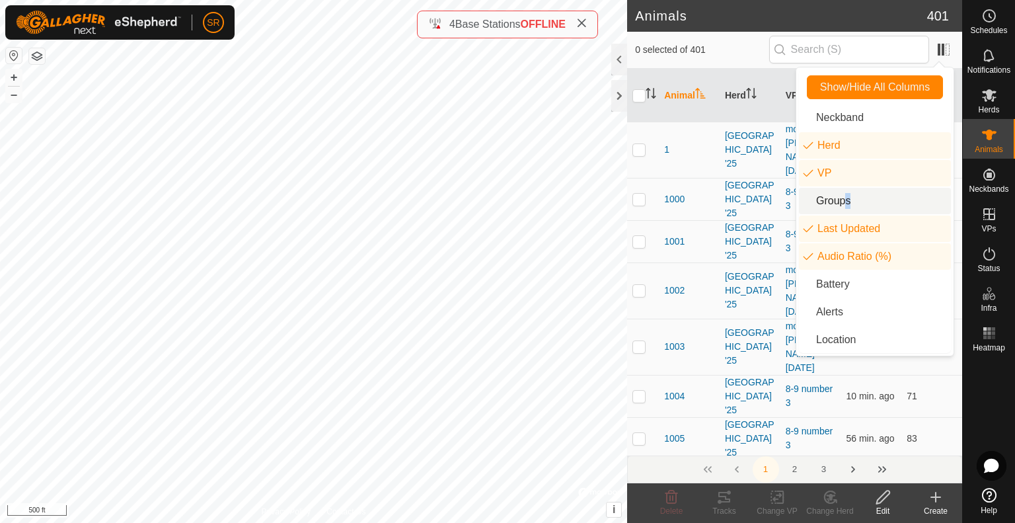
click at [841, 200] on li "Groups" at bounding box center [875, 201] width 152 height 26
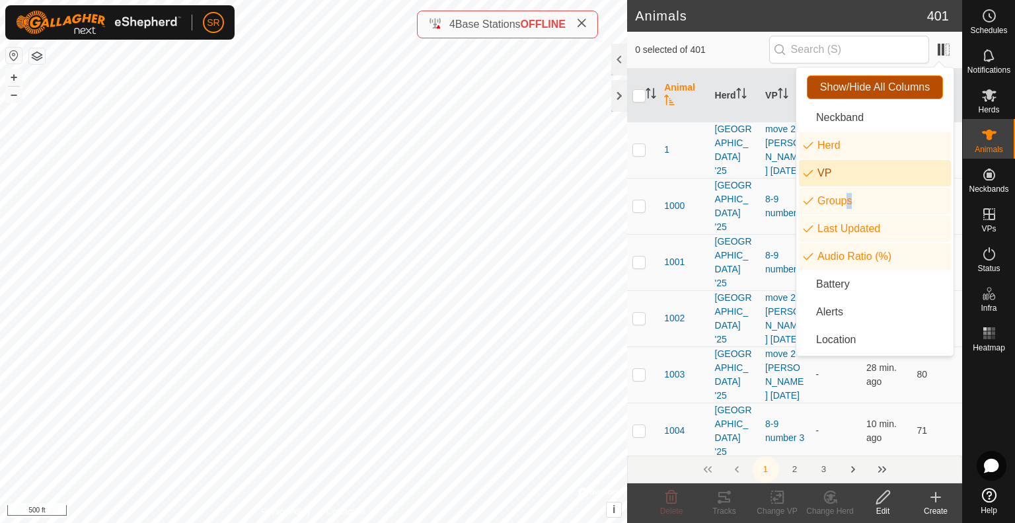
click at [903, 83] on span "Show/Hide All Columns" at bounding box center [875, 87] width 110 height 12
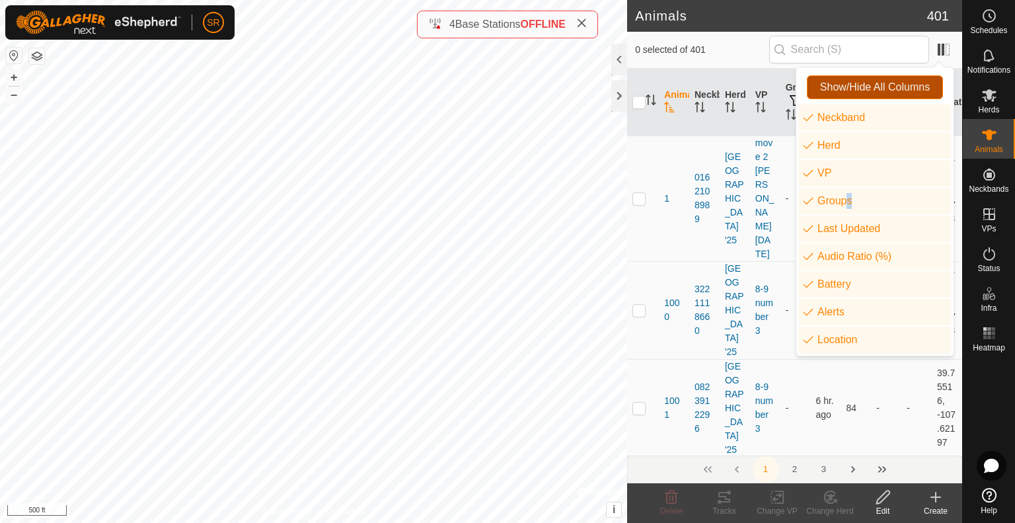
click at [903, 84] on span "Show/Hide All Columns" at bounding box center [875, 87] width 110 height 12
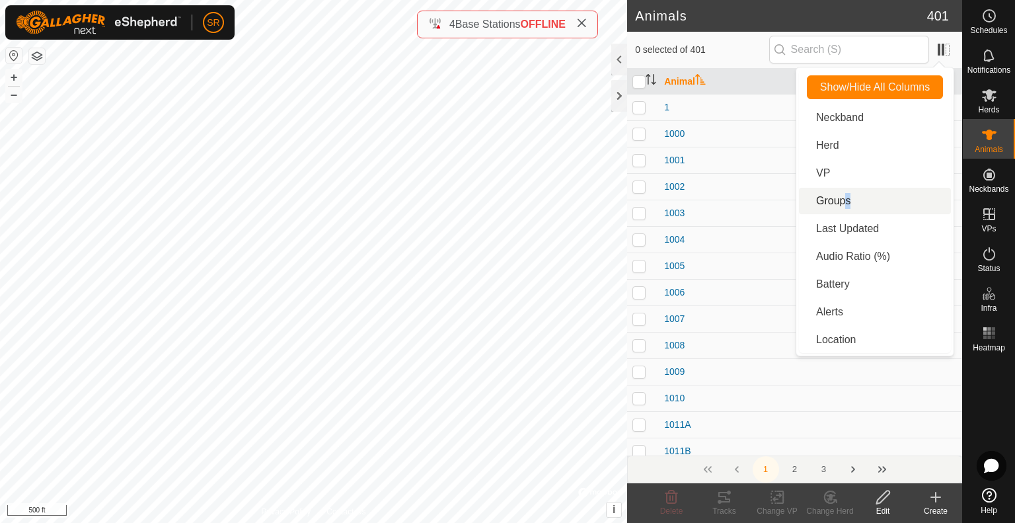
click at [871, 204] on li "Groups" at bounding box center [875, 201] width 152 height 26
click at [836, 119] on li "Neckband" at bounding box center [875, 117] width 152 height 26
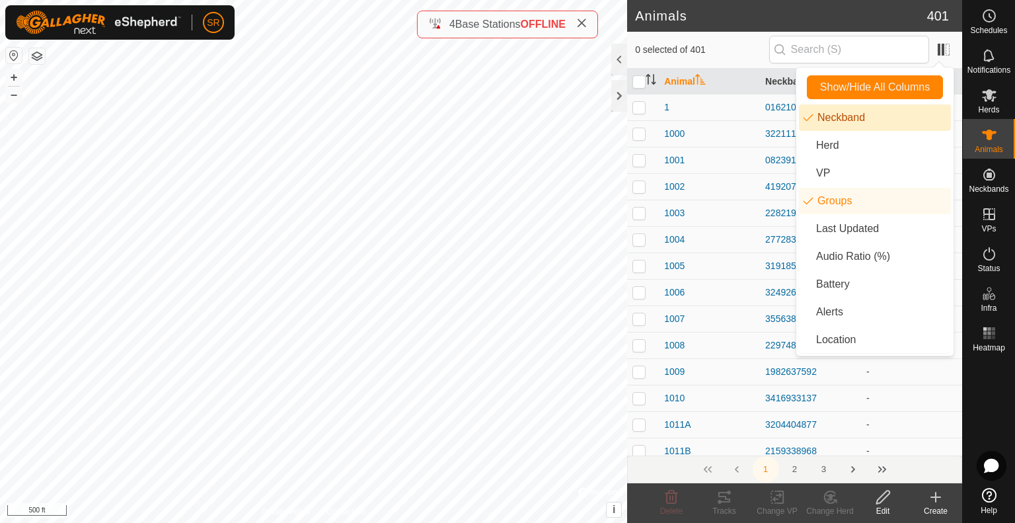
click at [833, 118] on li "Neckband" at bounding box center [875, 117] width 152 height 26
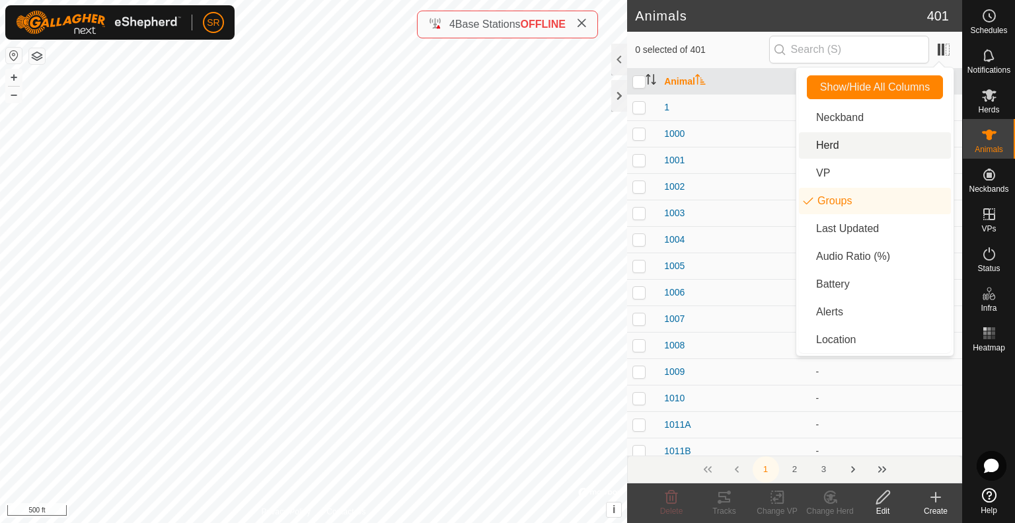
click at [824, 143] on li "Herd" at bounding box center [875, 145] width 152 height 26
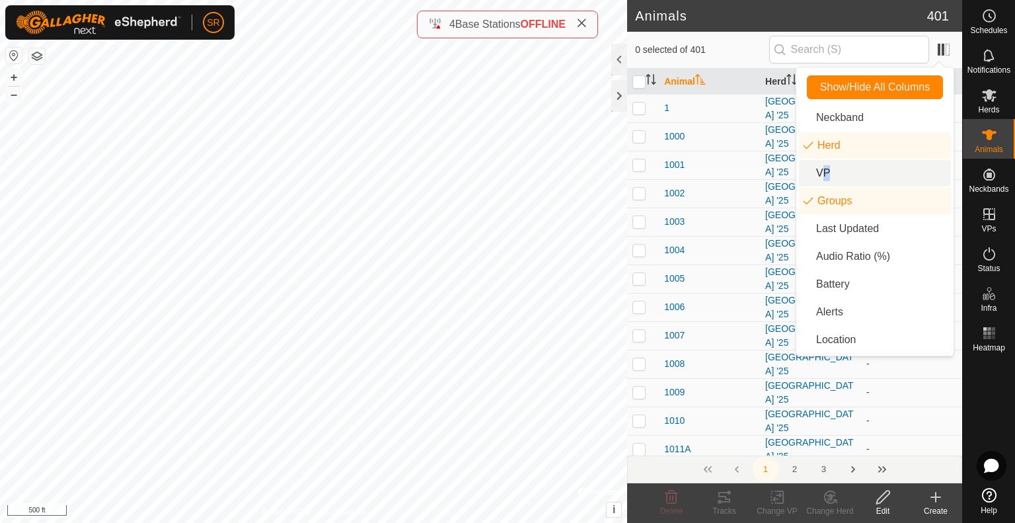
click at [818, 171] on li "VP" at bounding box center [875, 173] width 152 height 26
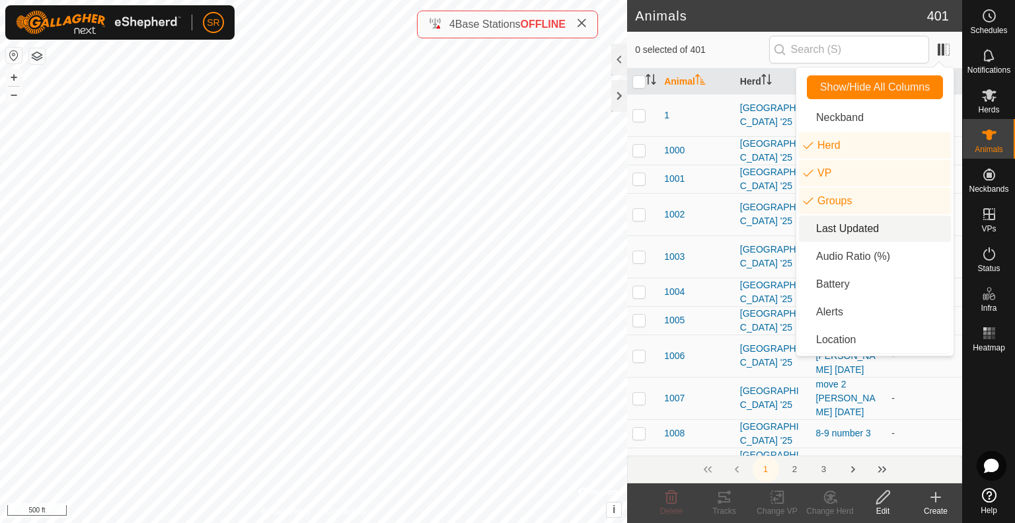
click at [808, 229] on li "Last Updated" at bounding box center [875, 228] width 152 height 26
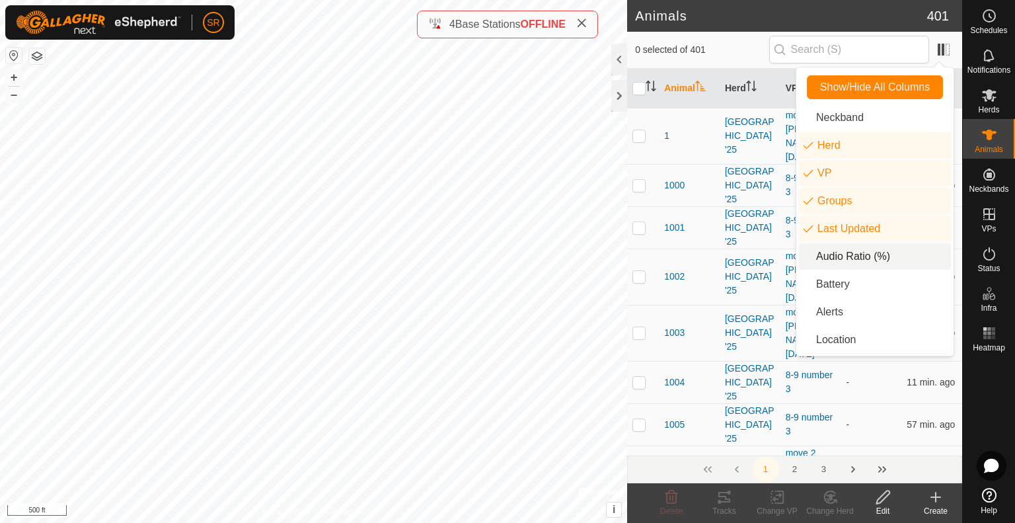
click at [810, 261] on li "Audio Ratio (%)" at bounding box center [875, 256] width 152 height 26
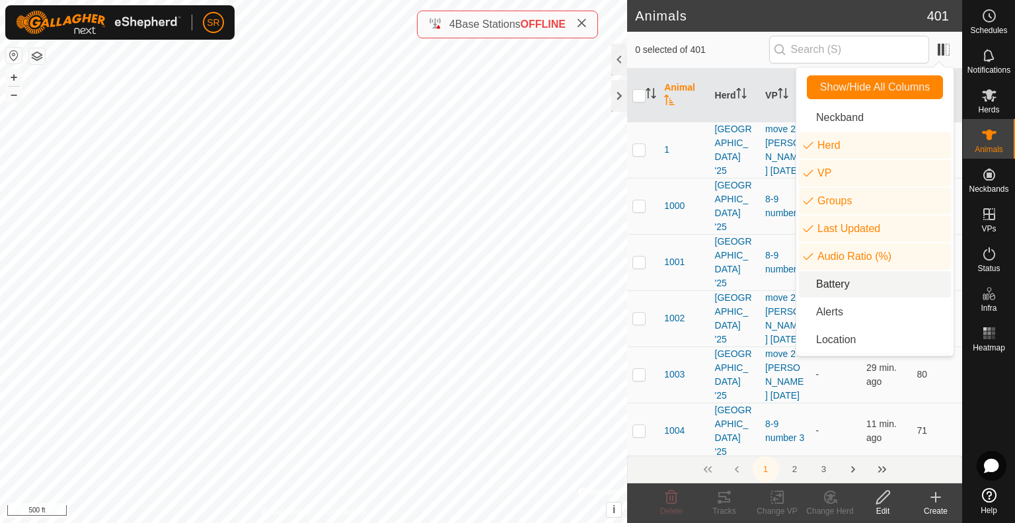
click at [812, 286] on li "Battery" at bounding box center [875, 284] width 152 height 26
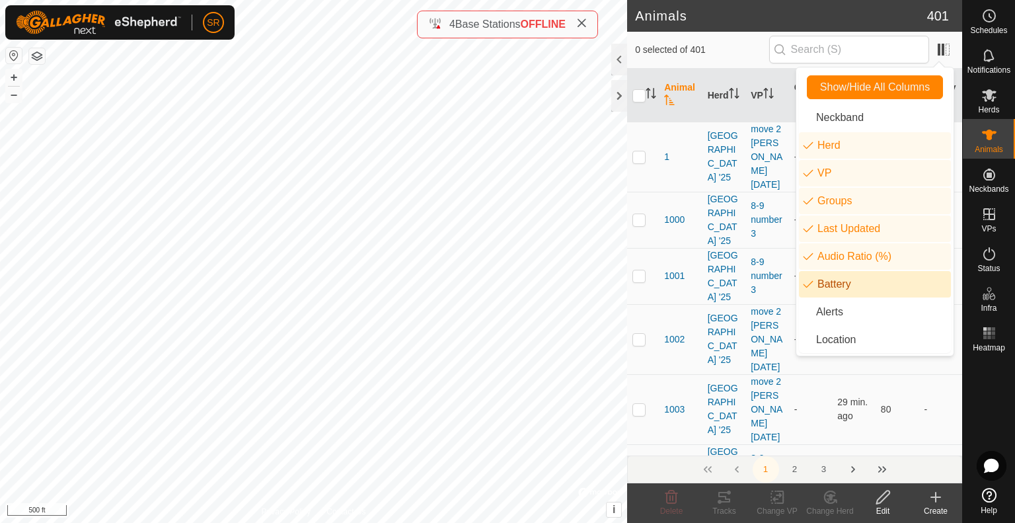
click at [812, 284] on li "Battery" at bounding box center [875, 284] width 152 height 26
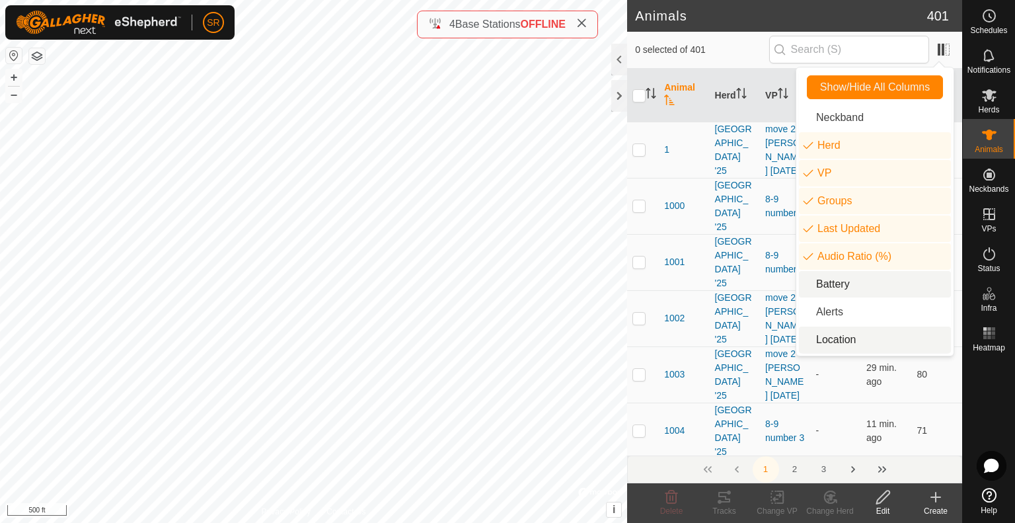
click at [809, 342] on li "Location" at bounding box center [875, 340] width 152 height 26
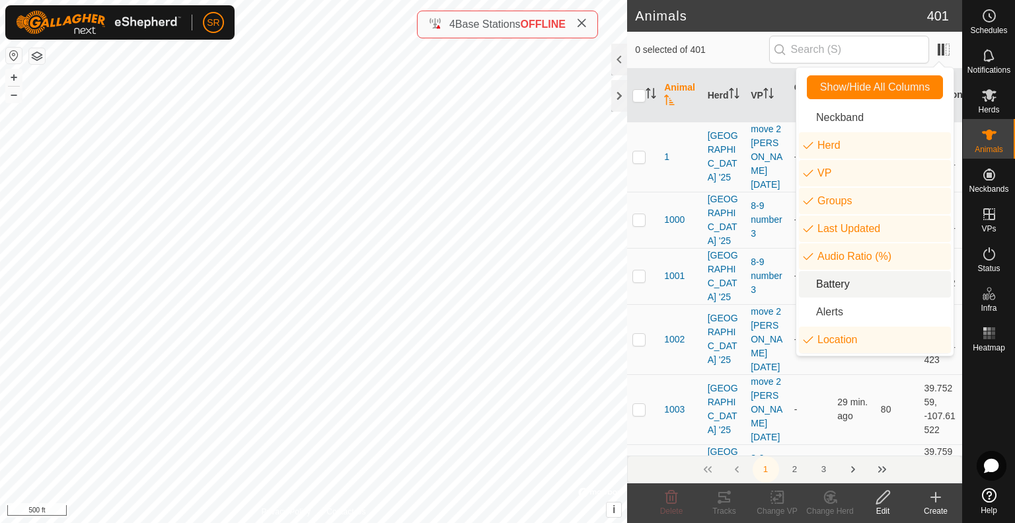
click at [736, 49] on span "0 selected of 401" at bounding box center [702, 50] width 134 height 14
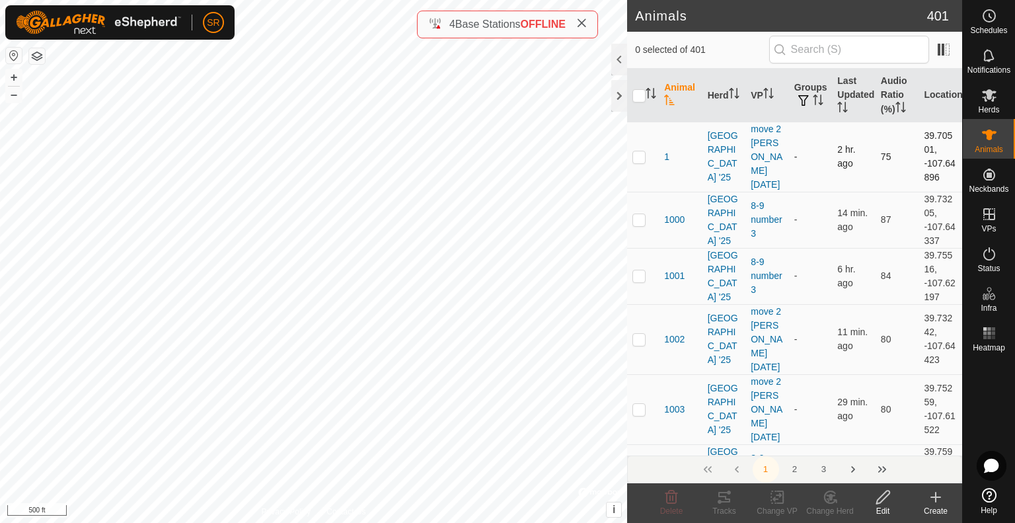
drag, startPoint x: 902, startPoint y: 154, endPoint x: 910, endPoint y: 151, distance: 8.6
drag, startPoint x: 910, startPoint y: 151, endPoint x: 889, endPoint y: 129, distance: 29.9
click at [889, 129] on td "75" at bounding box center [898, 157] width 44 height 70
click at [943, 52] on span at bounding box center [943, 49] width 21 height 21
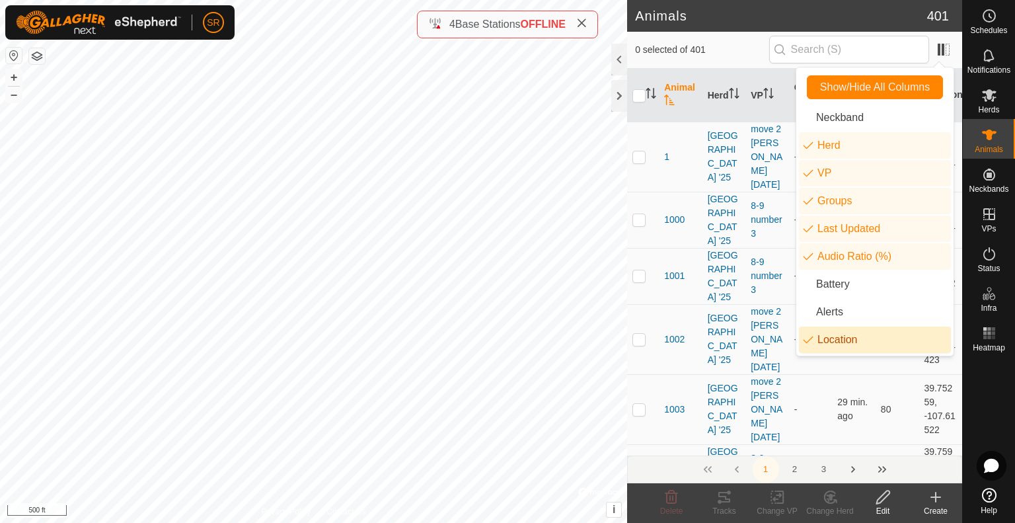
click at [865, 340] on li "Location" at bounding box center [875, 340] width 152 height 26
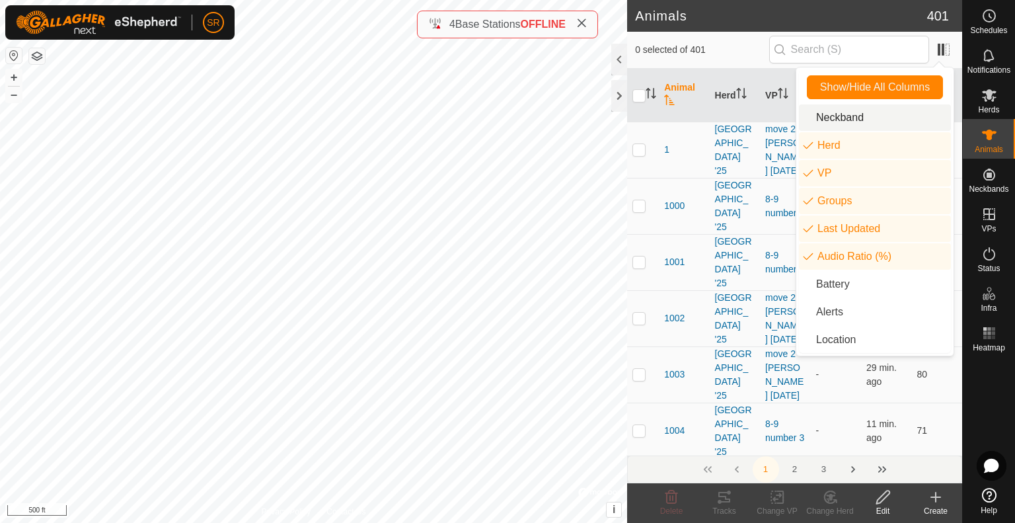
click at [733, 50] on span "0 selected of 401" at bounding box center [702, 50] width 134 height 14
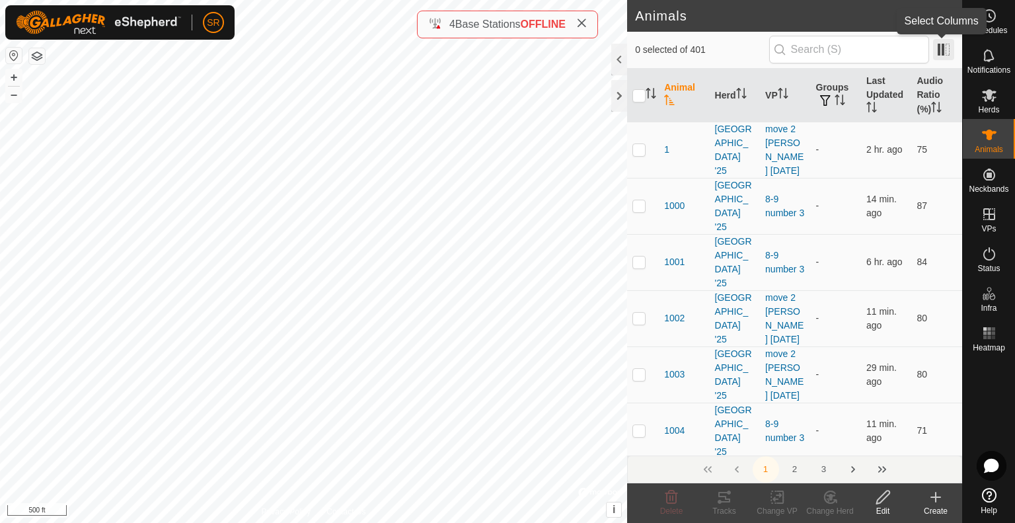
click at [937, 46] on span at bounding box center [943, 49] width 21 height 21
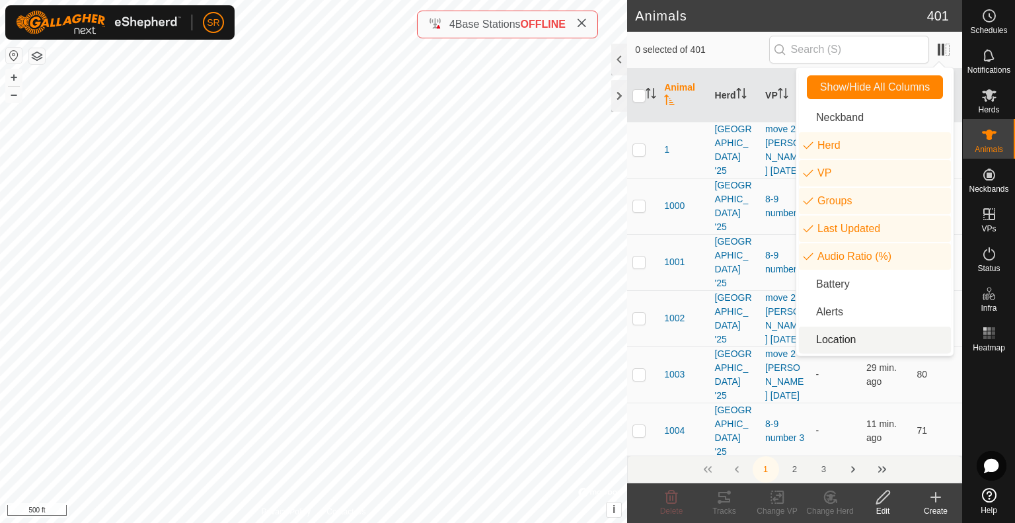
click at [873, 348] on li "Location" at bounding box center [875, 340] width 152 height 26
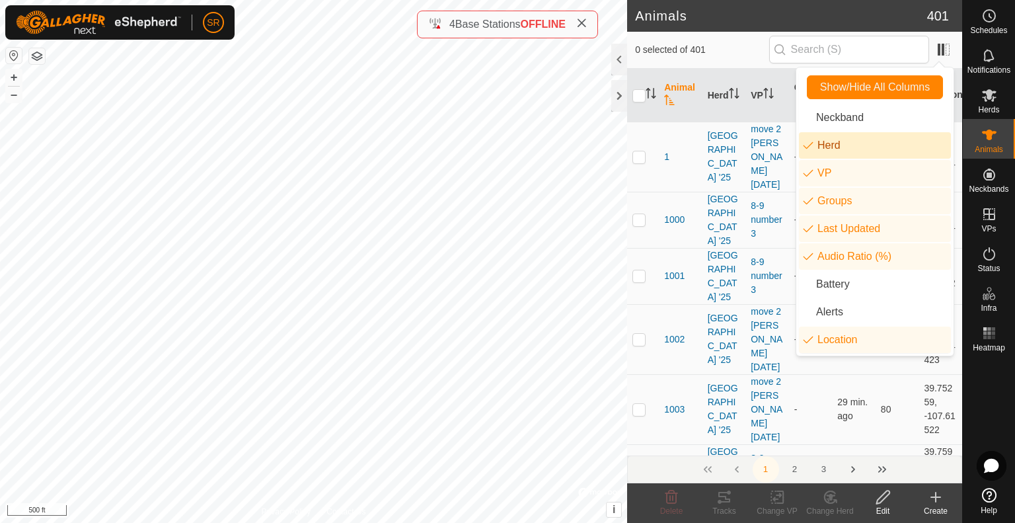
click at [734, 46] on span "0 selected of 401" at bounding box center [702, 50] width 134 height 14
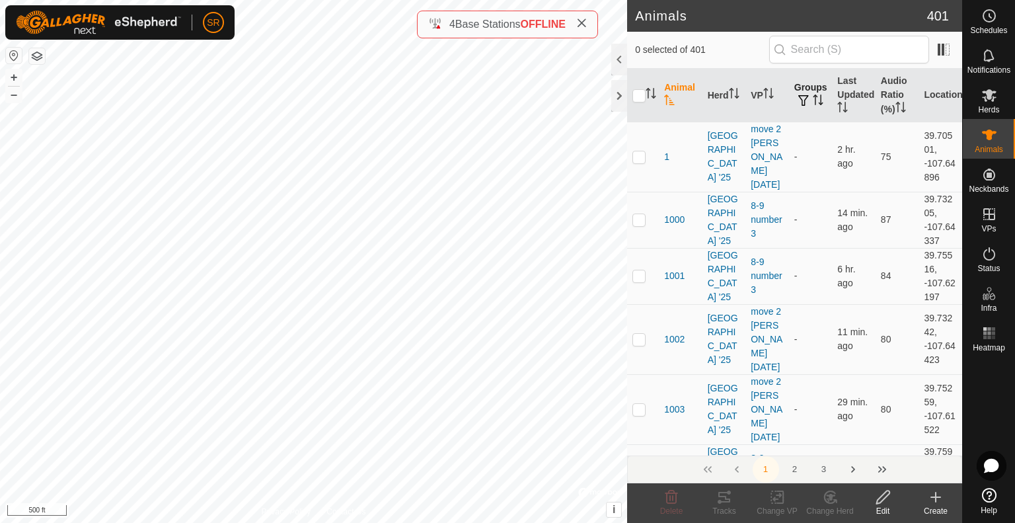
click at [802, 83] on th "Groups" at bounding box center [811, 96] width 44 height 54
click at [804, 84] on th "Groups" at bounding box center [811, 96] width 44 height 54
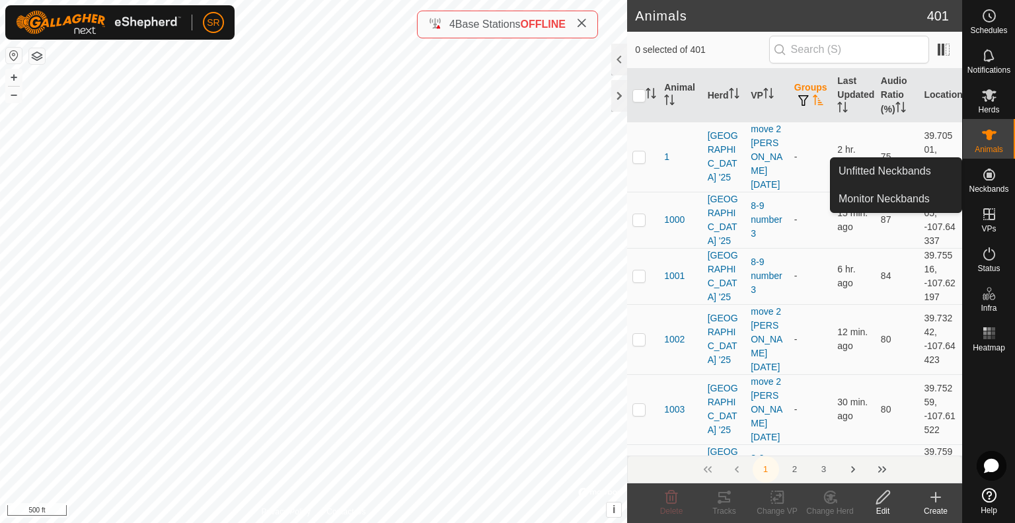
click at [754, 65] on div "0 selected of 401" at bounding box center [794, 50] width 335 height 37
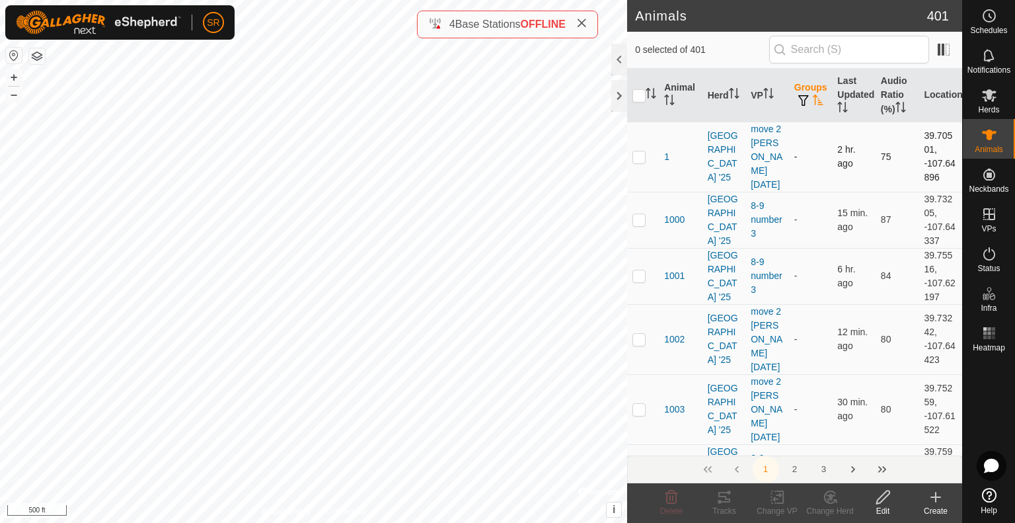
click at [641, 151] on p-checkbox at bounding box center [639, 156] width 13 height 11
click at [642, 151] on p-checkbox at bounding box center [639, 156] width 13 height 11
click at [639, 151] on p-checkbox at bounding box center [639, 156] width 13 height 11
click at [639, 214] on p-checkbox at bounding box center [639, 219] width 13 height 11
click at [642, 270] on p-checkbox at bounding box center [639, 275] width 13 height 11
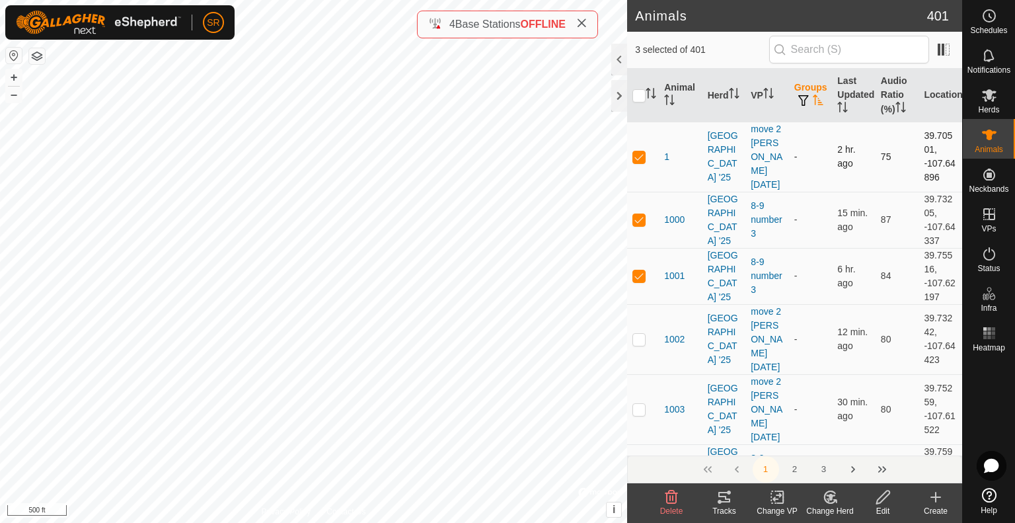
click at [640, 151] on p-checkbox at bounding box center [639, 156] width 13 height 11
click at [642, 214] on p-checkbox at bounding box center [639, 219] width 13 height 11
click at [637, 270] on p-checkbox at bounding box center [639, 275] width 13 height 11
click at [639, 151] on p-checkbox at bounding box center [639, 156] width 13 height 11
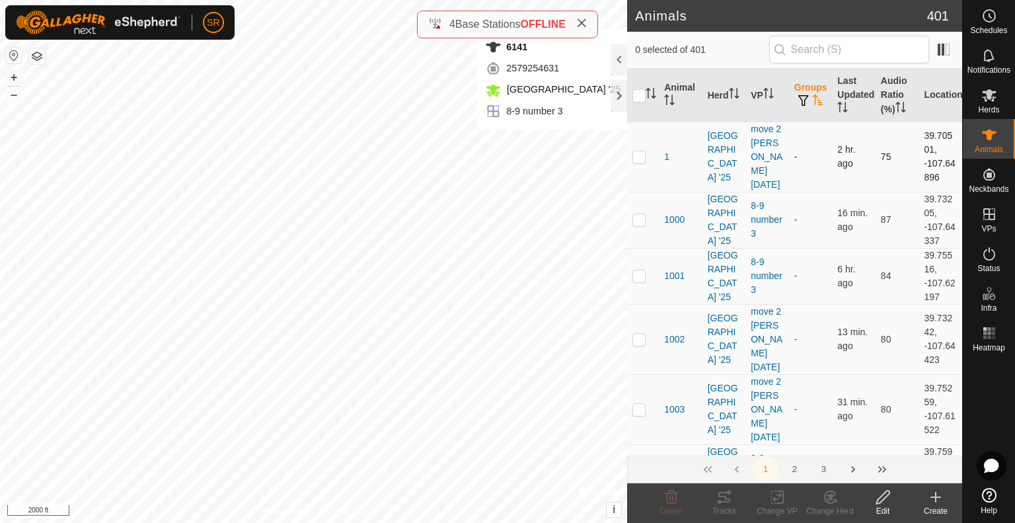
click at [638, 151] on p-checkbox at bounding box center [639, 156] width 13 height 11
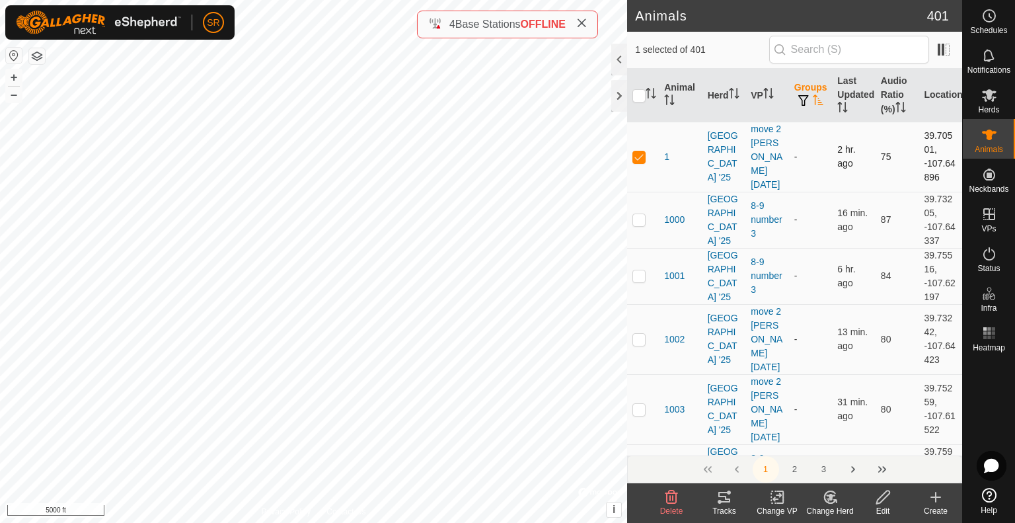
click at [638, 151] on p-checkbox at bounding box center [639, 156] width 13 height 11
click at [637, 97] on input "checkbox" at bounding box center [639, 95] width 13 height 13
click at [765, 92] on icon "Activate to sort" at bounding box center [765, 93] width 1 height 11
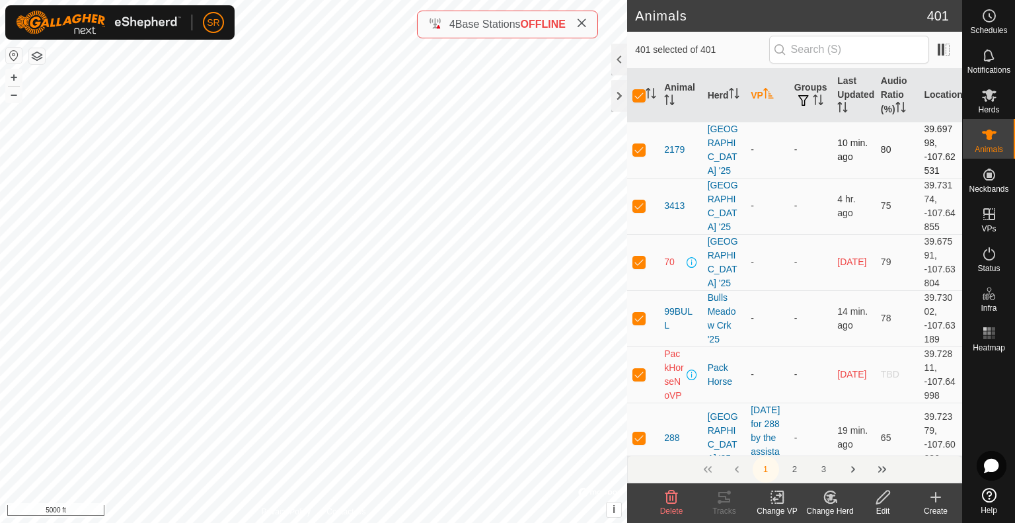
click at [637, 146] on p-checkbox at bounding box center [639, 149] width 13 height 11
click at [638, 208] on p-checkbox at bounding box center [639, 205] width 13 height 11
click at [639, 257] on p-checkbox at bounding box center [639, 261] width 13 height 11
click at [637, 314] on p-checkbox at bounding box center [639, 318] width 13 height 11
click at [639, 379] on p-checkbox at bounding box center [639, 374] width 13 height 11
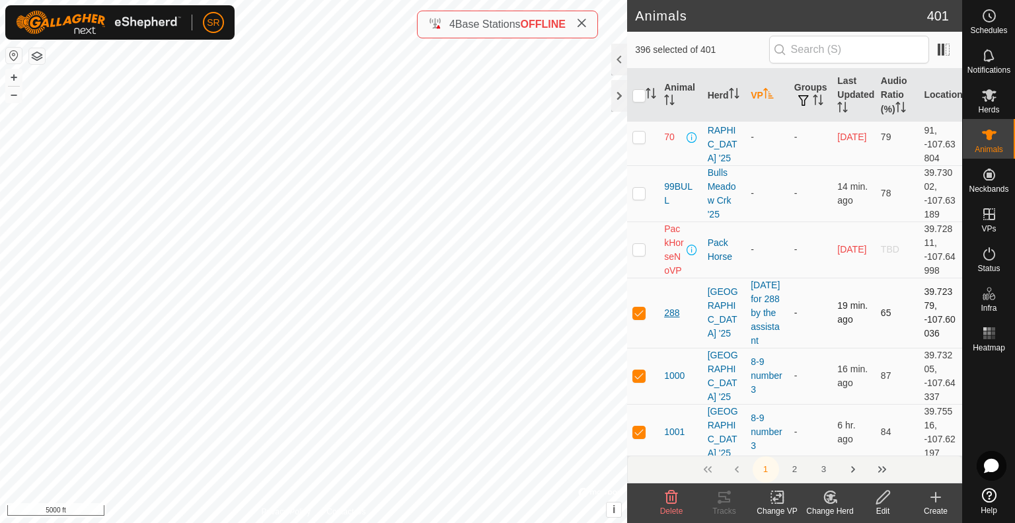
scroll to position [132, 0]
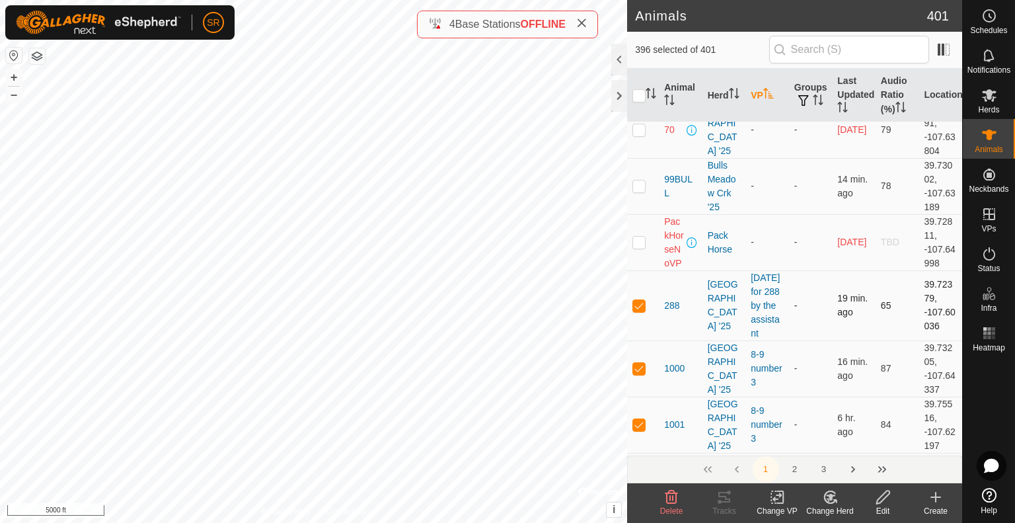
click at [639, 311] on p-checkbox at bounding box center [639, 305] width 13 height 11
click at [759, 95] on th "VP" at bounding box center [768, 96] width 44 height 54
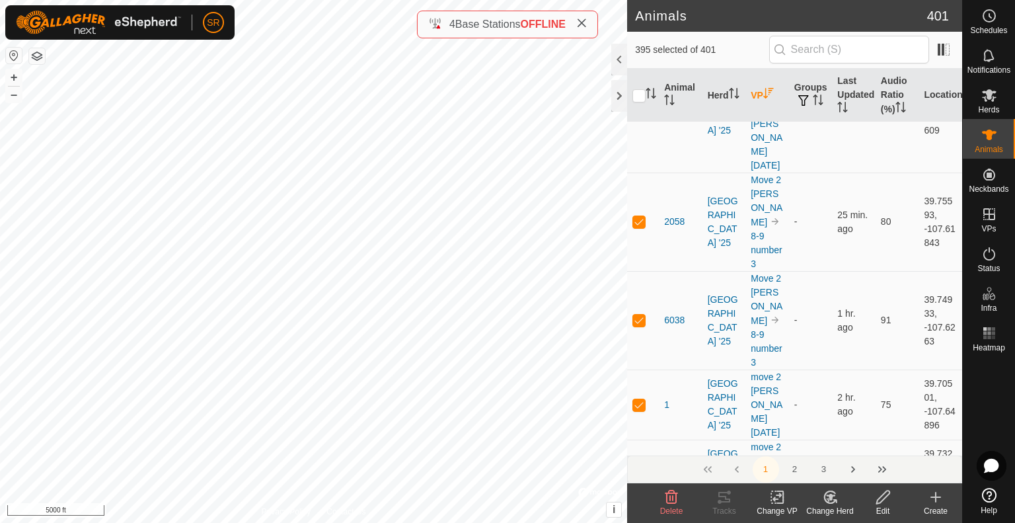
scroll to position [0, 0]
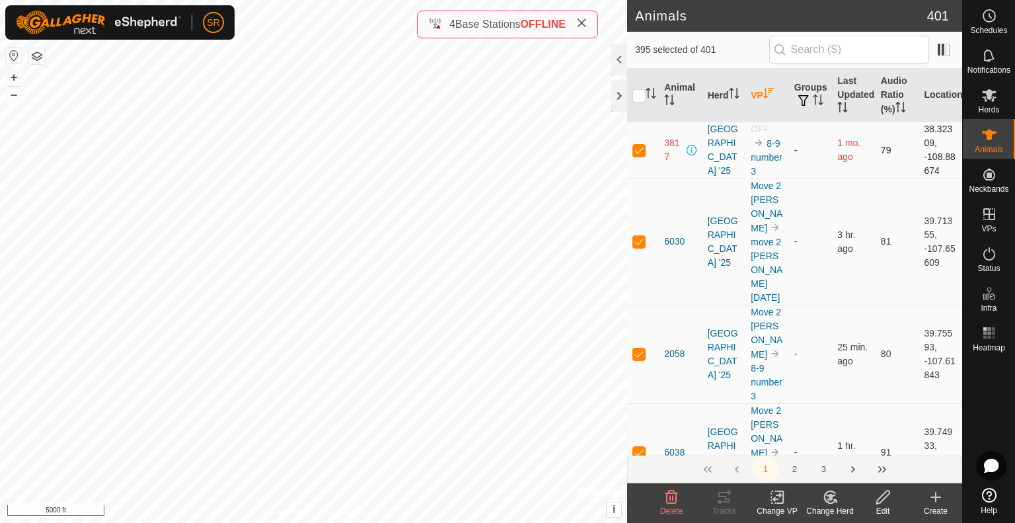
click at [641, 147] on p-checkbox at bounding box center [639, 150] width 13 height 11
click at [640, 237] on p-checkbox at bounding box center [639, 241] width 13 height 11
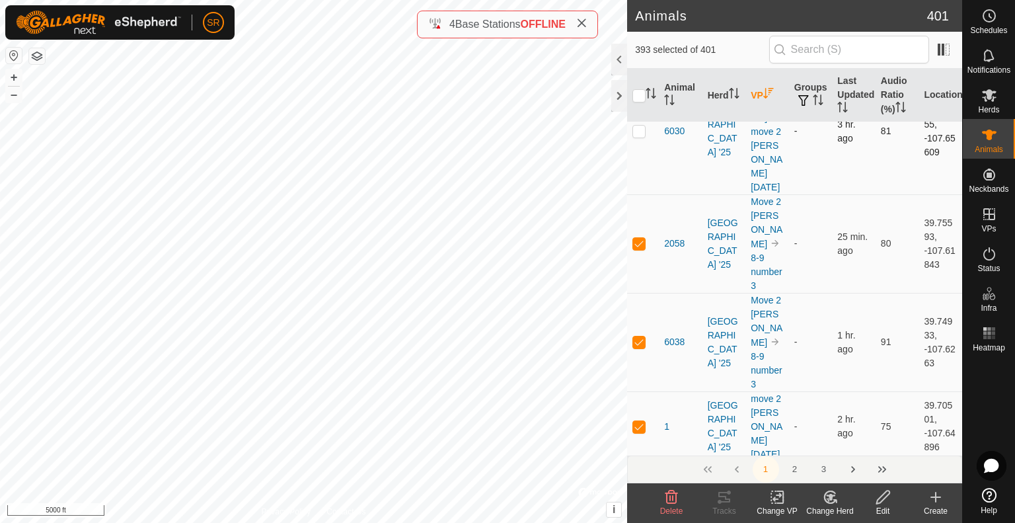
scroll to position [132, 0]
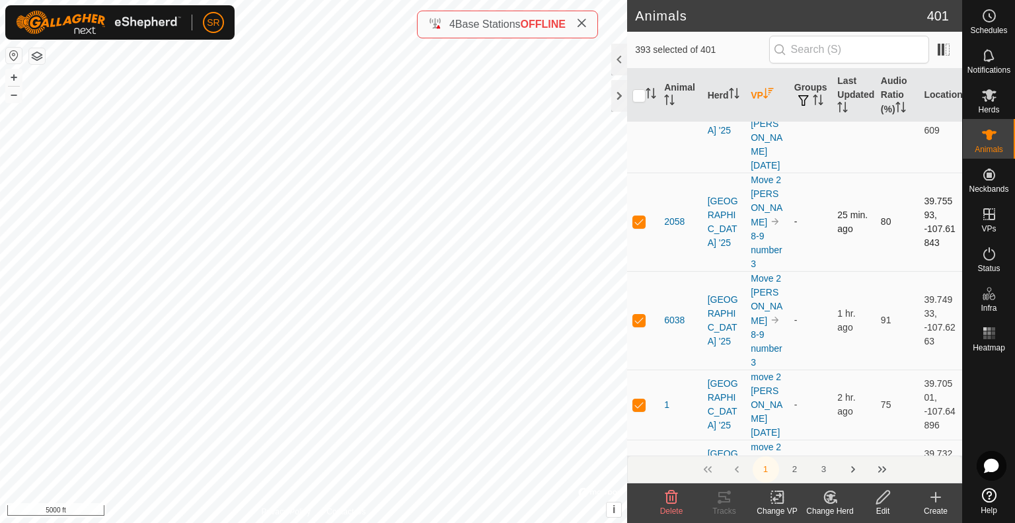
click at [637, 216] on p-checkbox at bounding box center [639, 221] width 13 height 11
click at [640, 216] on p-checkbox at bounding box center [639, 221] width 13 height 11
click at [639, 216] on p-checkbox at bounding box center [639, 221] width 13 height 11
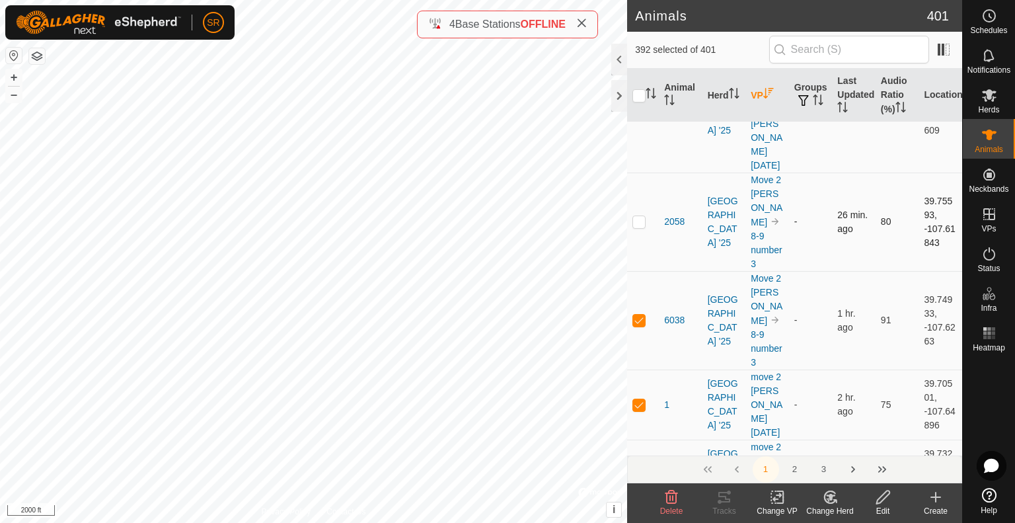
click at [639, 216] on p-checkbox at bounding box center [639, 221] width 13 height 11
click at [640, 216] on p-checkbox at bounding box center [639, 221] width 13 height 11
click at [637, 315] on p-checkbox at bounding box center [639, 320] width 13 height 11
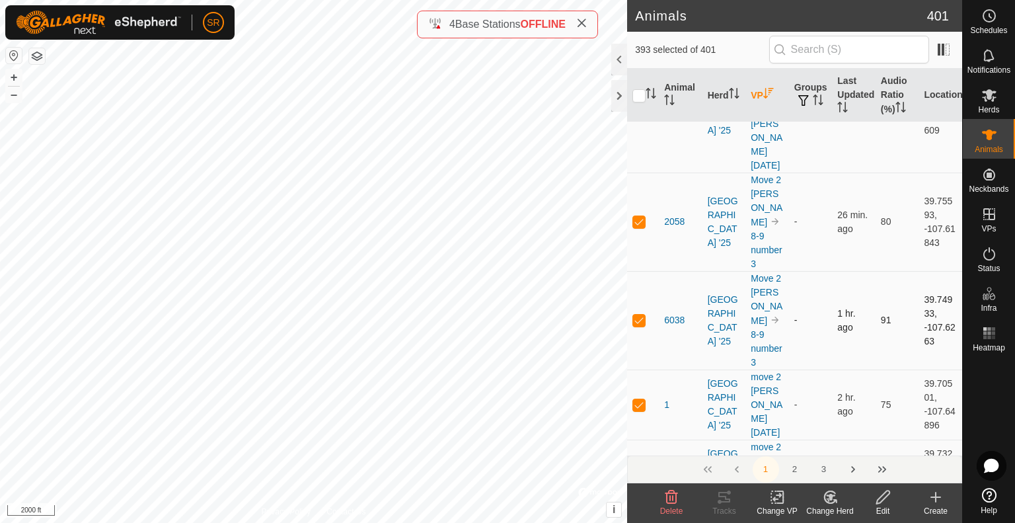
click at [637, 315] on p-checkbox at bounding box center [639, 320] width 13 height 11
click at [638, 216] on p-checkbox at bounding box center [639, 221] width 13 height 11
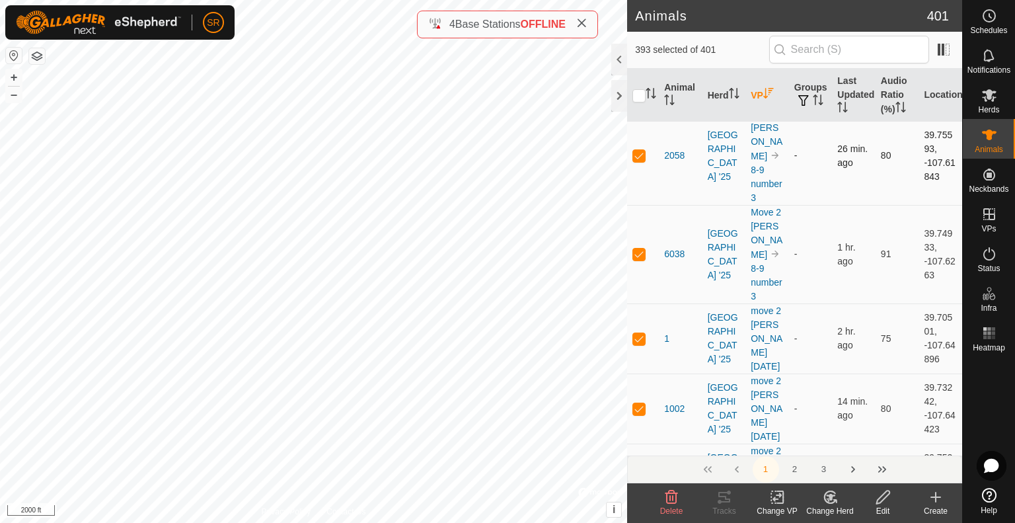
scroll to position [66, 0]
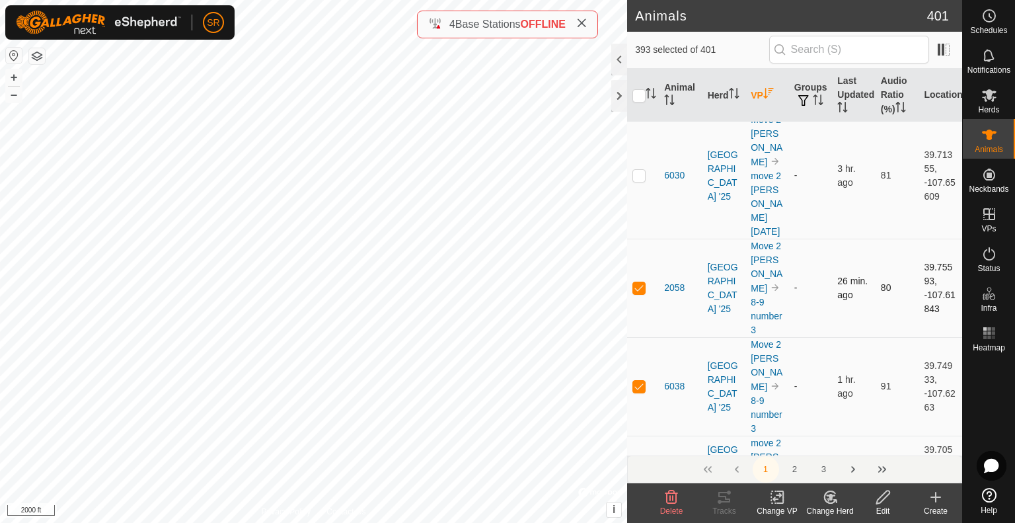
click at [637, 282] on p-checkbox at bounding box center [639, 287] width 13 height 11
click at [640, 282] on p-checkbox at bounding box center [639, 287] width 13 height 11
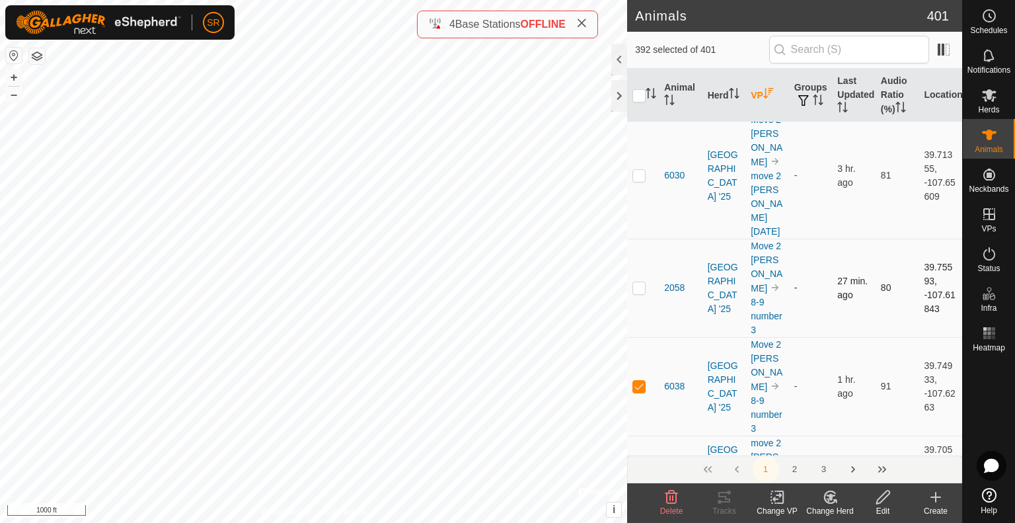
click at [640, 282] on p-checkbox at bounding box center [639, 287] width 13 height 11
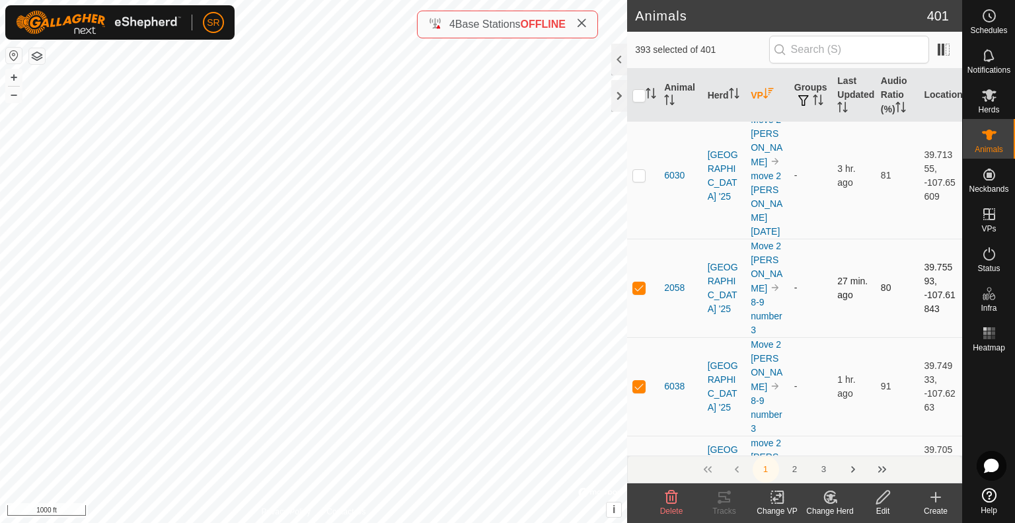
click at [640, 282] on p-checkbox at bounding box center [639, 287] width 13 height 11
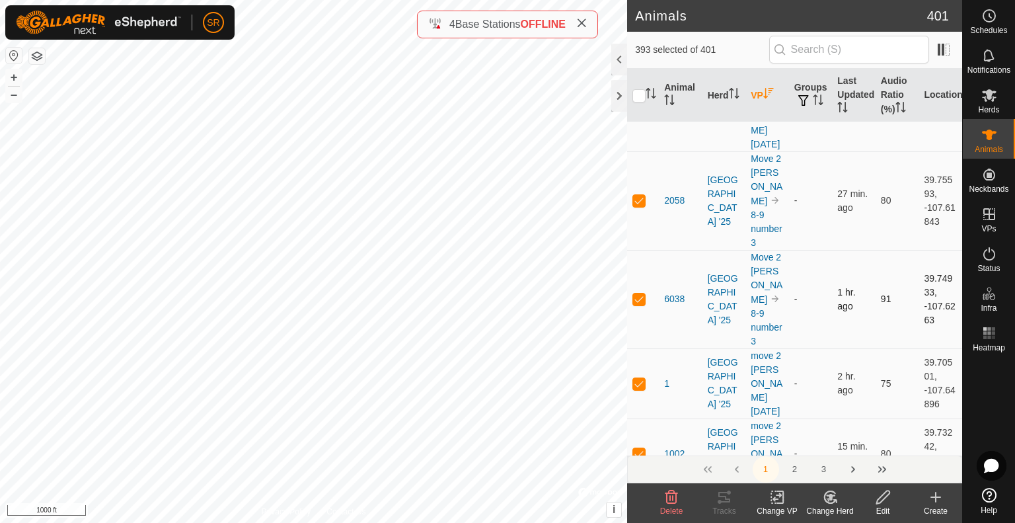
scroll to position [132, 0]
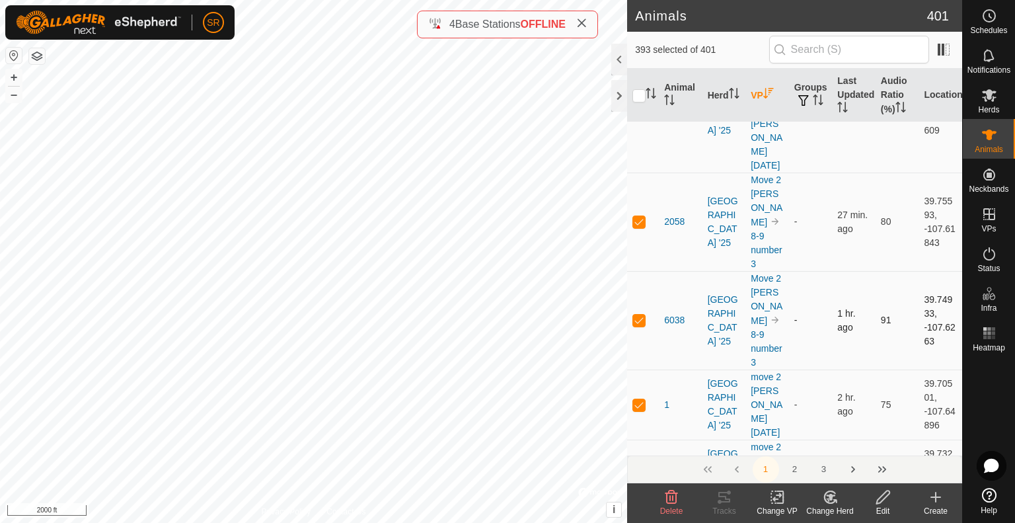
click at [642, 315] on p-checkbox at bounding box center [639, 320] width 13 height 11
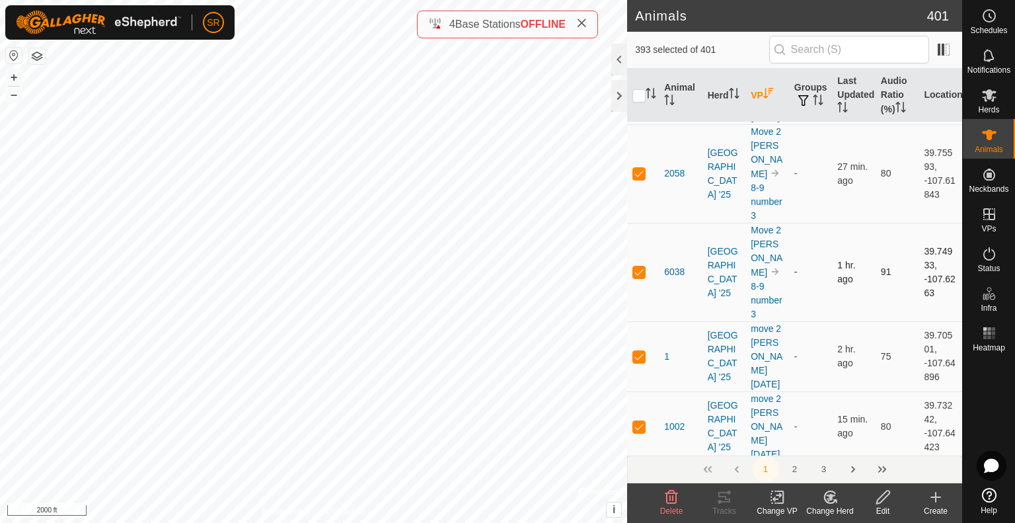
scroll to position [198, 0]
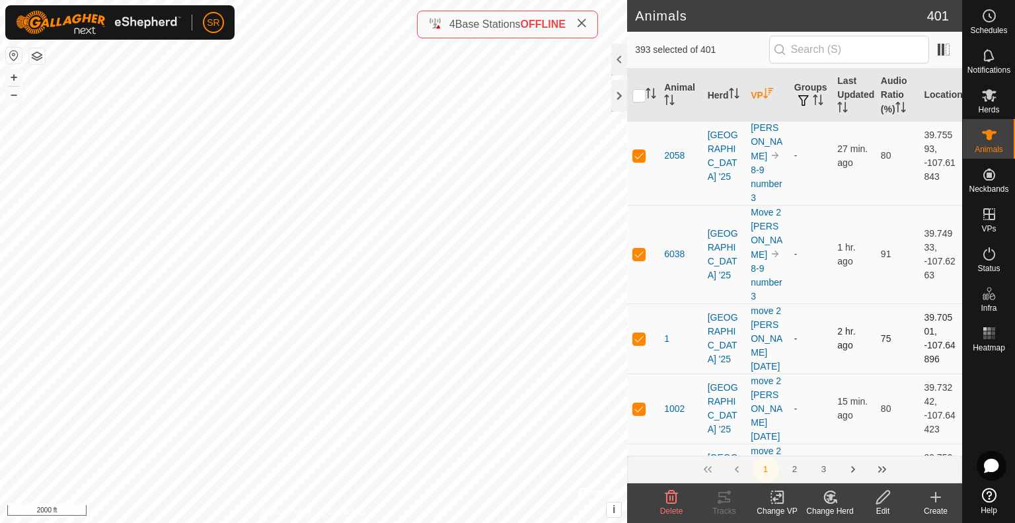
click at [637, 333] on p-checkbox at bounding box center [639, 338] width 13 height 11
click at [640, 333] on p-checkbox at bounding box center [639, 338] width 13 height 11
click at [637, 333] on p-checkbox at bounding box center [639, 338] width 13 height 11
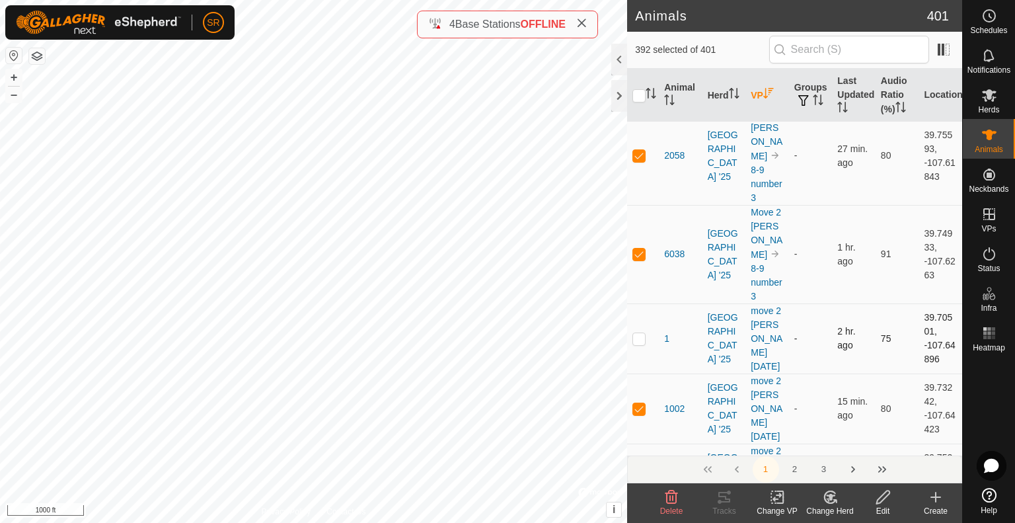
click at [637, 333] on p-checkbox at bounding box center [639, 338] width 13 height 11
click at [640, 333] on p-checkbox at bounding box center [639, 338] width 13 height 11
click at [637, 403] on p-checkbox at bounding box center [639, 408] width 13 height 11
click at [639, 403] on p-checkbox at bounding box center [639, 408] width 13 height 11
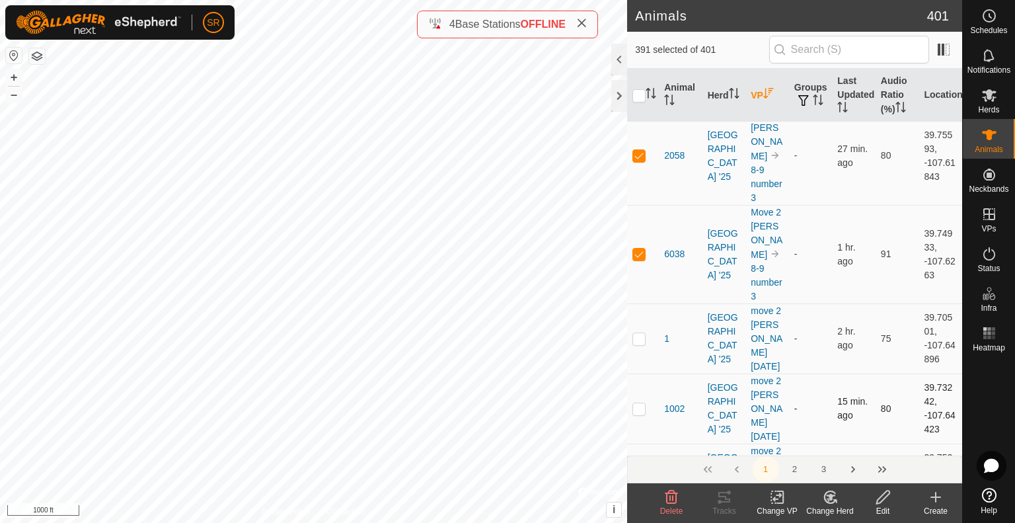
click at [637, 403] on p-checkbox at bounding box center [639, 408] width 13 height 11
click at [641, 403] on p-checkbox at bounding box center [639, 408] width 13 height 11
click at [640, 403] on p-checkbox at bounding box center [639, 408] width 13 height 11
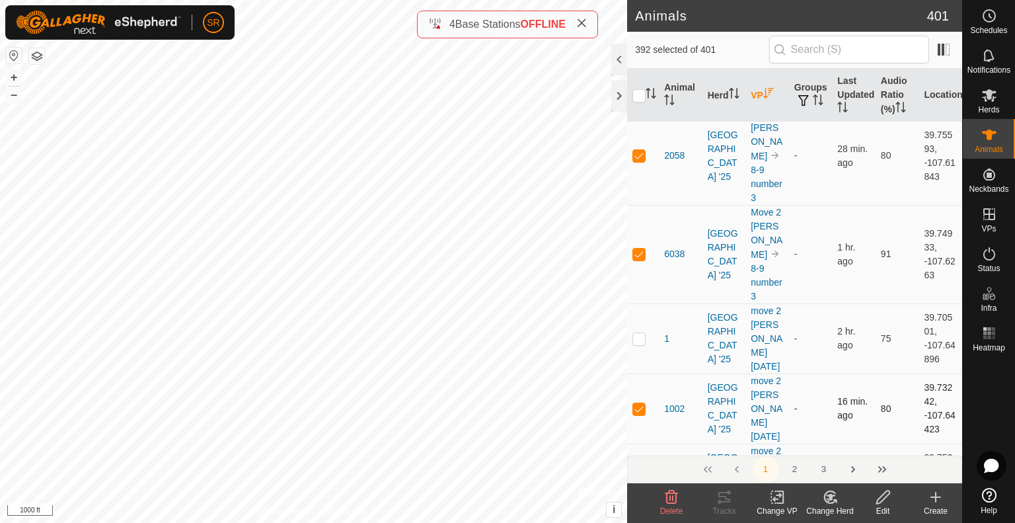
click at [640, 403] on p-checkbox at bounding box center [639, 408] width 13 height 11
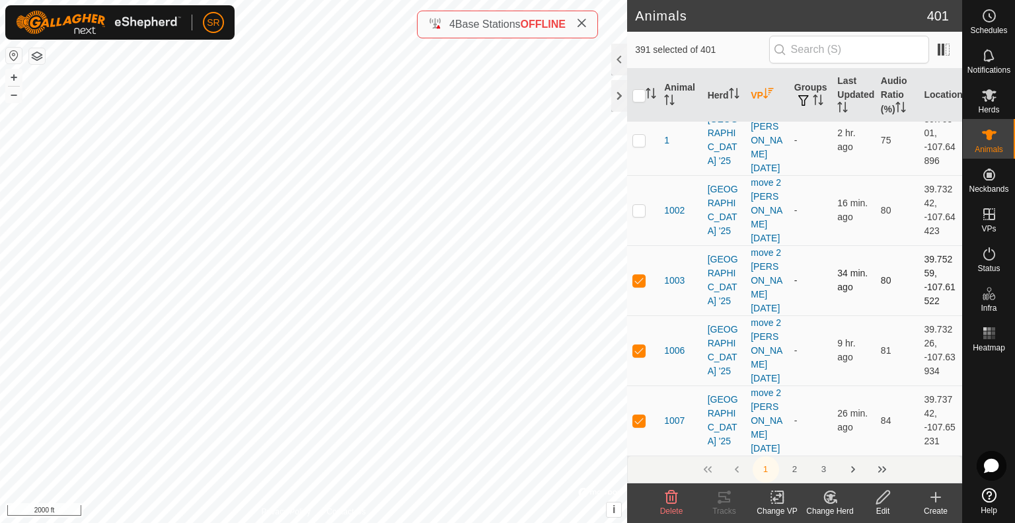
scroll to position [331, 0]
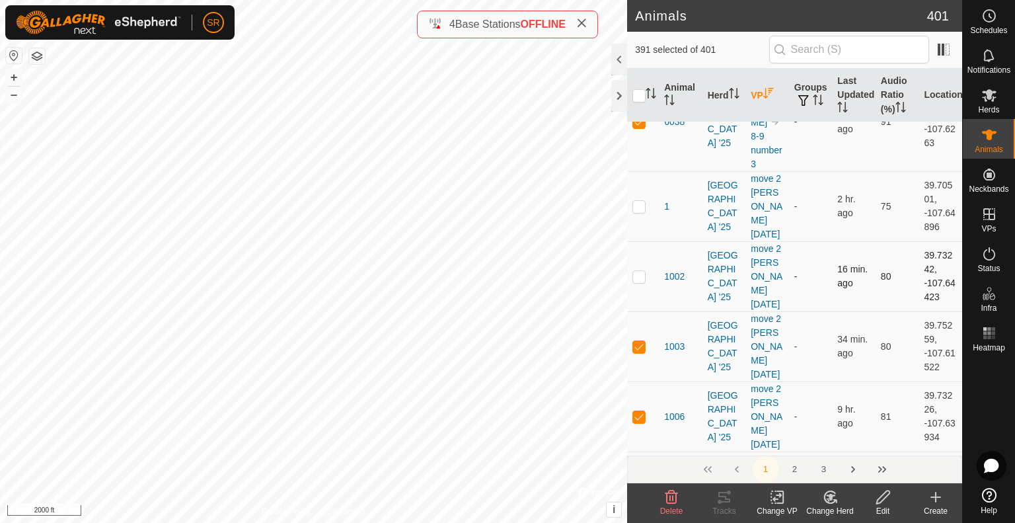
click at [638, 271] on p-checkbox at bounding box center [639, 276] width 13 height 11
click at [640, 271] on p-checkbox at bounding box center [639, 276] width 13 height 11
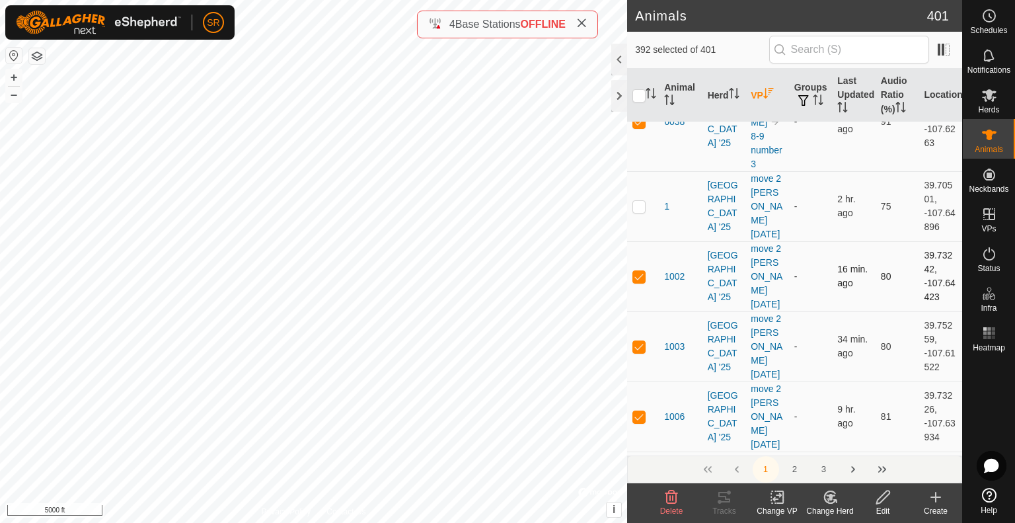
click at [641, 271] on p-checkbox at bounding box center [639, 276] width 13 height 11
click at [639, 341] on p-checkbox at bounding box center [639, 346] width 13 height 11
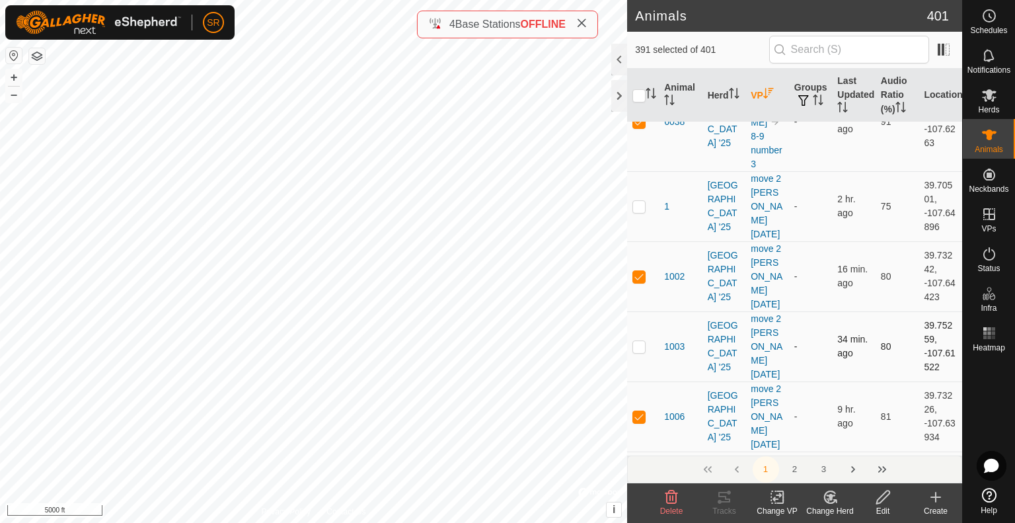
click at [639, 341] on p-checkbox at bounding box center [639, 346] width 13 height 11
click at [642, 341] on p-checkbox at bounding box center [639, 346] width 13 height 11
click at [640, 341] on p-checkbox at bounding box center [639, 346] width 13 height 11
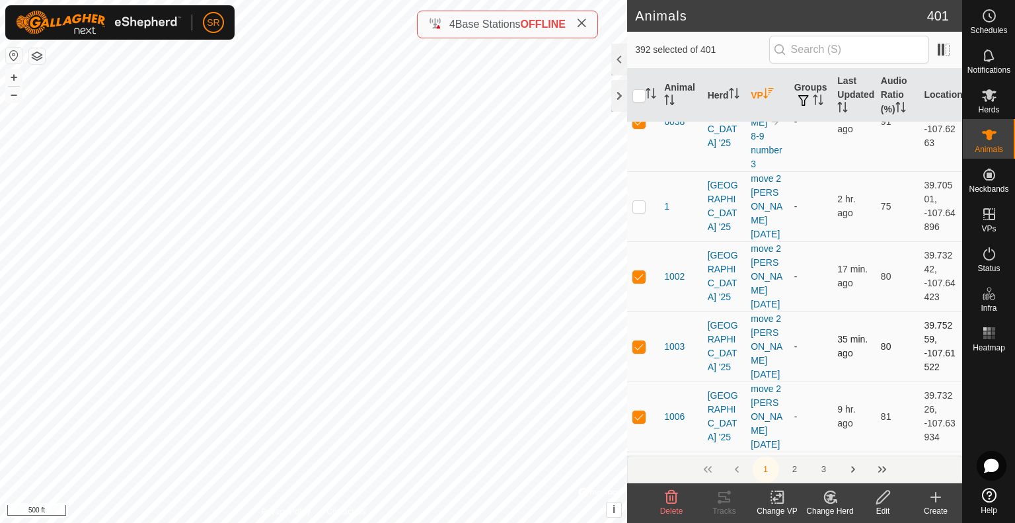
click at [640, 341] on p-checkbox at bounding box center [639, 346] width 13 height 11
click at [635, 341] on p-checkbox at bounding box center [639, 346] width 13 height 11
click at [640, 271] on p-checkbox at bounding box center [639, 276] width 13 height 11
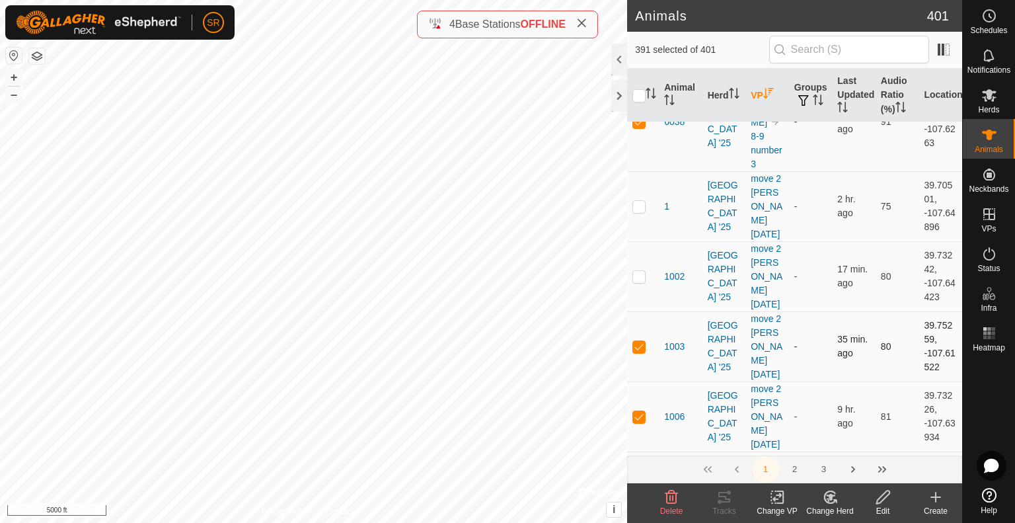
click at [639, 341] on p-checkbox at bounding box center [639, 346] width 13 height 11
click at [640, 341] on p-checkbox at bounding box center [639, 346] width 13 height 11
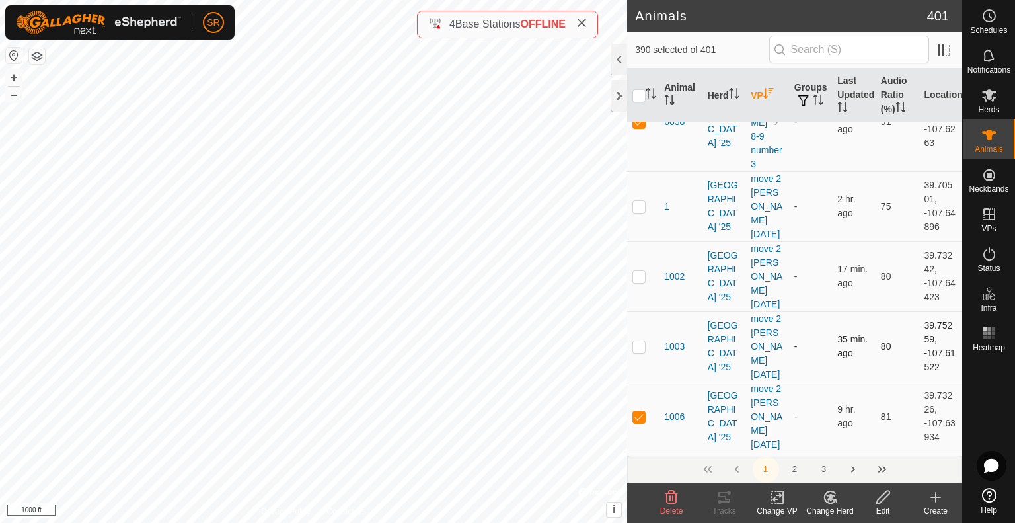
click at [637, 341] on p-checkbox at bounding box center [639, 346] width 13 height 11
click at [637, 411] on p-checkbox at bounding box center [639, 416] width 13 height 11
click at [641, 341] on p-checkbox at bounding box center [639, 346] width 13 height 11
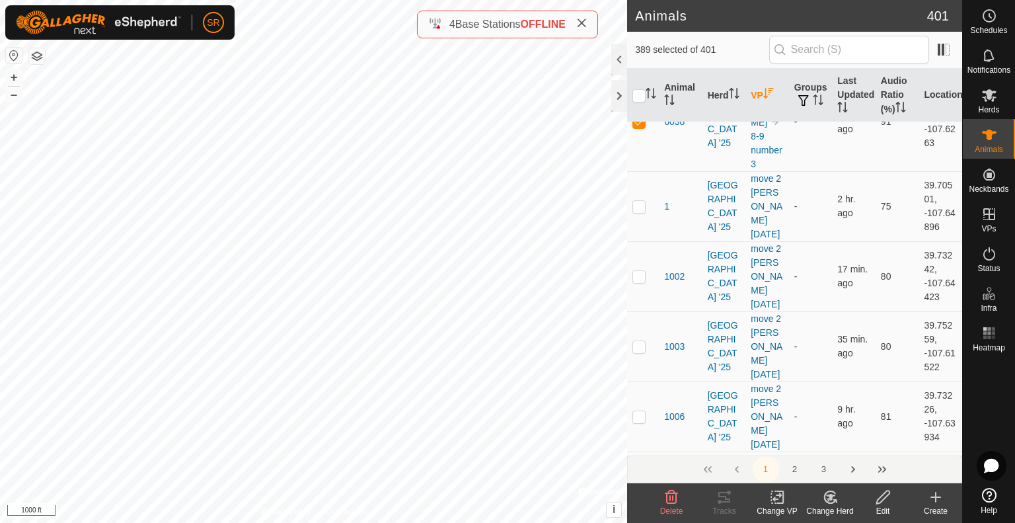
click at [641, 481] on p-checkbox at bounding box center [639, 486] width 13 height 11
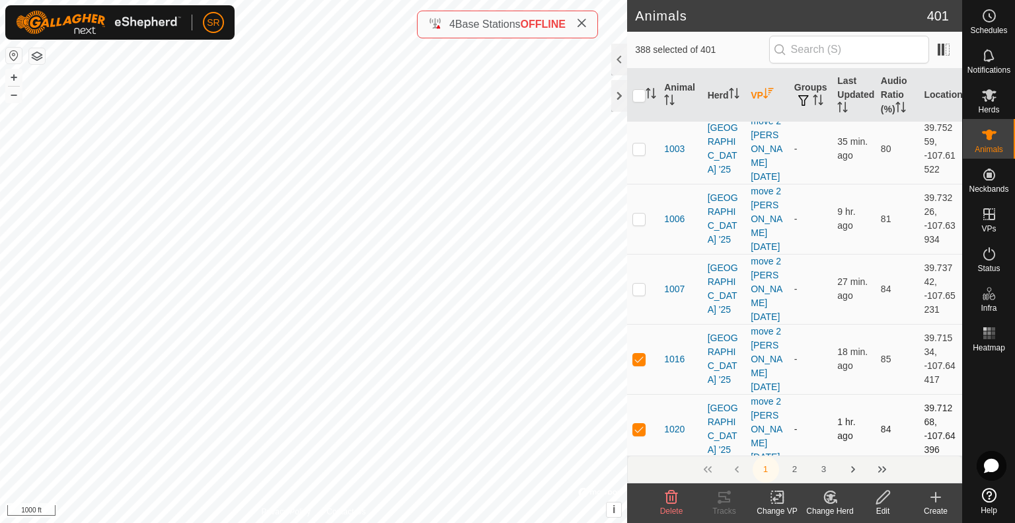
scroll to position [529, 0]
click at [638, 353] on p-checkbox at bounding box center [639, 358] width 13 height 11
click at [639, 353] on p-checkbox at bounding box center [639, 358] width 13 height 11
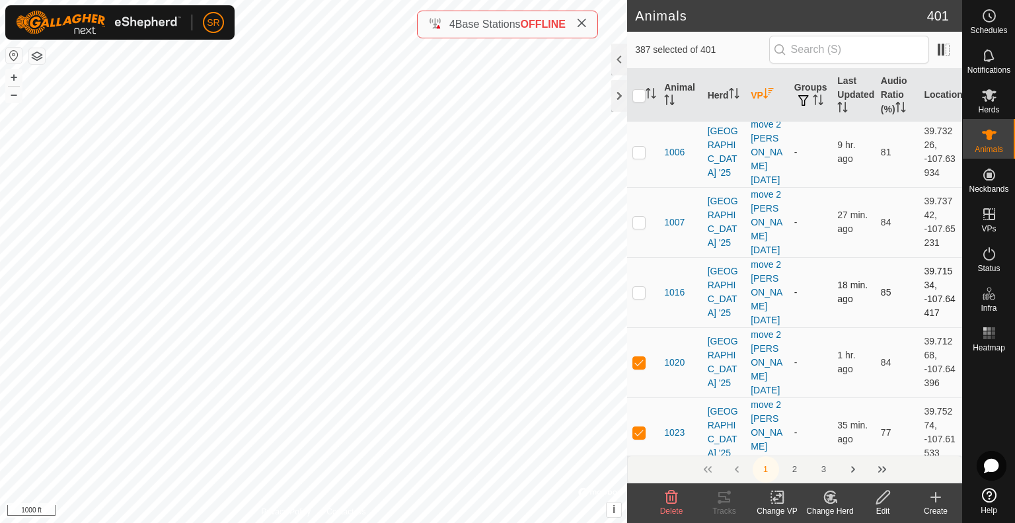
click at [637, 287] on p-checkbox at bounding box center [639, 292] width 13 height 11
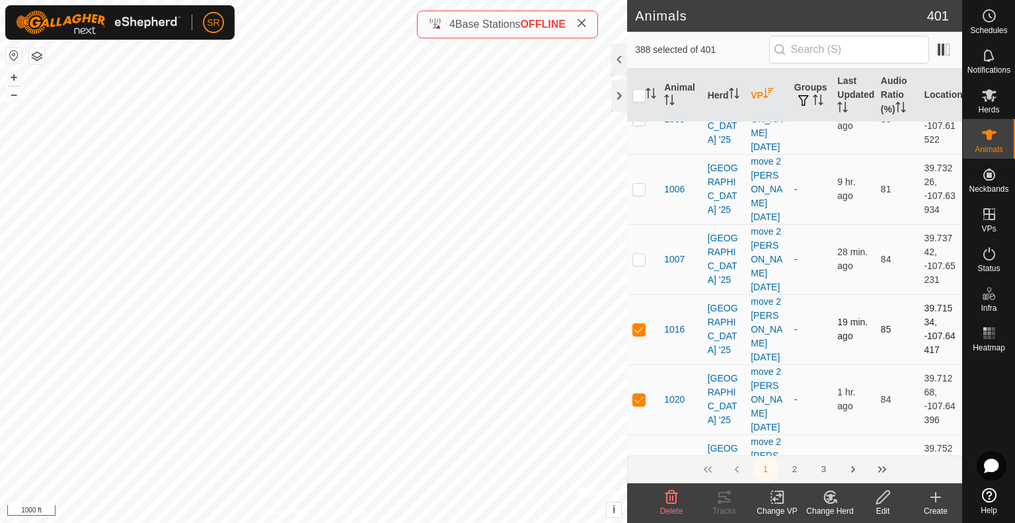
scroll to position [529, 0]
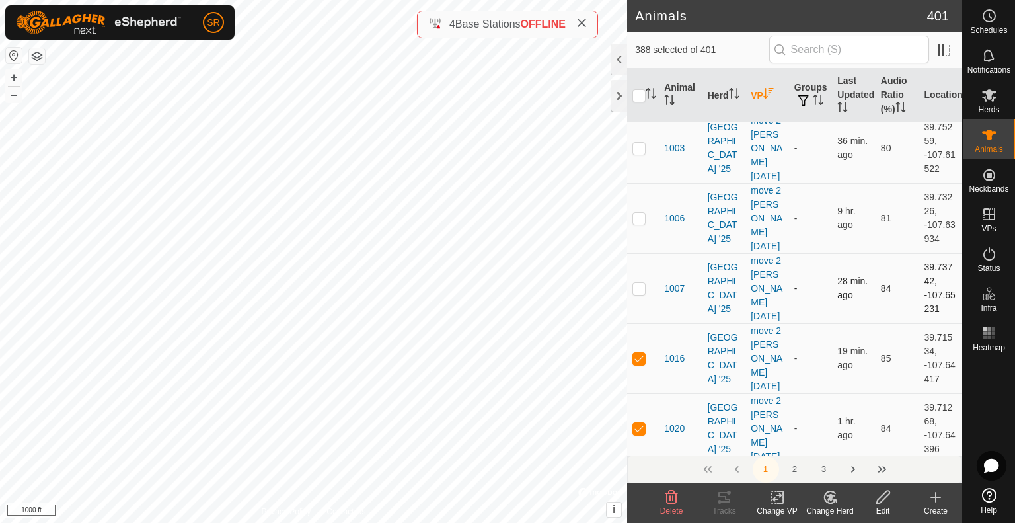
click at [641, 283] on p-checkbox at bounding box center [639, 288] width 13 height 11
click at [637, 353] on p-checkbox at bounding box center [639, 358] width 13 height 11
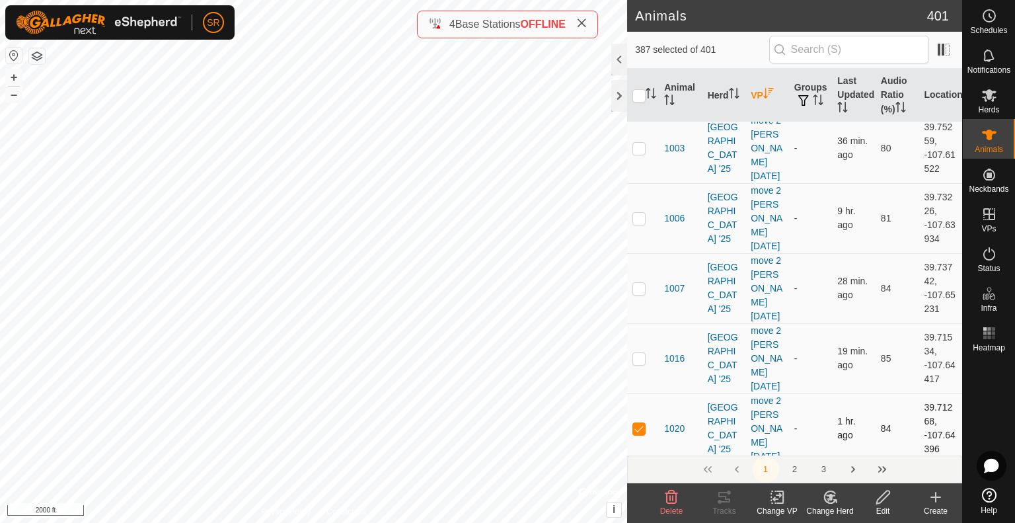
click at [639, 423] on p-checkbox at bounding box center [639, 428] width 13 height 11
click at [642, 423] on p-checkbox at bounding box center [639, 428] width 13 height 11
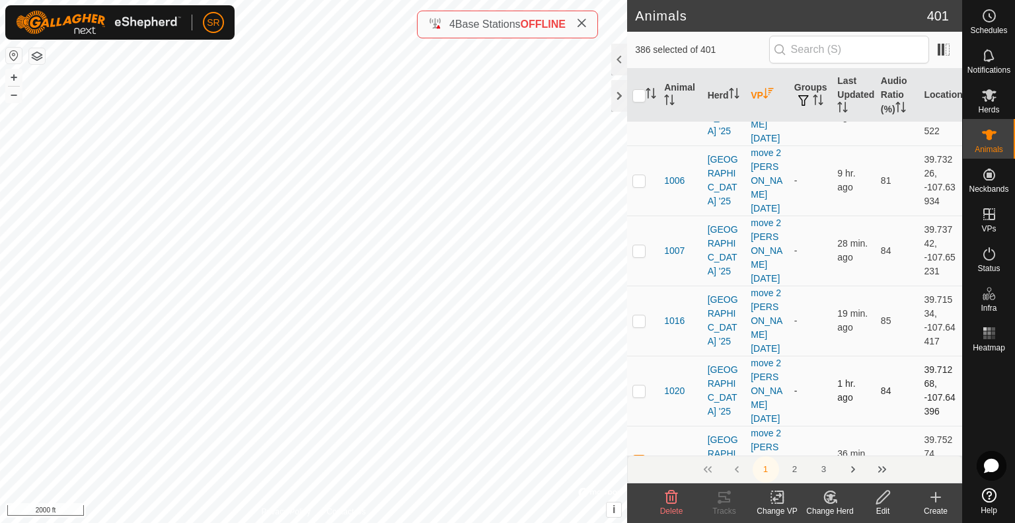
scroll to position [595, 0]
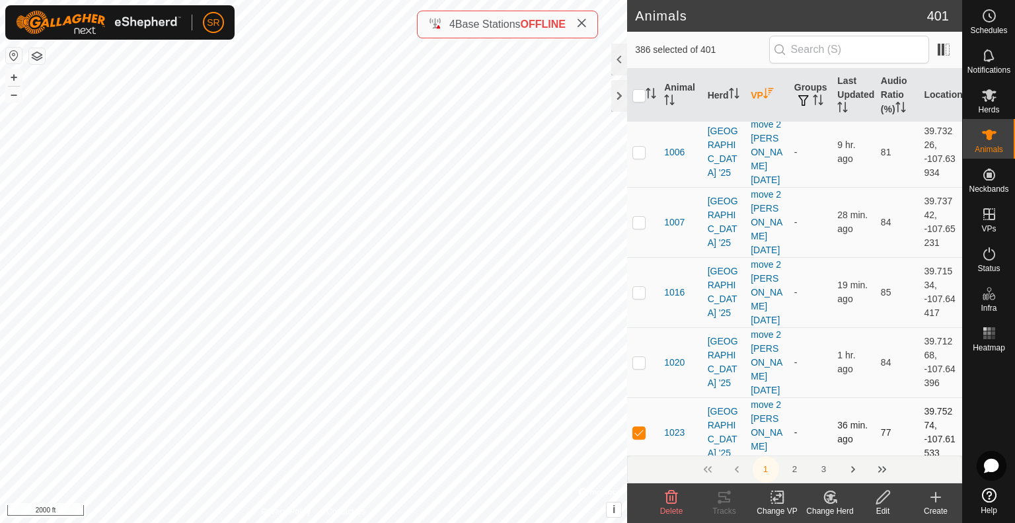
click at [641, 397] on td at bounding box center [643, 432] width 32 height 70
click at [640, 427] on p-checkbox at bounding box center [639, 432] width 13 height 11
click at [637, 427] on p-checkbox at bounding box center [639, 432] width 13 height 11
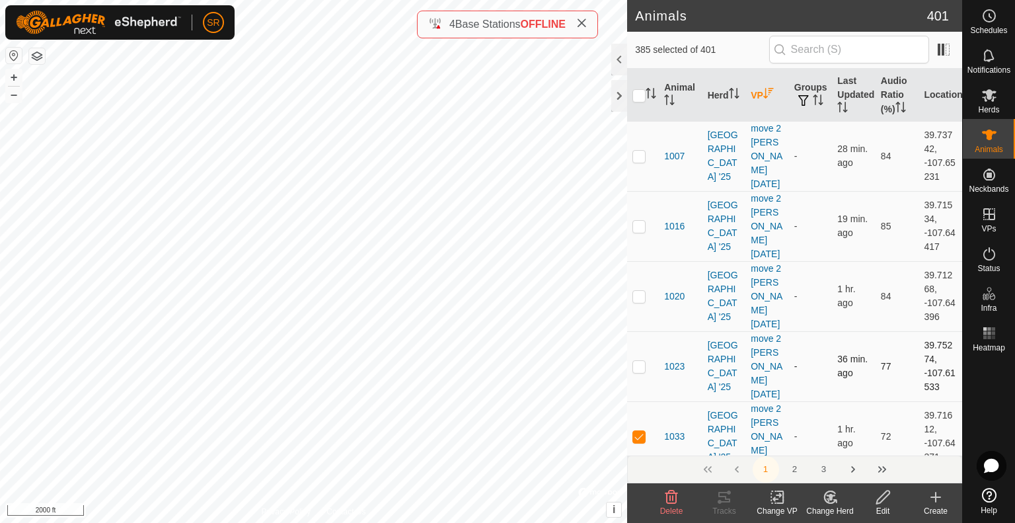
scroll to position [727, 0]
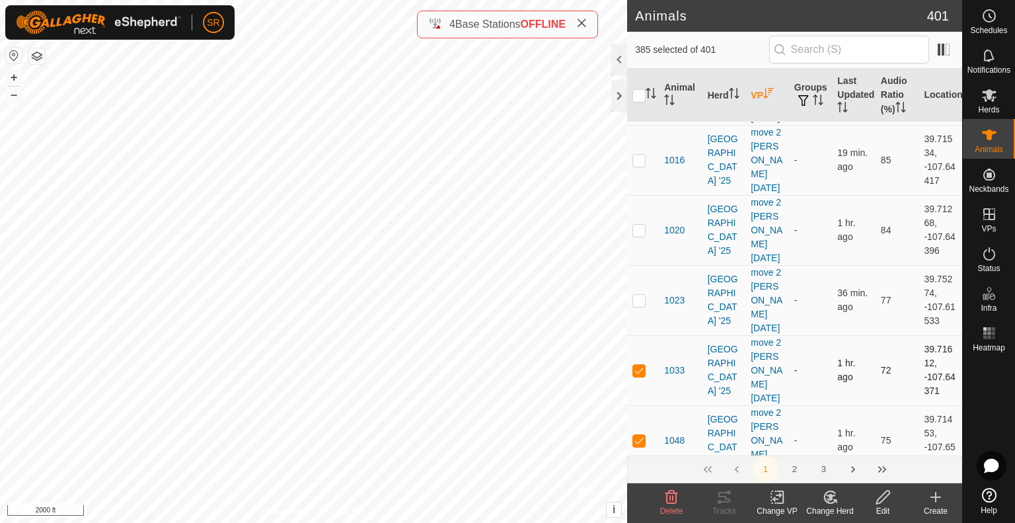
click at [637, 365] on p-checkbox at bounding box center [639, 370] width 13 height 11
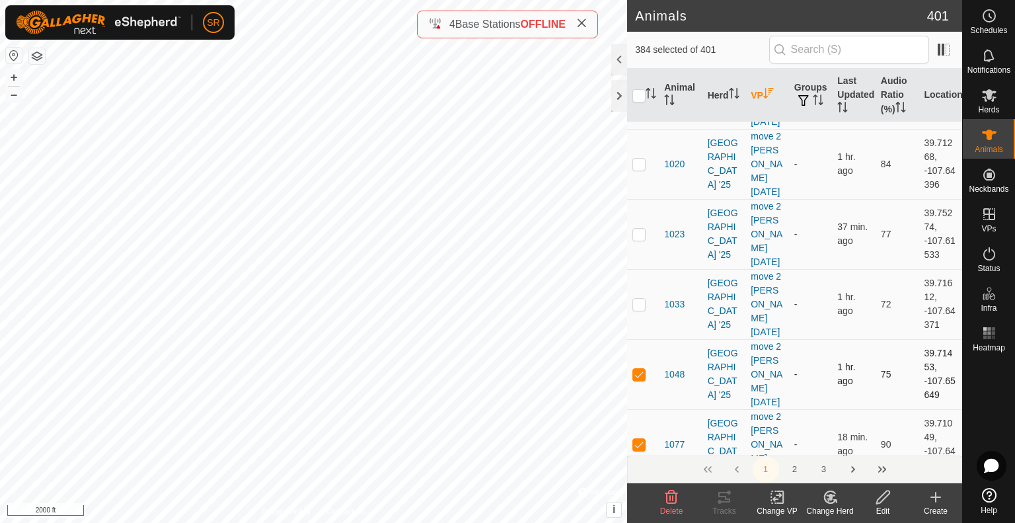
scroll to position [793, 0]
click at [637, 369] on p-checkbox at bounding box center [639, 374] width 13 height 11
click at [641, 439] on p-checkbox at bounding box center [639, 444] width 13 height 11
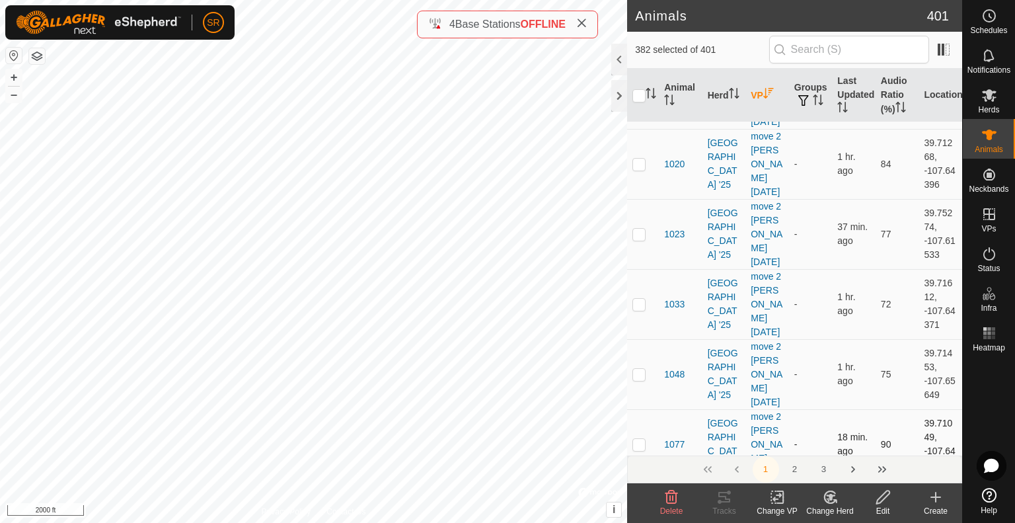
click at [641, 439] on p-checkbox at bounding box center [639, 444] width 13 height 11
click at [639, 369] on p-checkbox at bounding box center [639, 374] width 13 height 11
click at [640, 439] on p-checkbox at bounding box center [639, 444] width 13 height 11
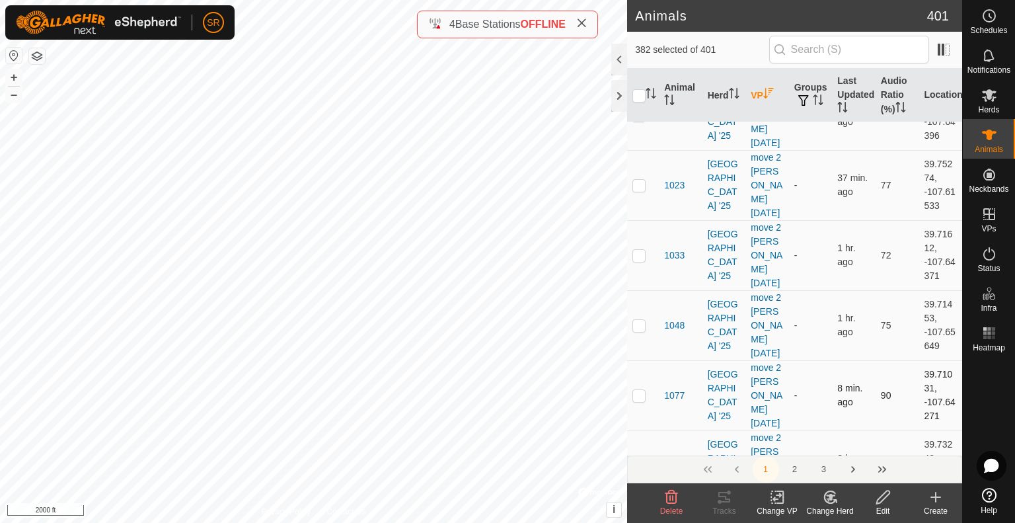
scroll to position [1058, 0]
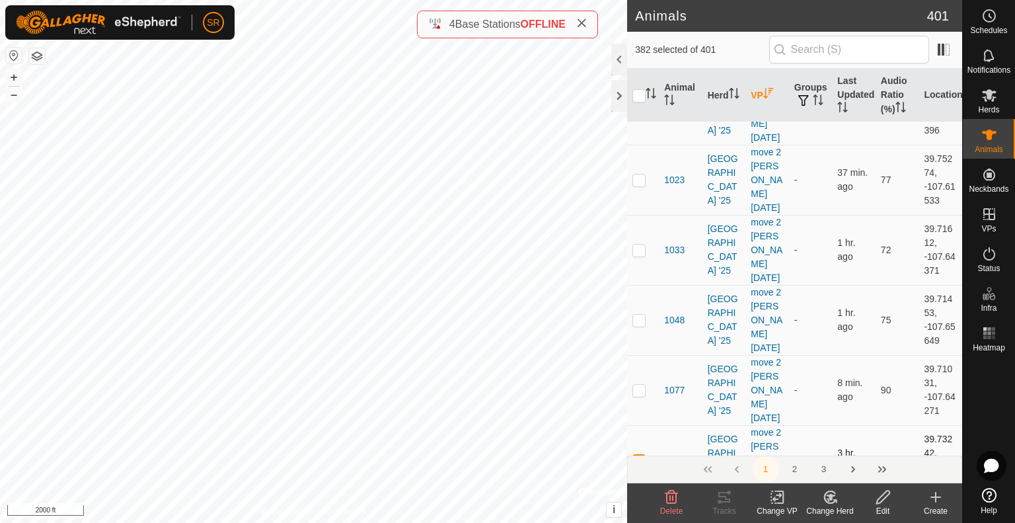
click at [637, 455] on p-checkbox at bounding box center [639, 460] width 13 height 11
click at [637, 522] on p-checkbox at bounding box center [639, 530] width 13 height 11
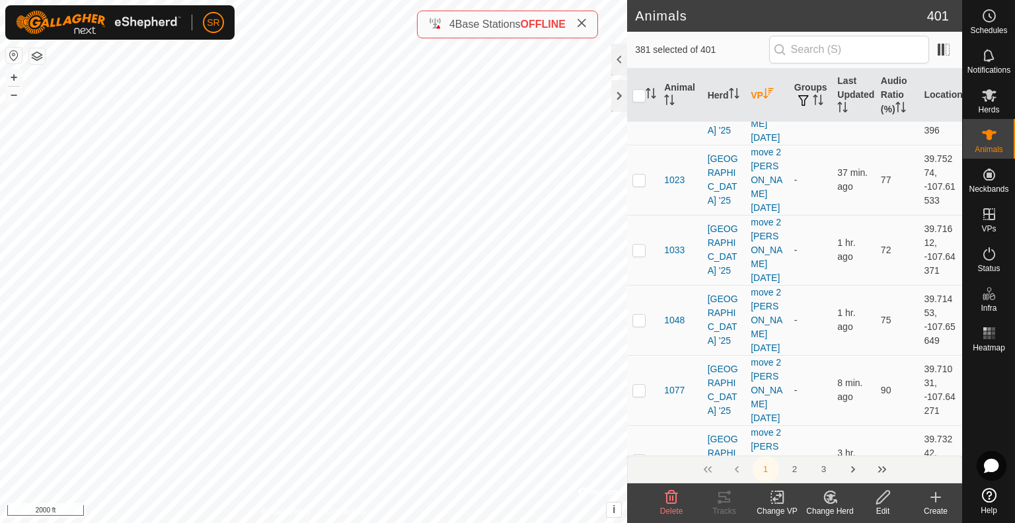
click at [637, 522] on p-checkbox at bounding box center [639, 530] width 13 height 11
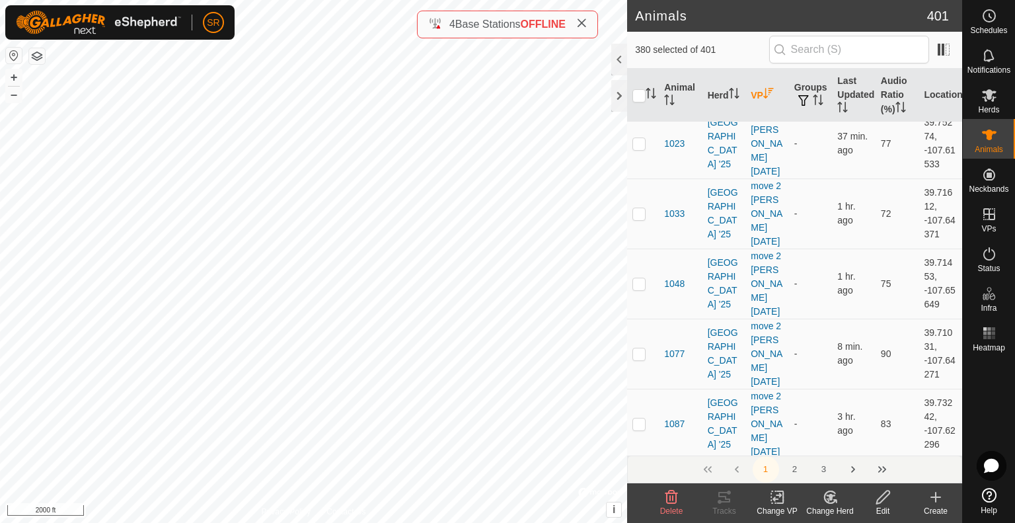
scroll to position [1124, 0]
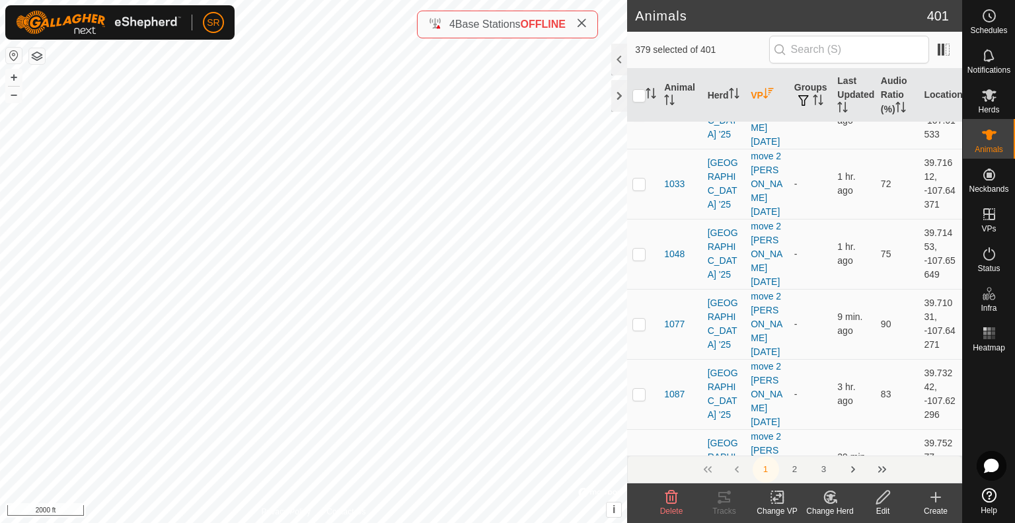
scroll to position [1190, 0]
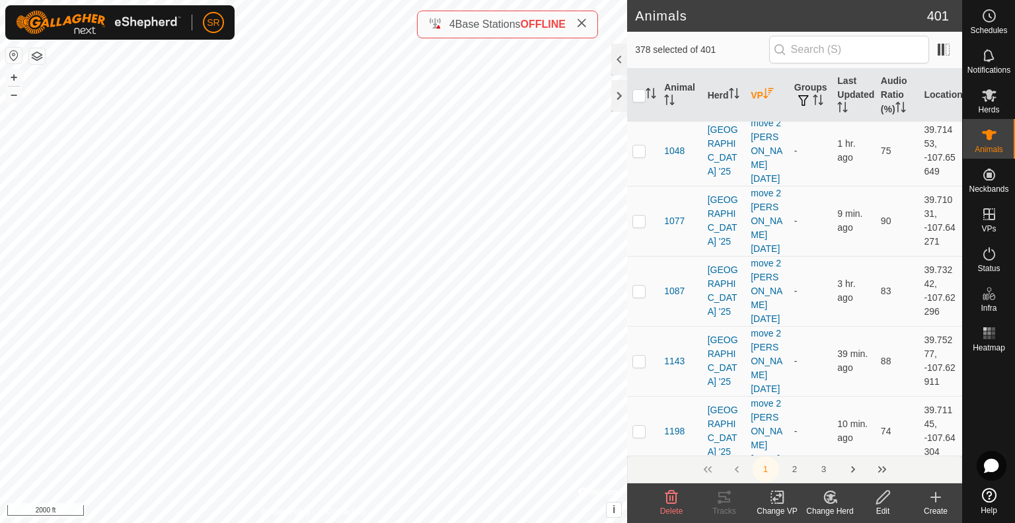
scroll to position [1256, 0]
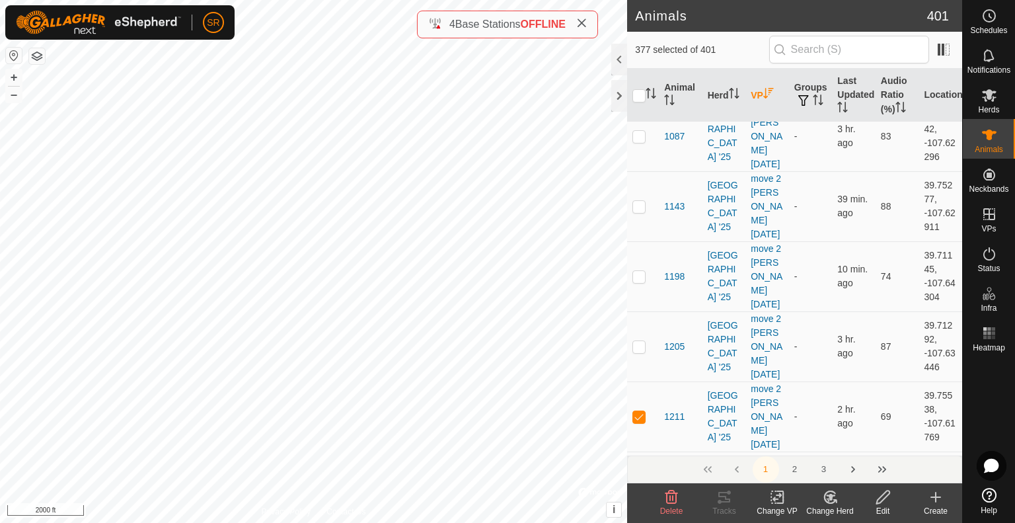
scroll to position [1388, 0]
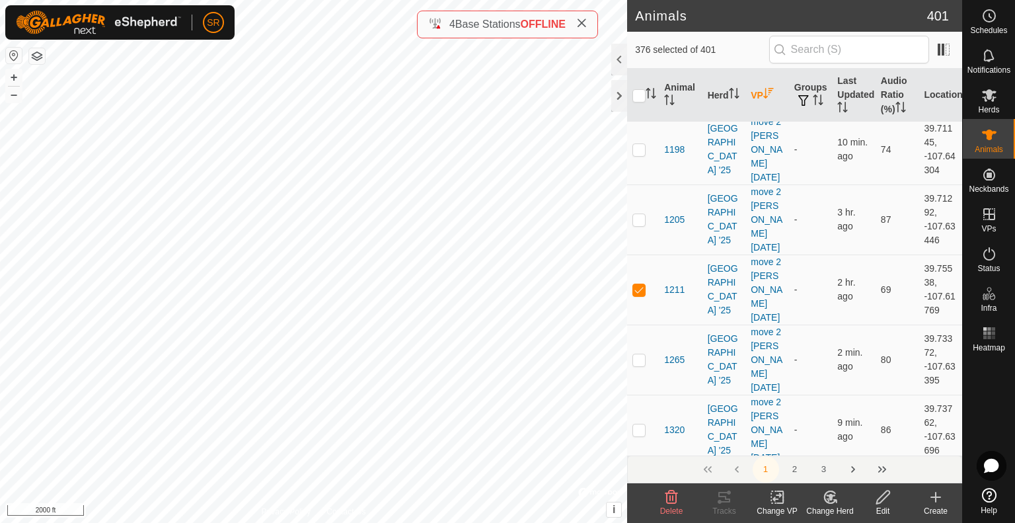
scroll to position [1520, 0]
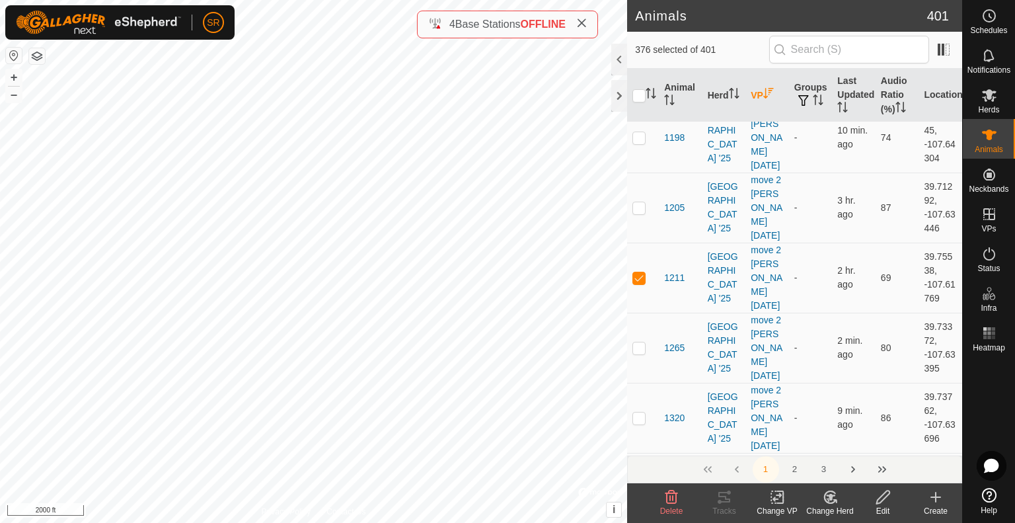
click at [633, 483] on p-checkbox at bounding box center [639, 488] width 13 height 11
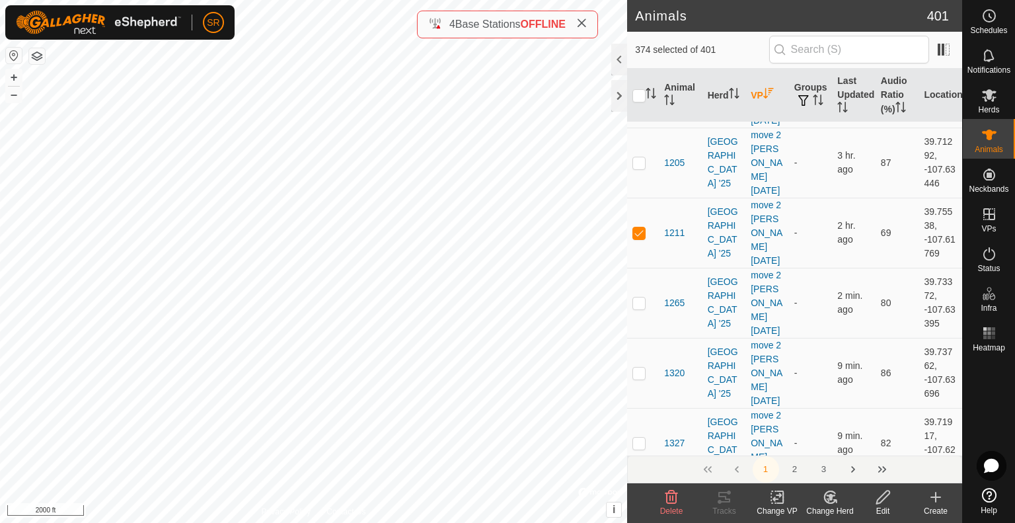
scroll to position [1586, 0]
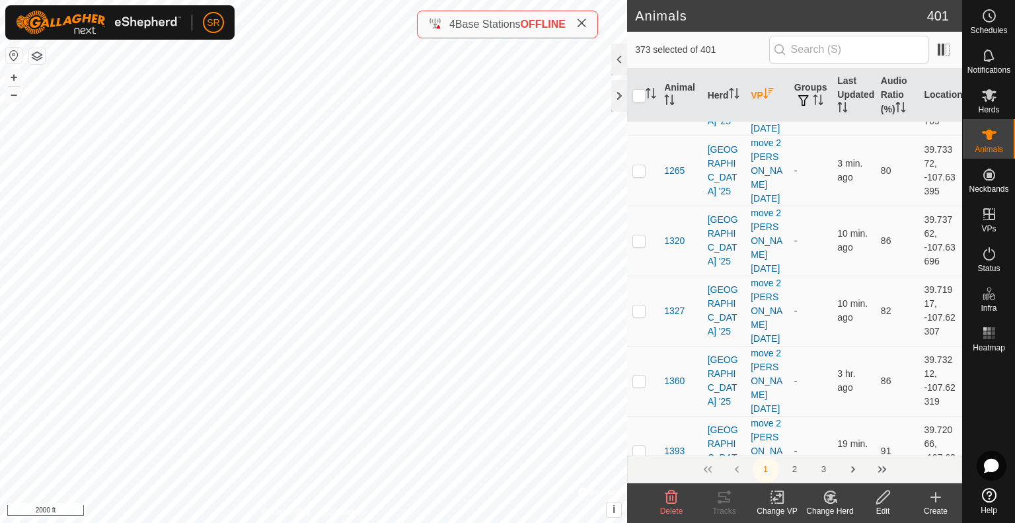
scroll to position [1719, 0]
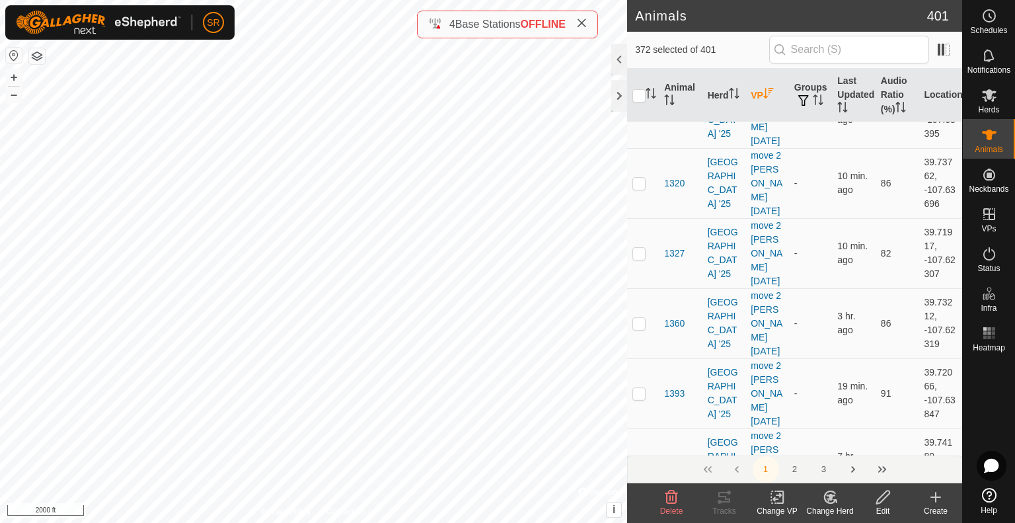
scroll to position [1785, 0]
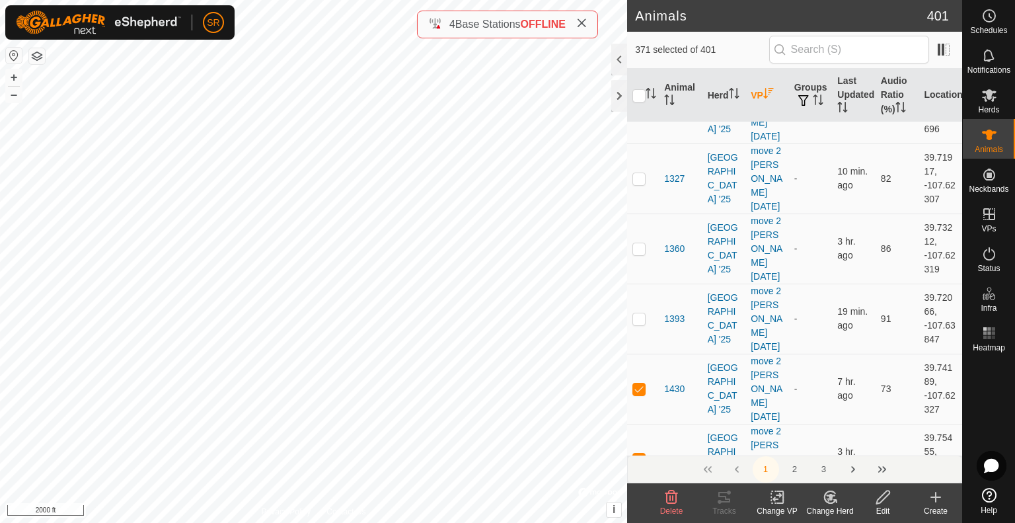
scroll to position [1851, 0]
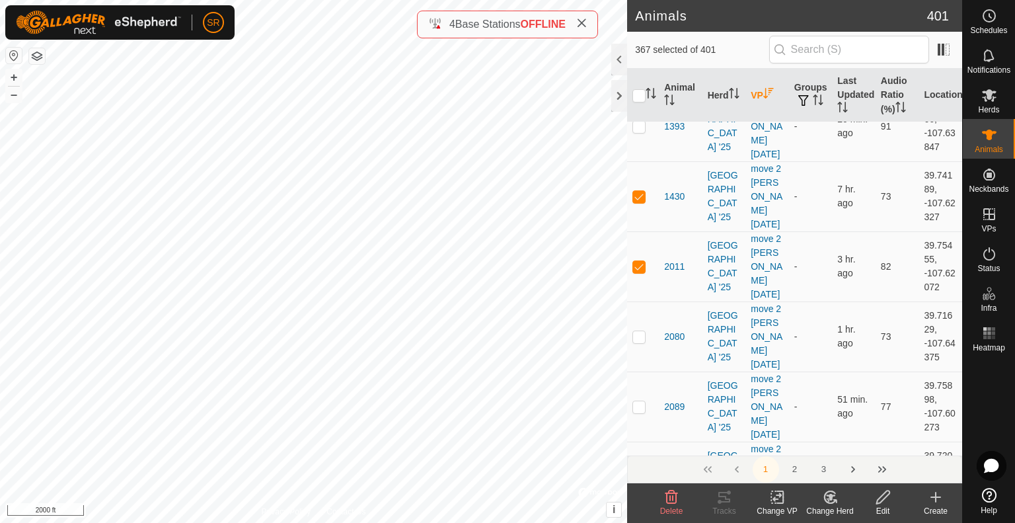
scroll to position [2049, 0]
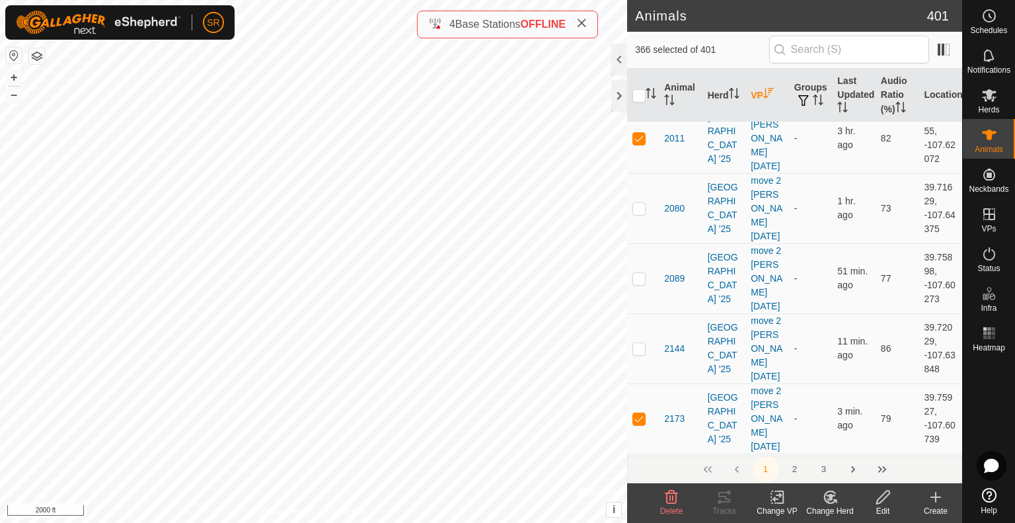
scroll to position [2181, 0]
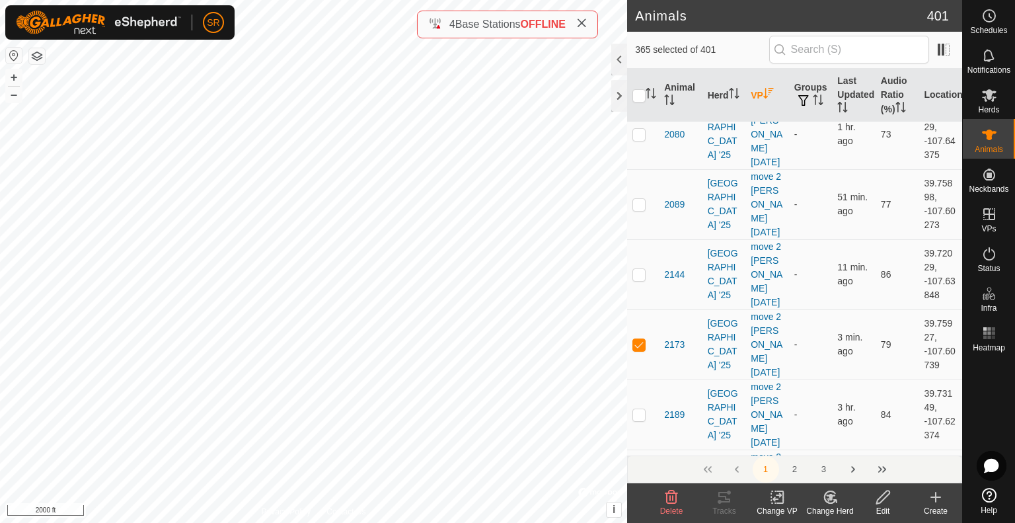
scroll to position [2247, 0]
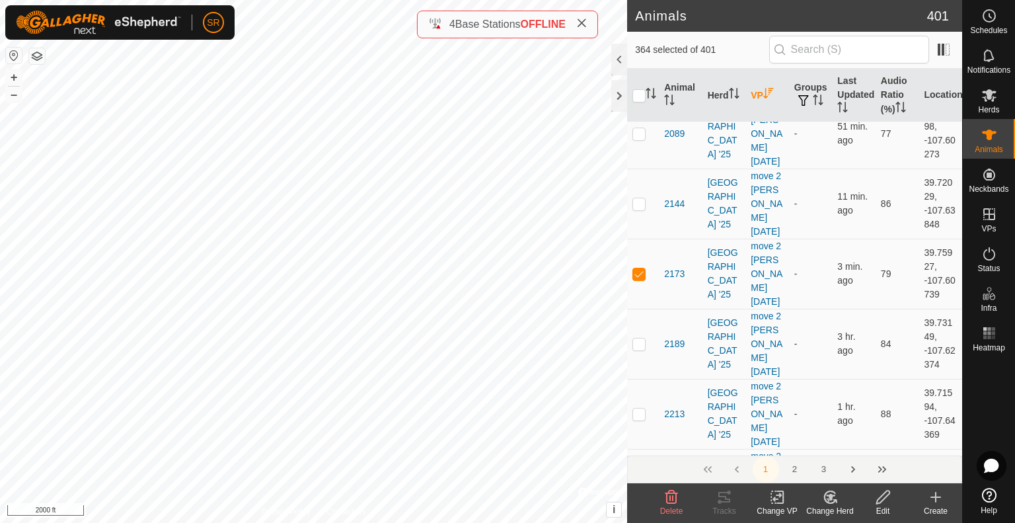
scroll to position [2314, 0]
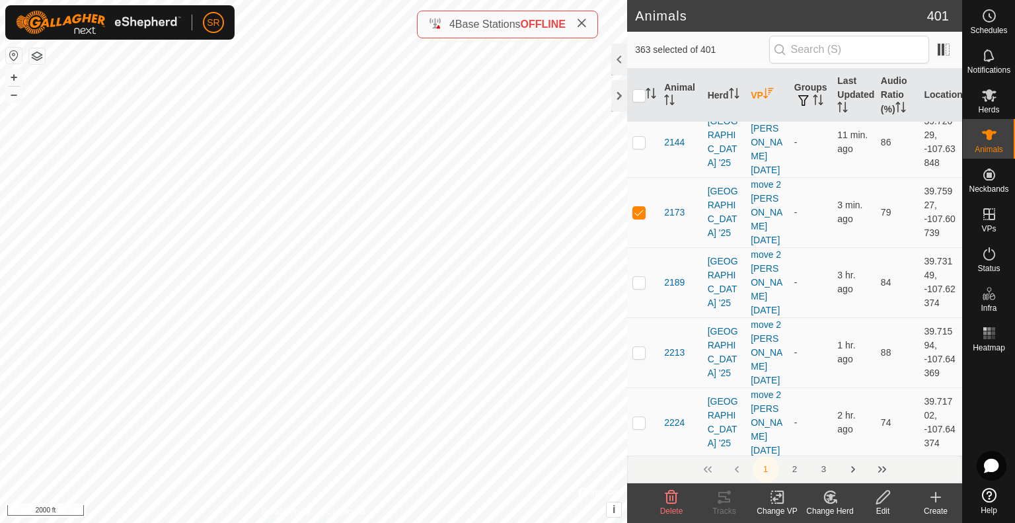
scroll to position [2380, 0]
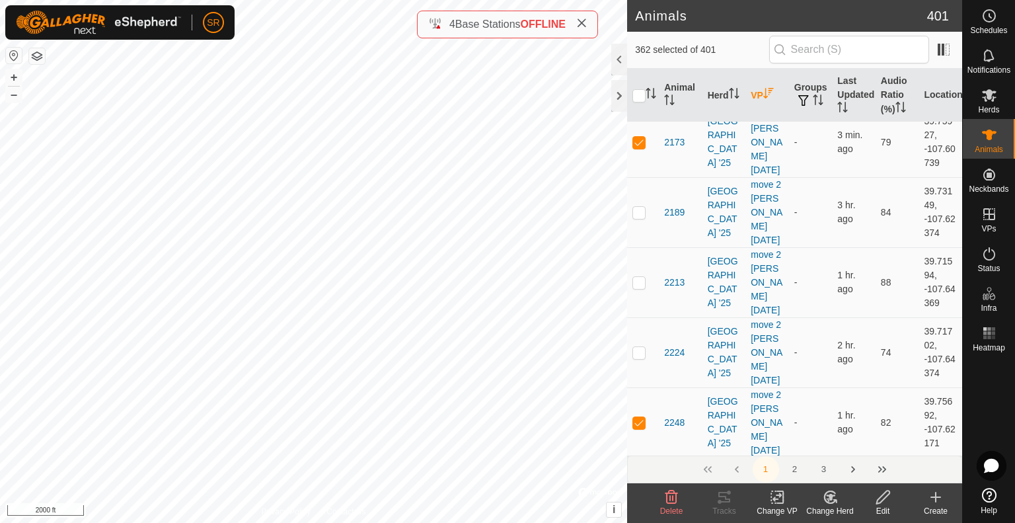
scroll to position [2446, 0]
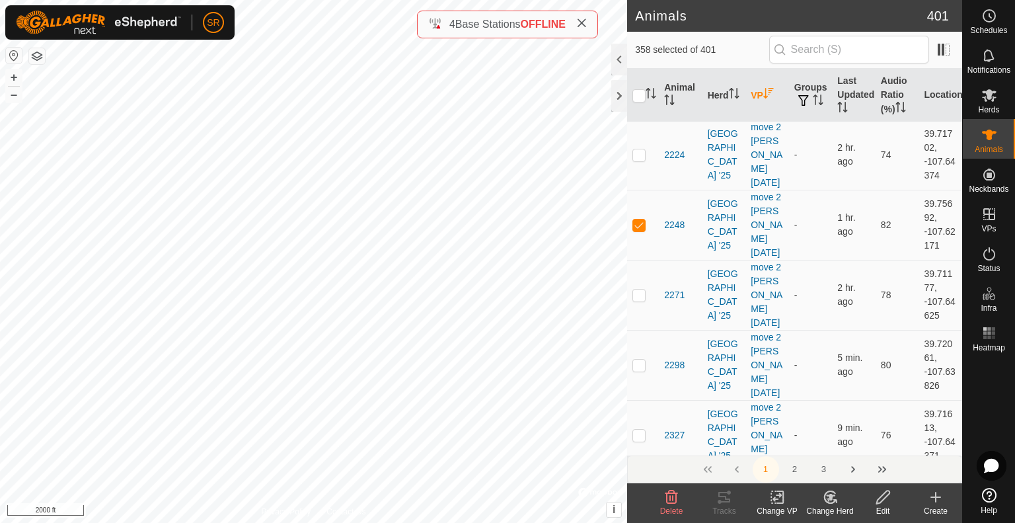
scroll to position [2644, 0]
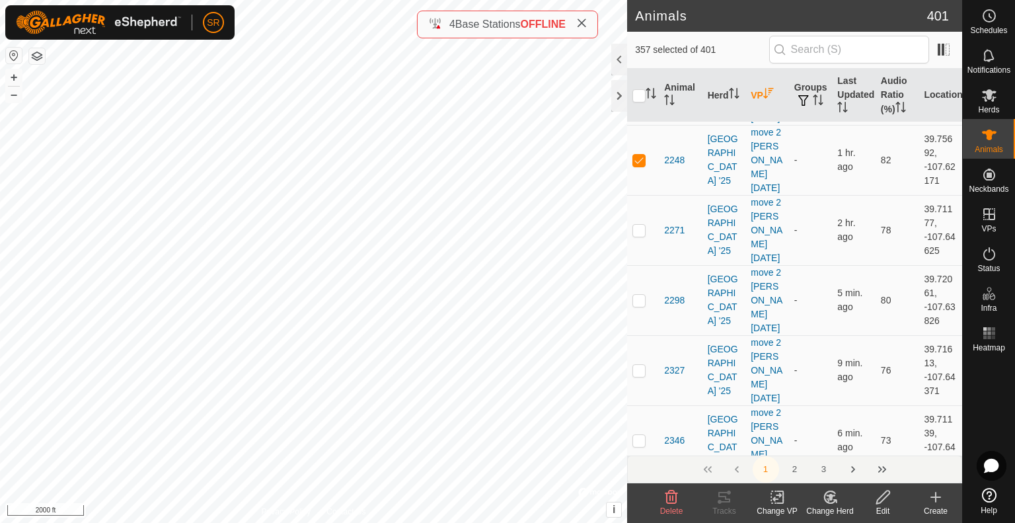
scroll to position [2710, 0]
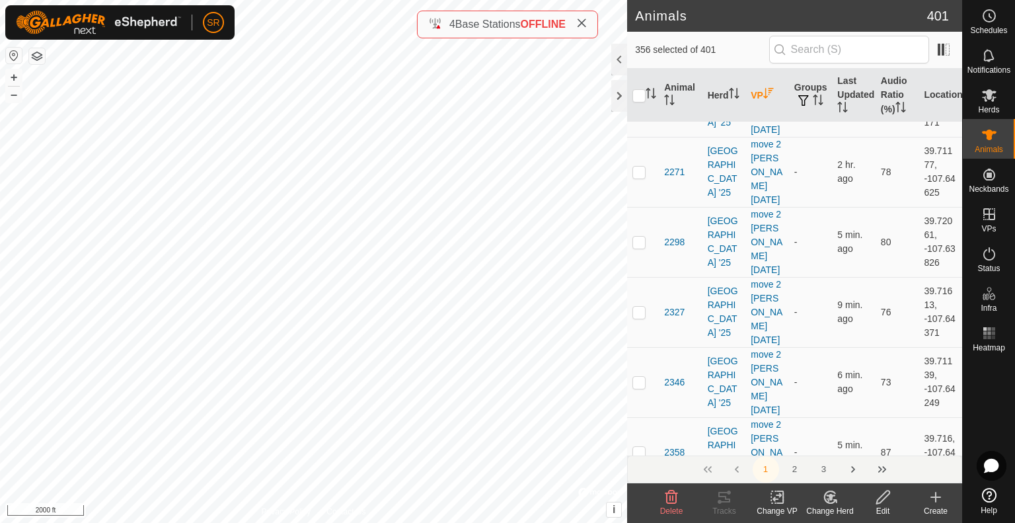
scroll to position [2776, 0]
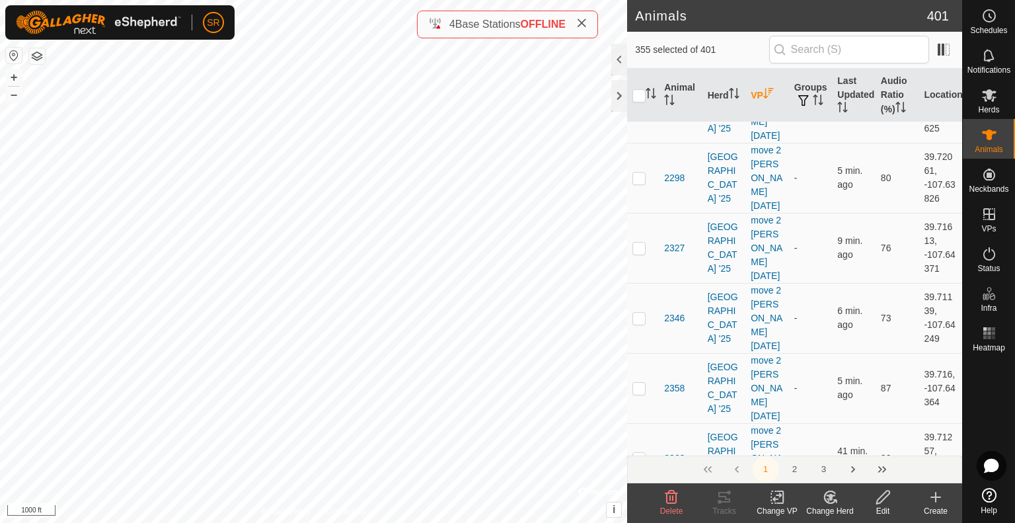
scroll to position [2842, 0]
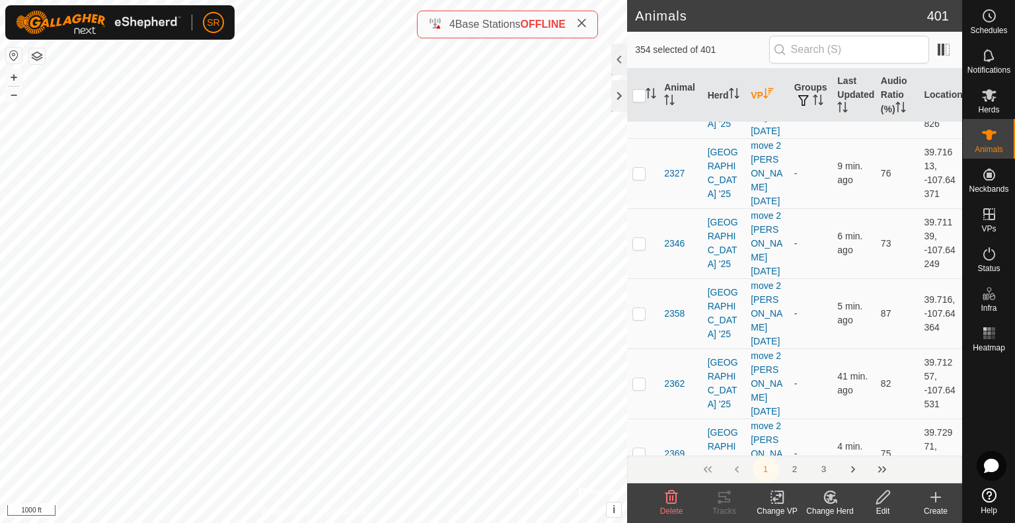
scroll to position [2908, 0]
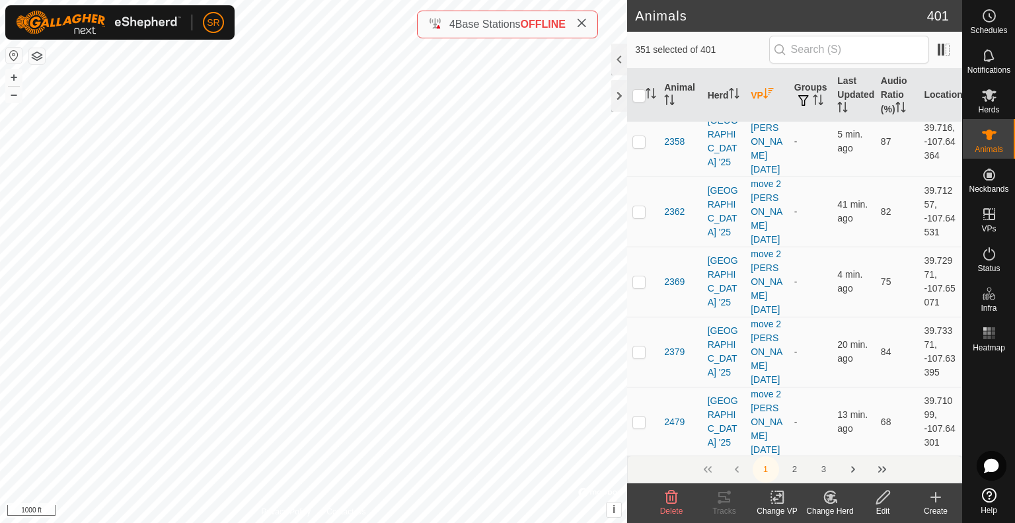
scroll to position [3107, 0]
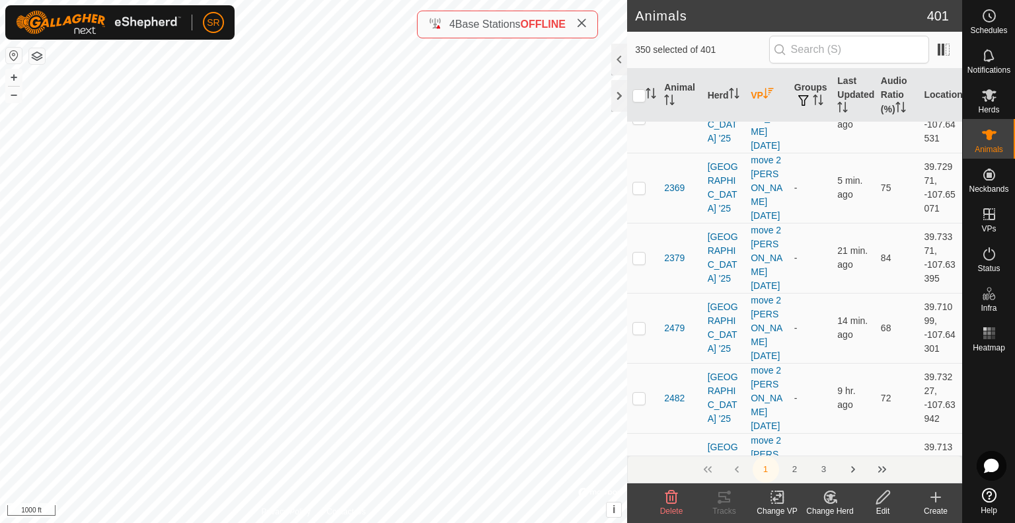
scroll to position [3173, 0]
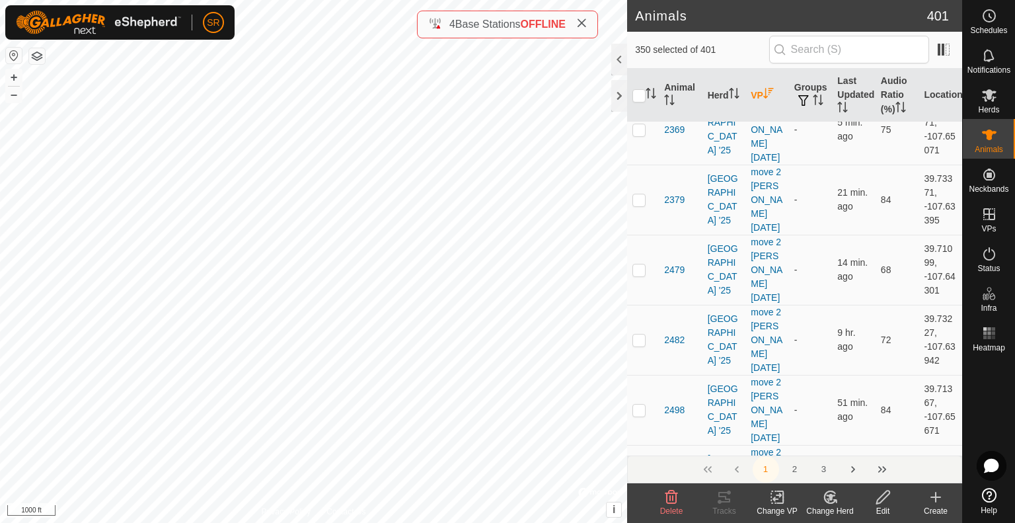
scroll to position [3239, 0]
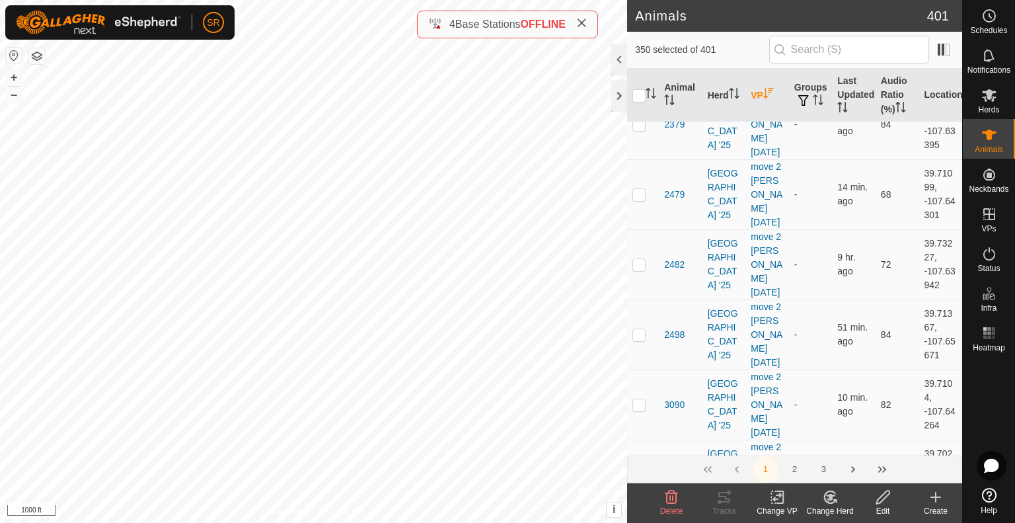
scroll to position [3305, 0]
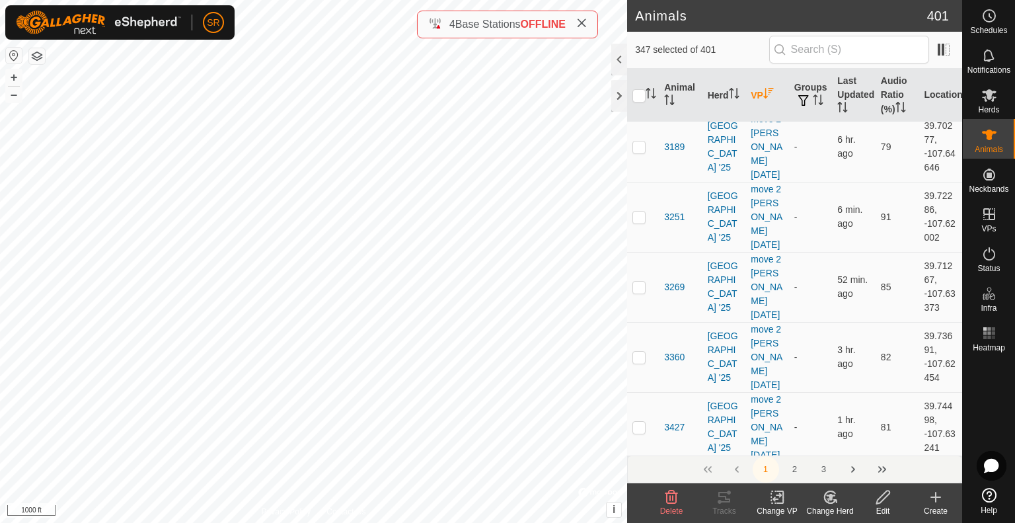
scroll to position [3636, 0]
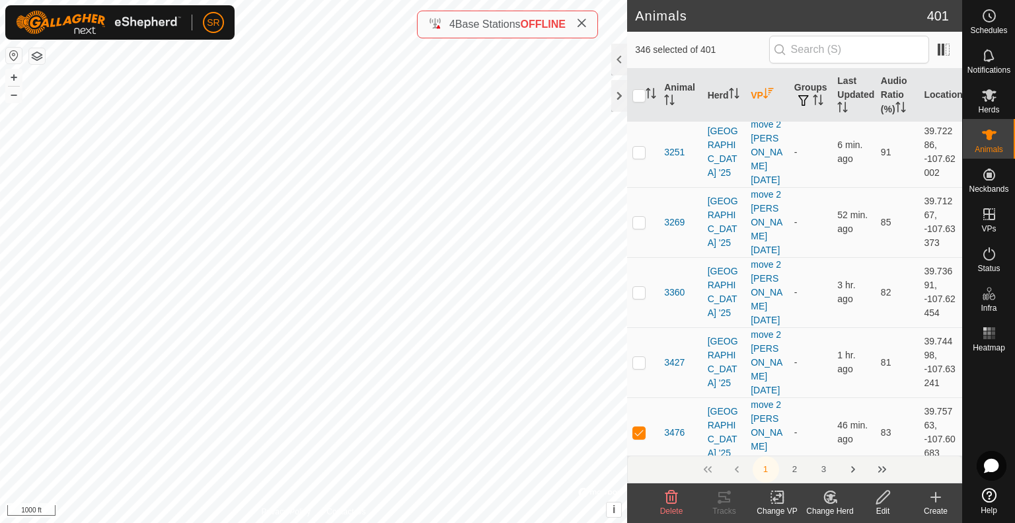
scroll to position [3702, 0]
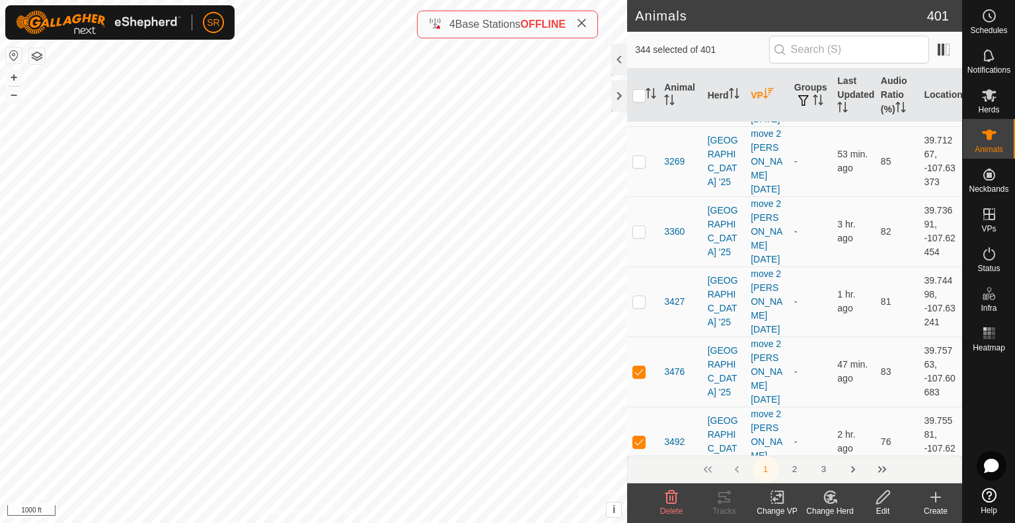
scroll to position [3768, 0]
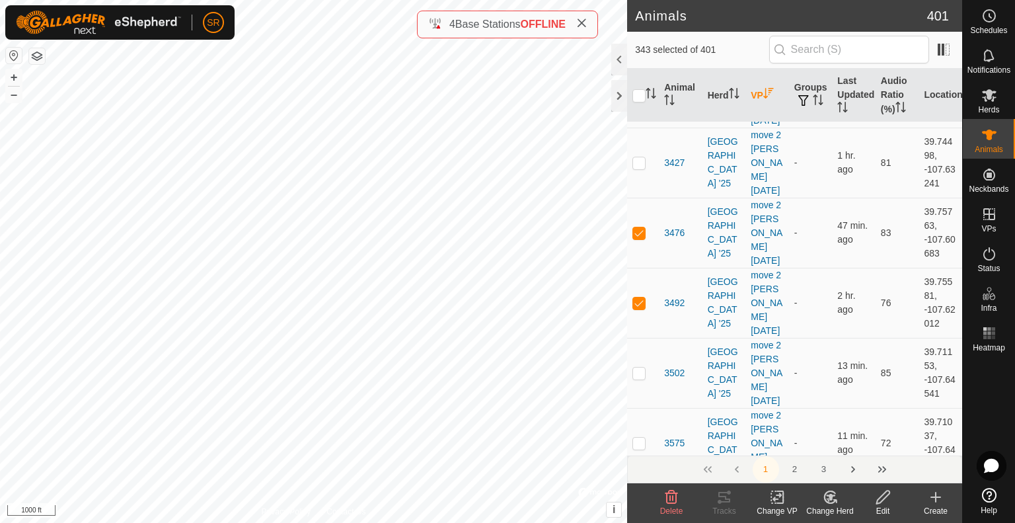
scroll to position [3900, 0]
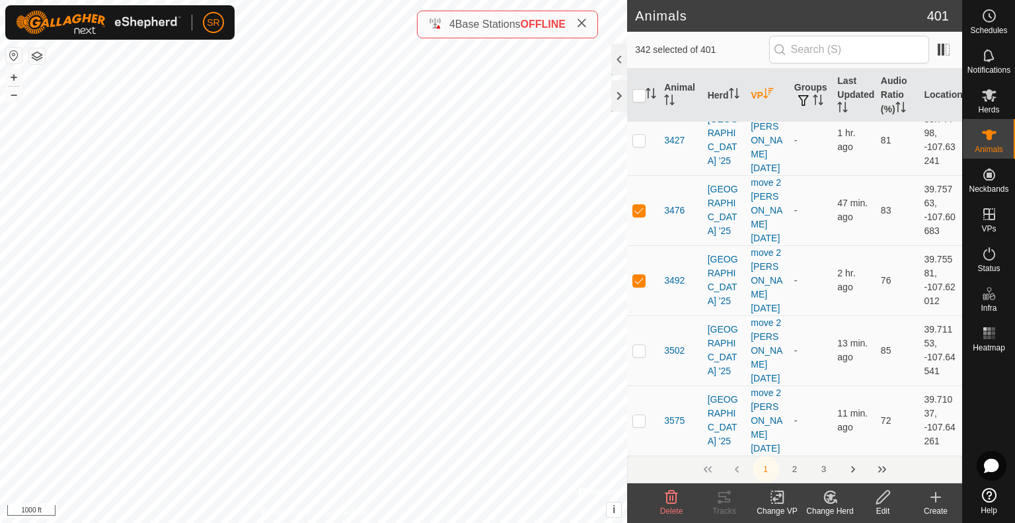
scroll to position [3966, 0]
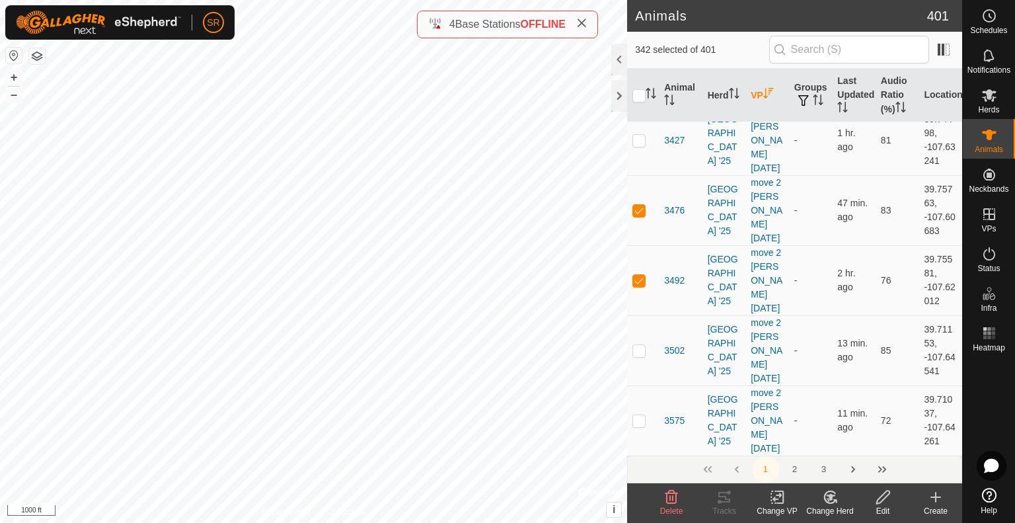
scroll to position [3966, 0]
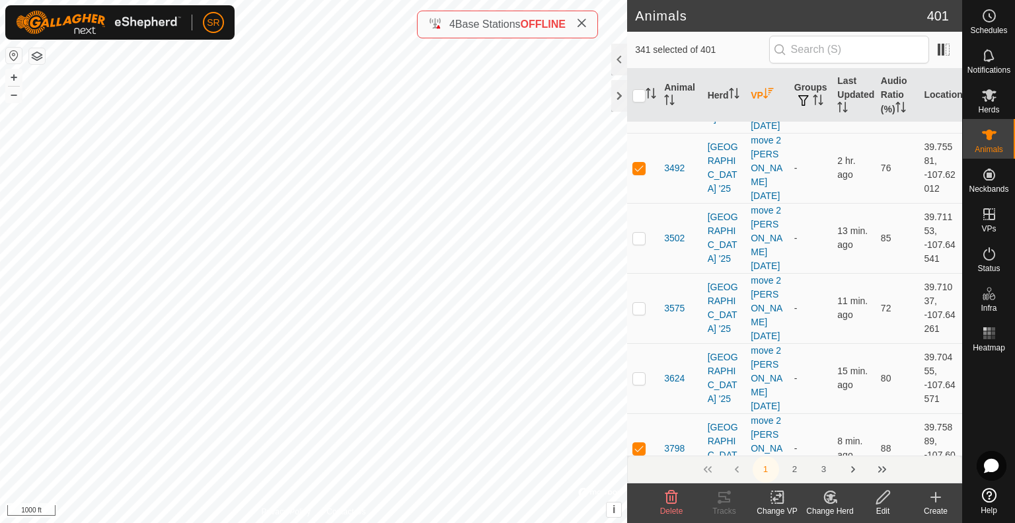
scroll to position [4032, 0]
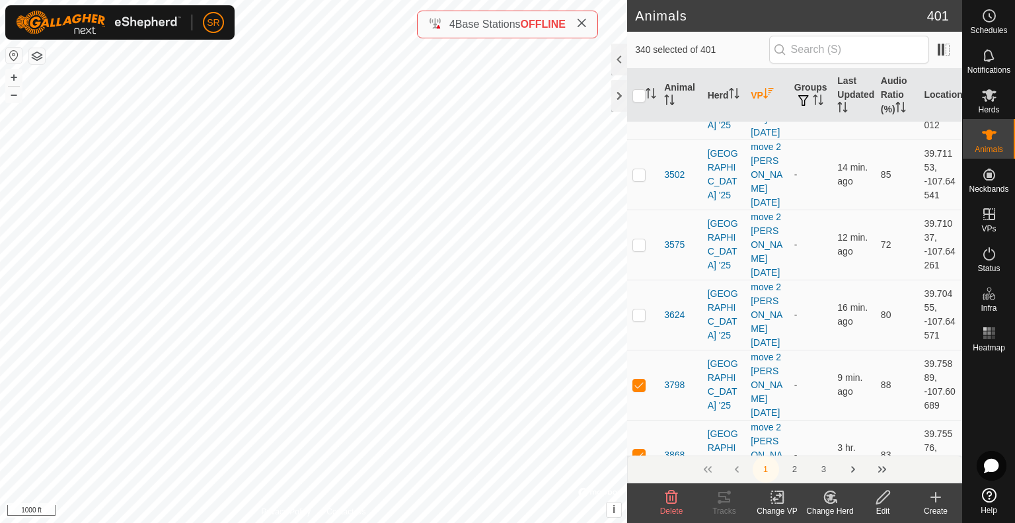
scroll to position [4098, 0]
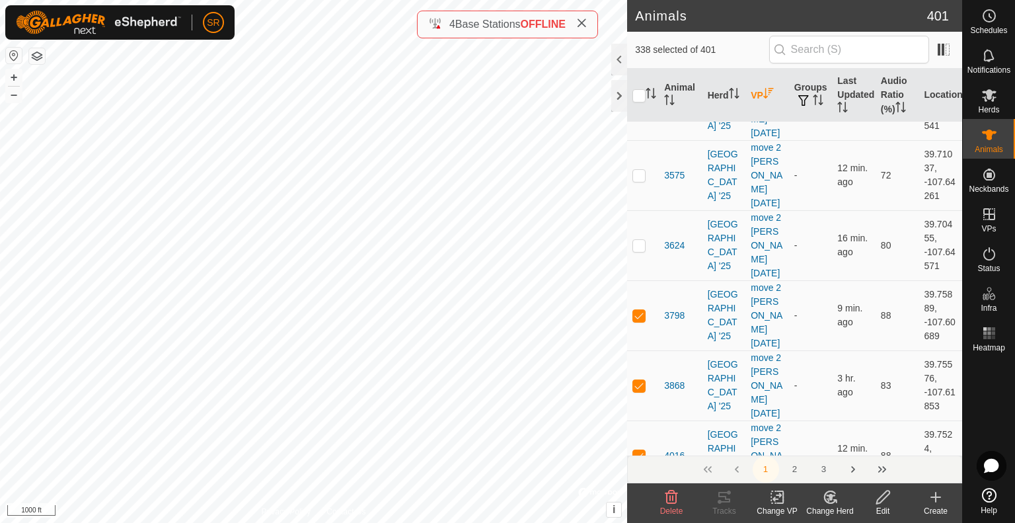
scroll to position [4164, 0]
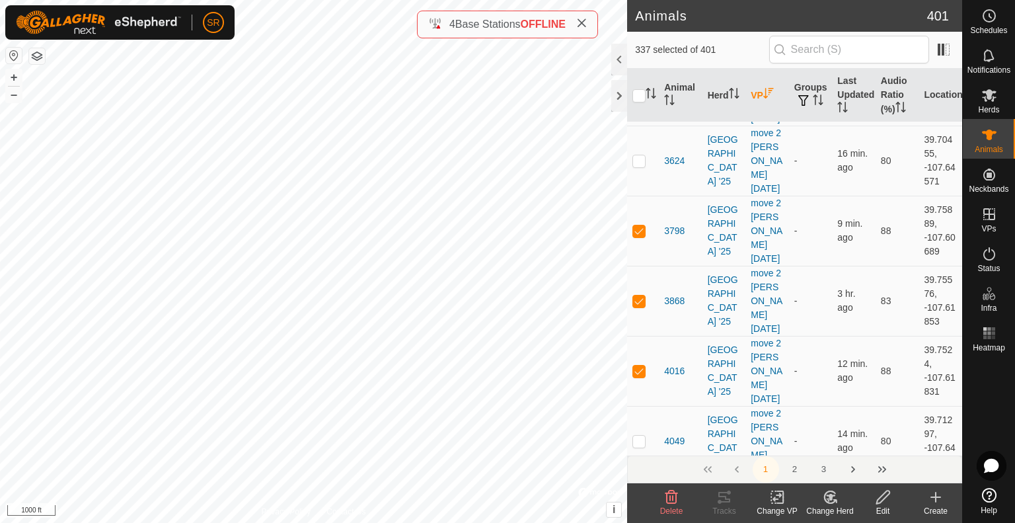
scroll to position [4230, 0]
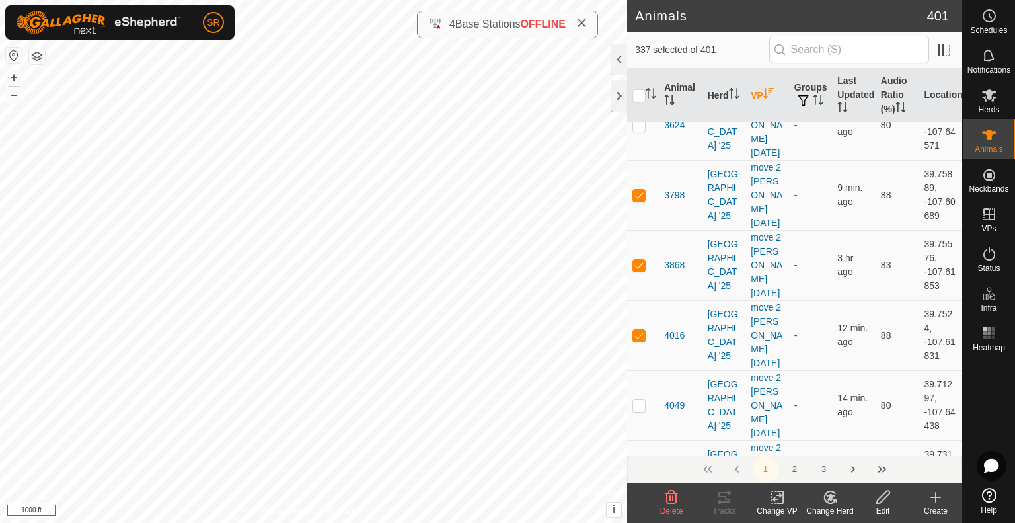
scroll to position [4297, 0]
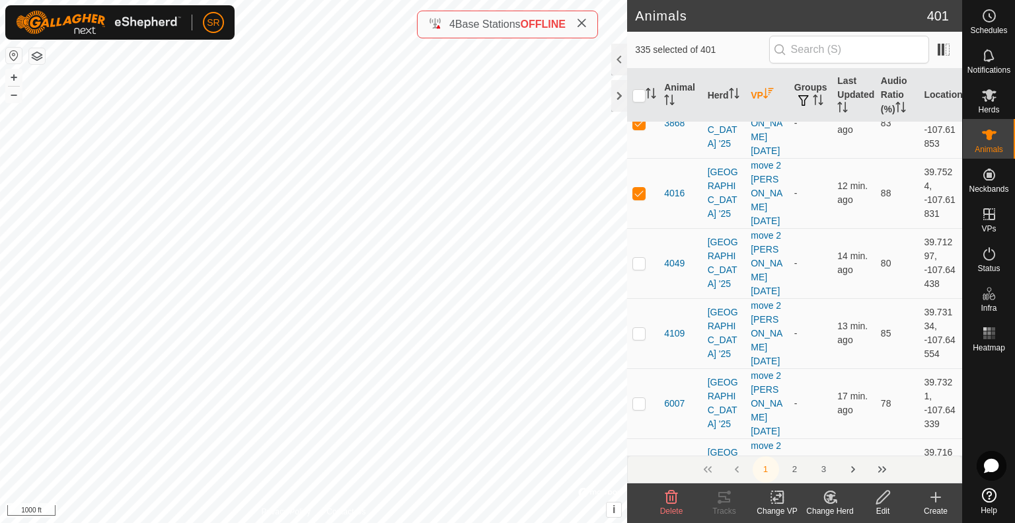
scroll to position [4429, 0]
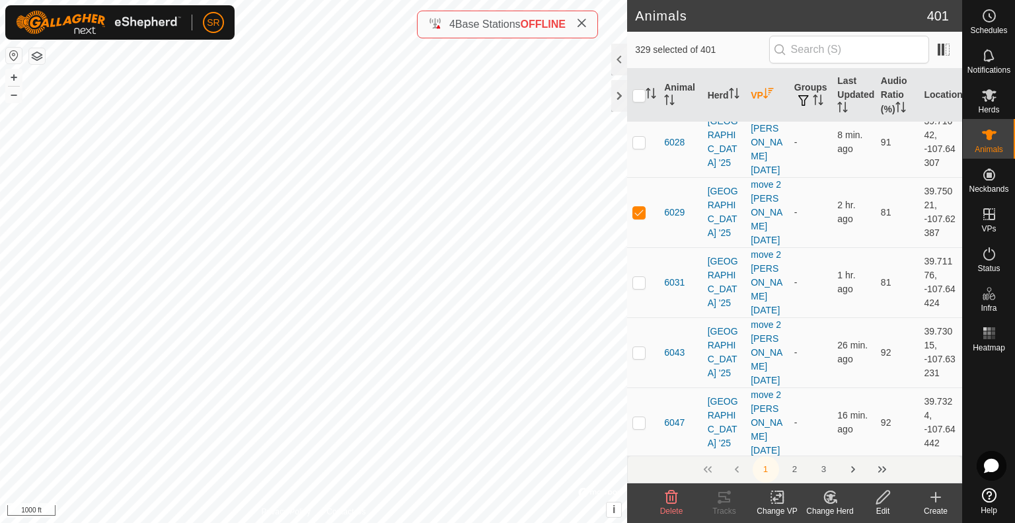
scroll to position [4759, 0]
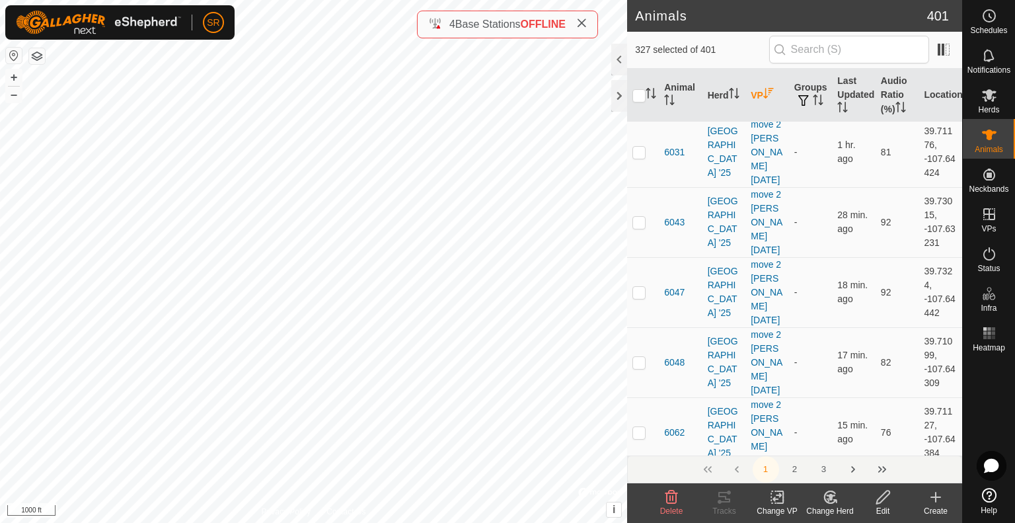
scroll to position [4891, 0]
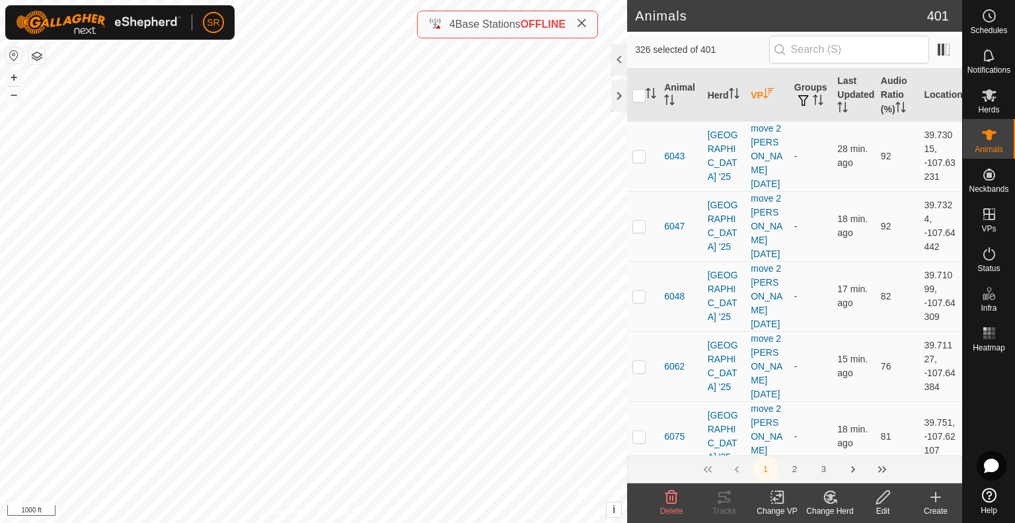
scroll to position [4958, 0]
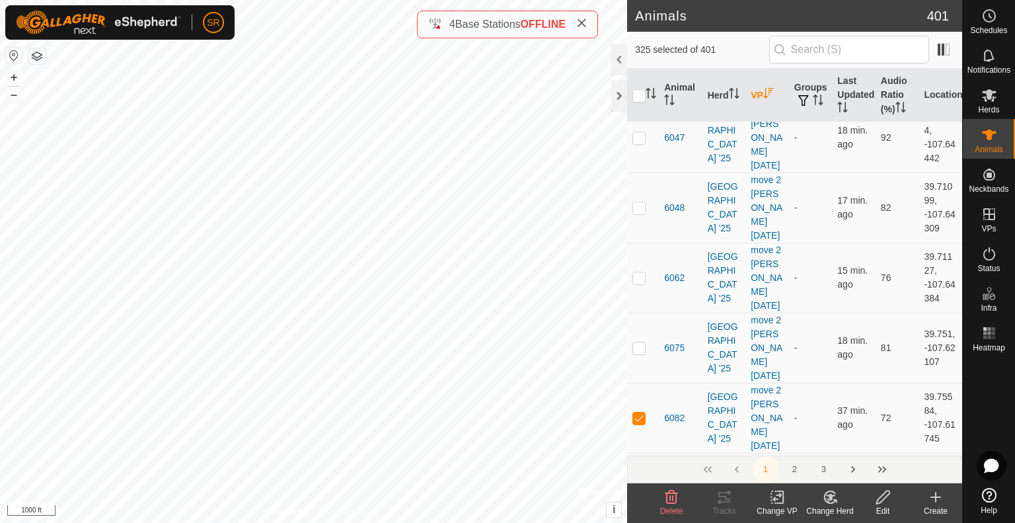
scroll to position [5024, 0]
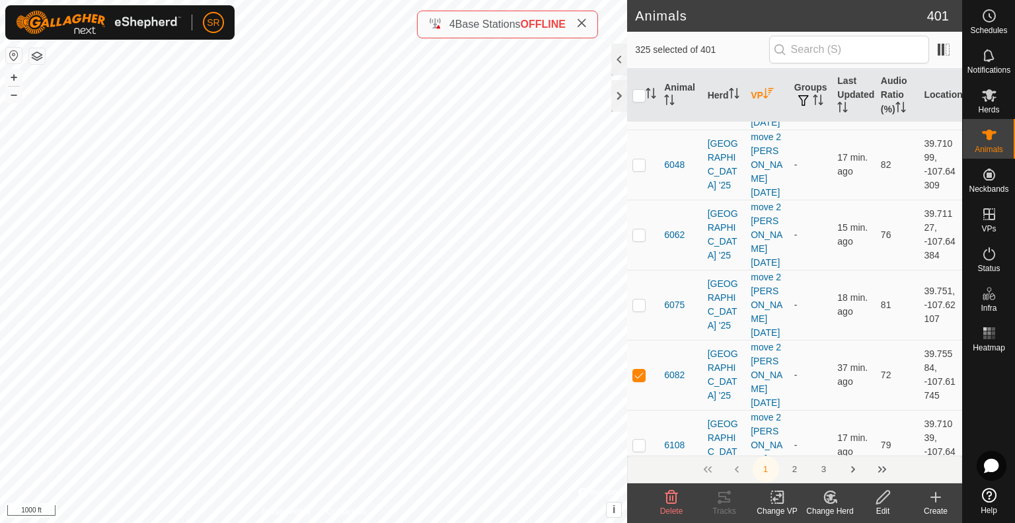
scroll to position [5090, 0]
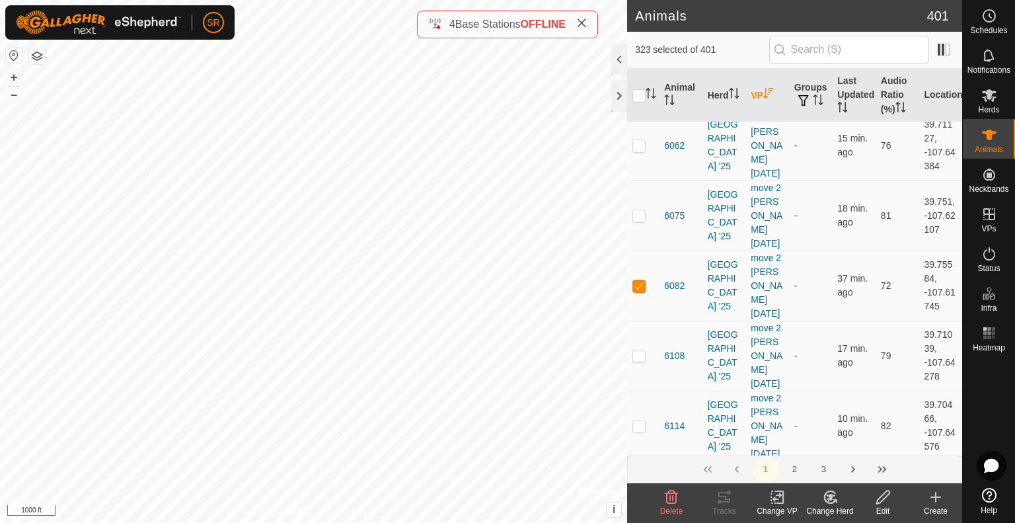
scroll to position [5222, 0]
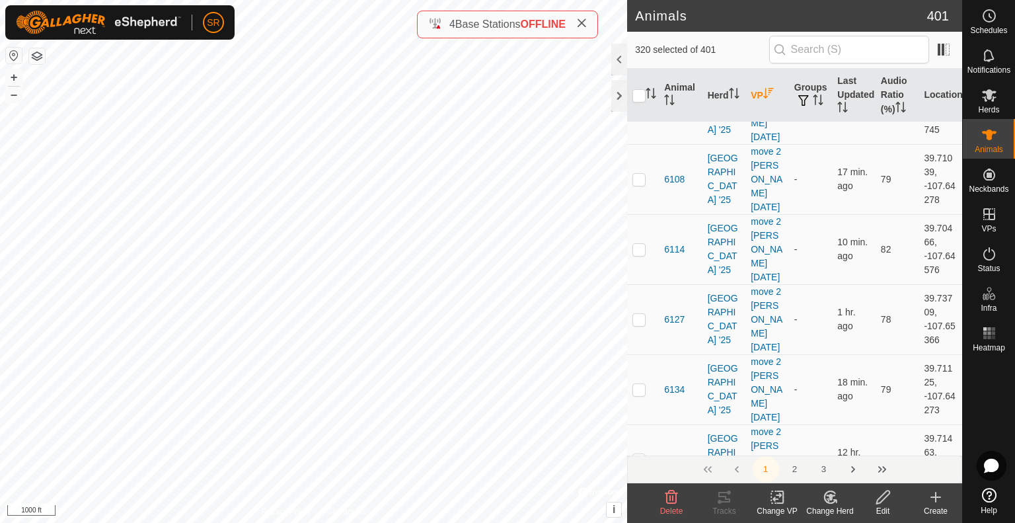
scroll to position [5354, 0]
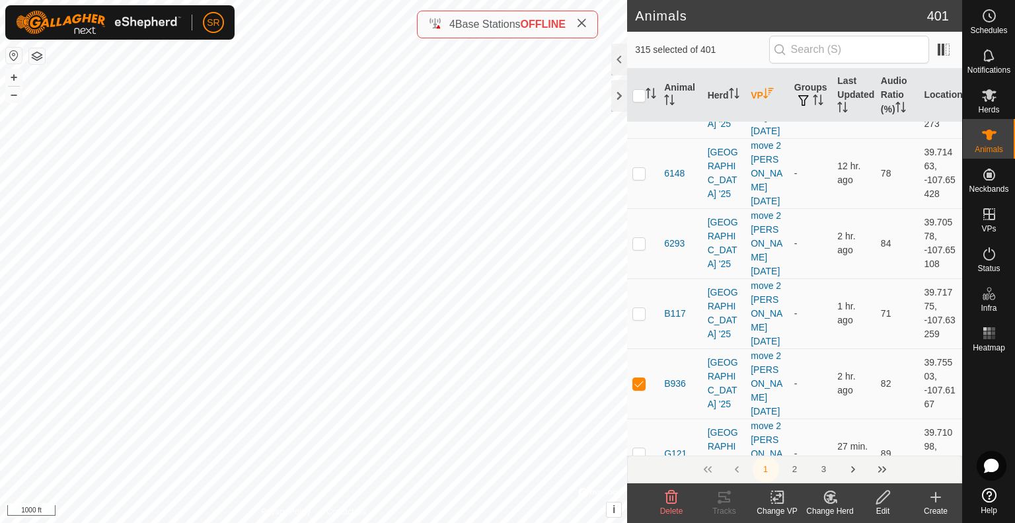
scroll to position [5685, 0]
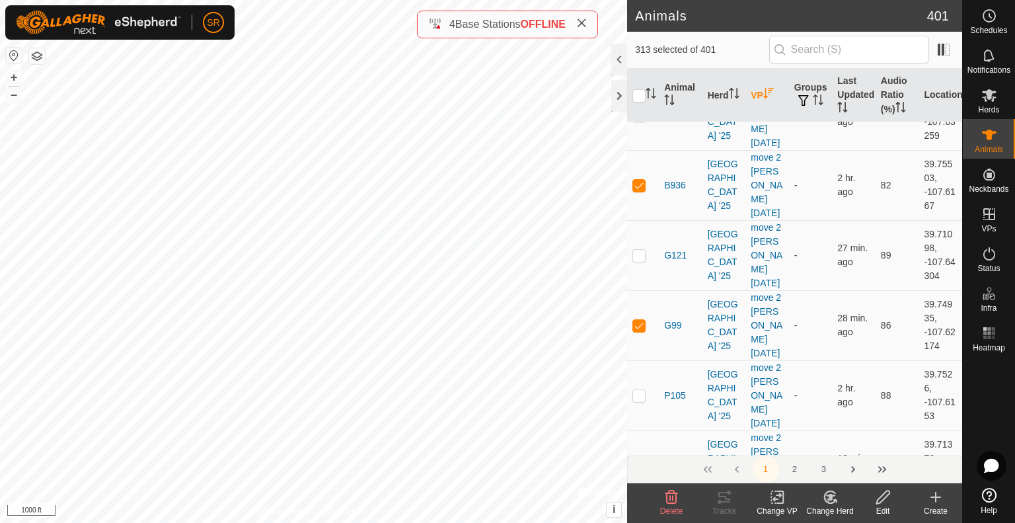
click at [884, 50] on input "text" at bounding box center [849, 50] width 160 height 28
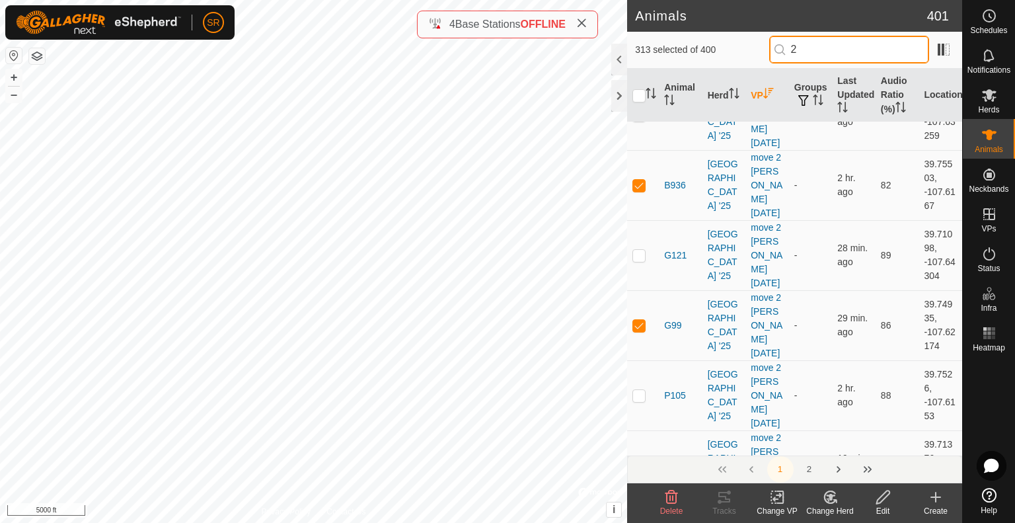
scroll to position [0, 0]
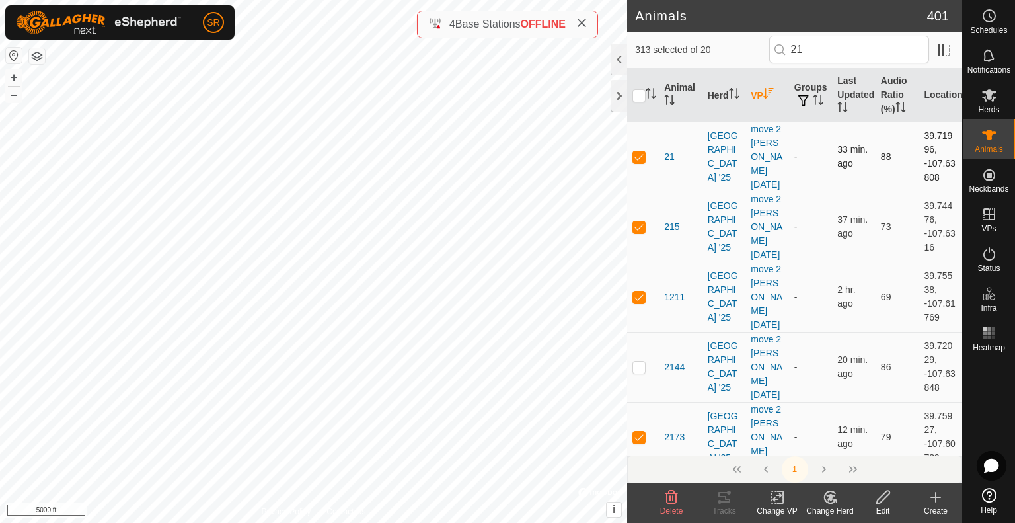
click at [642, 151] on p-checkbox at bounding box center [639, 156] width 13 height 11
drag, startPoint x: 824, startPoint y: 50, endPoint x: 800, endPoint y: 55, distance: 24.4
click at [800, 55] on input "21" at bounding box center [849, 50] width 160 height 28
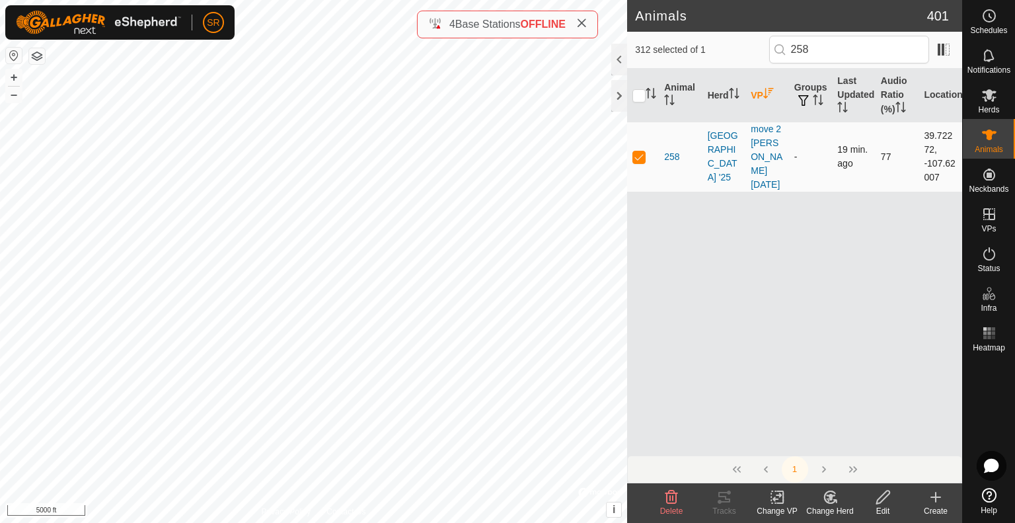
click at [643, 151] on p-checkbox at bounding box center [639, 156] width 13 height 11
drag, startPoint x: 825, startPoint y: 52, endPoint x: 790, endPoint y: 57, distance: 35.4
click at [790, 57] on input "258" at bounding box center [849, 50] width 160 height 28
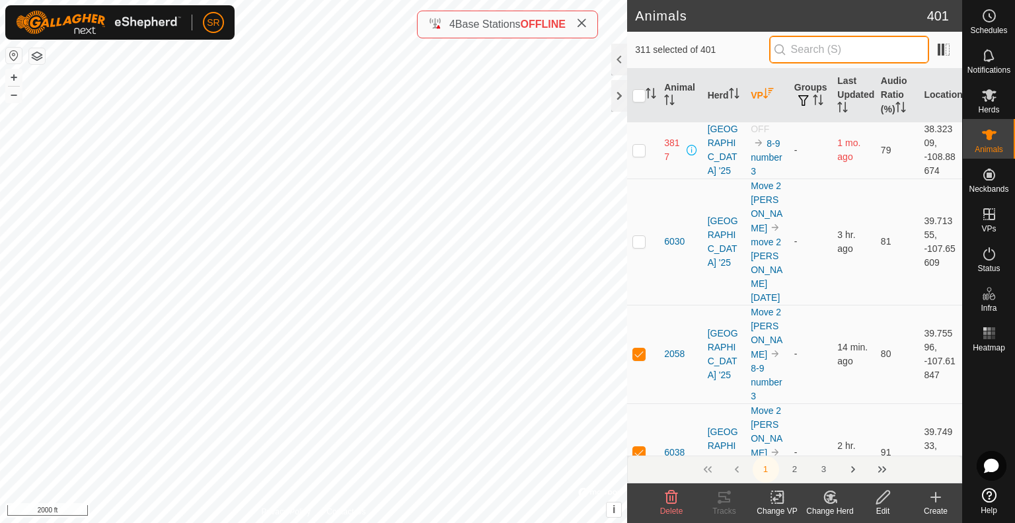
click at [855, 50] on input "text" at bounding box center [849, 50] width 160 height 28
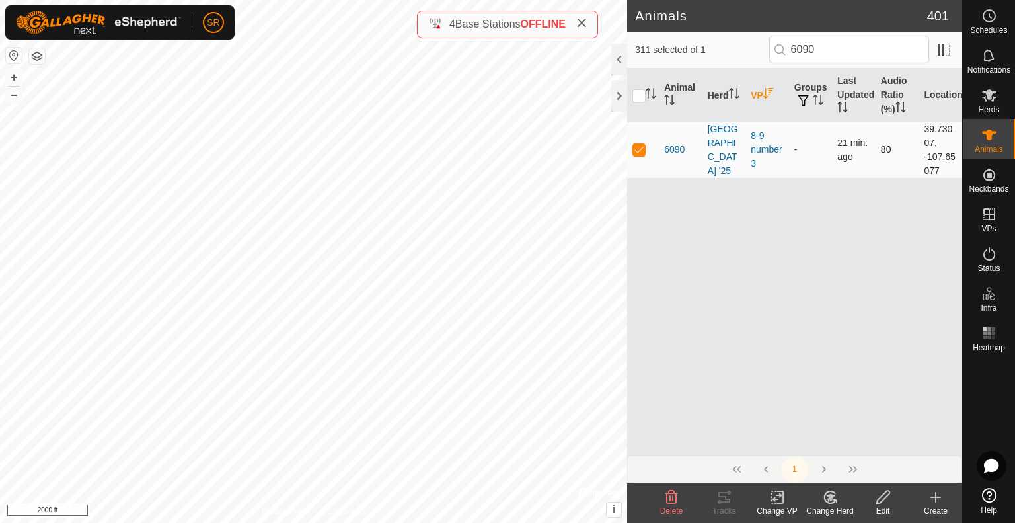
click at [635, 147] on p-checkbox at bounding box center [639, 149] width 13 height 11
click at [641, 147] on p-checkbox at bounding box center [639, 149] width 13 height 11
click at [641, 148] on p-checkbox at bounding box center [639, 149] width 13 height 11
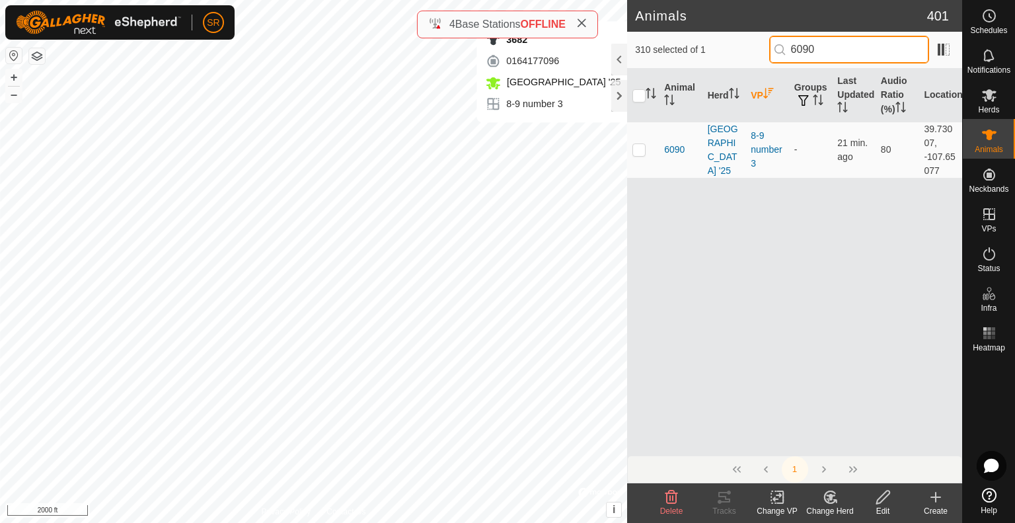
drag, startPoint x: 830, startPoint y: 54, endPoint x: 810, endPoint y: 52, distance: 19.9
click at [810, 52] on input "6090" at bounding box center [849, 50] width 160 height 28
click at [830, 47] on input "6090" at bounding box center [849, 50] width 160 height 28
click at [642, 149] on p-checkbox at bounding box center [639, 149] width 13 height 11
drag, startPoint x: 851, startPoint y: 43, endPoint x: 793, endPoint y: 44, distance: 58.2
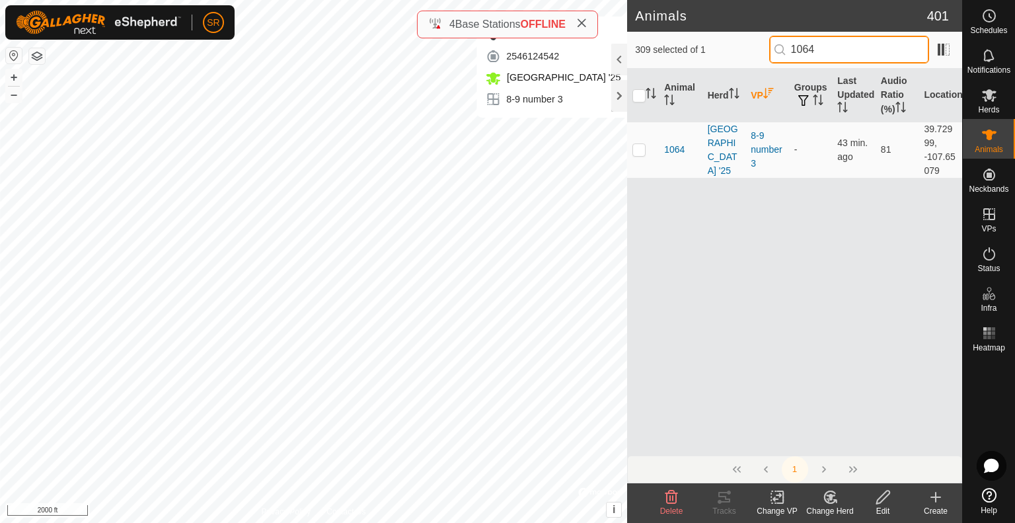
click at [793, 47] on input "1064" at bounding box center [849, 50] width 160 height 28
click at [639, 147] on p-checkbox at bounding box center [639, 149] width 13 height 11
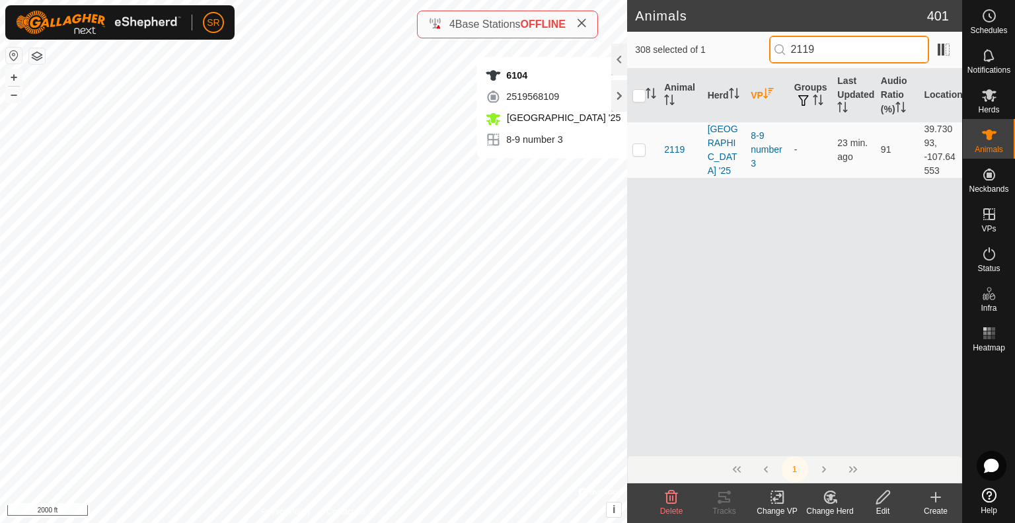
drag, startPoint x: 819, startPoint y: 48, endPoint x: 743, endPoint y: 49, distance: 76.0
click at [746, 45] on div "308 selected of 1 2119" at bounding box center [794, 50] width 319 height 28
click at [640, 147] on p-checkbox at bounding box center [639, 149] width 13 height 11
drag, startPoint x: 851, startPoint y: 55, endPoint x: 805, endPoint y: 56, distance: 46.3
click at [805, 56] on input "6180" at bounding box center [849, 50] width 160 height 28
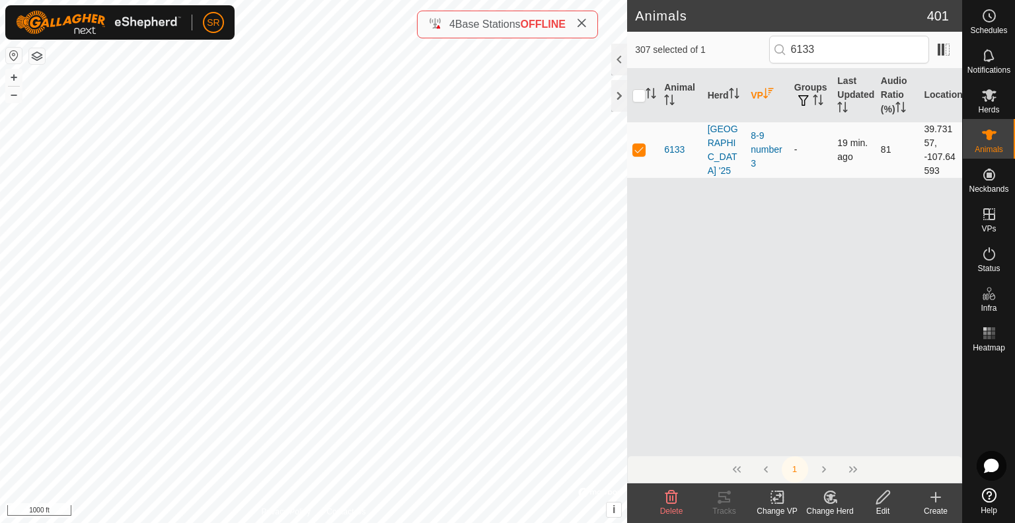
click at [637, 147] on p-checkbox at bounding box center [639, 149] width 13 height 11
drag, startPoint x: 828, startPoint y: 55, endPoint x: 807, endPoint y: 57, distance: 20.6
click at [808, 55] on input "6133" at bounding box center [849, 50] width 160 height 28
click at [639, 149] on p-checkbox at bounding box center [639, 149] width 13 height 11
drag, startPoint x: 848, startPoint y: 44, endPoint x: 800, endPoint y: 54, distance: 48.6
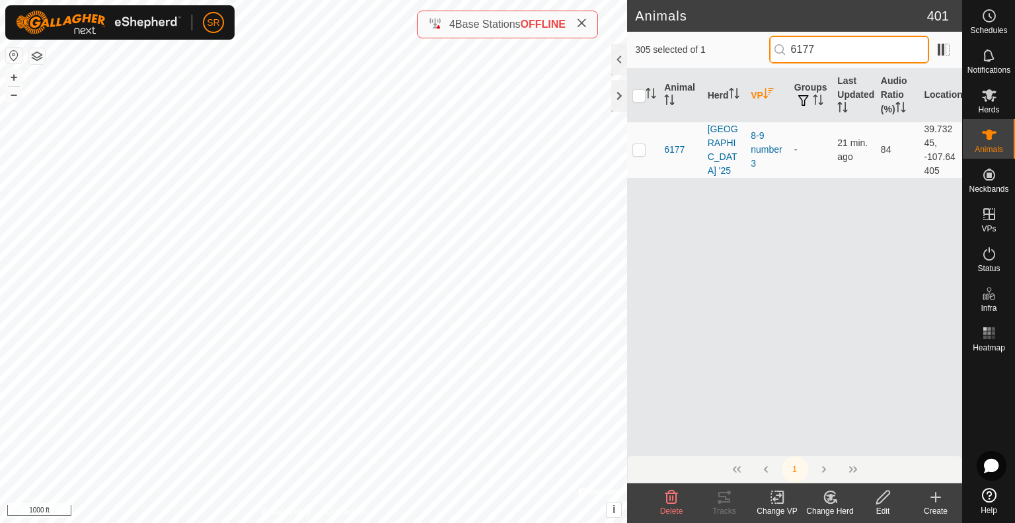
click at [800, 54] on input "6177" at bounding box center [849, 50] width 160 height 28
click at [637, 148] on p-checkbox at bounding box center [639, 149] width 13 height 11
drag, startPoint x: 873, startPoint y: 53, endPoint x: 806, endPoint y: 55, distance: 66.1
click at [806, 55] on input "6010" at bounding box center [849, 50] width 160 height 28
click at [642, 147] on p-checkbox at bounding box center [639, 149] width 13 height 11
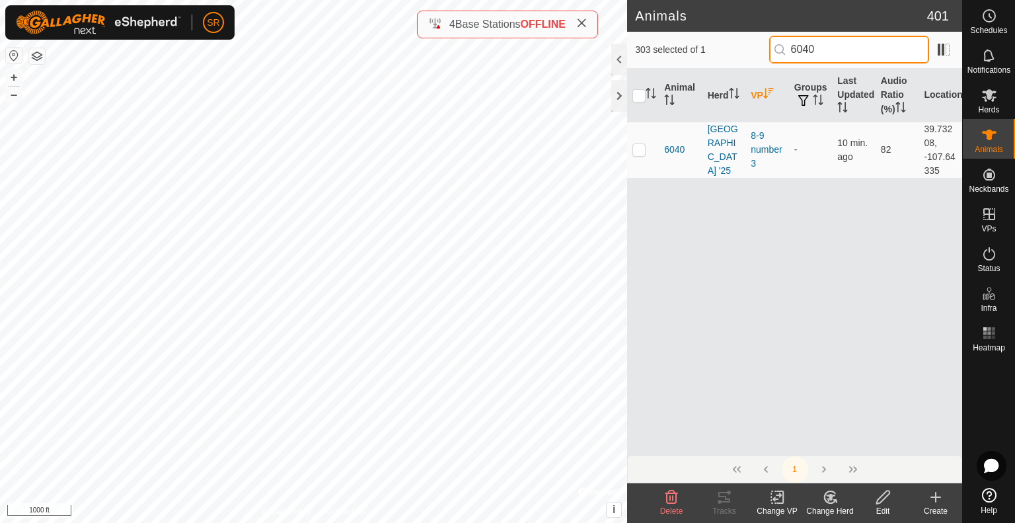
drag, startPoint x: 830, startPoint y: 52, endPoint x: 783, endPoint y: 60, distance: 48.2
click at [783, 60] on input "6040" at bounding box center [849, 50] width 160 height 28
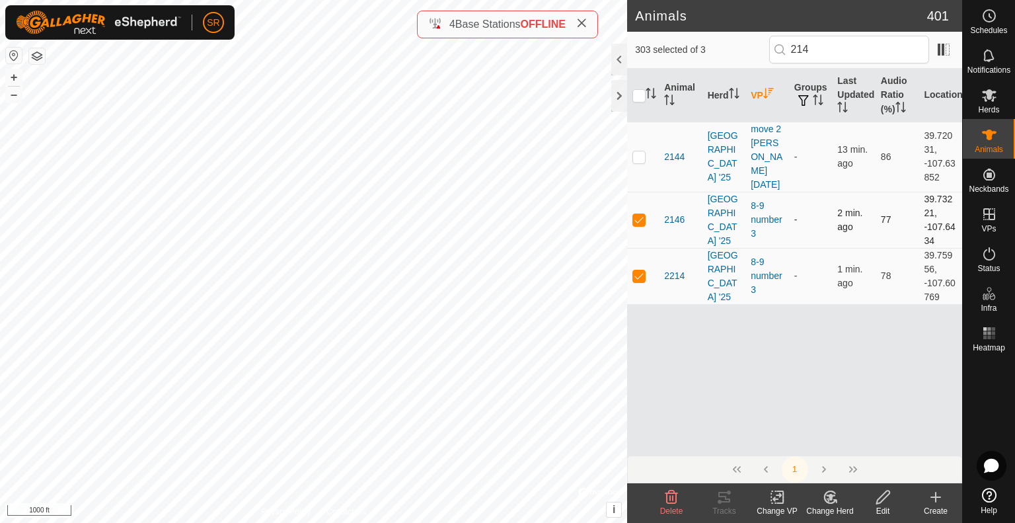
click at [639, 214] on p-checkbox at bounding box center [639, 219] width 13 height 11
drag, startPoint x: 859, startPoint y: 52, endPoint x: 737, endPoint y: 59, distance: 122.5
click at [738, 61] on div "302 selected of 3 214" at bounding box center [794, 50] width 319 height 28
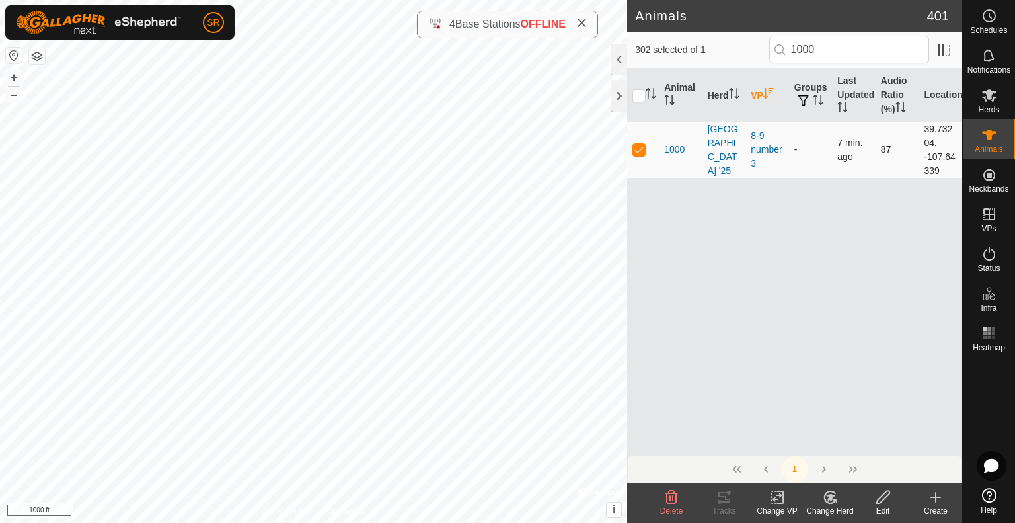
click at [636, 151] on p-checkbox at bounding box center [639, 149] width 13 height 11
drag, startPoint x: 835, startPoint y: 52, endPoint x: 806, endPoint y: 52, distance: 29.1
click at [806, 52] on input "1000" at bounding box center [849, 50] width 160 height 28
click at [639, 142] on td at bounding box center [643, 150] width 32 height 56
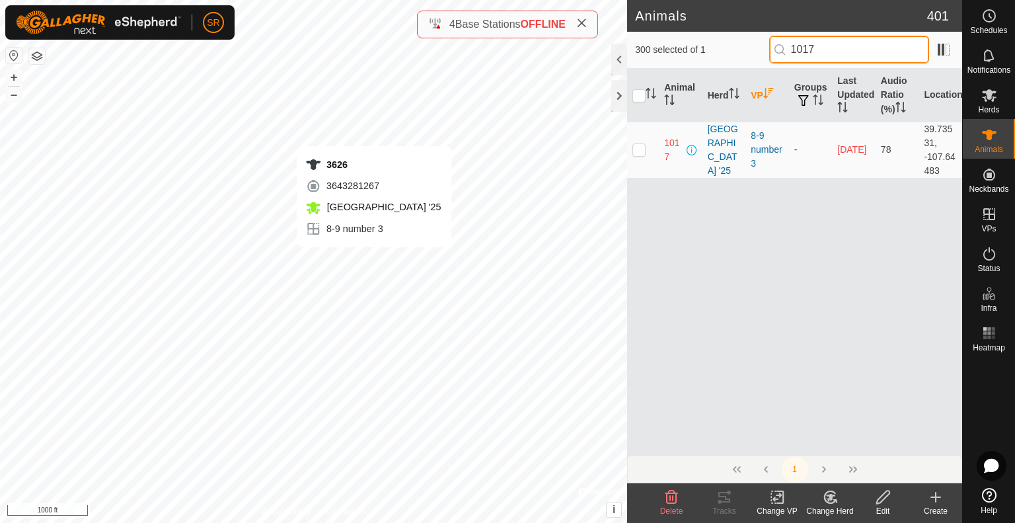
drag, startPoint x: 828, startPoint y: 55, endPoint x: 793, endPoint y: 58, distance: 35.2
click at [793, 58] on input "1017" at bounding box center [849, 50] width 160 height 28
click at [638, 145] on p-checkbox at bounding box center [639, 149] width 13 height 11
drag, startPoint x: 804, startPoint y: 54, endPoint x: 769, endPoint y: 55, distance: 34.4
click at [771, 57] on div "299 selected of 1 6003" at bounding box center [794, 50] width 319 height 28
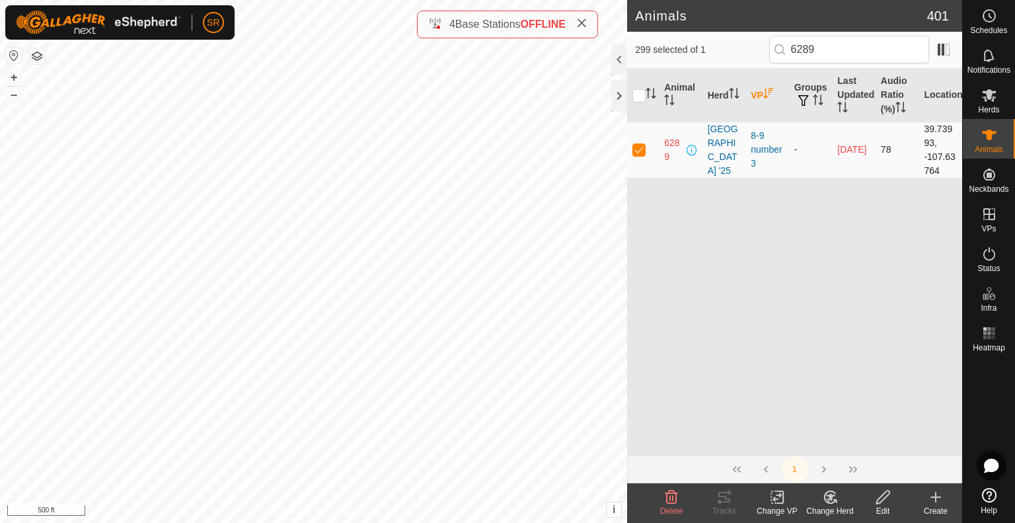
click at [639, 150] on p-checkbox at bounding box center [639, 149] width 13 height 11
drag, startPoint x: 832, startPoint y: 52, endPoint x: 771, endPoint y: 54, distance: 60.8
click at [784, 58] on input "6289" at bounding box center [849, 50] width 160 height 28
click at [639, 149] on p-checkbox at bounding box center [639, 149] width 13 height 11
drag, startPoint x: 821, startPoint y: 59, endPoint x: 777, endPoint y: 73, distance: 46.0
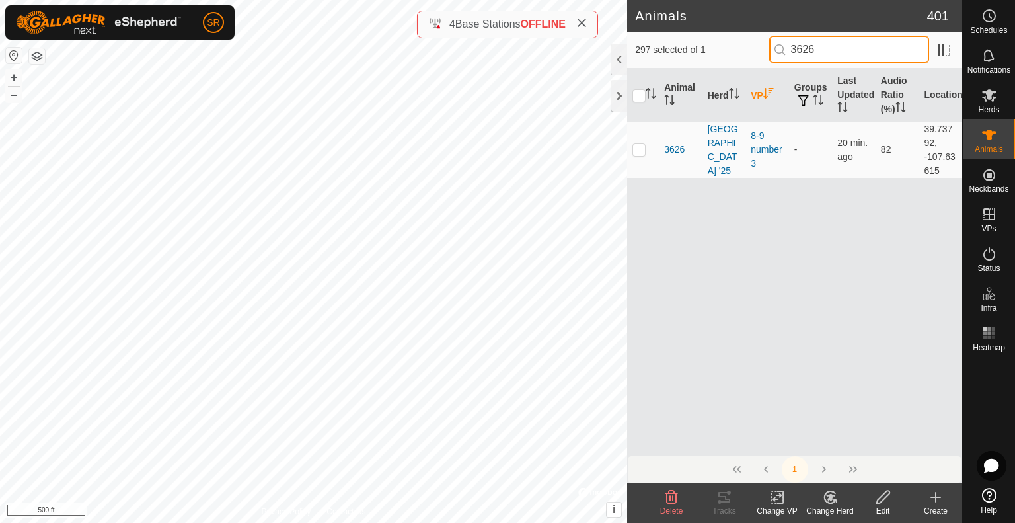
click at [777, 73] on div "297 selected of 1 3626 Animal Herd VP Groups Last Updated Audio Ratio (%) Locat…" at bounding box center [794, 257] width 335 height 451
click at [642, 151] on p-checkbox at bounding box center [639, 149] width 13 height 11
drag, startPoint x: 824, startPoint y: 55, endPoint x: 808, endPoint y: 55, distance: 15.2
click at [808, 55] on input "2330" at bounding box center [849, 50] width 160 height 28
click at [642, 149] on p-checkbox at bounding box center [639, 149] width 13 height 11
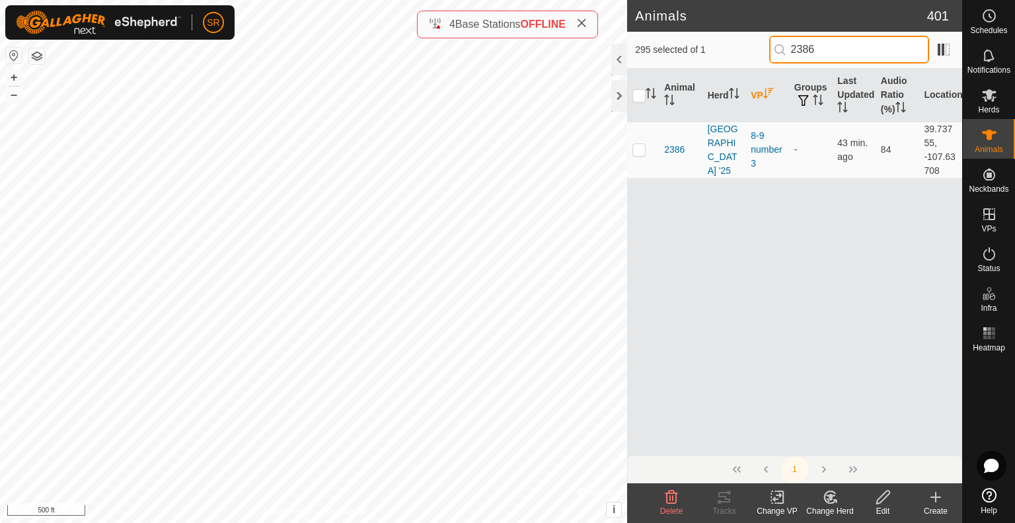
drag, startPoint x: 822, startPoint y: 56, endPoint x: 772, endPoint y: 59, distance: 50.3
click at [772, 62] on div "295 selected of 1 2386" at bounding box center [794, 50] width 319 height 28
click at [640, 149] on p-checkbox at bounding box center [639, 149] width 13 height 11
drag, startPoint x: 849, startPoint y: 50, endPoint x: 762, endPoint y: 72, distance: 89.3
click at [767, 50] on div "294 selected of 1 42b" at bounding box center [794, 50] width 319 height 28
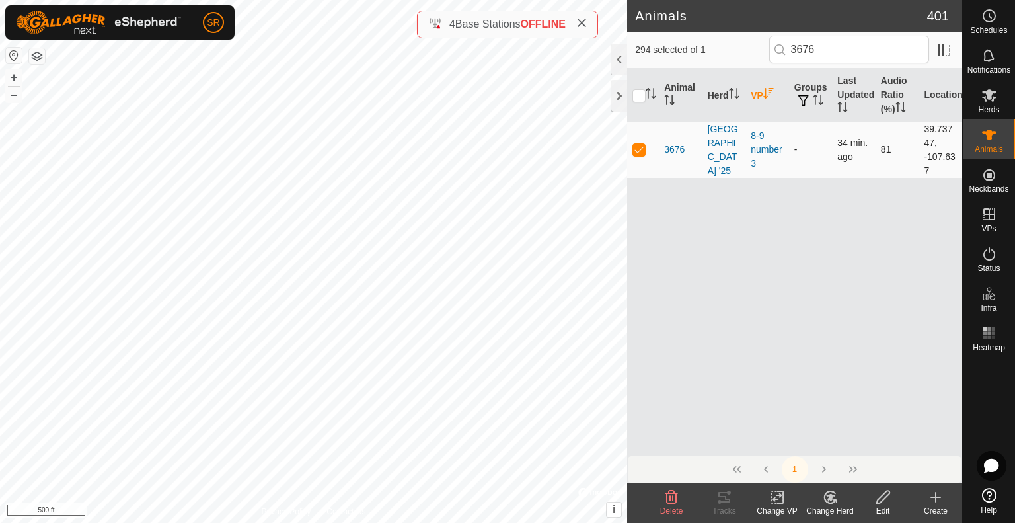
click at [642, 148] on p-checkbox at bounding box center [639, 149] width 13 height 11
drag, startPoint x: 848, startPoint y: 51, endPoint x: 780, endPoint y: 56, distance: 68.2
click at [780, 56] on input "3676" at bounding box center [849, 50] width 160 height 28
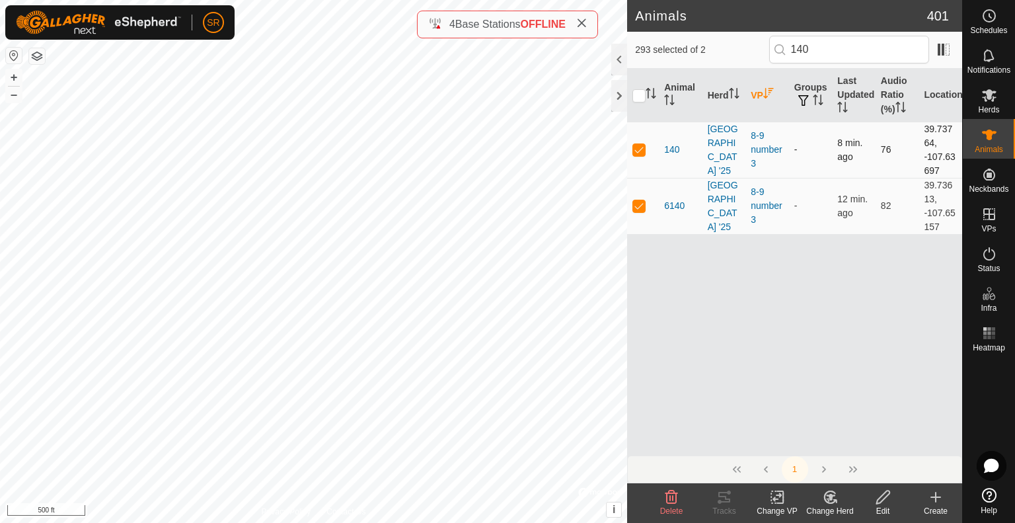
click at [639, 149] on p-checkbox at bounding box center [639, 149] width 13 height 11
drag, startPoint x: 811, startPoint y: 56, endPoint x: 737, endPoint y: 52, distance: 74.2
click at [740, 55] on div "292 selected of 2 140" at bounding box center [794, 50] width 319 height 28
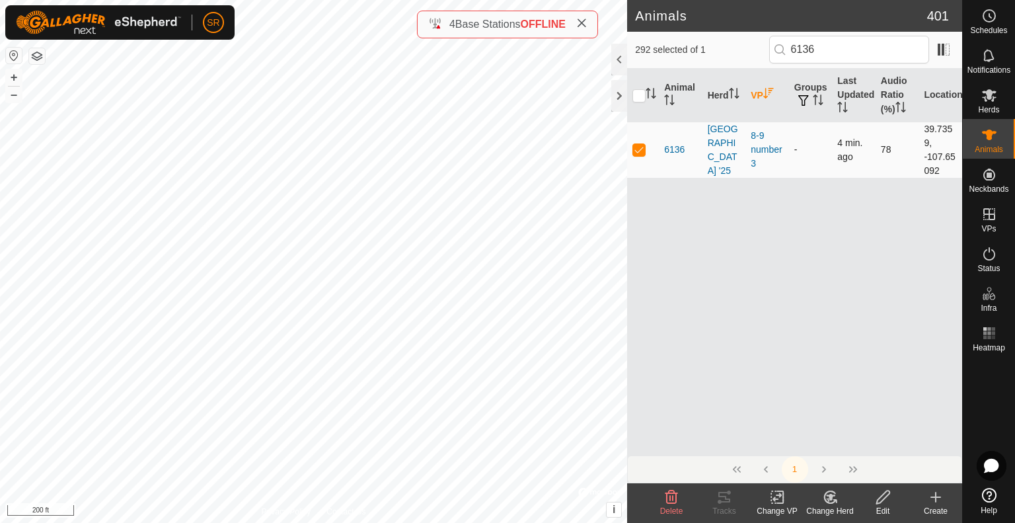
click at [641, 149] on p-checkbox at bounding box center [639, 149] width 13 height 11
drag, startPoint x: 813, startPoint y: 55, endPoint x: 745, endPoint y: 52, distance: 68.1
click at [746, 53] on div "291 selected of 1 6136" at bounding box center [794, 50] width 319 height 28
click at [644, 146] on p-checkbox at bounding box center [639, 149] width 13 height 11
drag, startPoint x: 836, startPoint y: 50, endPoint x: 713, endPoint y: 60, distance: 124.1
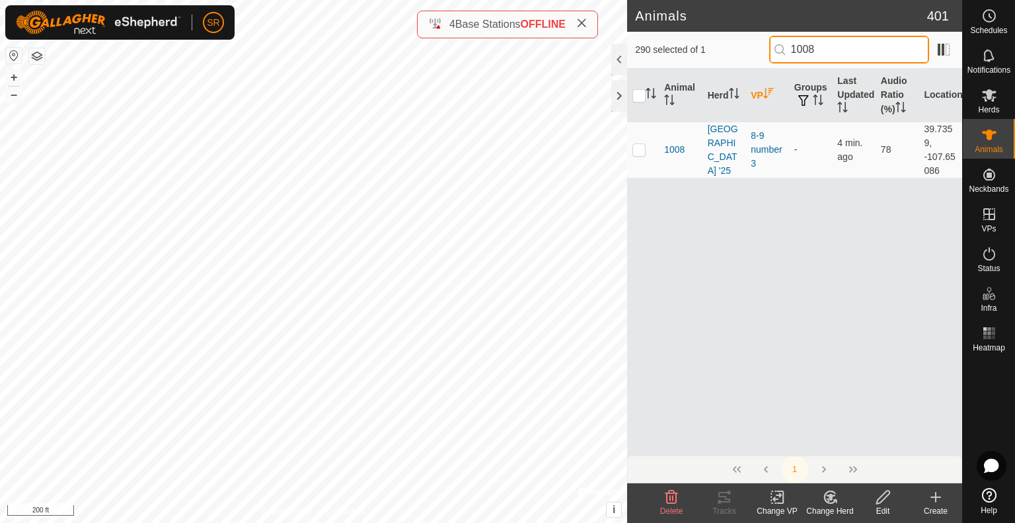
click at [715, 58] on div "290 selected of 1 1008" at bounding box center [794, 50] width 319 height 28
click at [641, 144] on p-checkbox at bounding box center [639, 149] width 13 height 11
drag, startPoint x: 852, startPoint y: 52, endPoint x: 711, endPoint y: 52, distance: 140.8
click at [711, 52] on div "289 selected of 1 3003" at bounding box center [794, 50] width 319 height 28
click at [641, 145] on p-checkbox at bounding box center [639, 149] width 13 height 11
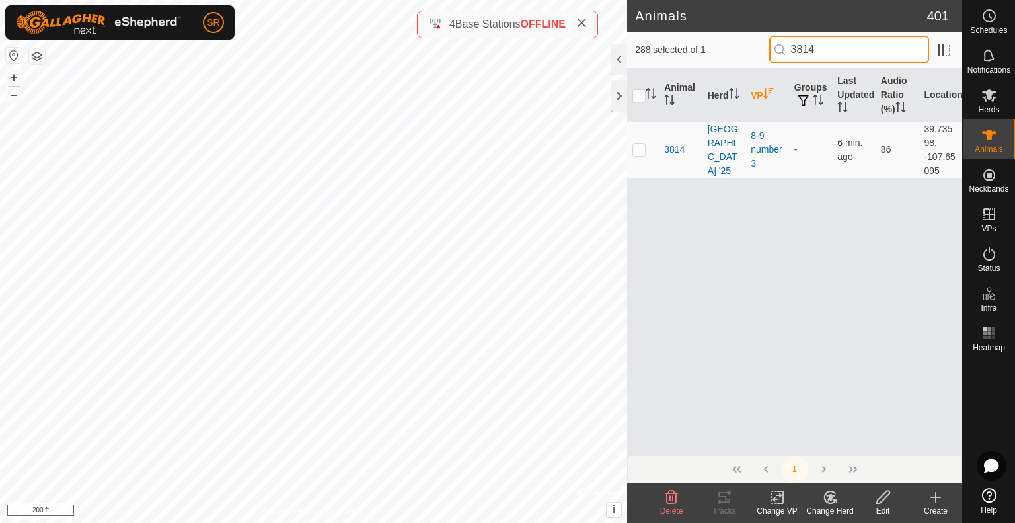
drag, startPoint x: 847, startPoint y: 48, endPoint x: 785, endPoint y: 55, distance: 62.5
click at [785, 55] on p-iconfield "3814" at bounding box center [849, 50] width 160 height 28
click at [638, 143] on td at bounding box center [643, 150] width 32 height 56
drag, startPoint x: 828, startPoint y: 52, endPoint x: 769, endPoint y: 52, distance: 58.8
click at [769, 52] on div "287 selected of 1 6131" at bounding box center [794, 50] width 319 height 28
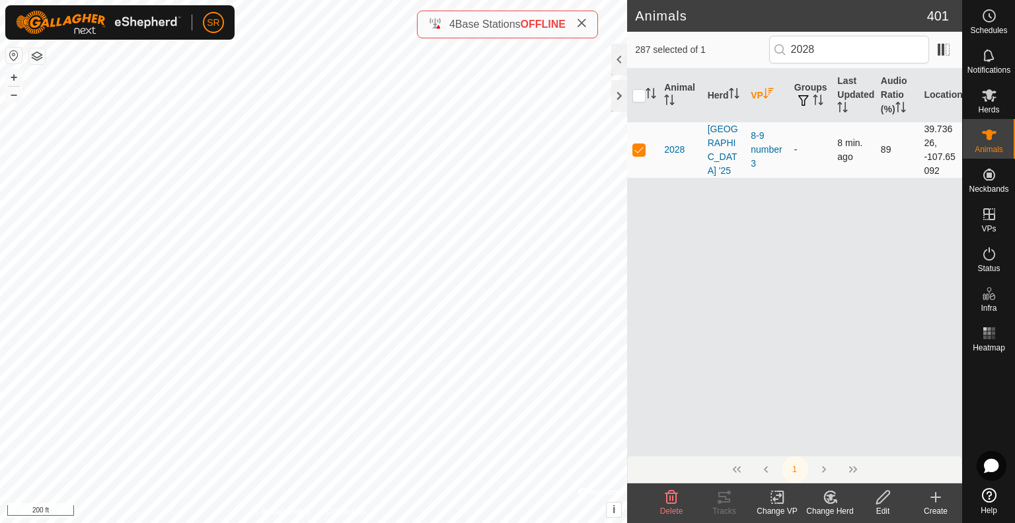
click at [644, 145] on p-checkbox at bounding box center [639, 149] width 13 height 11
drag, startPoint x: 833, startPoint y: 48, endPoint x: 718, endPoint y: 48, distance: 115.0
click at [718, 44] on div "286 selected of 1 2028" at bounding box center [794, 50] width 319 height 28
click at [642, 144] on p-checkbox at bounding box center [639, 149] width 13 height 11
drag, startPoint x: 869, startPoint y: 59, endPoint x: 788, endPoint y: 65, distance: 81.5
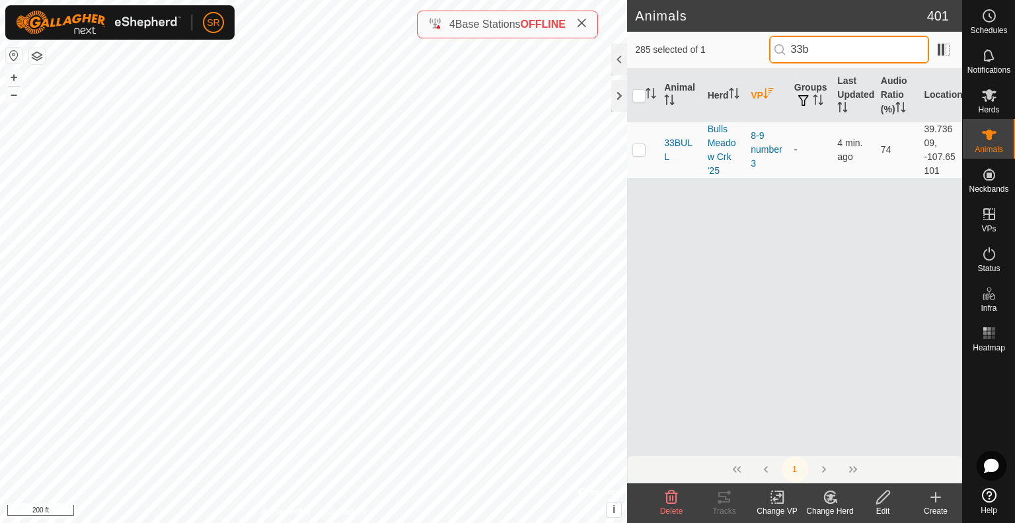
click at [788, 66] on div "285 selected of 1 33b" at bounding box center [794, 50] width 335 height 37
click at [643, 149] on p-checkbox at bounding box center [639, 149] width 13 height 11
drag, startPoint x: 882, startPoint y: 54, endPoint x: 722, endPoint y: 61, distance: 160.8
click at [722, 62] on div "284 selected of 1 6181" at bounding box center [794, 50] width 319 height 28
click at [642, 150] on p-checkbox at bounding box center [639, 149] width 13 height 11
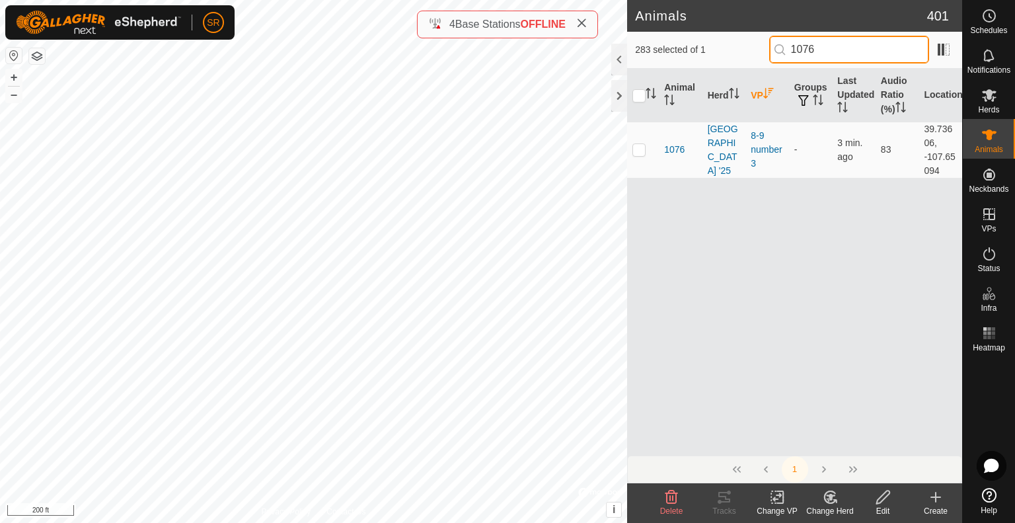
drag, startPoint x: 839, startPoint y: 52, endPoint x: 751, endPoint y: 46, distance: 88.8
click at [751, 47] on div "283 selected of 1 1076" at bounding box center [794, 50] width 319 height 28
click at [640, 146] on p-checkbox at bounding box center [639, 149] width 13 height 11
drag, startPoint x: 822, startPoint y: 54, endPoint x: 753, endPoint y: 53, distance: 68.7
click at [754, 53] on div "282 selected of 1 6026" at bounding box center [794, 50] width 319 height 28
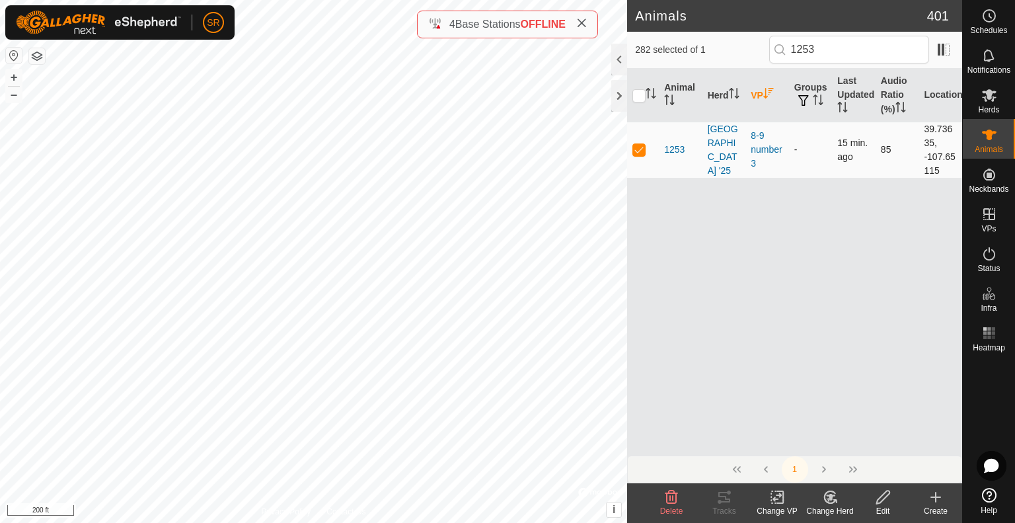
click at [639, 153] on p-checkbox at bounding box center [639, 149] width 13 height 11
drag, startPoint x: 800, startPoint y: 52, endPoint x: 752, endPoint y: 60, distance: 48.4
click at [754, 52] on div "281 selected of 1 1253" at bounding box center [794, 50] width 319 height 28
click at [642, 150] on p-checkbox at bounding box center [639, 149] width 13 height 11
drag, startPoint x: 836, startPoint y: 54, endPoint x: 767, endPoint y: 52, distance: 69.5
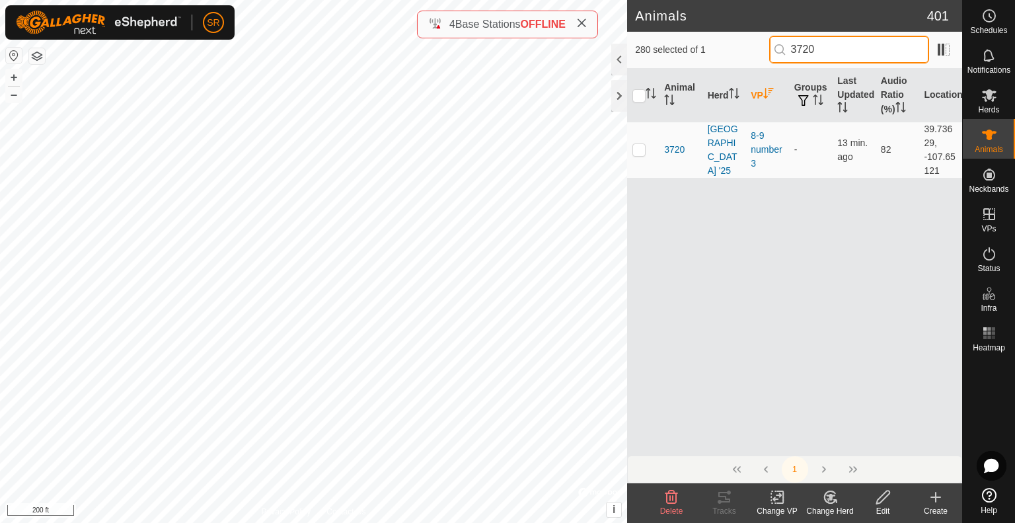
click at [767, 52] on div "280 selected of 1 3720" at bounding box center [794, 50] width 319 height 28
click at [640, 148] on p-checkbox at bounding box center [639, 149] width 13 height 11
drag, startPoint x: 828, startPoint y: 52, endPoint x: 809, endPoint y: 55, distance: 18.7
click at [809, 55] on input "6107" at bounding box center [849, 50] width 160 height 28
click at [642, 145] on p-checkbox at bounding box center [639, 149] width 13 height 11
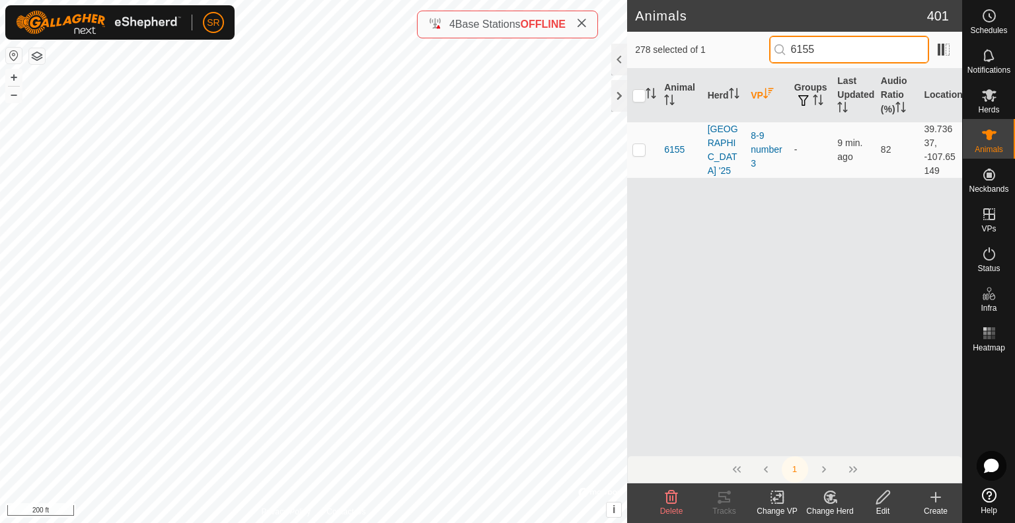
drag, startPoint x: 859, startPoint y: 54, endPoint x: 790, endPoint y: 59, distance: 68.9
click at [790, 59] on input "6155" at bounding box center [849, 50] width 160 height 28
click at [638, 148] on p-checkbox at bounding box center [639, 149] width 13 height 11
drag, startPoint x: 831, startPoint y: 55, endPoint x: 760, endPoint y: 41, distance: 72.1
click at [767, 47] on div "277 selected of 1 3852" at bounding box center [794, 50] width 319 height 28
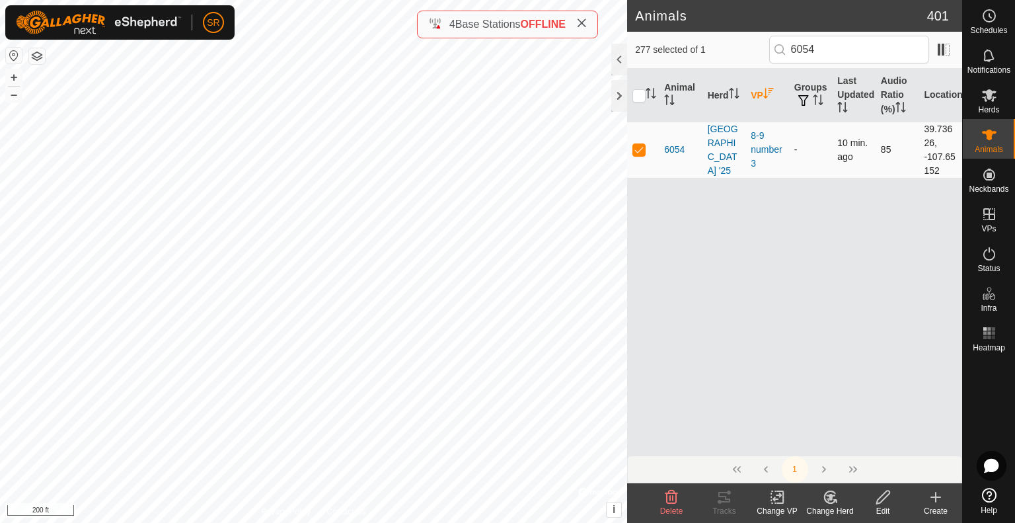
click at [637, 153] on p-checkbox at bounding box center [639, 149] width 13 height 11
drag, startPoint x: 833, startPoint y: 50, endPoint x: 802, endPoint y: 58, distance: 32.1
click at [802, 58] on input "6054" at bounding box center [849, 50] width 160 height 28
click at [637, 145] on p-checkbox at bounding box center [639, 149] width 13 height 11
drag, startPoint x: 841, startPoint y: 53, endPoint x: 808, endPoint y: 55, distance: 33.1
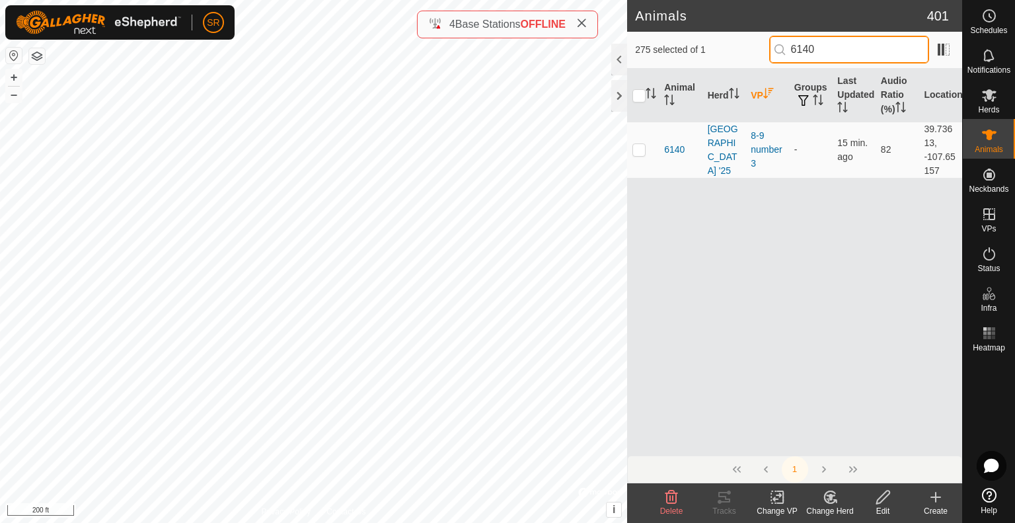
click at [808, 55] on input "6140" at bounding box center [849, 50] width 160 height 28
click at [642, 150] on p-checkbox at bounding box center [639, 149] width 13 height 11
drag, startPoint x: 832, startPoint y: 52, endPoint x: 754, endPoint y: 53, distance: 78.7
click at [754, 53] on div "274 selected of 1 6132" at bounding box center [794, 50] width 319 height 28
click at [640, 153] on p-checkbox at bounding box center [639, 149] width 13 height 11
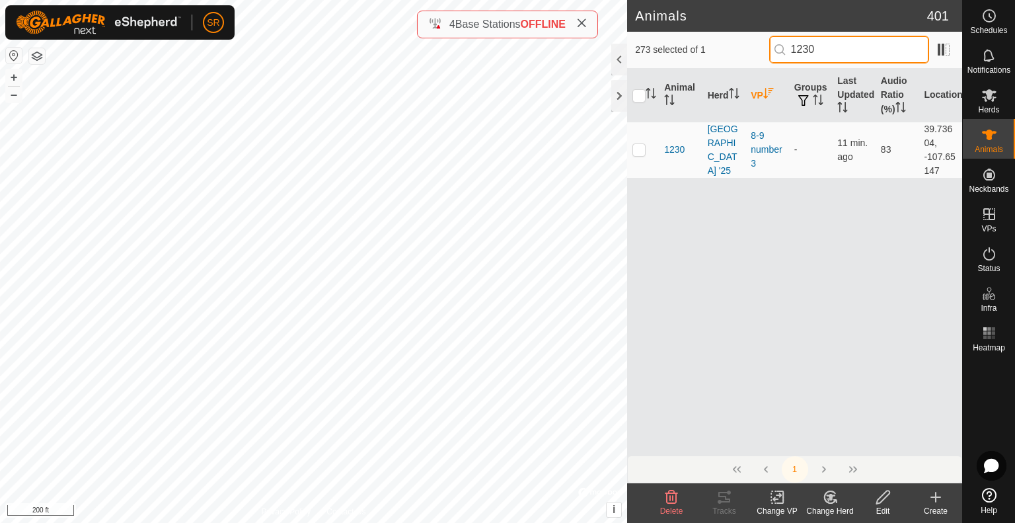
drag, startPoint x: 832, startPoint y: 52, endPoint x: 761, endPoint y: 43, distance: 71.3
click at [763, 42] on div "273 selected of 1 1230" at bounding box center [794, 50] width 319 height 28
click at [640, 149] on p-checkbox at bounding box center [639, 149] width 13 height 11
drag, startPoint x: 828, startPoint y: 51, endPoint x: 801, endPoint y: 58, distance: 27.3
click at [801, 58] on input "3400" at bounding box center [849, 50] width 160 height 28
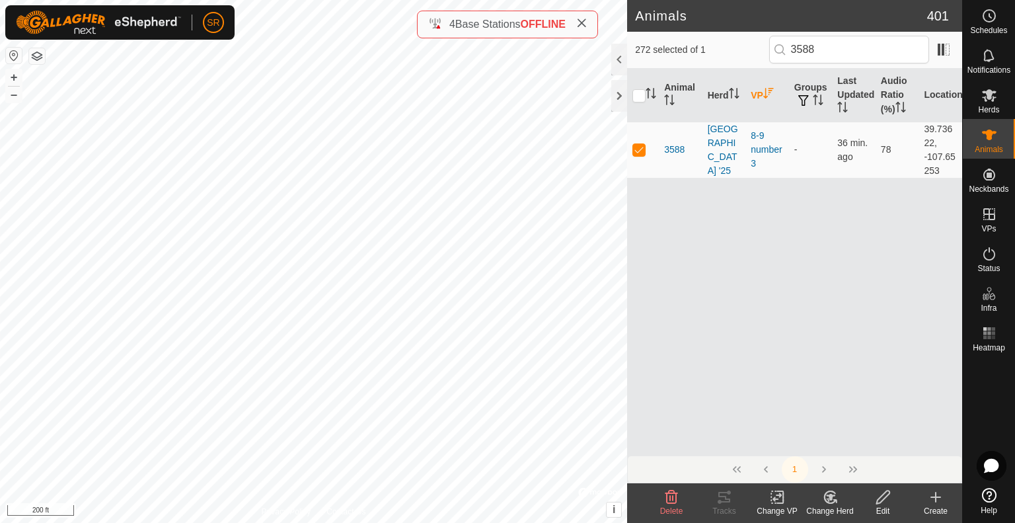
click at [639, 146] on p-checkbox at bounding box center [639, 149] width 13 height 11
checkbox input "false"
drag, startPoint x: 853, startPoint y: 60, endPoint x: 800, endPoint y: 59, distance: 52.9
click at [800, 59] on input "3588" at bounding box center [849, 50] width 160 height 28
type input "3618"
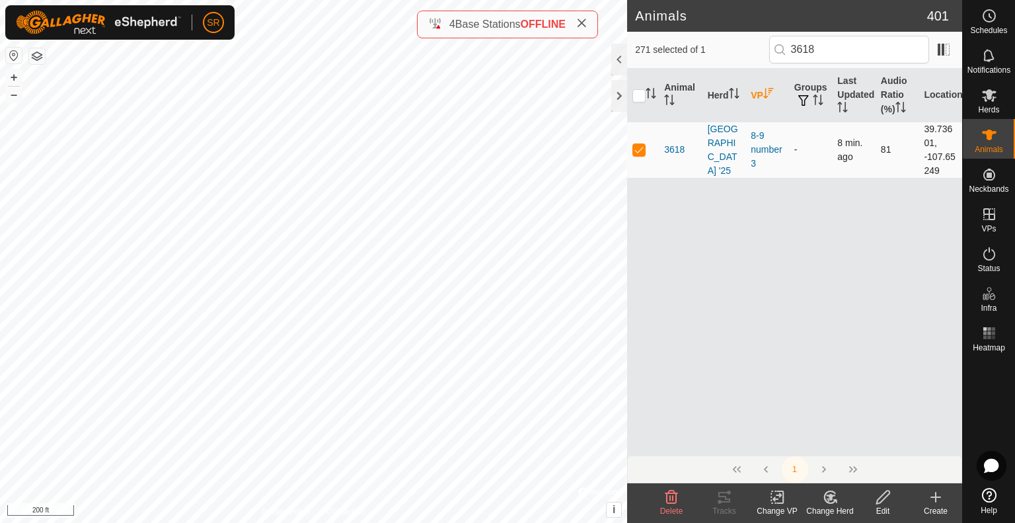
click at [638, 148] on p-checkbox at bounding box center [639, 149] width 13 height 11
checkbox input "false"
drag, startPoint x: 824, startPoint y: 51, endPoint x: 787, endPoint y: 55, distance: 37.9
click at [787, 52] on p-iconfield "3618" at bounding box center [849, 50] width 160 height 28
type input "1131"
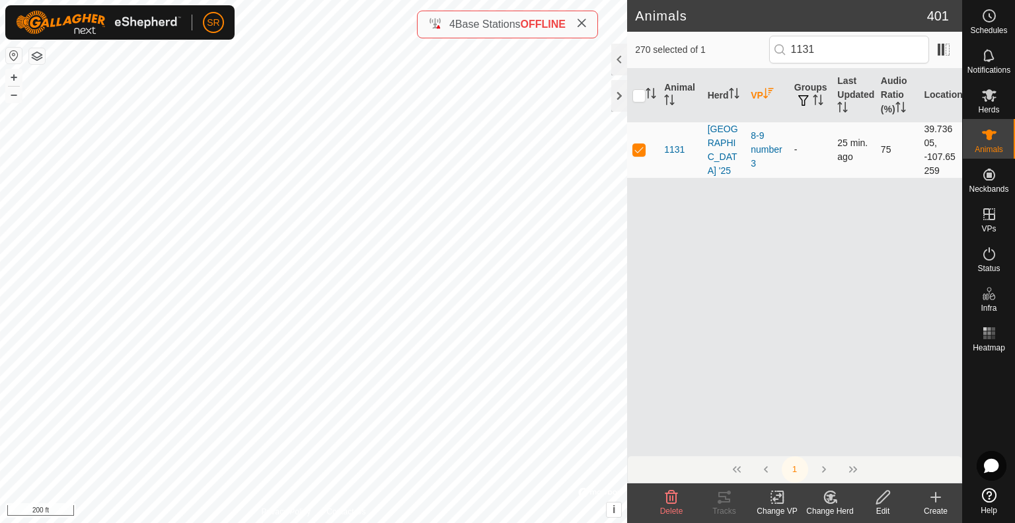
click at [642, 149] on p-checkbox at bounding box center [639, 149] width 13 height 11
checkbox input "false"
drag, startPoint x: 836, startPoint y: 49, endPoint x: 793, endPoint y: 52, distance: 42.4
click at [793, 52] on input "1131" at bounding box center [849, 50] width 160 height 28
type input "6169"
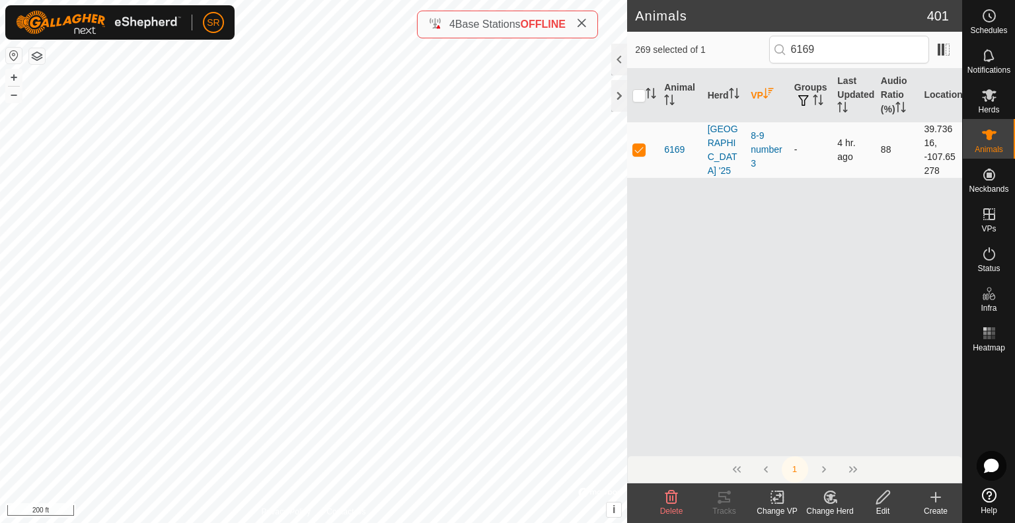
click at [641, 146] on p-checkbox at bounding box center [639, 149] width 13 height 11
checkbox input "false"
drag, startPoint x: 826, startPoint y: 44, endPoint x: 793, endPoint y: 52, distance: 34.6
click at [793, 52] on input "6169" at bounding box center [849, 50] width 160 height 28
type input "1534"
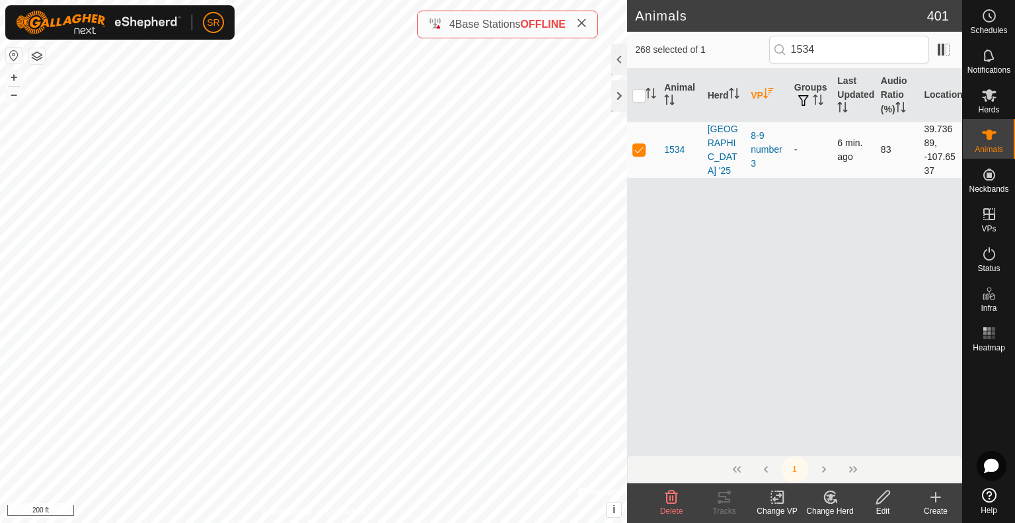
click at [644, 149] on p-checkbox at bounding box center [639, 149] width 13 height 11
checkbox input "false"
drag, startPoint x: 801, startPoint y: 52, endPoint x: 765, endPoint y: 54, distance: 35.7
click at [766, 54] on div "267 selected of 1 1534" at bounding box center [794, 50] width 319 height 28
type input "2168"
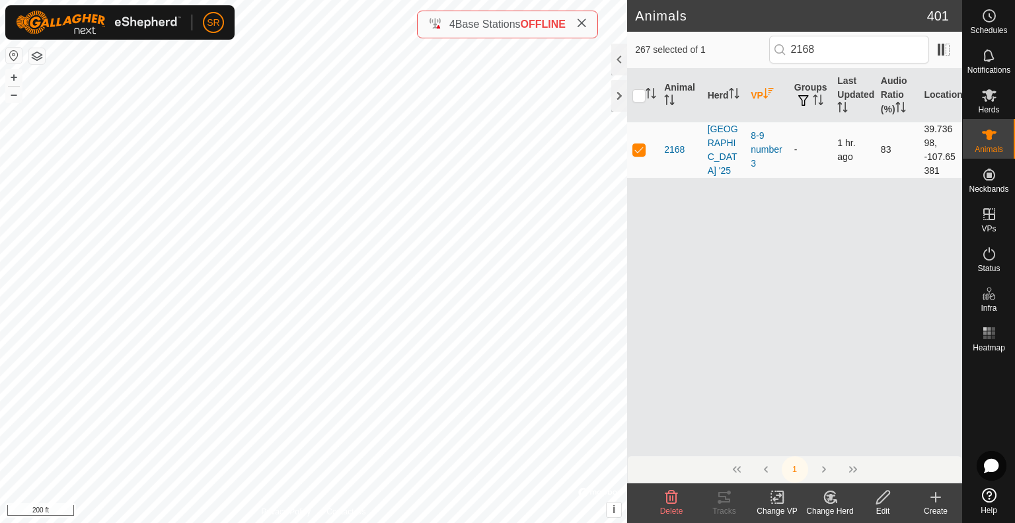
click at [637, 147] on p-checkbox at bounding box center [639, 149] width 13 height 11
checkbox input "false"
drag, startPoint x: 800, startPoint y: 51, endPoint x: 779, endPoint y: 54, distance: 20.8
click at [779, 54] on p-iconfield "2168" at bounding box center [849, 50] width 160 height 28
type input "6014"
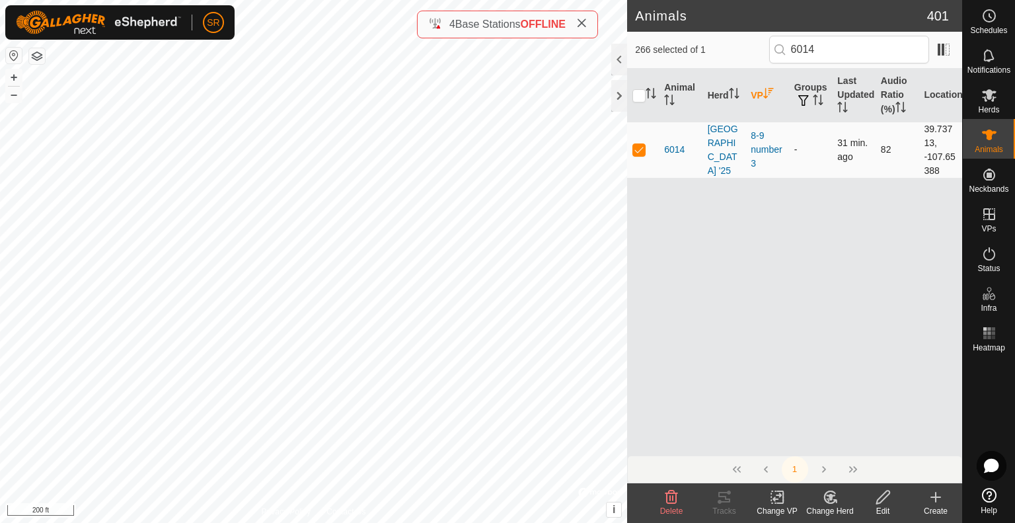
click at [639, 151] on p-checkbox at bounding box center [639, 149] width 13 height 11
checkbox input "false"
drag, startPoint x: 818, startPoint y: 54, endPoint x: 789, endPoint y: 52, distance: 29.2
click at [789, 52] on input "6014" at bounding box center [849, 50] width 160 height 28
type input "3831"
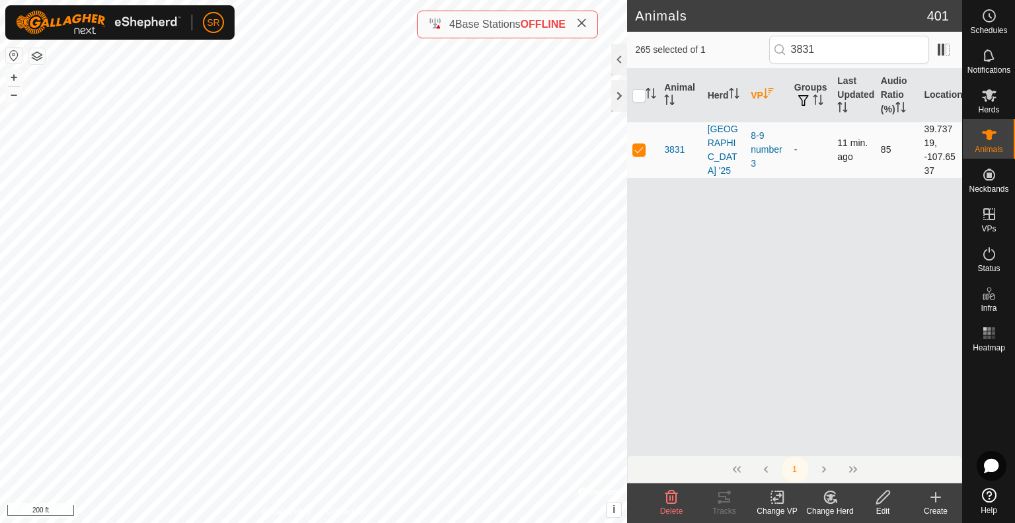
click at [640, 145] on p-checkbox at bounding box center [639, 149] width 13 height 11
checkbox input "false"
drag, startPoint x: 832, startPoint y: 51, endPoint x: 775, endPoint y: 52, distance: 56.9
click at [777, 50] on input "3831" at bounding box center [849, 50] width 160 height 28
type input "2434"
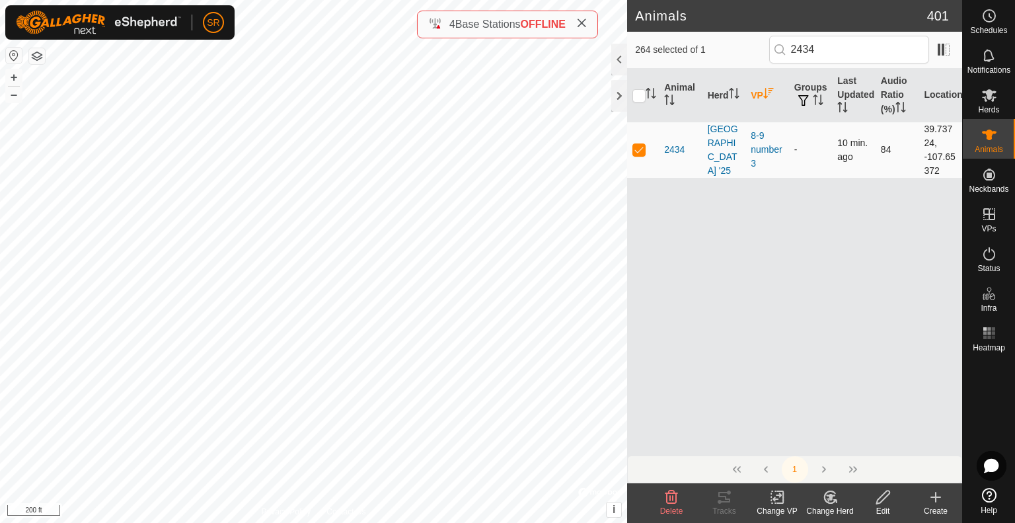
click at [640, 149] on p-checkbox at bounding box center [639, 149] width 13 height 11
checkbox input "false"
drag, startPoint x: 848, startPoint y: 52, endPoint x: 752, endPoint y: 50, distance: 95.9
click at [755, 52] on div "263 selected of 1 2434" at bounding box center [794, 50] width 319 height 28
type input "6166"
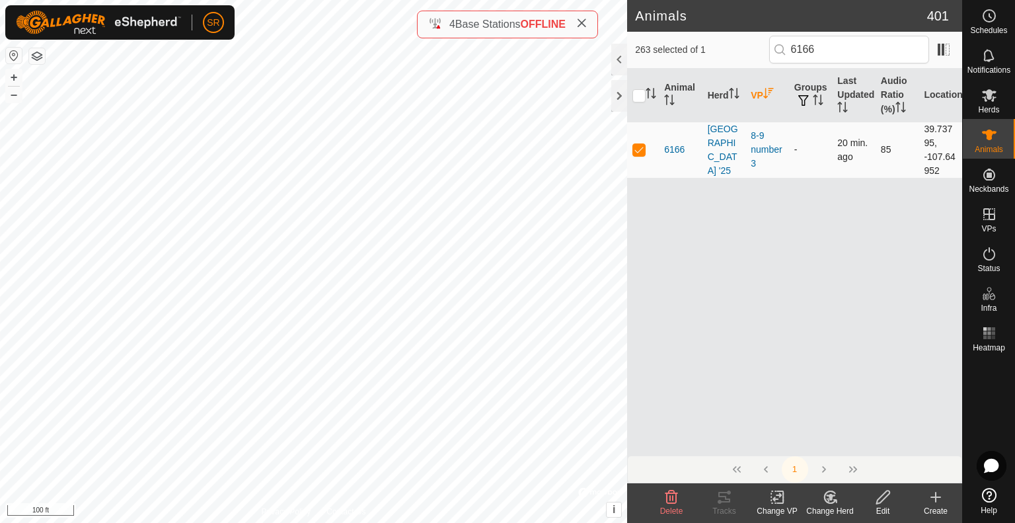
click at [638, 146] on p-checkbox at bounding box center [639, 149] width 13 height 11
checkbox input "false"
drag, startPoint x: 822, startPoint y: 48, endPoint x: 784, endPoint y: 47, distance: 37.7
click at [784, 47] on p-iconfield "6166" at bounding box center [849, 50] width 160 height 28
type input "6085"
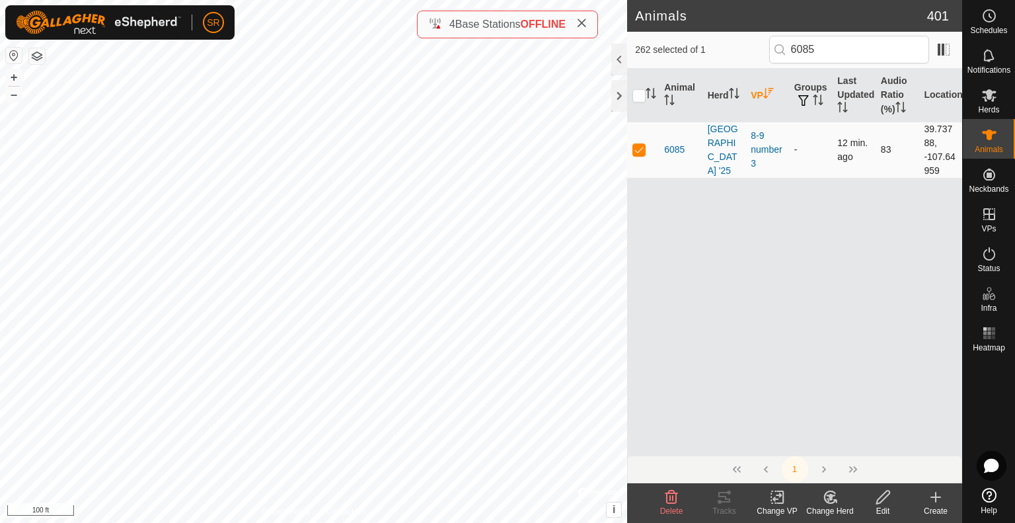
click at [639, 151] on p-checkbox at bounding box center [639, 149] width 13 height 11
checkbox input "false"
drag, startPoint x: 853, startPoint y: 47, endPoint x: 772, endPoint y: 58, distance: 81.3
click at [772, 60] on div "261 selected of 1 6085" at bounding box center [794, 50] width 319 height 28
type input "2542"
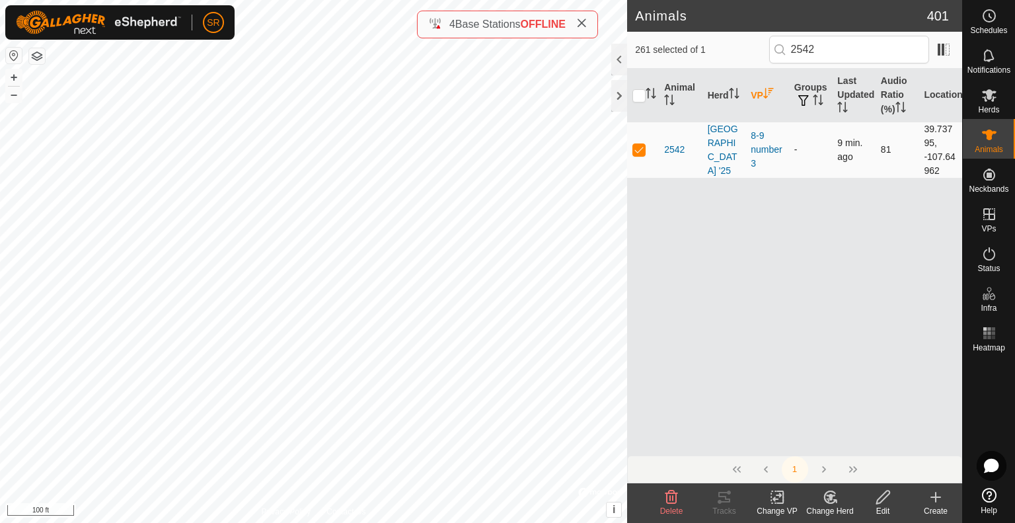
drag, startPoint x: 639, startPoint y: 147, endPoint x: 633, endPoint y: 126, distance: 21.3
click at [639, 147] on p-checkbox at bounding box center [639, 149] width 13 height 11
checkbox input "false"
drag, startPoint x: 862, startPoint y: 59, endPoint x: 802, endPoint y: 58, distance: 59.5
click at [802, 58] on input "2542" at bounding box center [849, 50] width 160 height 28
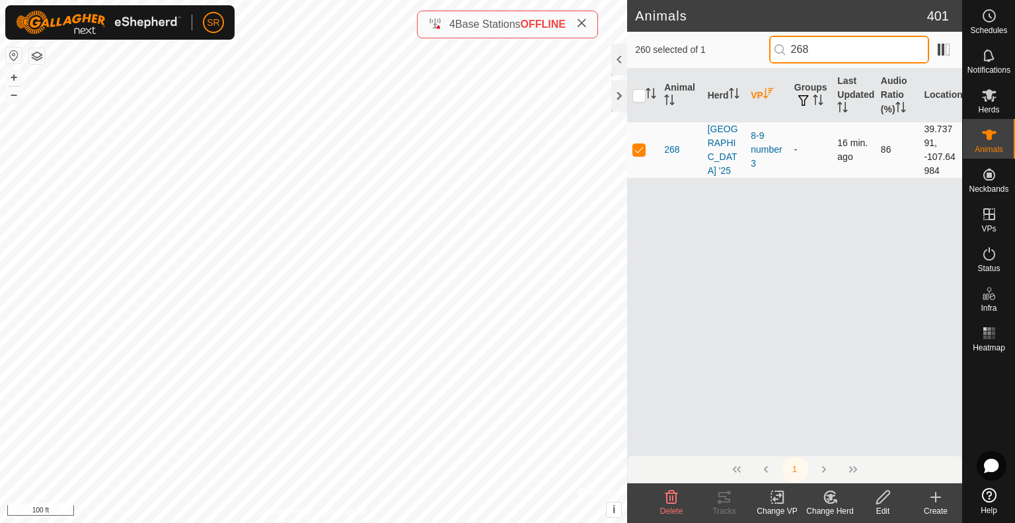
type input "268"
click at [639, 147] on p-checkbox at bounding box center [639, 149] width 13 height 11
checkbox input "false"
drag, startPoint x: 808, startPoint y: 52, endPoint x: 769, endPoint y: 54, distance: 38.4
click at [771, 54] on div "259 selected of 1 268" at bounding box center [794, 50] width 319 height 28
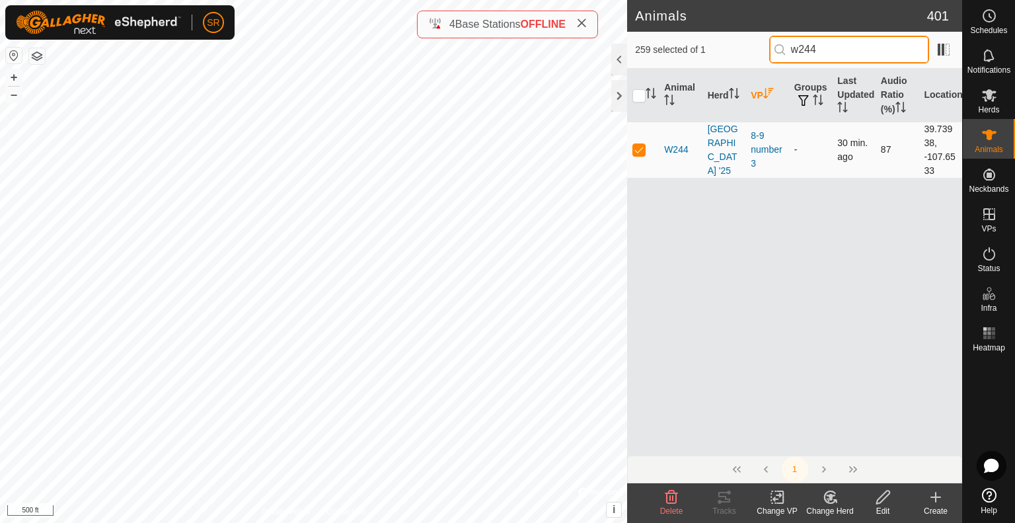
type input "w244"
click at [642, 149] on p-checkbox at bounding box center [639, 149] width 13 height 11
checkbox input "false"
drag, startPoint x: 837, startPoint y: 50, endPoint x: 771, endPoint y: 55, distance: 66.9
click at [771, 55] on div "258 selected of 1 w244" at bounding box center [794, 50] width 319 height 28
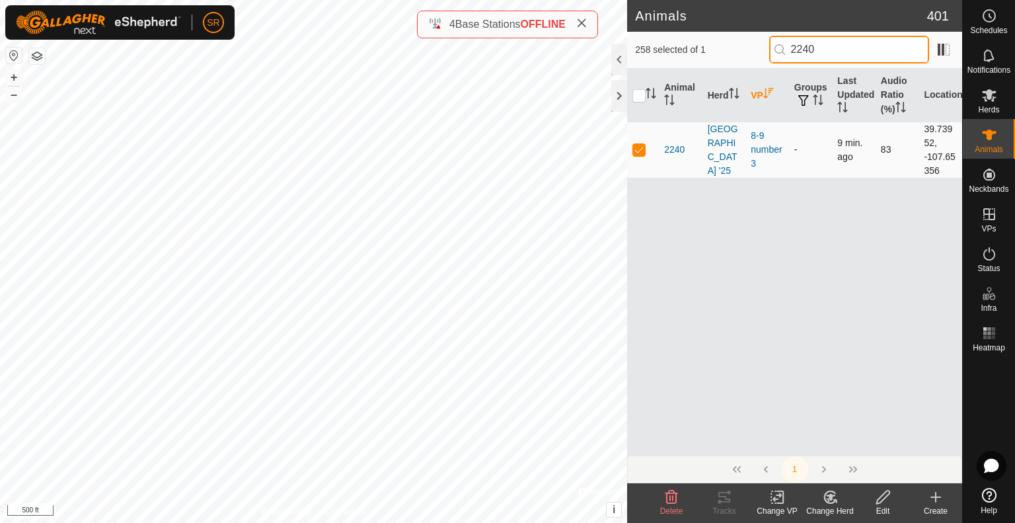
type input "2240"
click at [639, 147] on p-checkbox at bounding box center [639, 149] width 13 height 11
checkbox input "false"
drag, startPoint x: 846, startPoint y: 44, endPoint x: 775, endPoint y: 50, distance: 71.0
click at [785, 50] on p-iconfield "2240" at bounding box center [849, 50] width 160 height 28
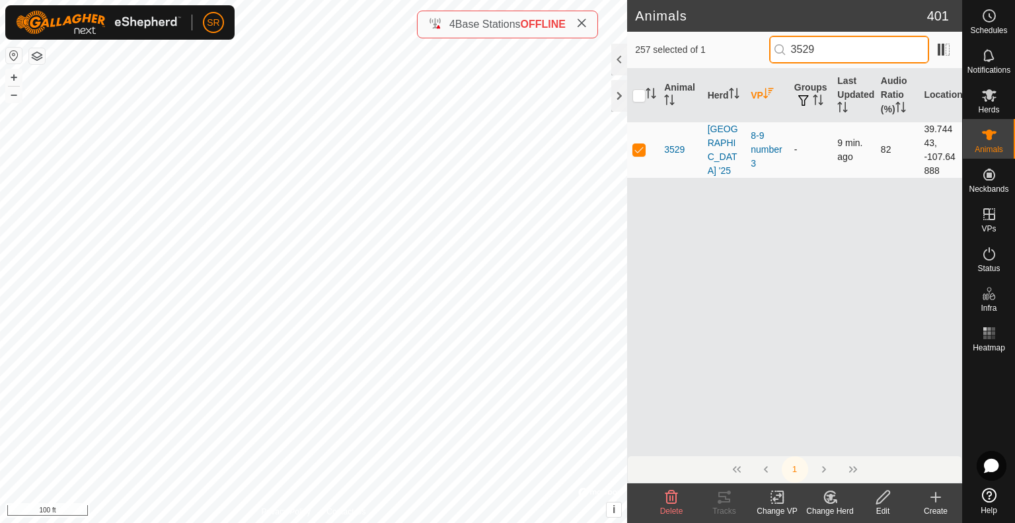
type input "3529"
click at [639, 150] on p-checkbox at bounding box center [639, 149] width 13 height 11
checkbox input "false"
drag, startPoint x: 822, startPoint y: 56, endPoint x: 782, endPoint y: 58, distance: 40.4
click at [783, 53] on p-iconfield "3529" at bounding box center [849, 50] width 160 height 28
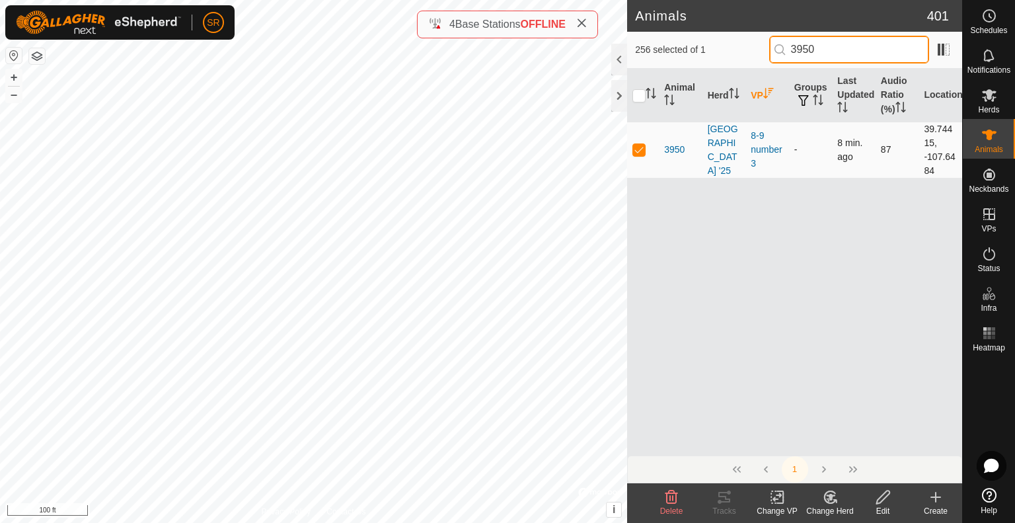
type input "3950"
click at [638, 149] on p-checkbox at bounding box center [639, 149] width 13 height 11
checkbox input "false"
drag, startPoint x: 854, startPoint y: 48, endPoint x: 780, endPoint y: 55, distance: 74.3
click at [780, 55] on p-iconfield "3950" at bounding box center [849, 50] width 160 height 28
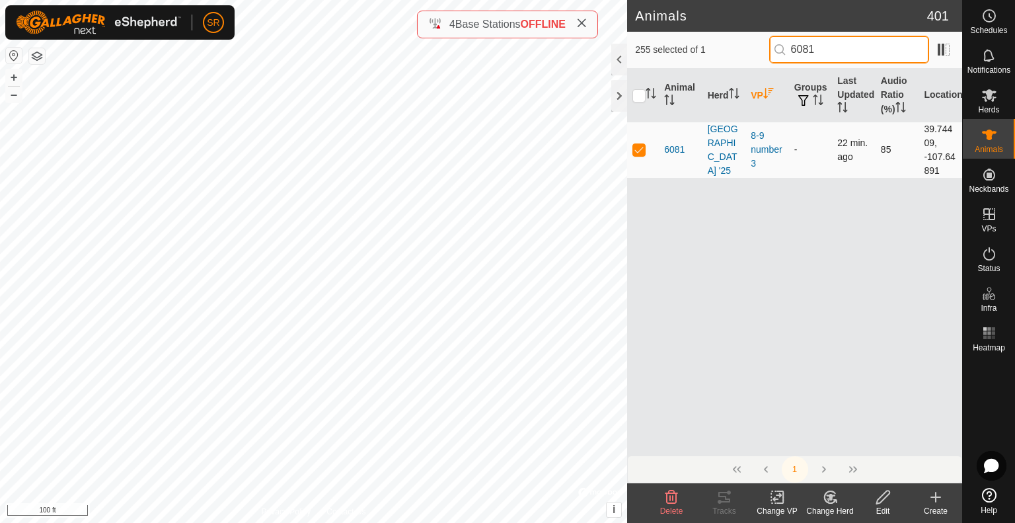
type input "6081"
click at [639, 150] on p-checkbox at bounding box center [639, 149] width 13 height 11
checkbox input "false"
drag, startPoint x: 814, startPoint y: 52, endPoint x: 769, endPoint y: 47, distance: 45.9
click at [769, 51] on div "254 selected of 1 6081" at bounding box center [794, 50] width 319 height 28
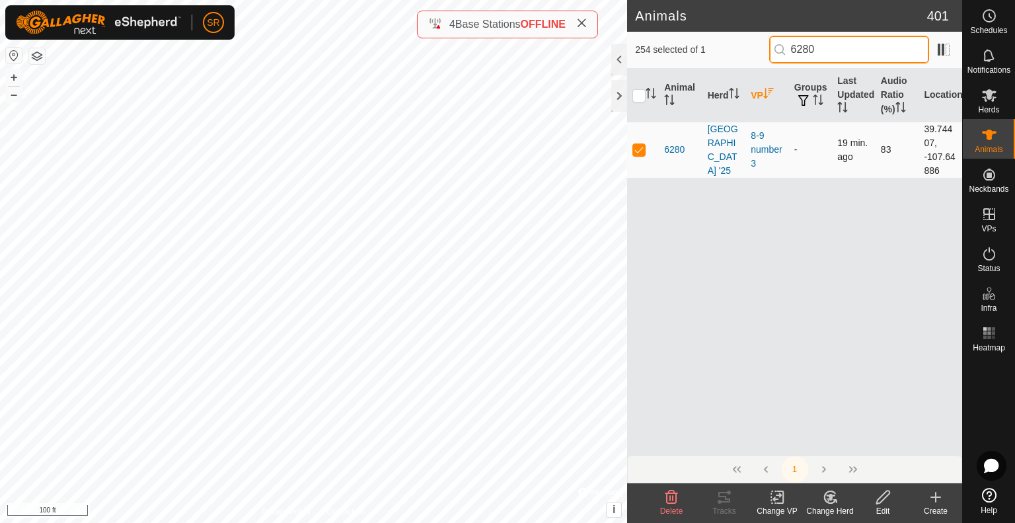
type input "6280"
click at [641, 149] on p-checkbox at bounding box center [639, 149] width 13 height 11
checkbox input "false"
drag, startPoint x: 830, startPoint y: 50, endPoint x: 802, endPoint y: 55, distance: 28.8
click at [801, 60] on input "6280" at bounding box center [849, 50] width 160 height 28
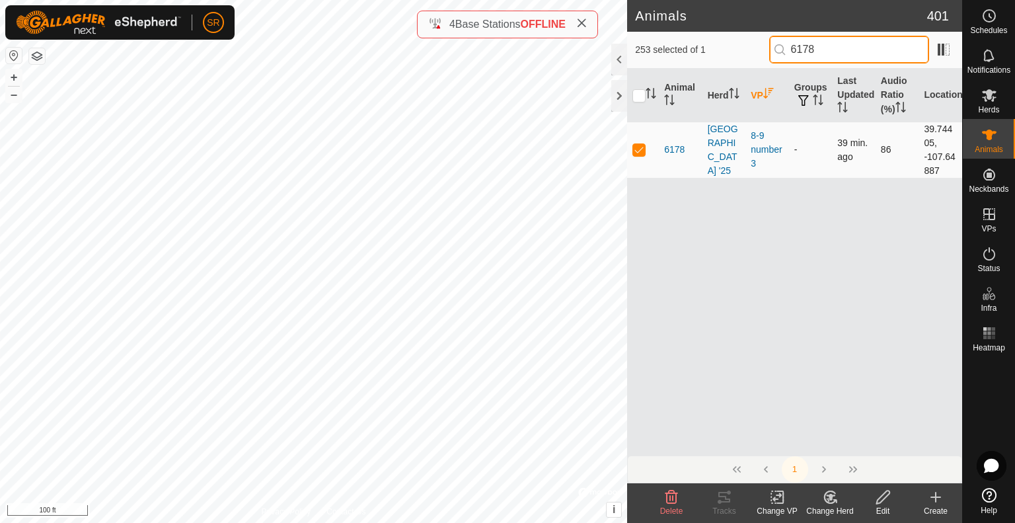
type input "6178"
click at [637, 146] on p-checkbox at bounding box center [639, 149] width 13 height 11
checkbox input "false"
drag, startPoint x: 788, startPoint y: 48, endPoint x: 741, endPoint y: 48, distance: 46.9
click at [741, 50] on div "252 selected of 1 6178" at bounding box center [794, 50] width 319 height 28
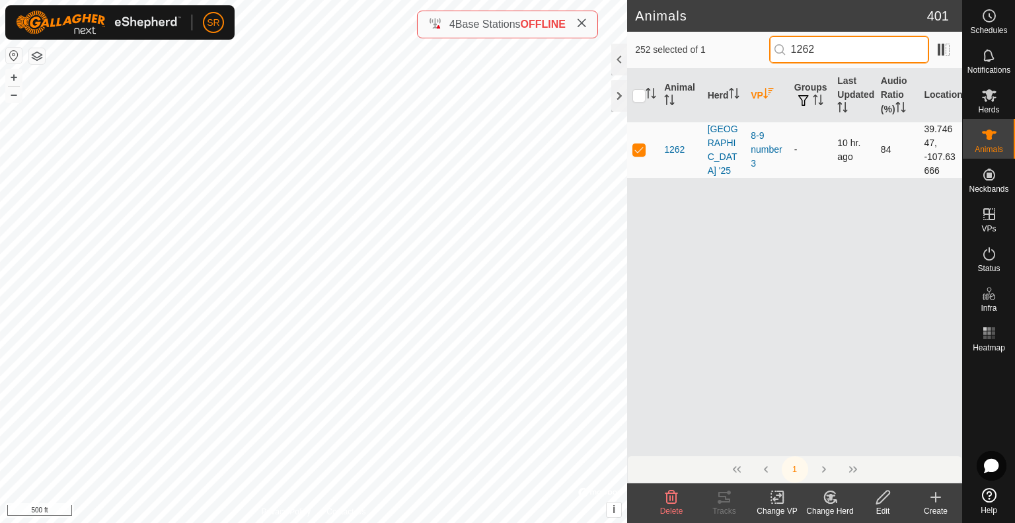
type input "1262"
click at [639, 148] on p-checkbox at bounding box center [639, 149] width 13 height 11
checkbox input "false"
drag, startPoint x: 836, startPoint y: 51, endPoint x: 784, endPoint y: 51, distance: 52.2
click at [785, 50] on p-iconfield "1262" at bounding box center [849, 50] width 160 height 28
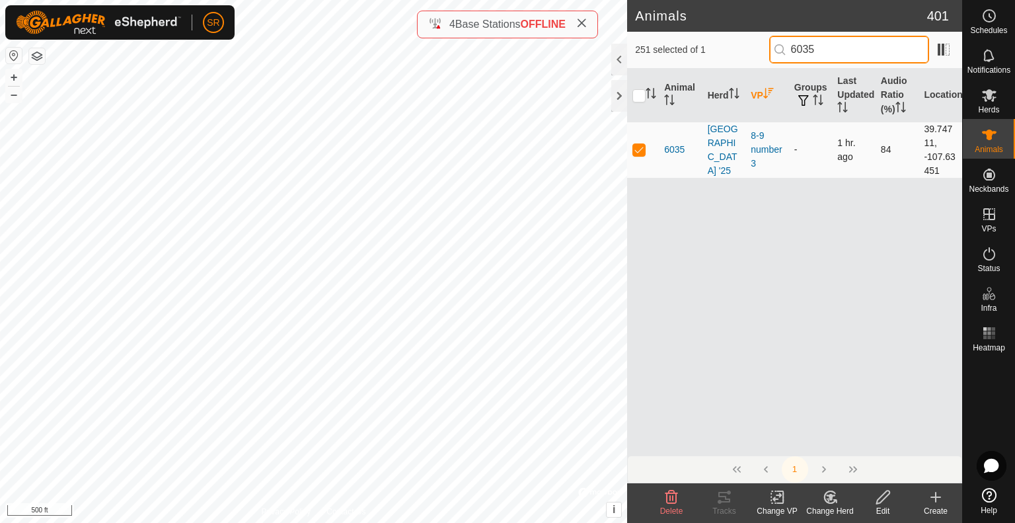
type input "6035"
click at [642, 148] on p-checkbox at bounding box center [639, 149] width 13 height 11
checkbox input "false"
drag, startPoint x: 854, startPoint y: 49, endPoint x: 801, endPoint y: 56, distance: 53.4
click at [801, 56] on input "6035" at bounding box center [849, 50] width 160 height 28
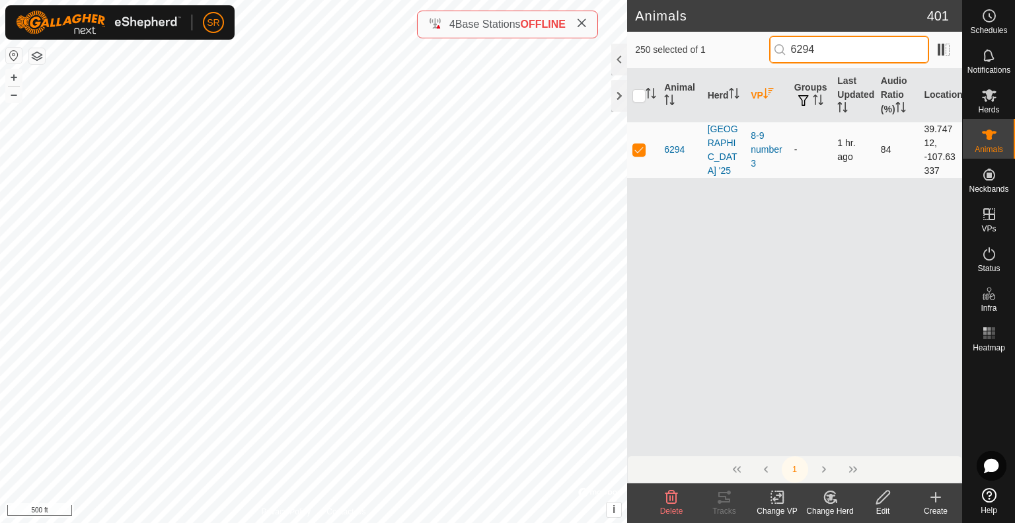
type input "6294"
click at [641, 144] on p-checkbox at bounding box center [639, 149] width 13 height 11
checkbox input "false"
drag, startPoint x: 863, startPoint y: 48, endPoint x: 777, endPoint y: 47, distance: 85.3
click at [777, 47] on input "6294" at bounding box center [849, 50] width 160 height 28
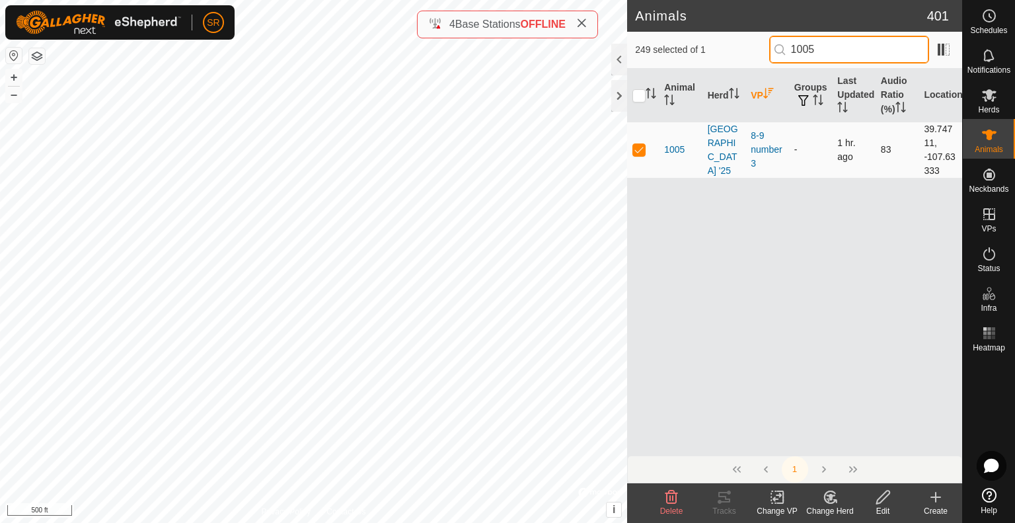
type input "1005"
click at [643, 150] on p-checkbox at bounding box center [639, 149] width 13 height 11
checkbox input "false"
drag, startPoint x: 841, startPoint y: 50, endPoint x: 773, endPoint y: 34, distance: 70.6
click at [791, 51] on input "1005" at bounding box center [849, 50] width 160 height 28
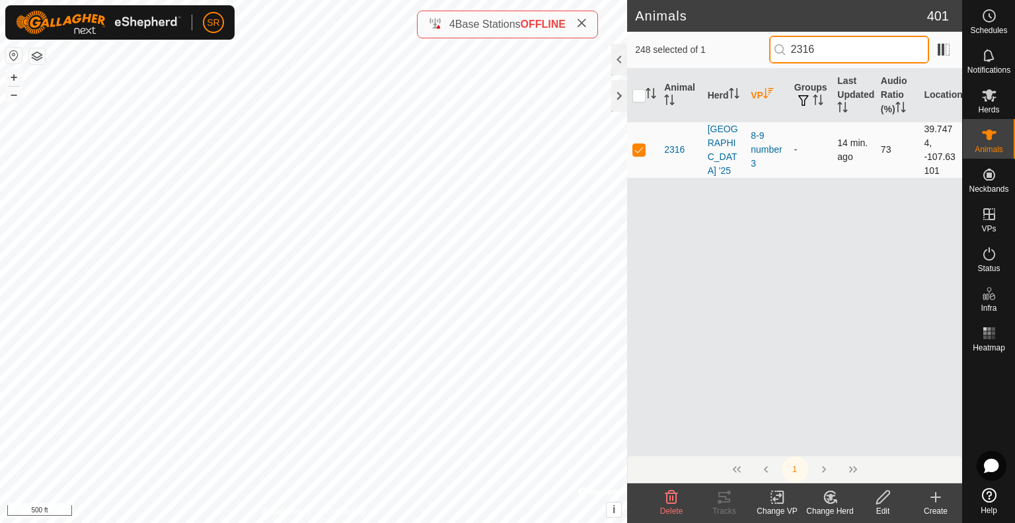
type input "2316"
click at [641, 147] on p-checkbox at bounding box center [639, 149] width 13 height 11
checkbox input "false"
drag, startPoint x: 864, startPoint y: 46, endPoint x: 773, endPoint y: 43, distance: 91.3
click at [773, 44] on input "2316" at bounding box center [849, 50] width 160 height 28
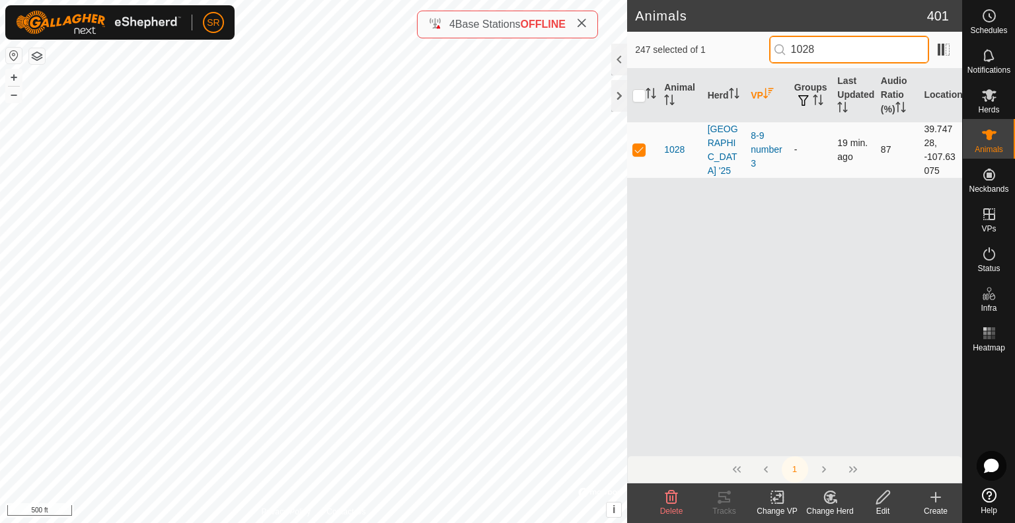
type input "1028"
click at [638, 147] on p-checkbox at bounding box center [639, 149] width 13 height 11
checkbox input "false"
drag, startPoint x: 830, startPoint y: 55, endPoint x: 787, endPoint y: 50, distance: 42.6
click at [788, 51] on p-iconfield "1028" at bounding box center [849, 50] width 160 height 28
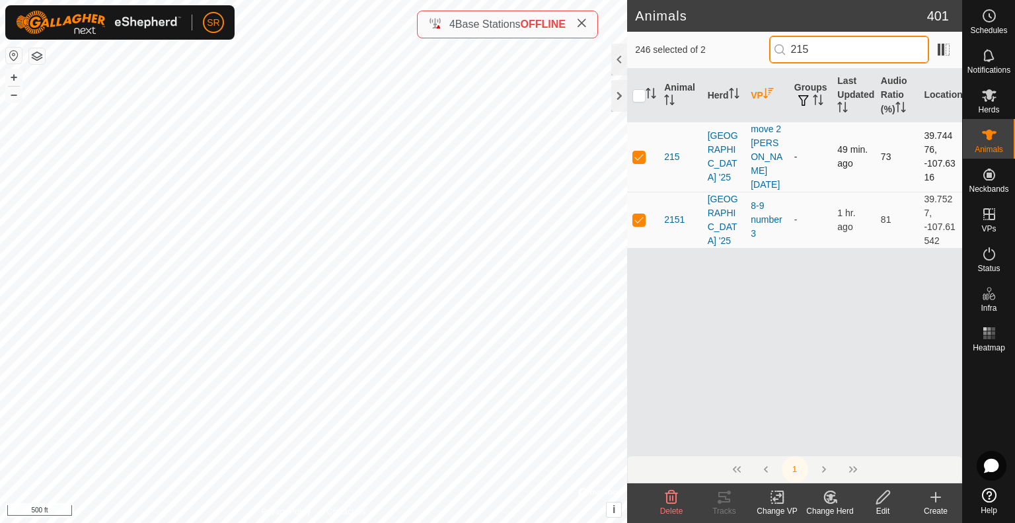
type input "215"
click at [639, 151] on p-checkbox at bounding box center [639, 156] width 13 height 11
checkbox input "false"
drag, startPoint x: 823, startPoint y: 44, endPoint x: 791, endPoint y: 55, distance: 34.1
click at [791, 56] on input "215" at bounding box center [849, 50] width 160 height 28
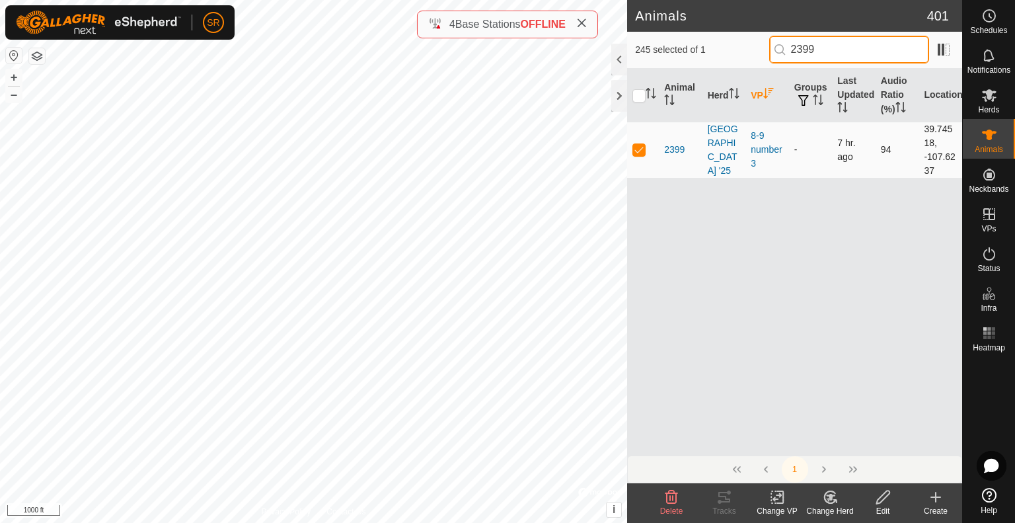
type input "2399"
click at [642, 150] on p-checkbox at bounding box center [639, 149] width 13 height 11
checkbox input "false"
drag, startPoint x: 839, startPoint y: 58, endPoint x: 789, endPoint y: 62, distance: 50.4
click at [791, 63] on input "2399" at bounding box center [849, 50] width 160 height 28
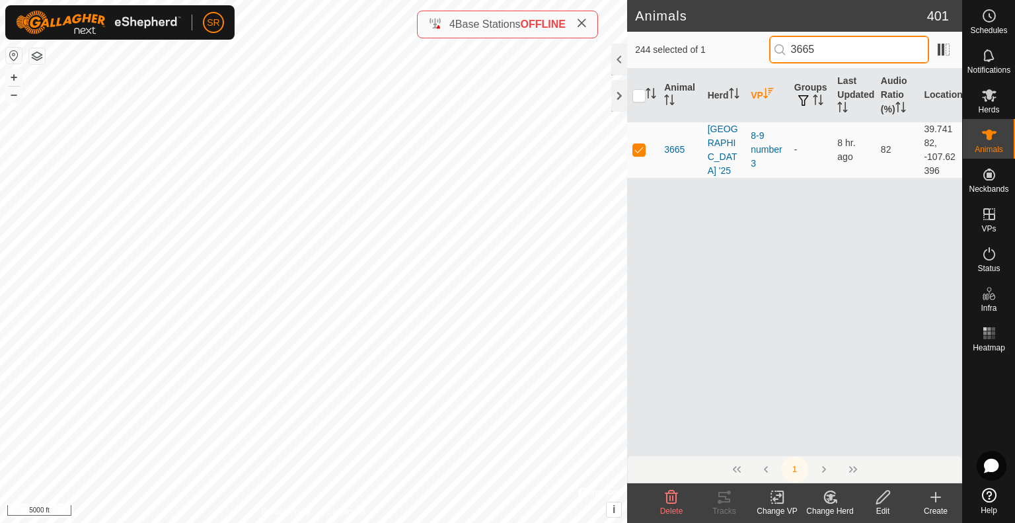
type input "3665"
click at [776, 506] on div "Change VP" at bounding box center [777, 511] width 53 height 12
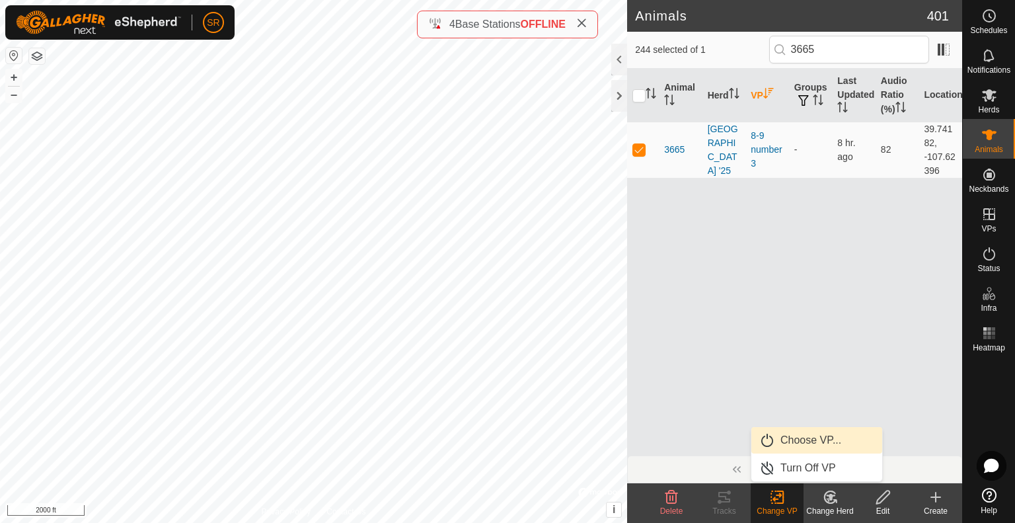
click at [791, 436] on link "Choose VP..." at bounding box center [817, 440] width 131 height 26
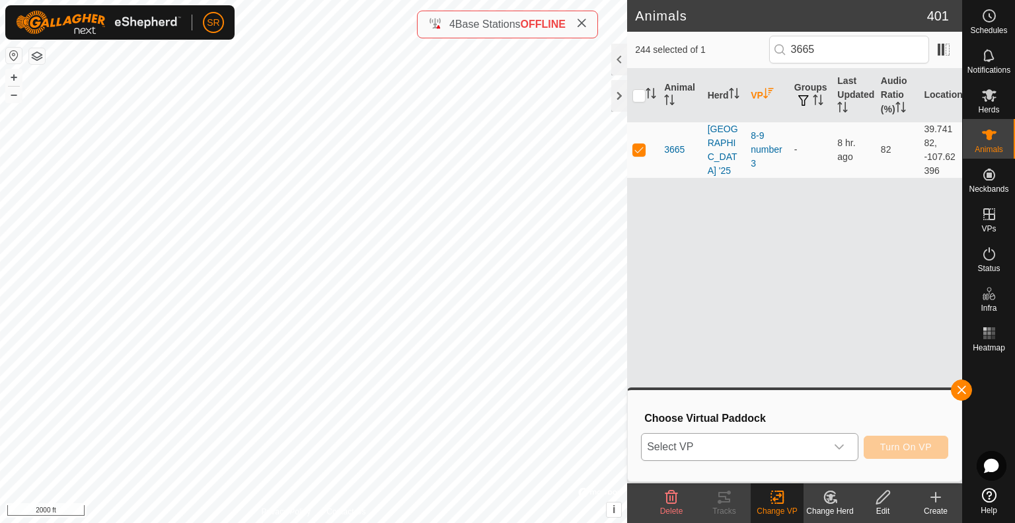
click at [796, 442] on span "Select VP" at bounding box center [734, 447] width 184 height 26
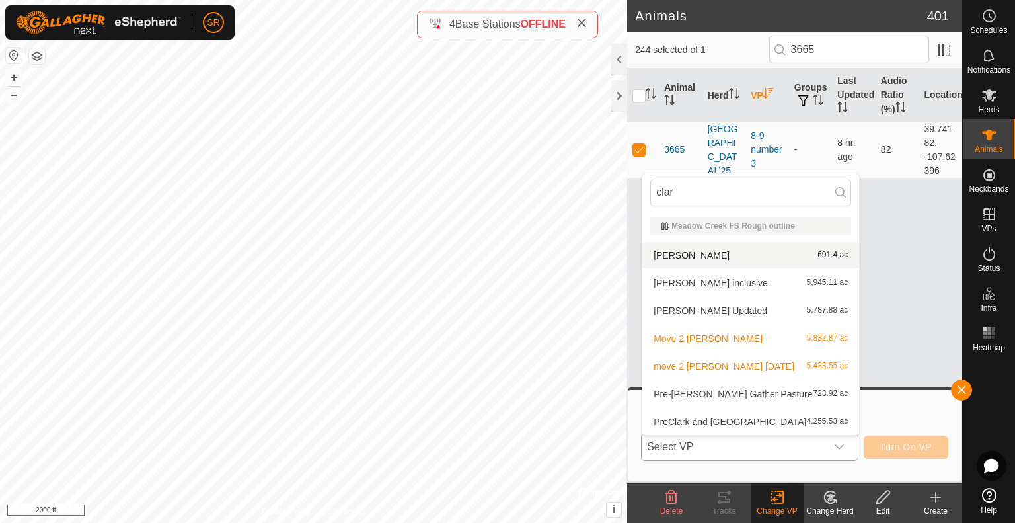
type input "clar"
click at [715, 258] on li "Clark Ridge 691.4 ac" at bounding box center [750, 255] width 217 height 26
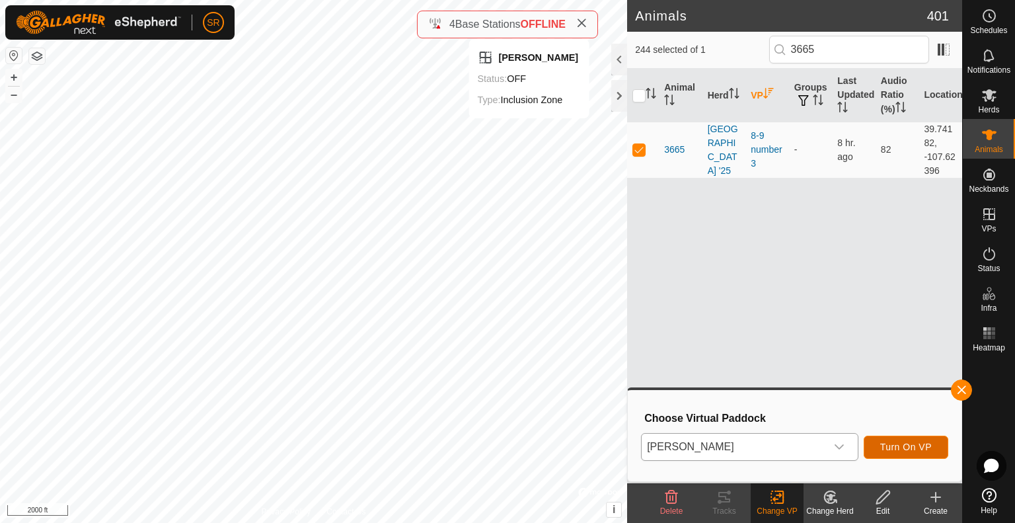
click at [910, 447] on span "Turn On VP" at bounding box center [906, 447] width 52 height 11
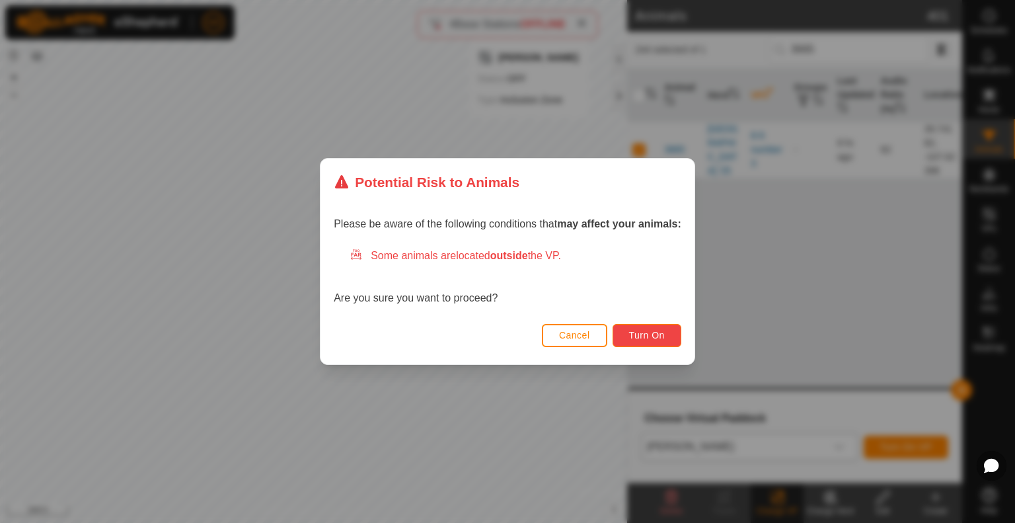
click at [644, 332] on span "Turn On" at bounding box center [647, 335] width 36 height 11
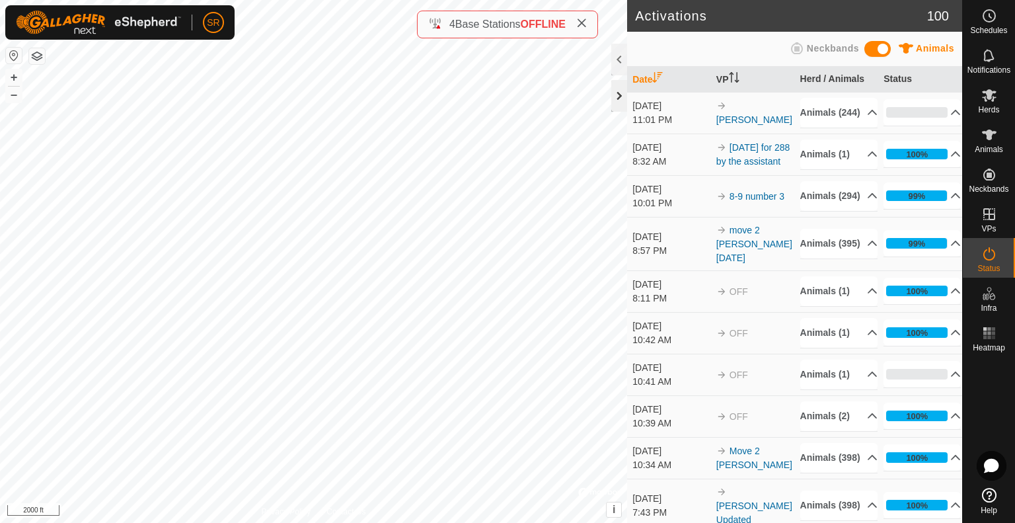
click at [621, 91] on div at bounding box center [619, 96] width 16 height 32
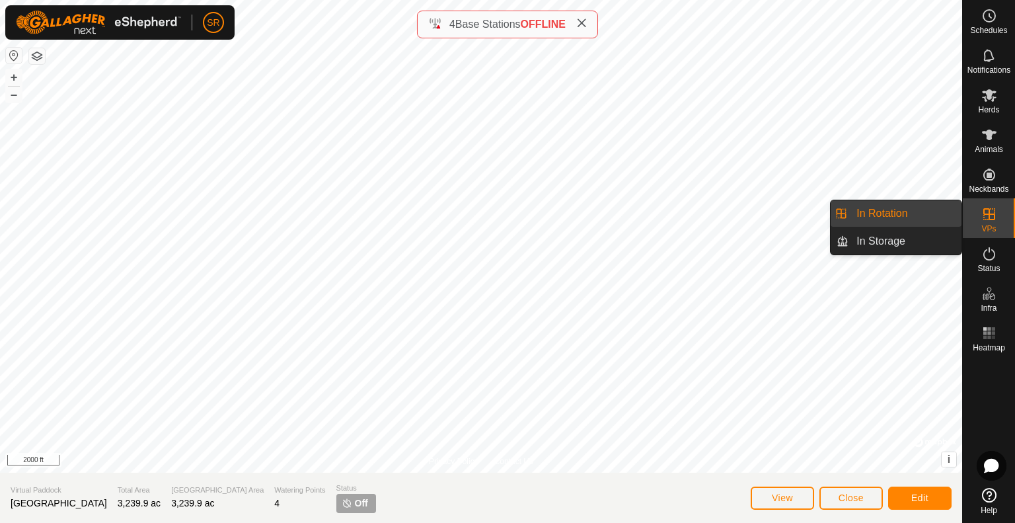
click at [989, 214] on icon at bounding box center [990, 214] width 12 height 12
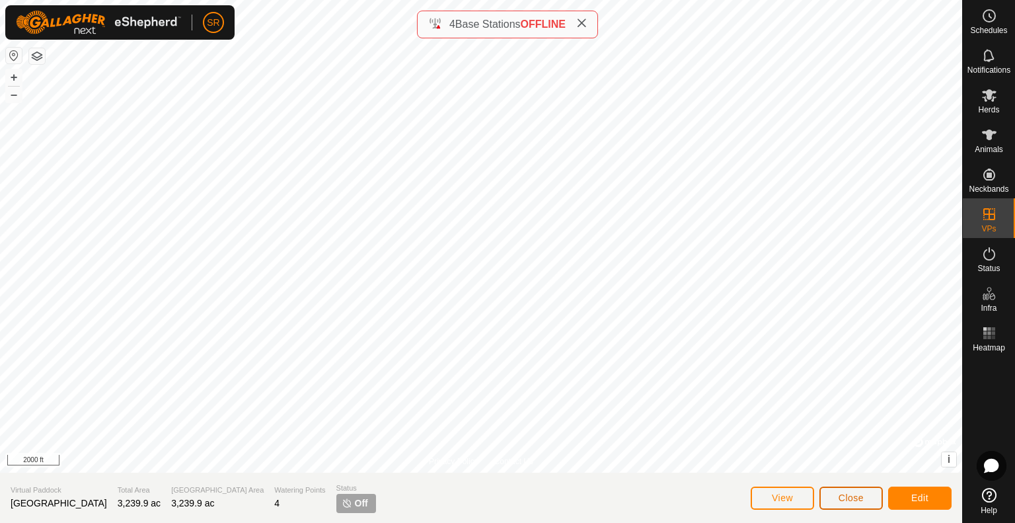
click at [867, 498] on button "Close" at bounding box center [851, 497] width 63 height 23
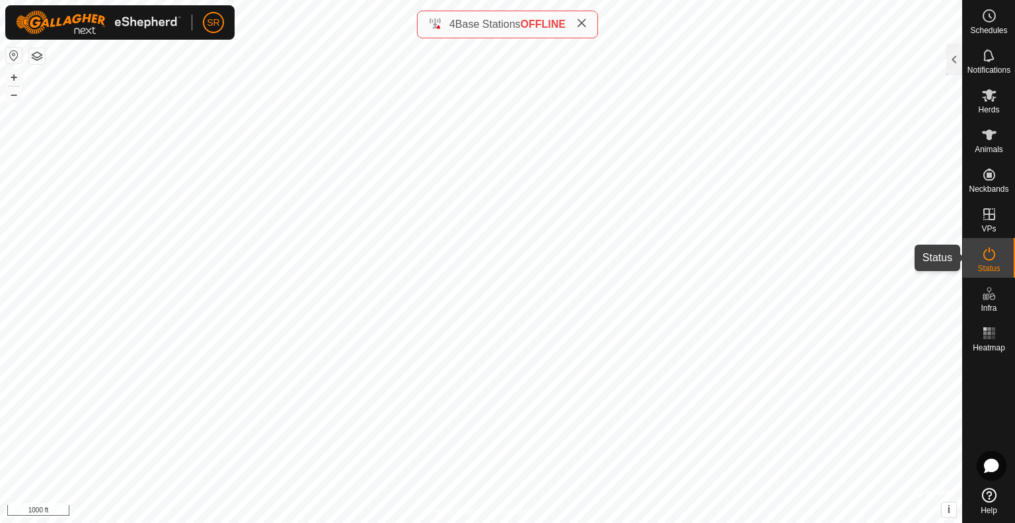
click at [995, 262] on es-activation-svg-icon at bounding box center [990, 253] width 24 height 21
click at [958, 64] on div at bounding box center [955, 60] width 16 height 32
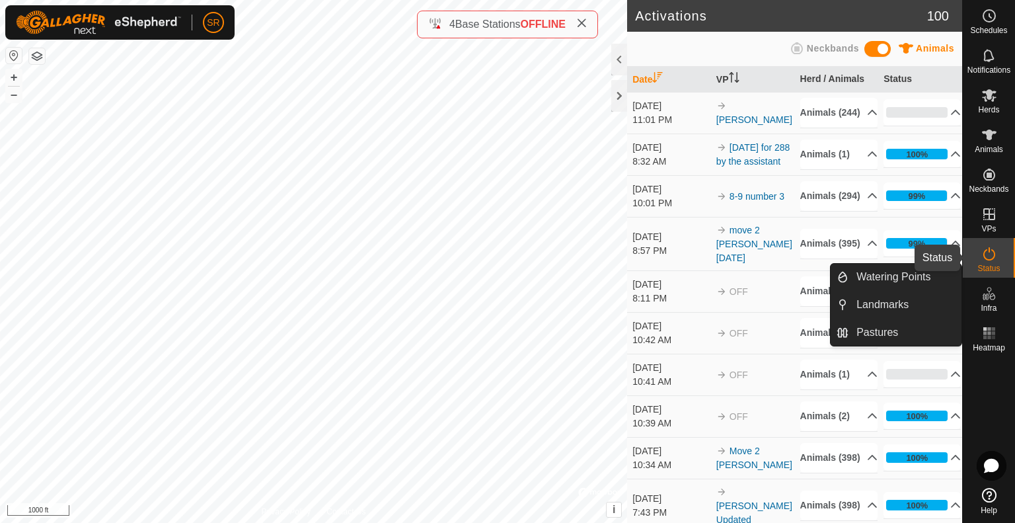
click at [997, 249] on es-activation-svg-icon at bounding box center [990, 253] width 24 height 21
